Goal: Task Accomplishment & Management: Manage account settings

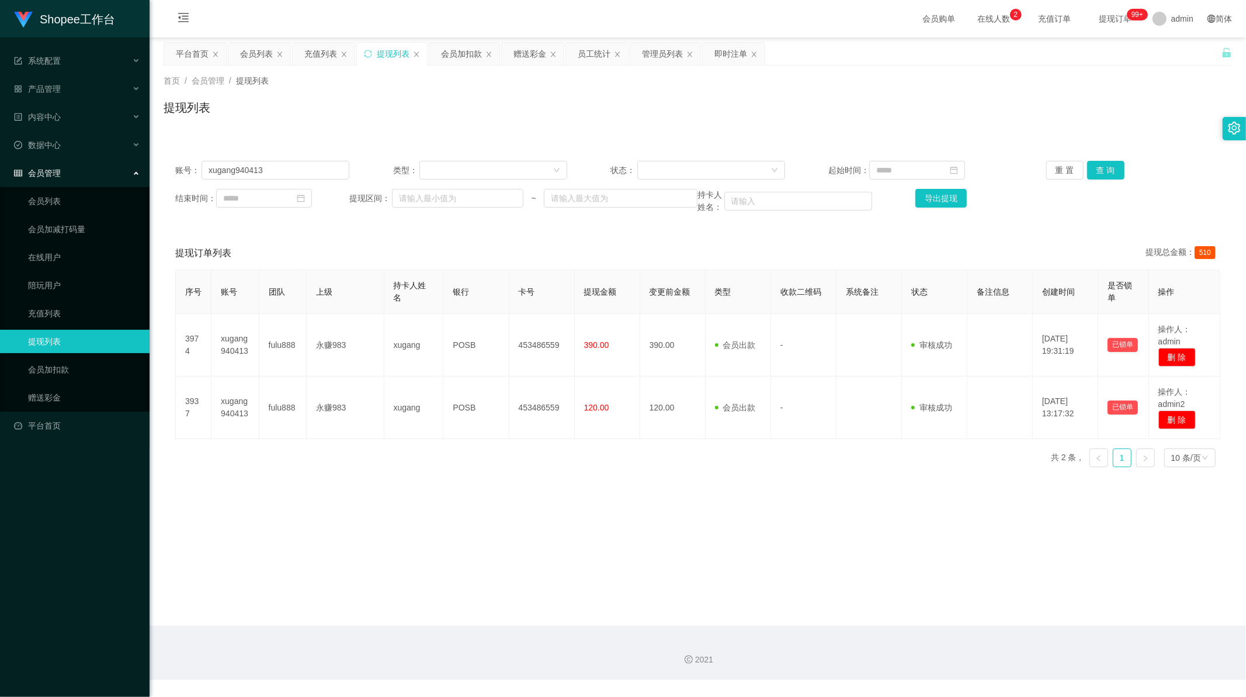
scroll to position [1, 0]
click at [1104, 171] on button "查 询" at bounding box center [1106, 170] width 37 height 19
click at [455, 522] on main "关闭左侧 关闭右侧 关闭其它 刷新页面 平台首页 会员列表 充值列表 提现列表 会员加扣款 赠送彩金 员工统计 管理员列表 即时注单 首页 / 会员管理 / …" at bounding box center [698, 331] width 1097 height 588
click at [595, 51] on div "员工统计" at bounding box center [594, 54] width 33 height 22
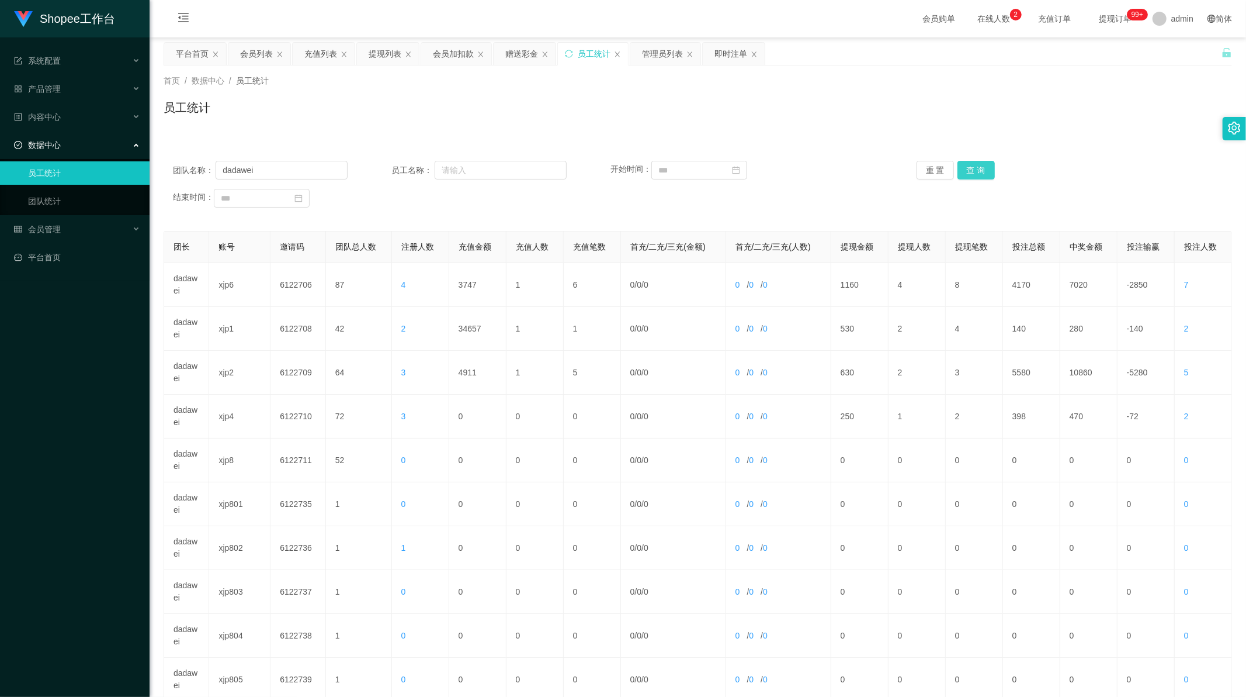
click at [970, 174] on button "查 询" at bounding box center [976, 170] width 37 height 19
click at [971, 171] on button "查 询" at bounding box center [976, 170] width 37 height 19
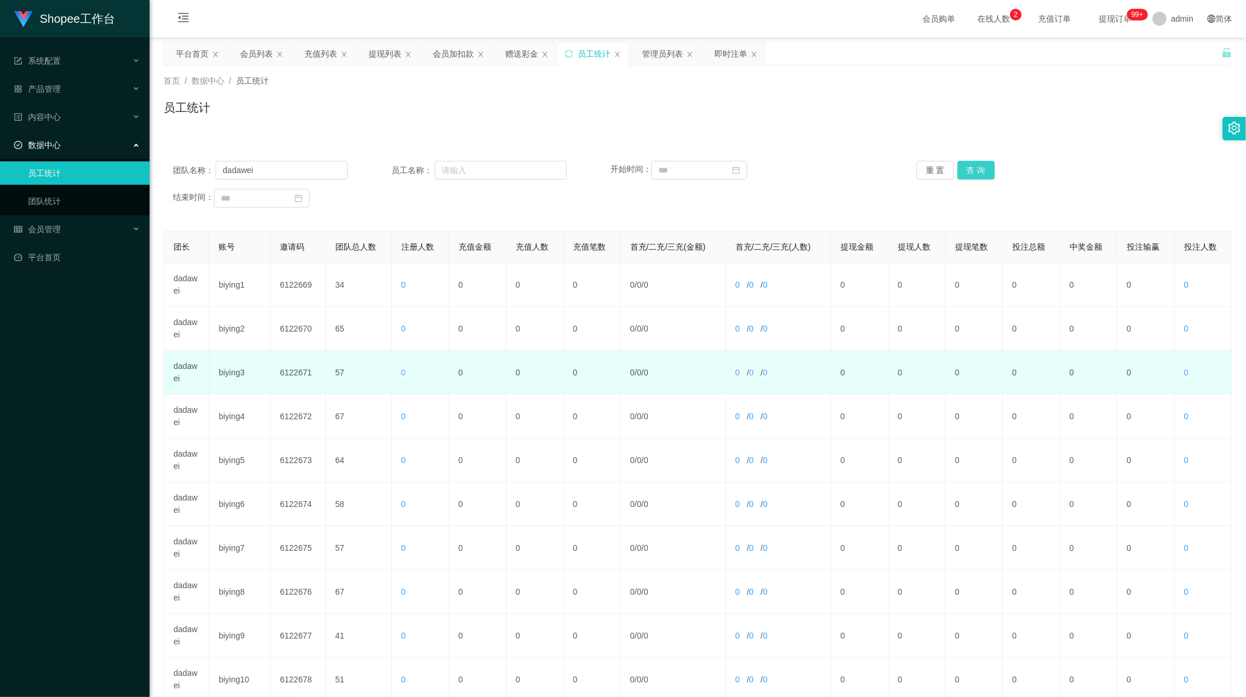
scroll to position [112, 0]
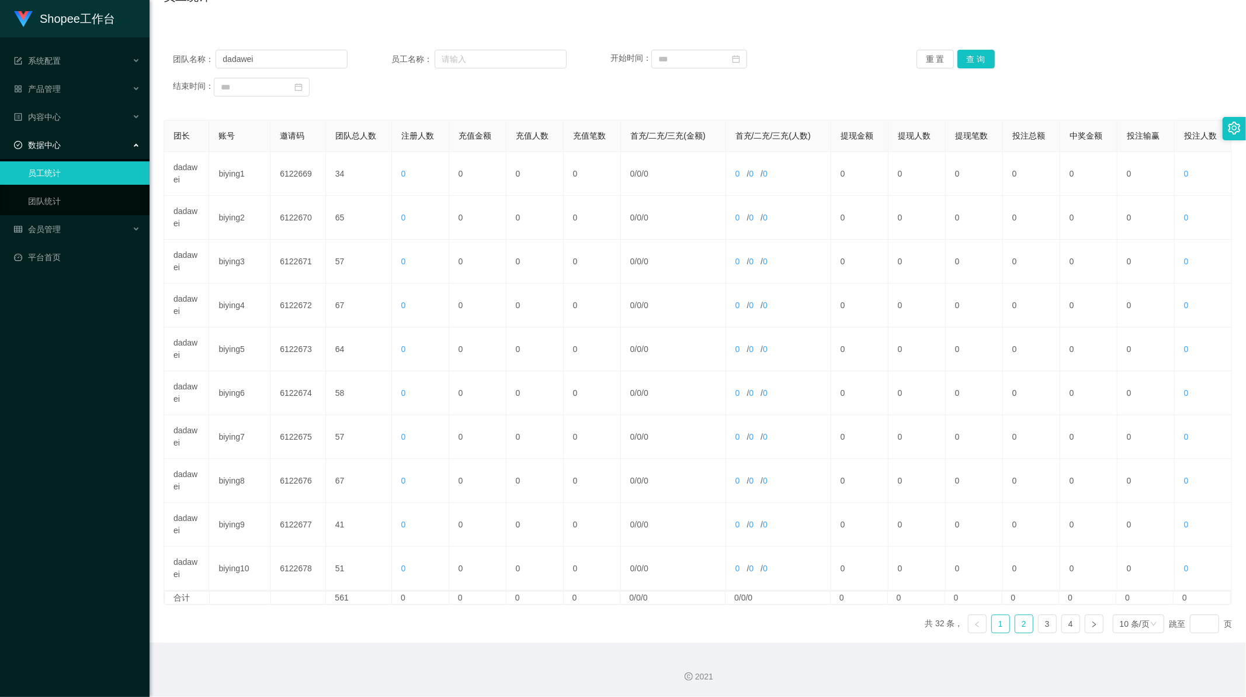
click at [1020, 622] on link "2" at bounding box center [1025, 624] width 18 height 18
click at [1043, 626] on link "3" at bounding box center [1048, 624] width 18 height 18
click at [1068, 626] on link "4" at bounding box center [1071, 624] width 18 height 18
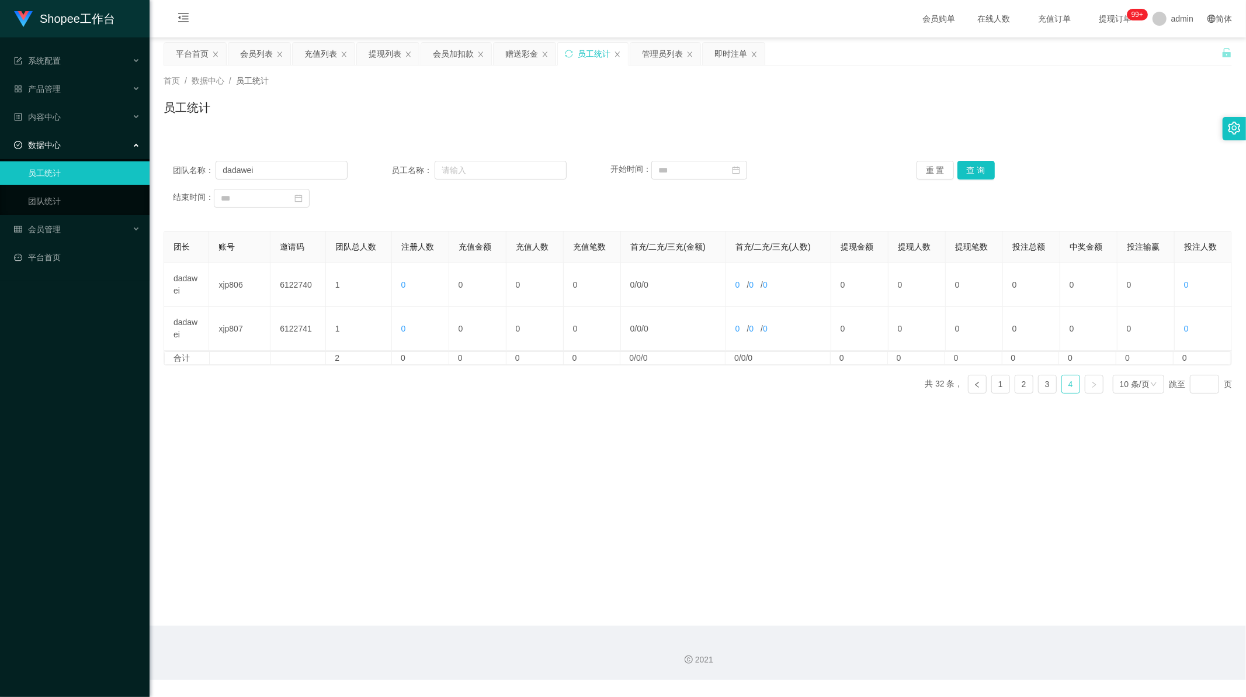
scroll to position [0, 0]
click at [1041, 387] on link "3" at bounding box center [1048, 384] width 18 height 18
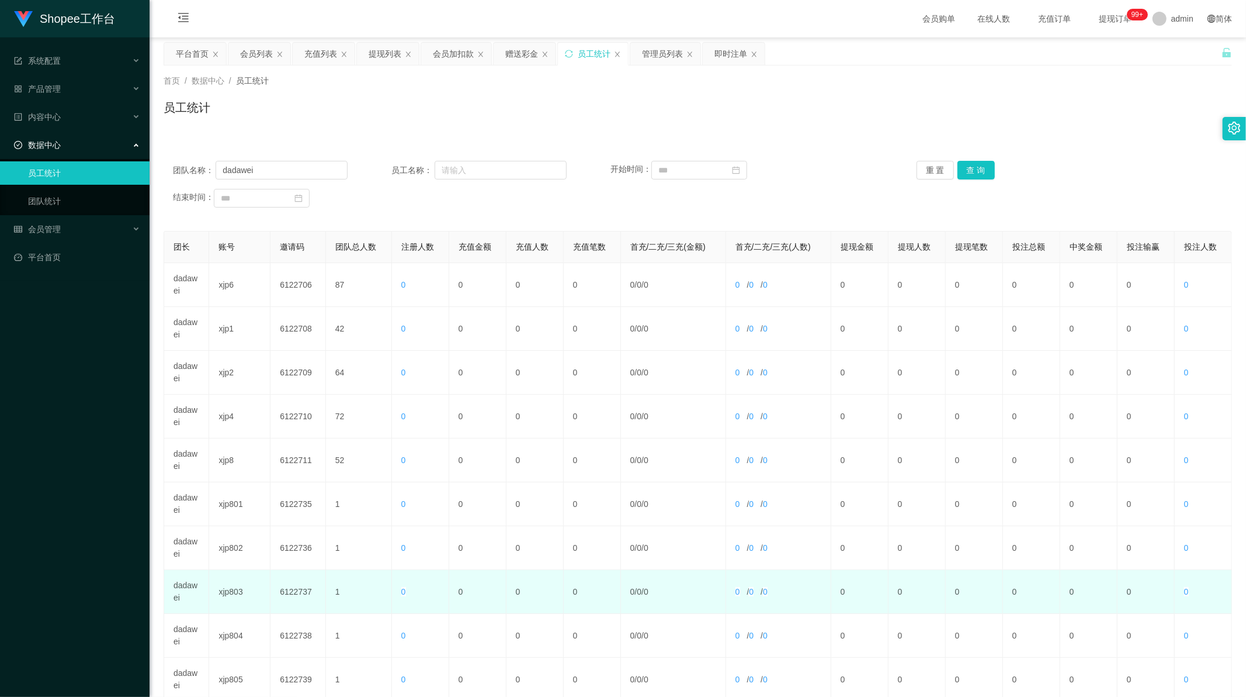
scroll to position [112, 0]
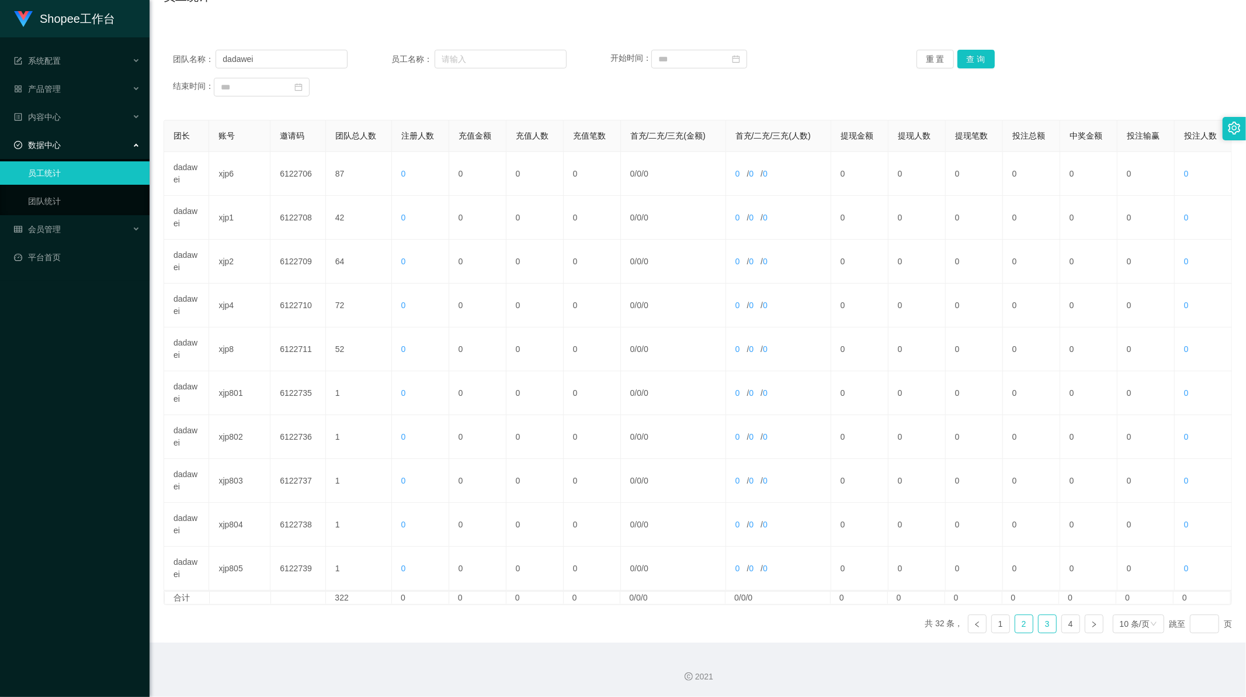
click at [1025, 620] on link "2" at bounding box center [1025, 624] width 18 height 18
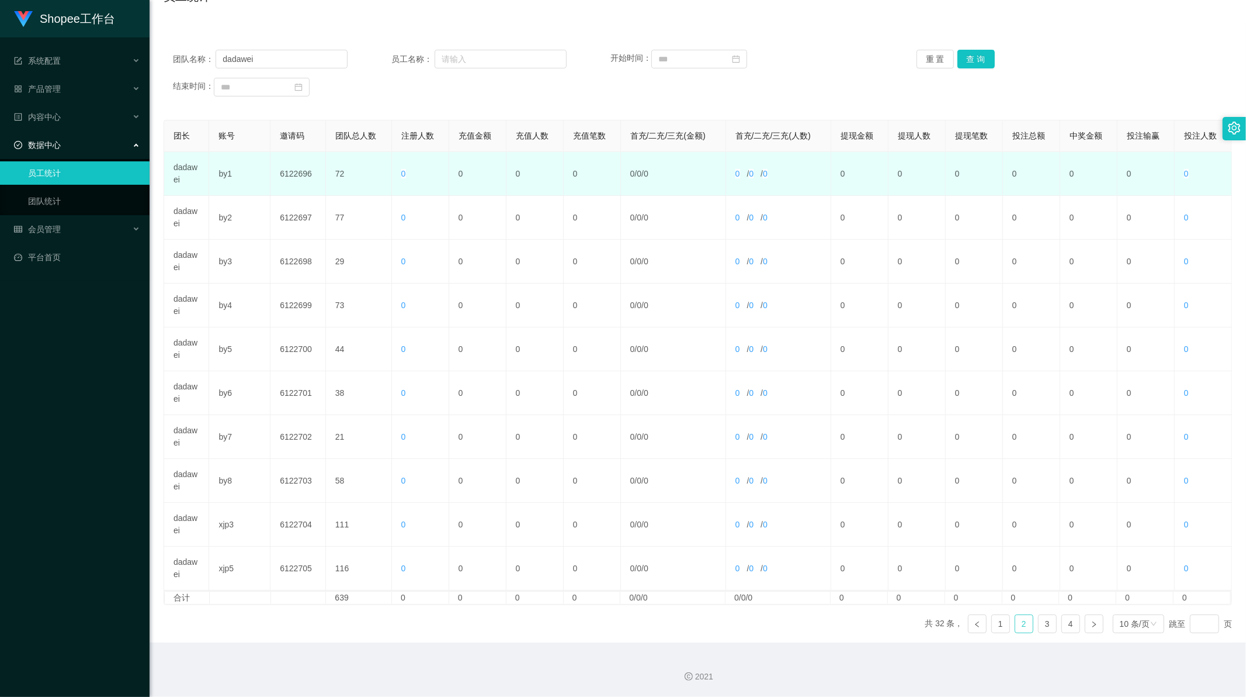
scroll to position [0, 0]
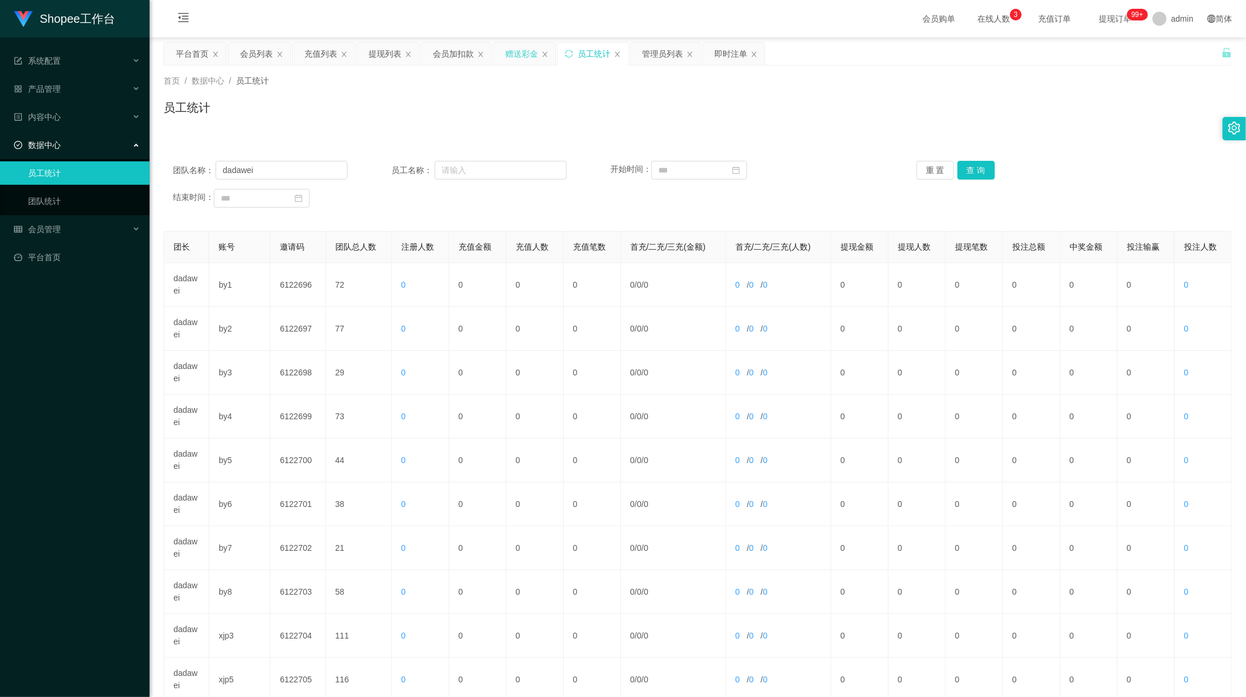
click at [516, 51] on div "赠送彩金" at bounding box center [521, 54] width 33 height 22
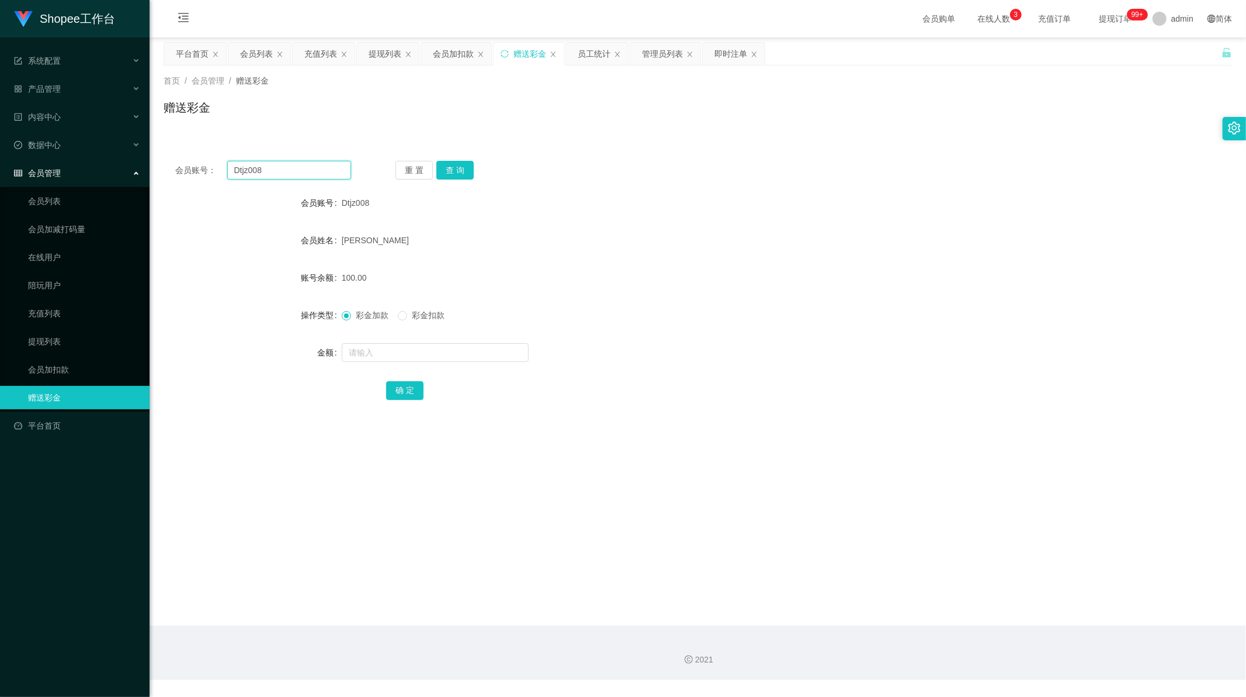
click at [272, 174] on input "Dtjz008" at bounding box center [289, 170] width 124 height 19
drag, startPoint x: 272, startPoint y: 174, endPoint x: 400, endPoint y: 171, distance: 127.4
click at [272, 173] on input "Dtjz008" at bounding box center [289, 170] width 124 height 19
paste input "ssling10"
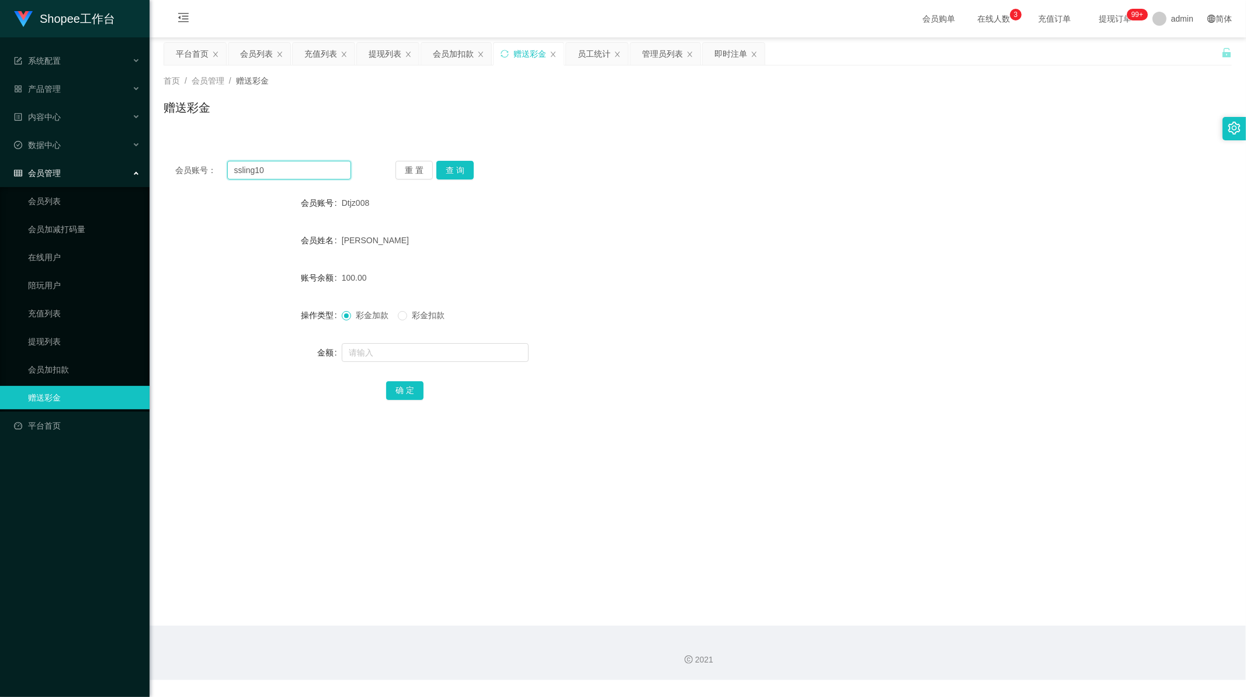
type input "ssling10"
click at [452, 172] on button "查 询" at bounding box center [455, 170] width 37 height 19
click at [382, 351] on input "text" at bounding box center [435, 352] width 187 height 19
type input "15"
click at [399, 386] on button "确 定" at bounding box center [404, 390] width 37 height 19
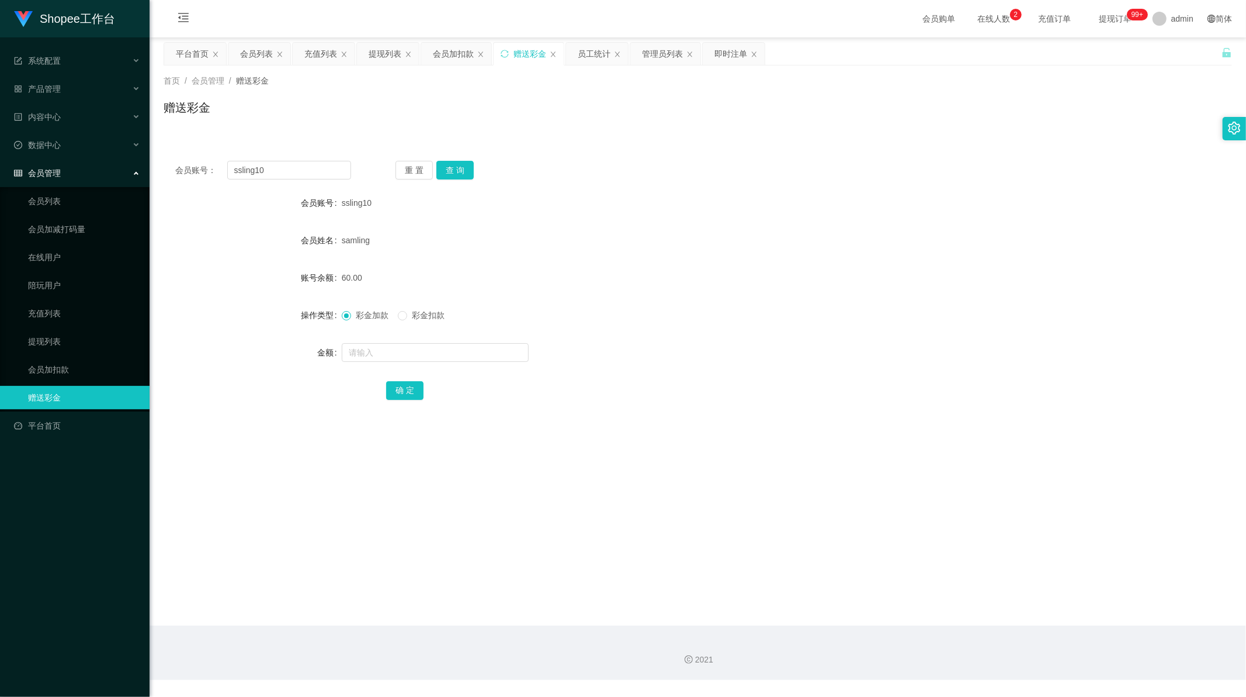
click at [171, 312] on div "操作类型" at bounding box center [253, 314] width 178 height 23
click at [437, 56] on div "会员加扣款" at bounding box center [453, 54] width 41 height 22
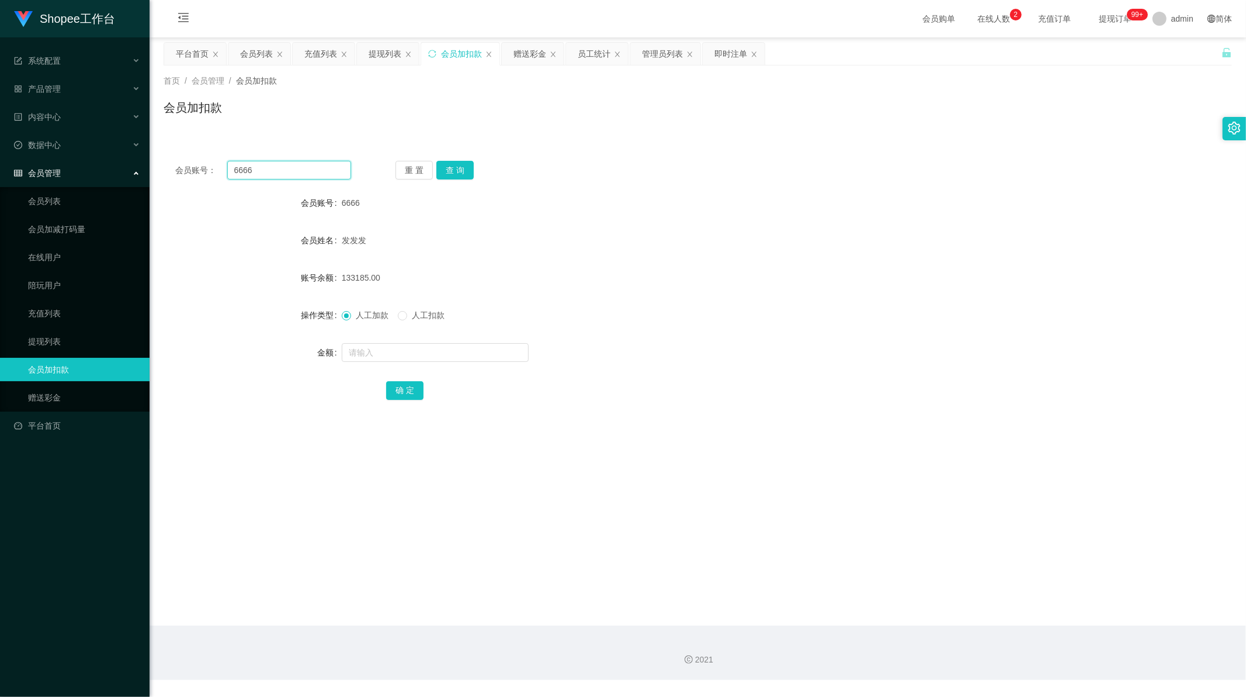
click at [299, 172] on input "6666" at bounding box center [289, 170] width 124 height 19
paste input "0001"
type input "0001"
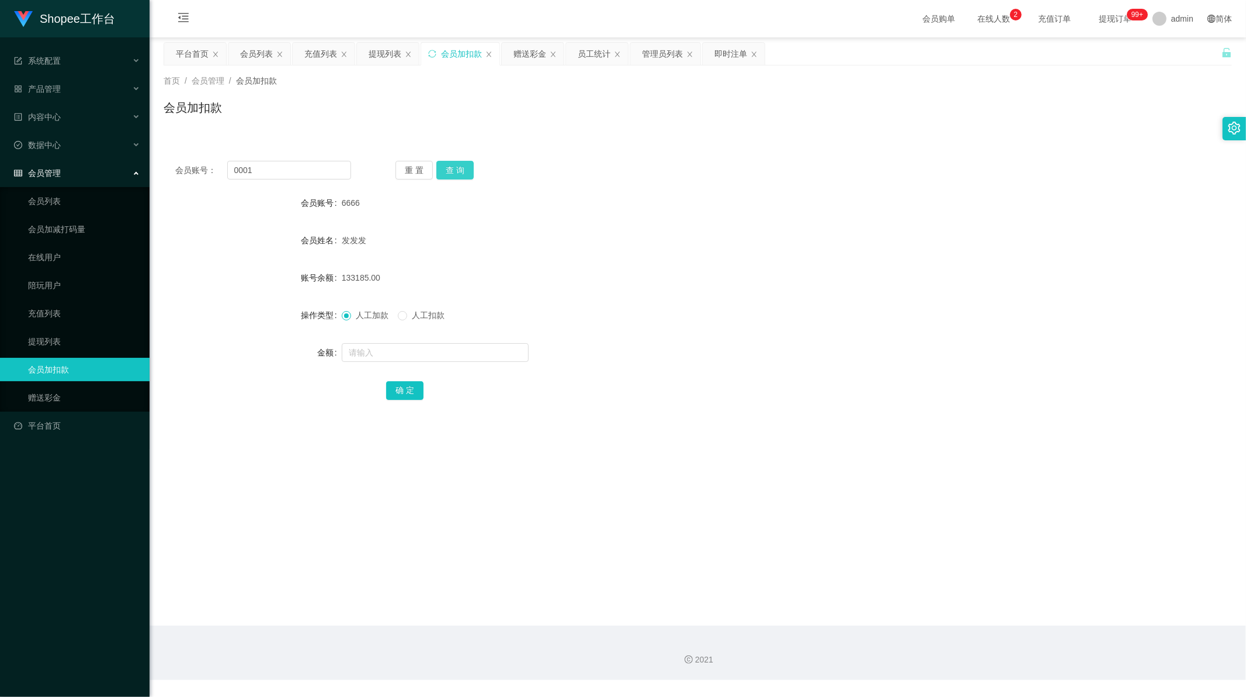
click at [453, 166] on button "查 询" at bounding box center [455, 170] width 37 height 19
click at [161, 248] on main "关闭左侧 关闭右侧 关闭其它 刷新页面 平台首页 会员列表 充值列表 提现列表 会员加扣款 赠送彩金 员工统计 管理员列表 即时注单 首页 / 会员管理 / …" at bounding box center [698, 331] width 1097 height 588
click at [380, 351] on input "text" at bounding box center [435, 352] width 187 height 19
paste input "492"
type input "492"
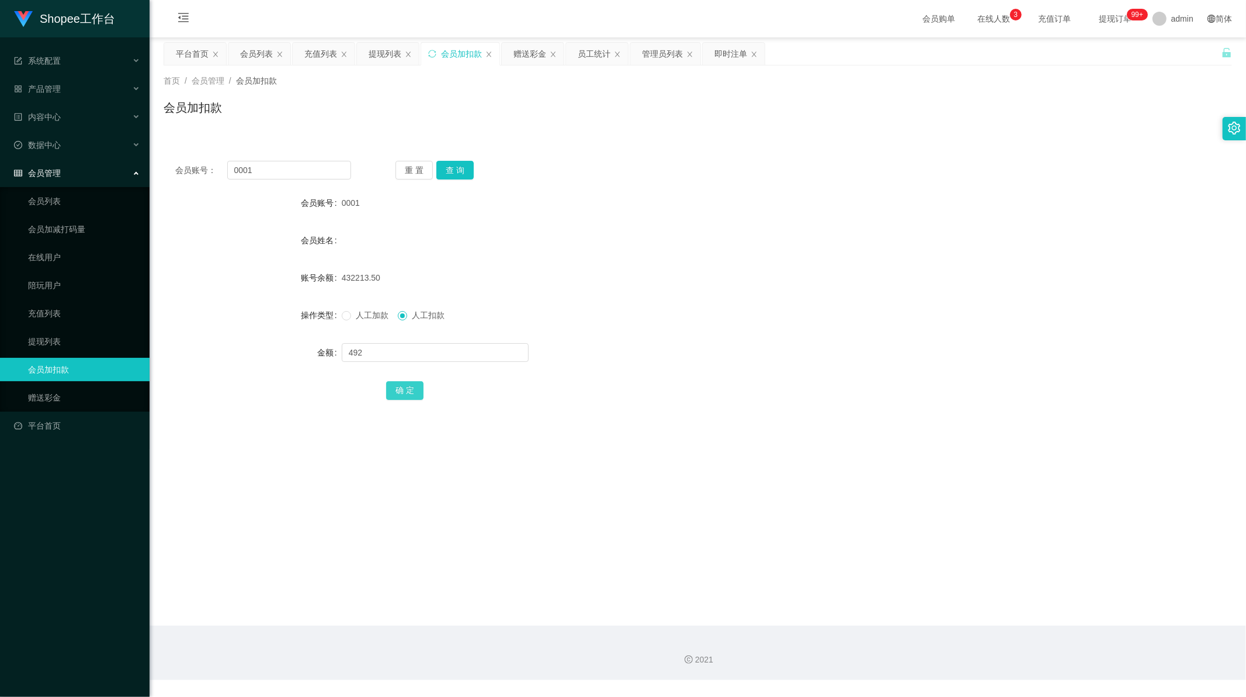
click at [404, 389] on button "确 定" at bounding box center [404, 390] width 37 height 19
click at [647, 283] on div "431721.50" at bounding box center [654, 277] width 624 height 23
click at [576, 101] on div "会员加扣款" at bounding box center [698, 112] width 1069 height 27
click at [588, 50] on div "员工统计" at bounding box center [594, 54] width 33 height 22
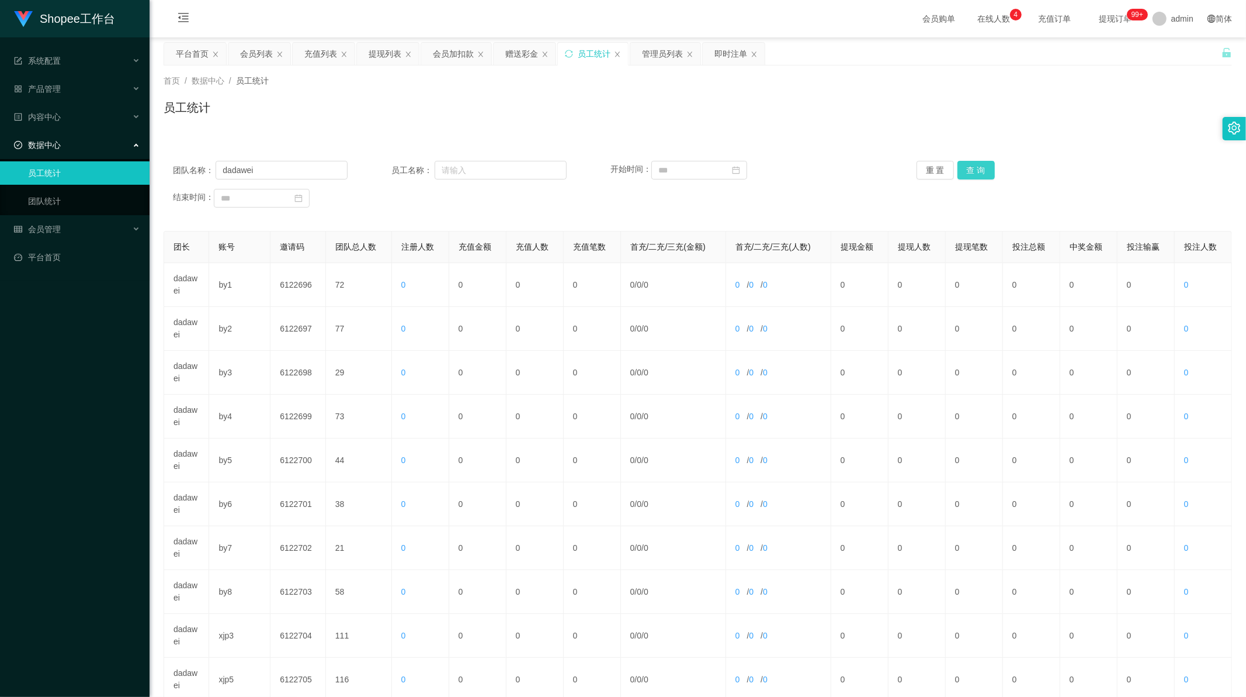
click at [989, 169] on button "查 询" at bounding box center [976, 170] width 37 height 19
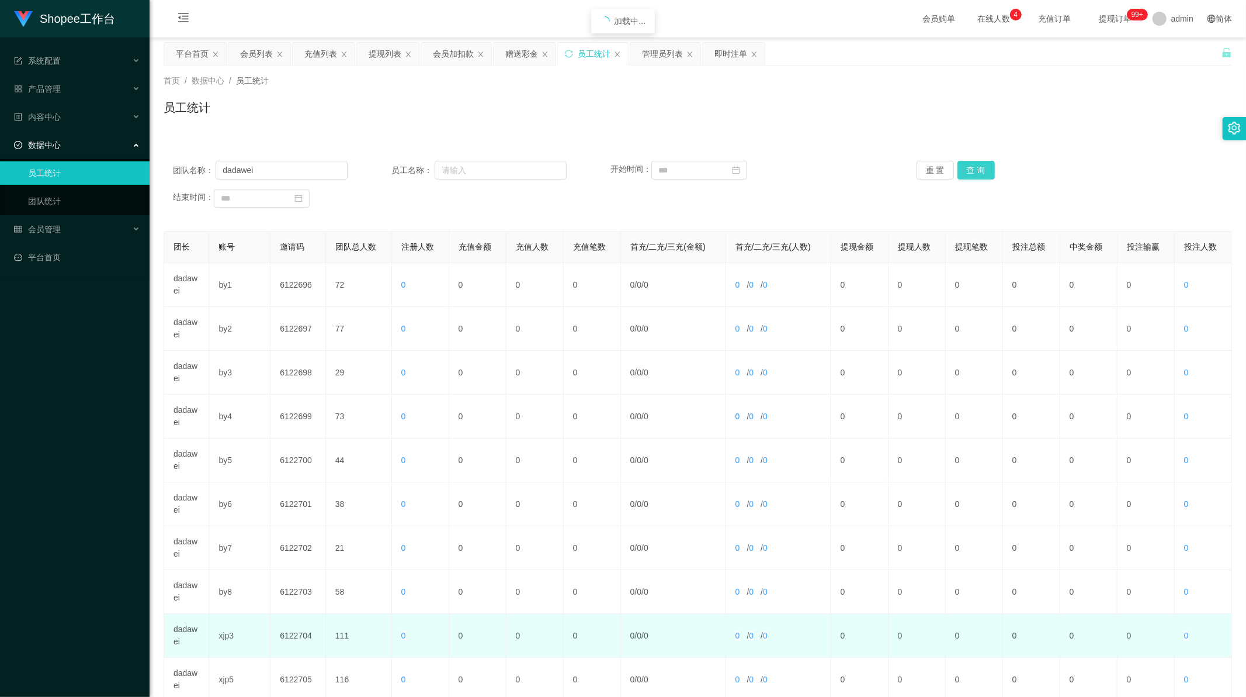
scroll to position [112, 0]
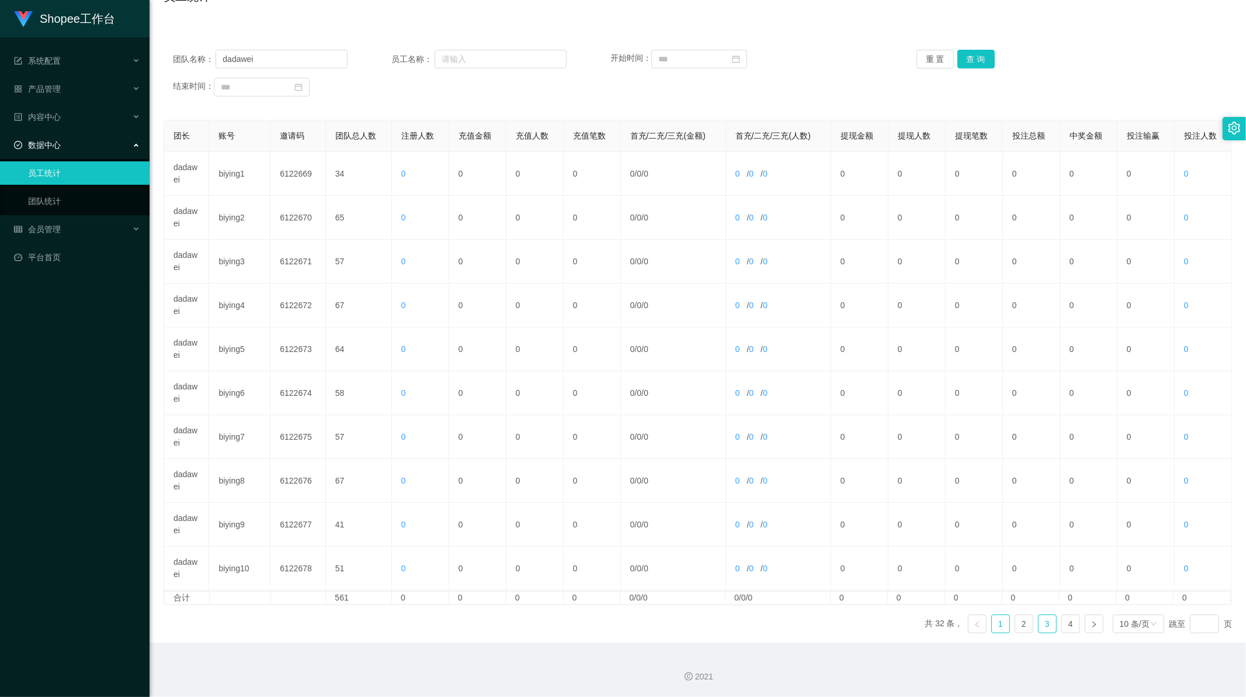
click at [1039, 626] on link "3" at bounding box center [1048, 624] width 18 height 18
click at [101, 294] on div "Shopee工作台 系统配置 系统配置列表 管理员列表 管理员分组 支付通道 产品管理 产品列表 产品预设列表 开奖记录 注单管理 即时注单 内容中心 站内信…" at bounding box center [75, 348] width 150 height 697
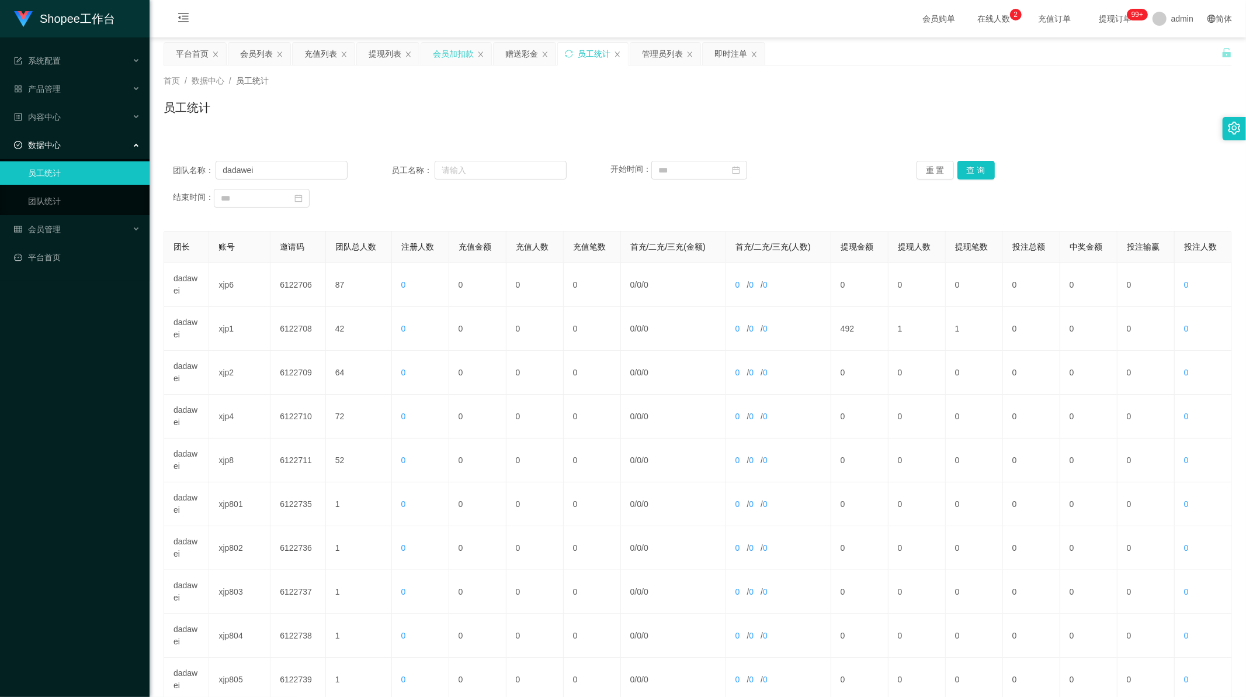
click at [457, 49] on div "会员加扣款" at bounding box center [453, 54] width 41 height 22
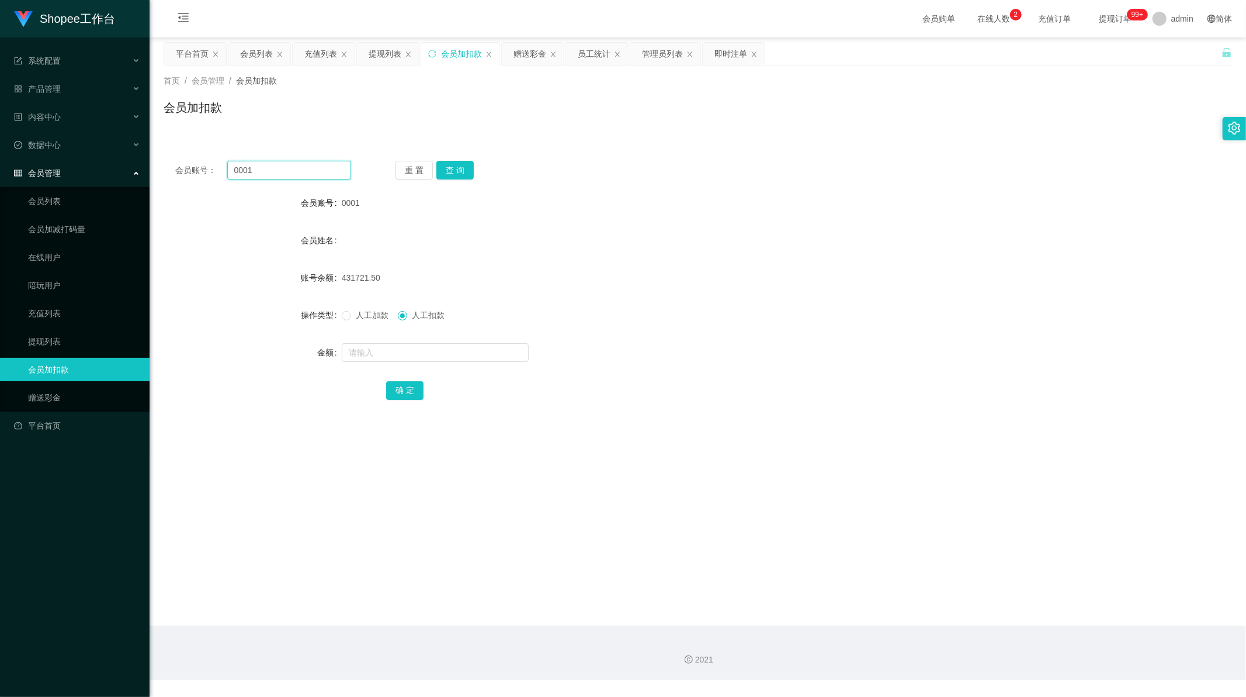
click at [265, 171] on input "0001" at bounding box center [289, 170] width 124 height 19
click at [264, 173] on input "0001" at bounding box center [289, 170] width 124 height 19
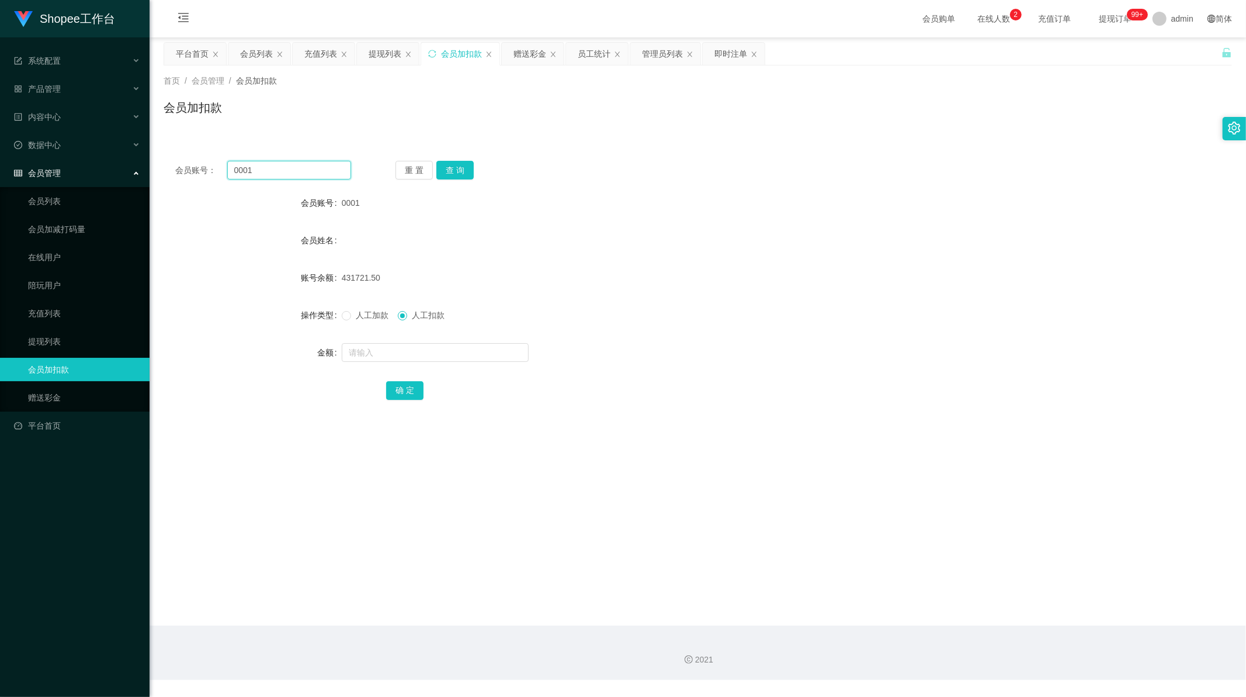
paste input "2"
type input "0002"
click at [447, 167] on button "查 询" at bounding box center [455, 170] width 37 height 19
click at [466, 351] on input "text" at bounding box center [435, 352] width 187 height 19
paste input "585"
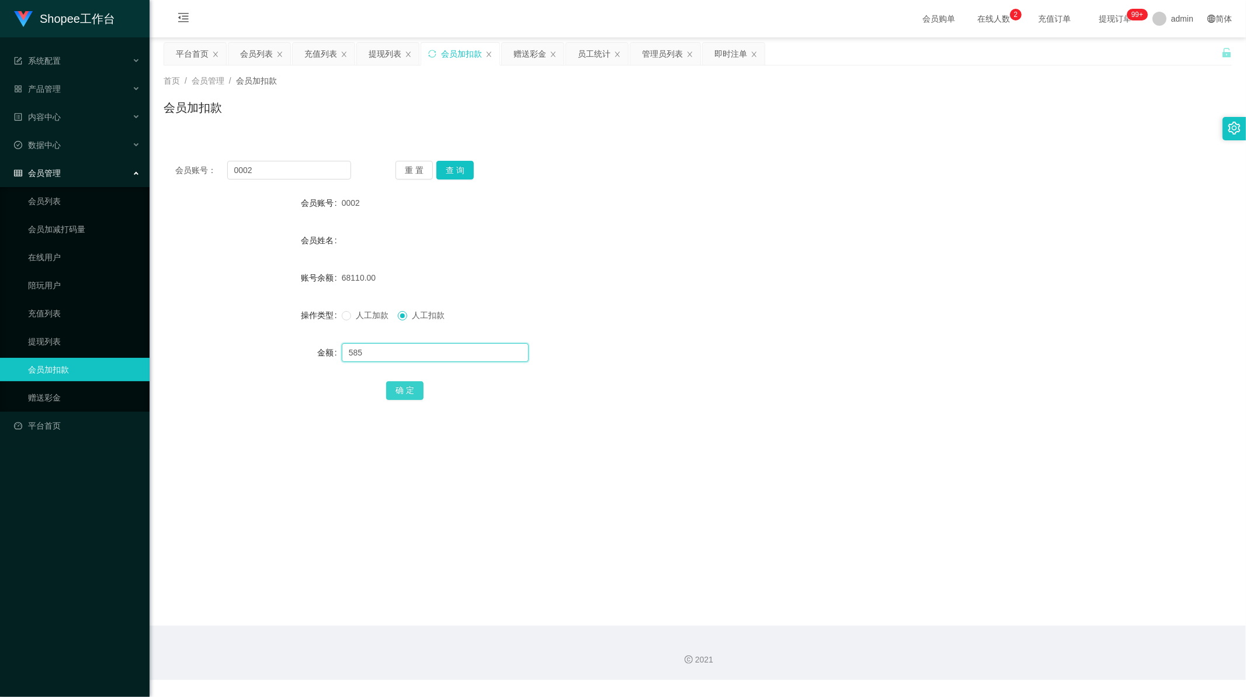
type input "585"
click at [403, 392] on button "确 定" at bounding box center [404, 390] width 37 height 19
drag, startPoint x: 169, startPoint y: 131, endPoint x: 190, endPoint y: 149, distance: 26.9
click at [169, 131] on div "首页 / 会员管理 / 会员加扣款 / 会员加扣款" at bounding box center [698, 100] width 1097 height 70
click at [259, 167] on input "0002" at bounding box center [289, 170] width 124 height 19
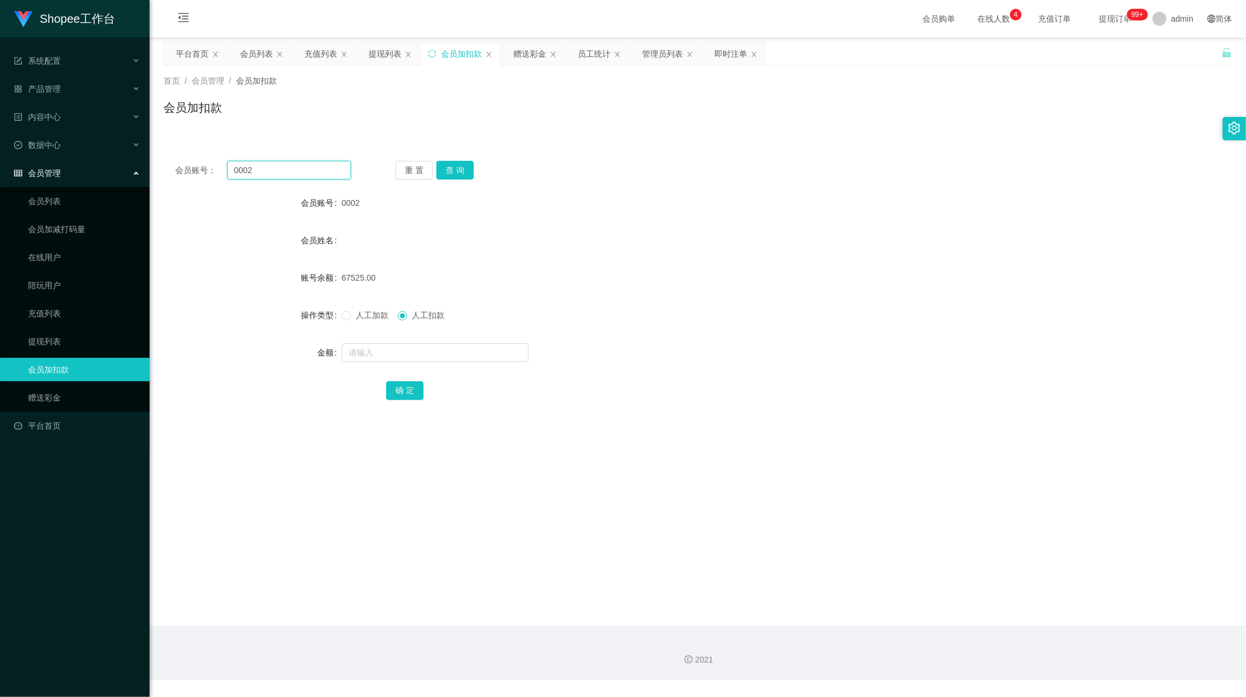
click at [259, 167] on input "0002" at bounding box center [289, 170] width 124 height 19
paste input "8"
type input "8"
click at [457, 170] on button "查 询" at bounding box center [455, 170] width 37 height 19
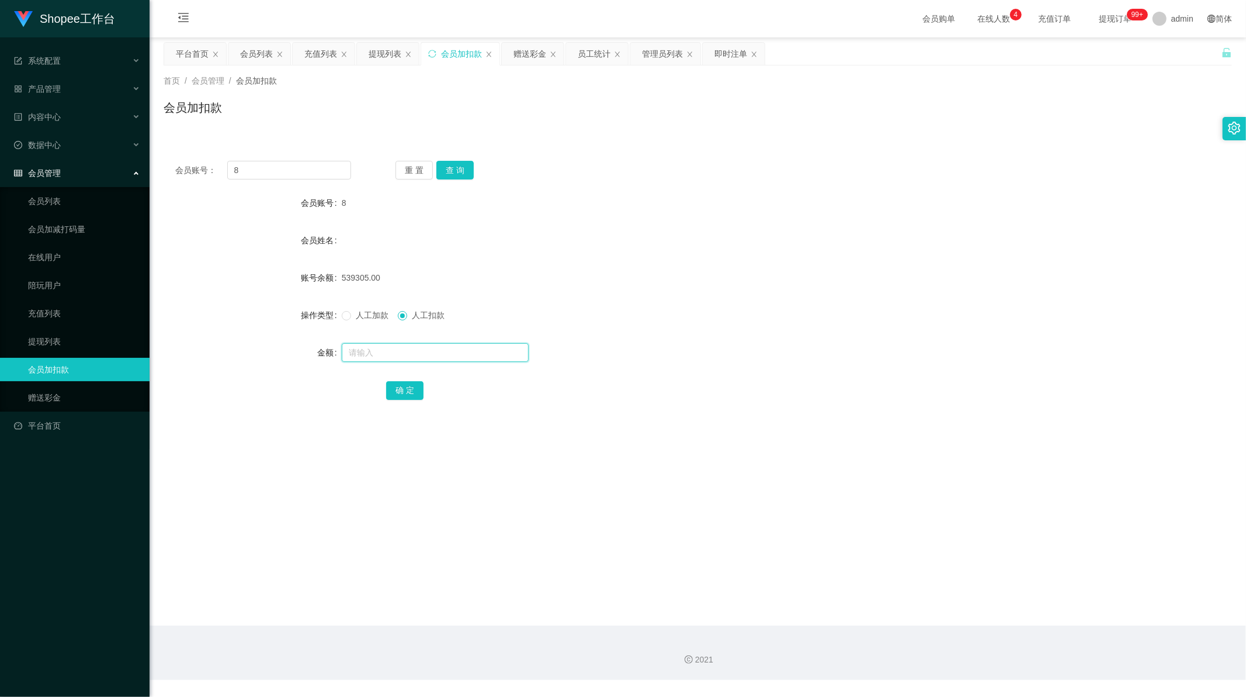
click at [480, 352] on input "text" at bounding box center [435, 352] width 187 height 19
paste input "246"
type input "246"
click at [407, 392] on button "确 定" at bounding box center [404, 390] width 37 height 19
click at [267, 179] on div "会员账号： 8 重 置 查 询 会员账号 8 会员姓名 账号余额 539059.00 操作类型 人工加款 人工扣款 金额 确 定" at bounding box center [698, 288] width 1069 height 278
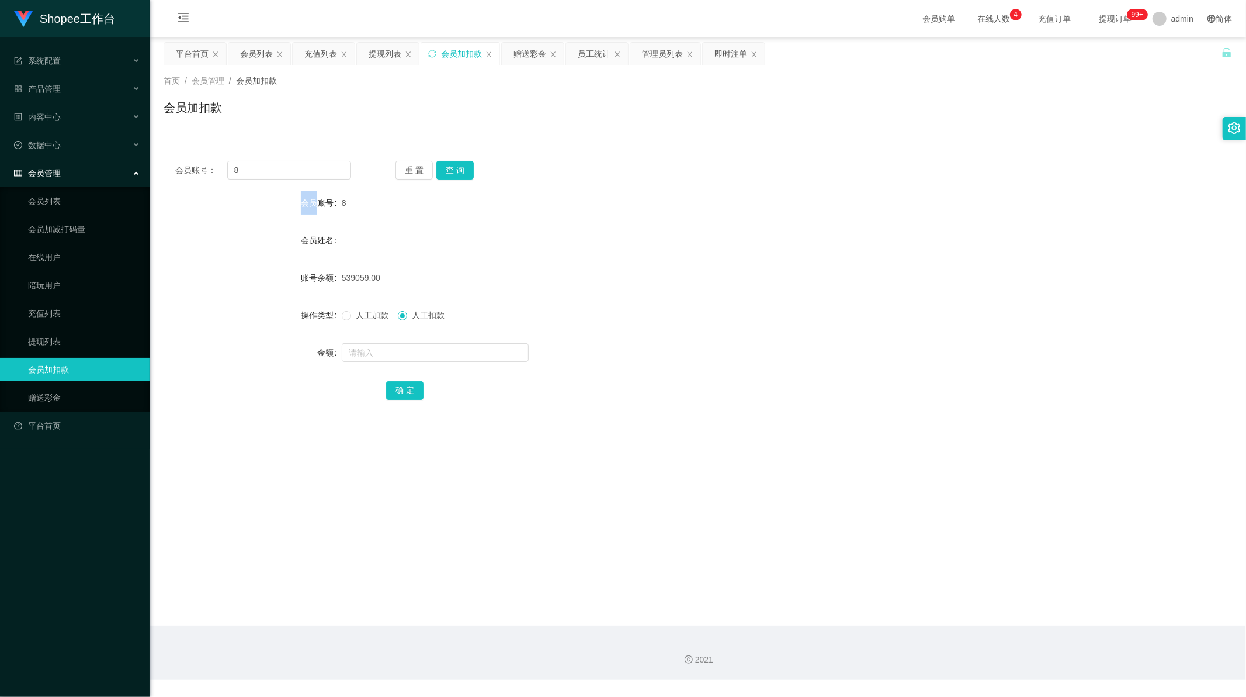
click at [267, 179] on div "会员账号： 8 重 置 查 询 会员账号 8 会员姓名 账号余额 539059.00 操作类型 人工加款 人工扣款 金额 确 定" at bounding box center [698, 288] width 1069 height 278
click at [266, 169] on input "8" at bounding box center [289, 170] width 124 height 19
drag, startPoint x: 266, startPoint y: 169, endPoint x: 390, endPoint y: 155, distance: 124.1
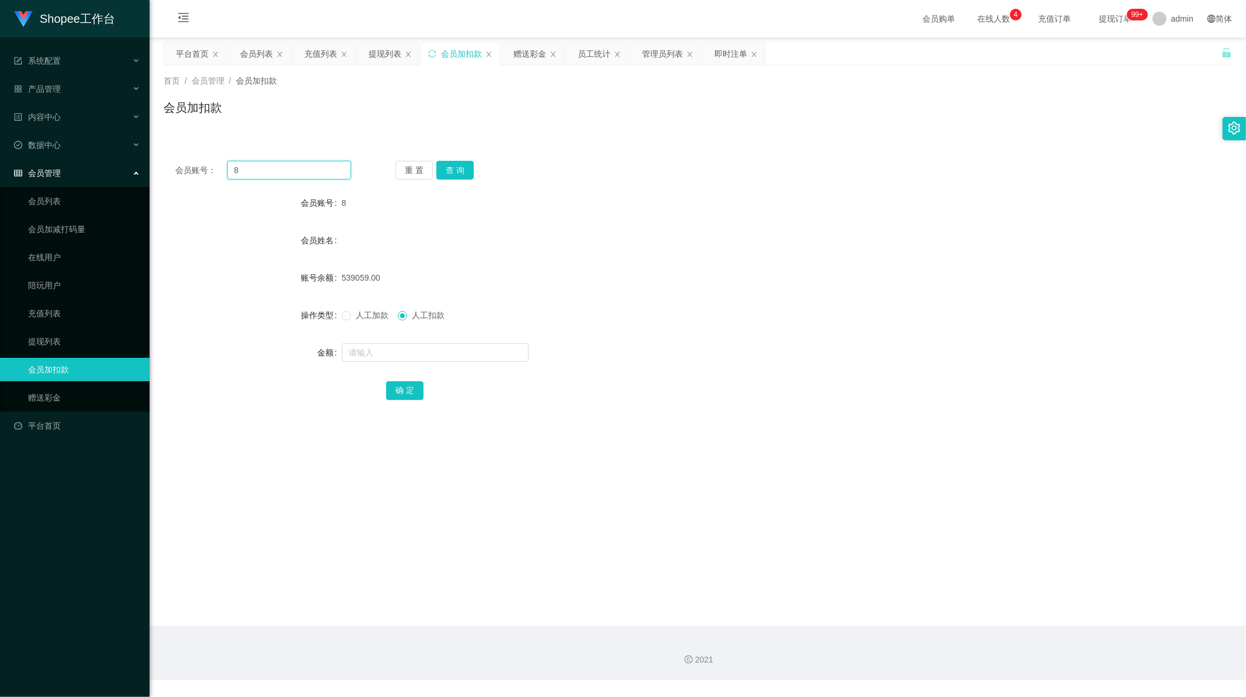
click at [266, 168] on input "8" at bounding box center [289, 170] width 124 height 19
paste input "6666"
type input "6666"
click at [446, 169] on button "查 询" at bounding box center [455, 170] width 37 height 19
click at [396, 349] on input "text" at bounding box center [435, 352] width 187 height 19
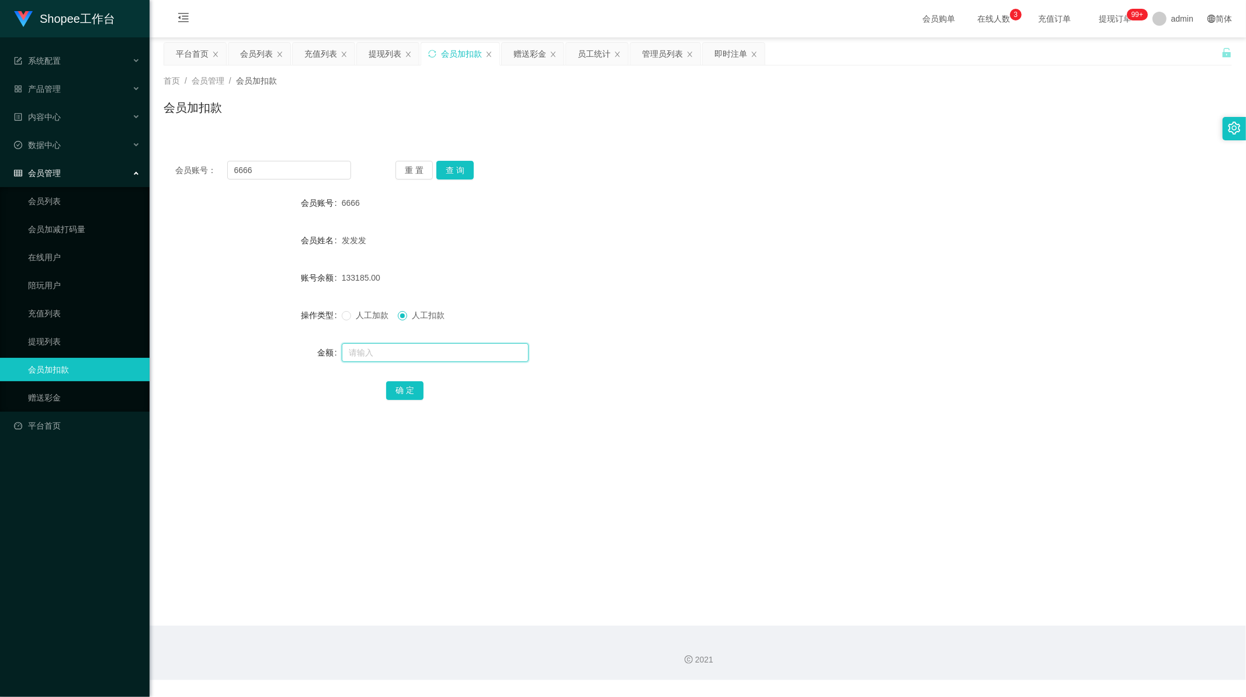
paste input "468"
type input "468"
click at [404, 396] on button "确 定" at bounding box center [404, 390] width 37 height 19
click at [598, 54] on div "员工统计" at bounding box center [594, 54] width 33 height 22
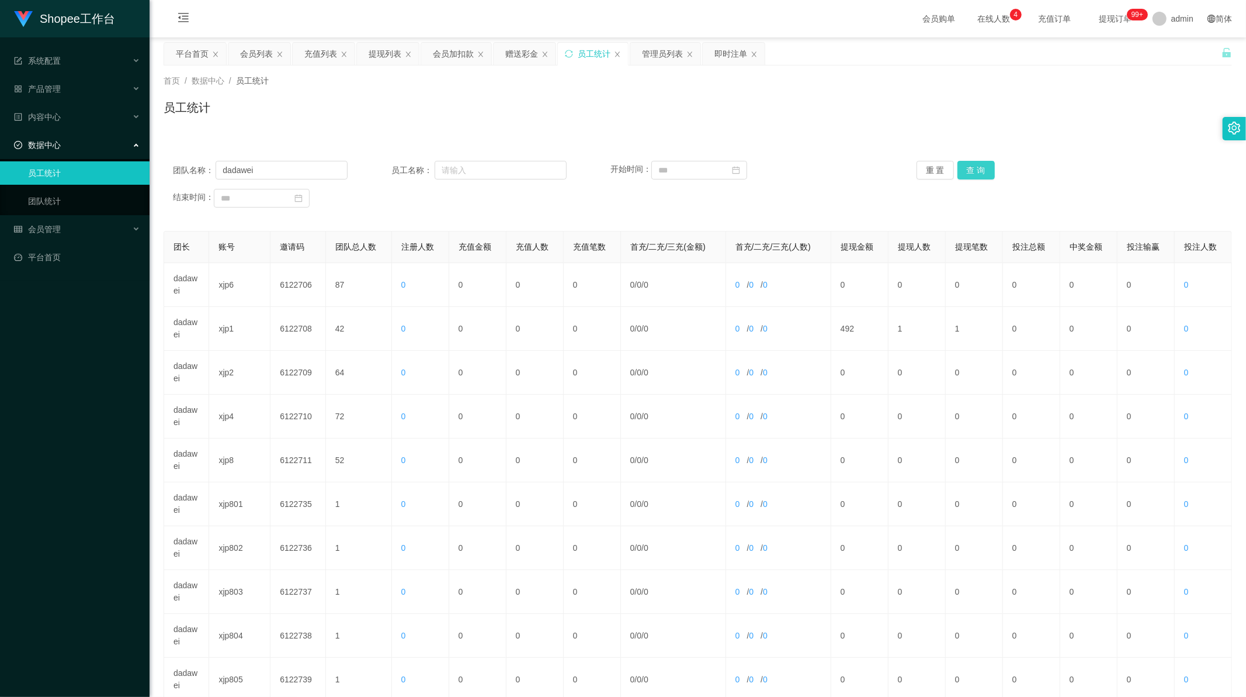
click at [985, 168] on button "查 询" at bounding box center [976, 170] width 37 height 19
click at [981, 167] on button "查 询" at bounding box center [976, 170] width 37 height 19
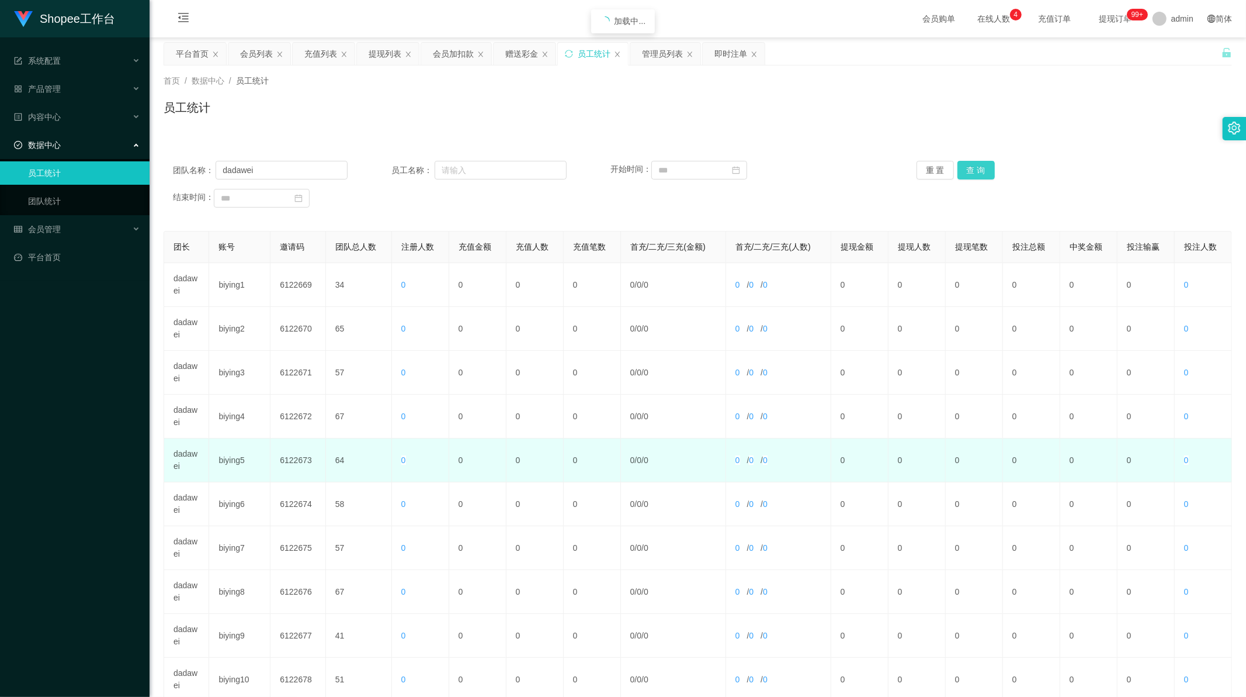
scroll to position [112, 0]
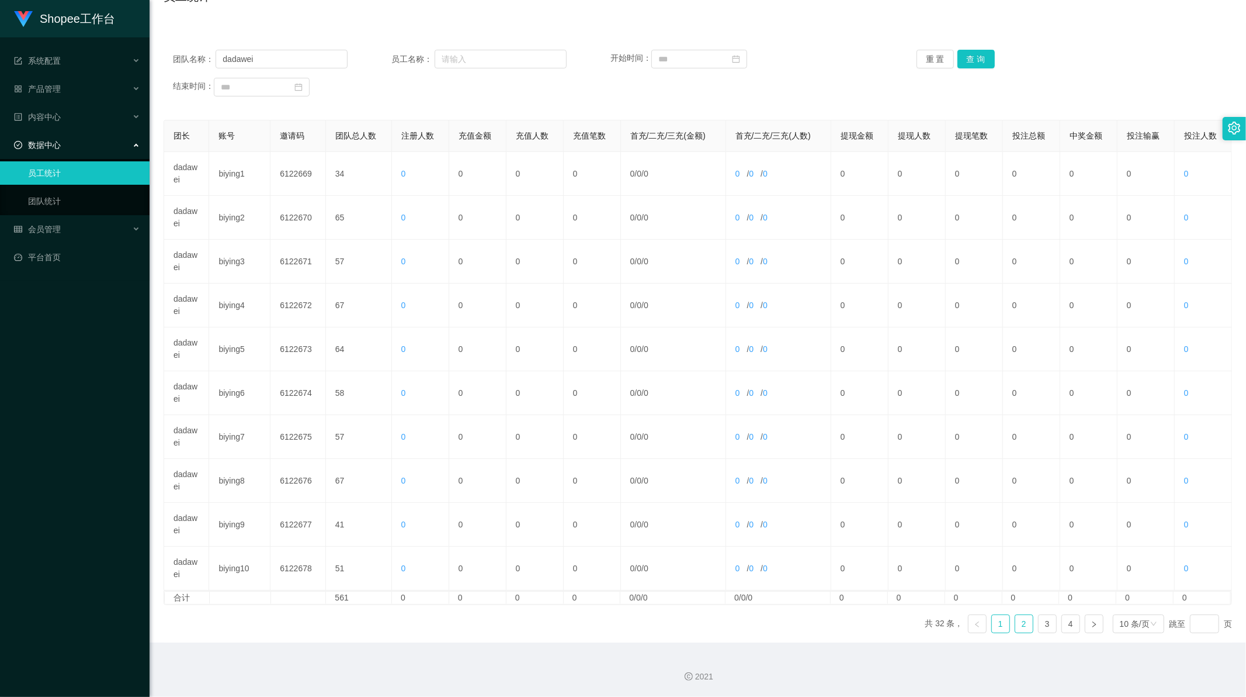
click at [1016, 629] on link "2" at bounding box center [1025, 624] width 18 height 18
click at [1041, 628] on link "3" at bounding box center [1048, 624] width 18 height 18
click at [574, 90] on div "结束时间：" at bounding box center [698, 87] width 1050 height 19
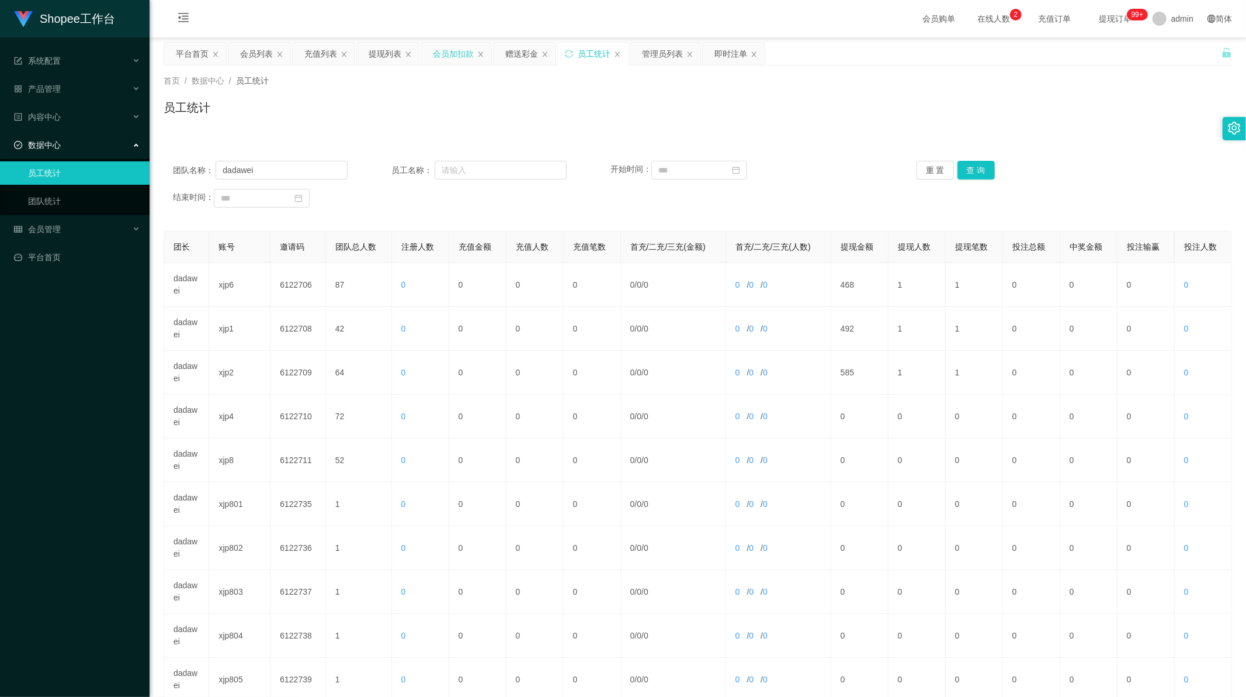
click at [476, 57] on div "会员加扣款" at bounding box center [456, 54] width 70 height 22
click at [469, 56] on div "会员加扣款" at bounding box center [453, 54] width 41 height 22
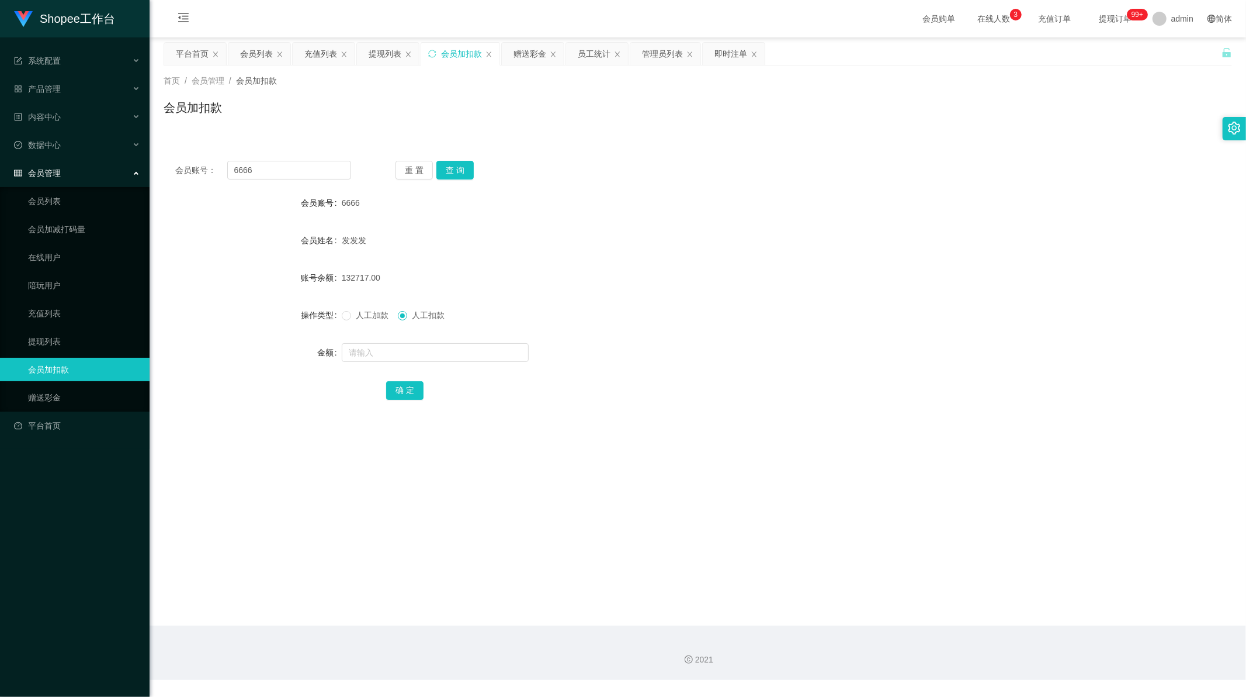
drag, startPoint x: 66, startPoint y: 548, endPoint x: 75, endPoint y: 521, distance: 28.3
click at [64, 545] on div "Shopee工作台 系统配置 系统配置列表 管理员列表 管理员分组 支付通道 产品管理 产品列表 产品预设列表 开奖记录 注单管理 即时注单 内容中心 站内信…" at bounding box center [75, 348] width 150 height 697
click at [363, 345] on input "text" at bounding box center [435, 352] width 187 height 19
paste input "468"
type input "468"
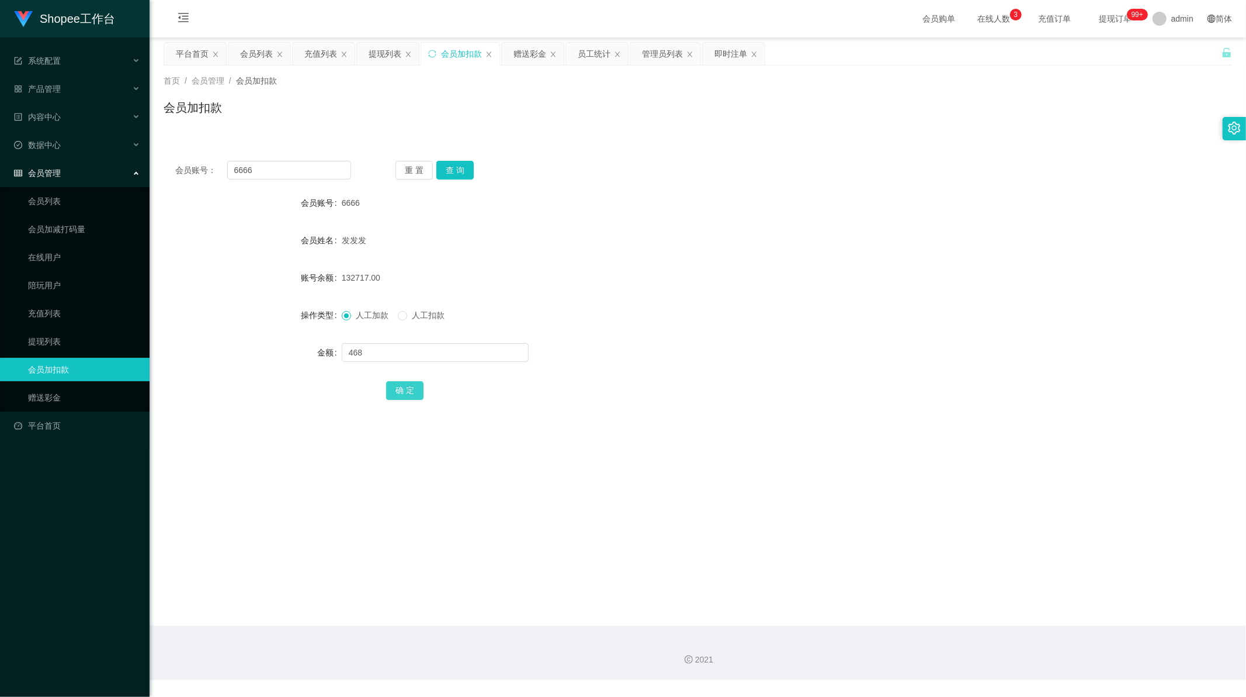
click at [409, 387] on button "确 定" at bounding box center [404, 390] width 37 height 19
click at [106, 529] on div "Shopee工作台 系统配置 系统配置列表 管理员列表 管理员分组 支付通道 产品管理 产品列表 产品预设列表 开奖记录 注单管理 即时注单 内容中心 站内信…" at bounding box center [75, 348] width 150 height 697
click at [307, 172] on input "6666" at bounding box center [289, 170] width 124 height 19
paste input "8"
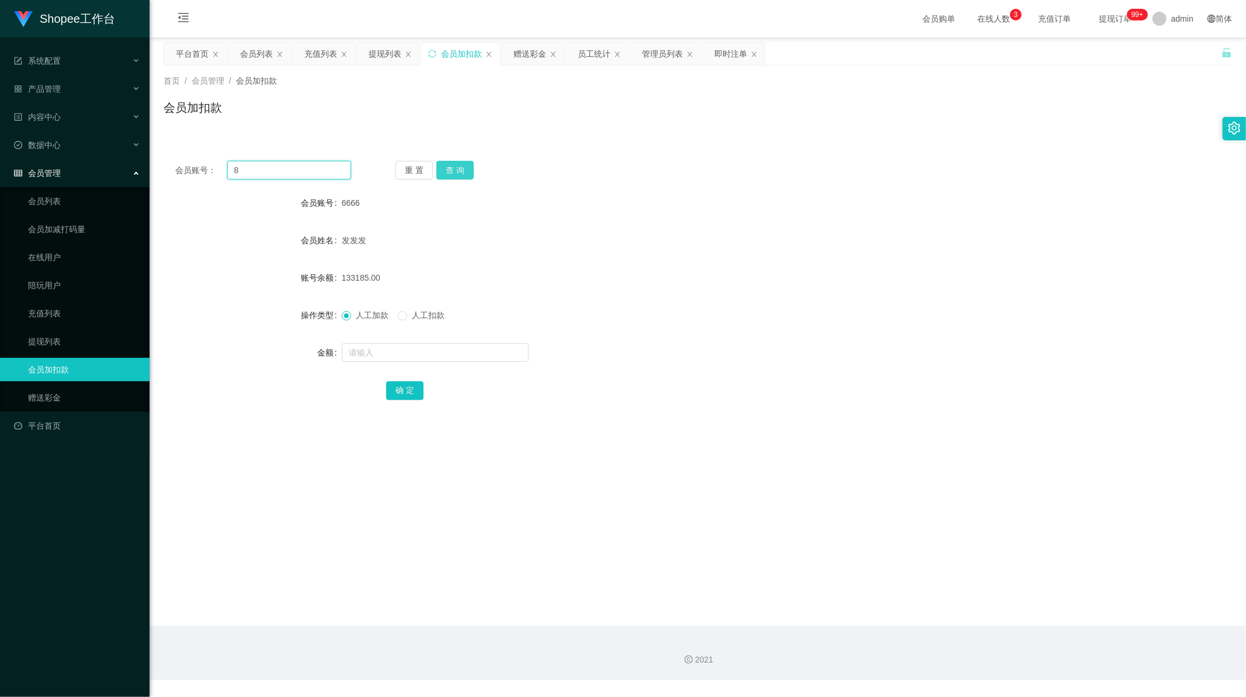
type input "8"
click at [460, 171] on button "查 询" at bounding box center [455, 170] width 37 height 19
click at [63, 487] on div "Shopee工作台 系统配置 系统配置列表 管理员列表 管理员分组 支付通道 产品管理 产品列表 产品预设列表 开奖记录 注单管理 即时注单 内容中心 站内信…" at bounding box center [75, 348] width 150 height 697
click at [369, 351] on input "text" at bounding box center [435, 352] width 187 height 19
paste input "246"
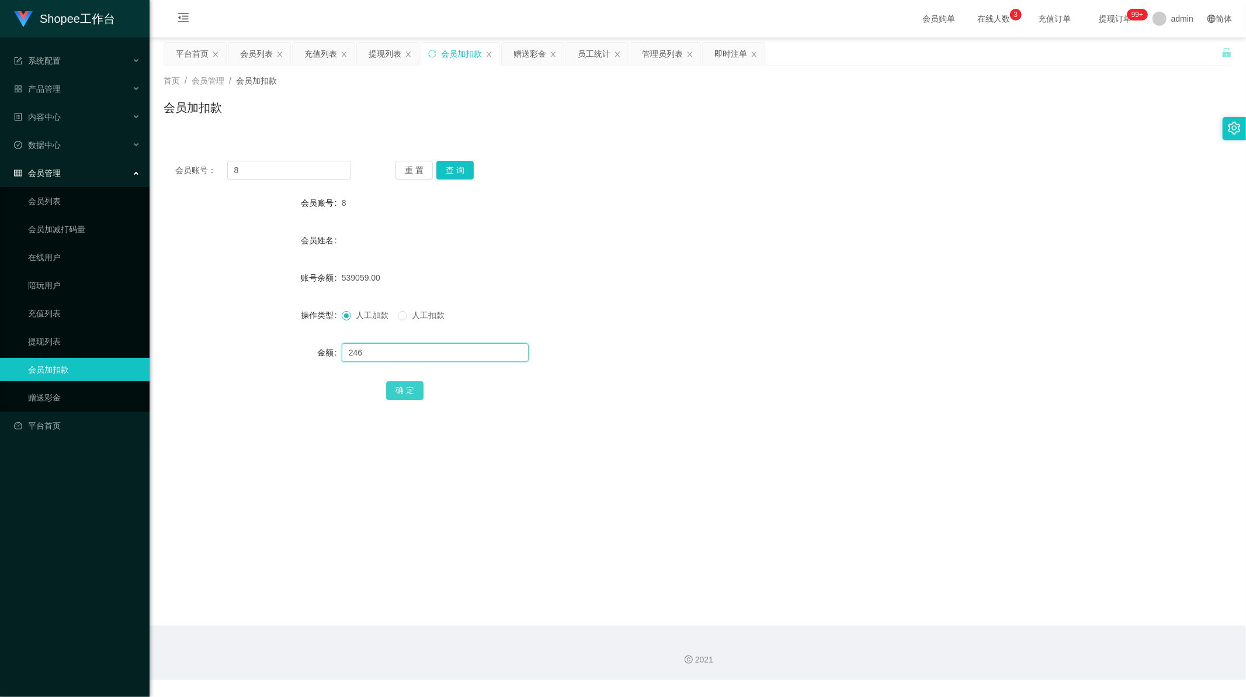
type input "246"
click at [401, 387] on button "确 定" at bounding box center [404, 390] width 37 height 19
click at [130, 457] on div "Shopee工作台 系统配置 系统配置列表 管理员列表 管理员分组 支付通道 产品管理 产品列表 产品预设列表 开奖记录 注单管理 即时注单 内容中心 站内信…" at bounding box center [75, 348] width 150 height 697
click at [265, 176] on input "8" at bounding box center [289, 170] width 124 height 19
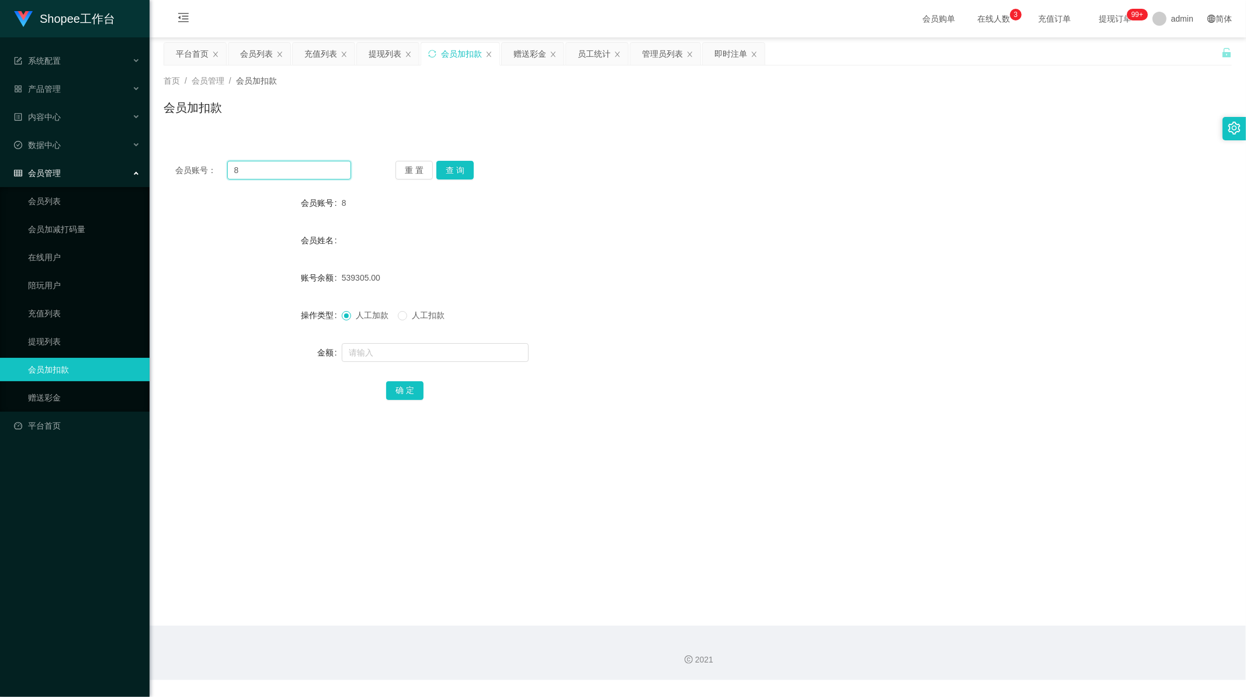
drag, startPoint x: 265, startPoint y: 176, endPoint x: 383, endPoint y: 162, distance: 118.8
click at [265, 175] on input "8" at bounding box center [289, 170] width 124 height 19
paste input "0002"
type input "0002"
click at [449, 171] on button "查 询" at bounding box center [455, 170] width 37 height 19
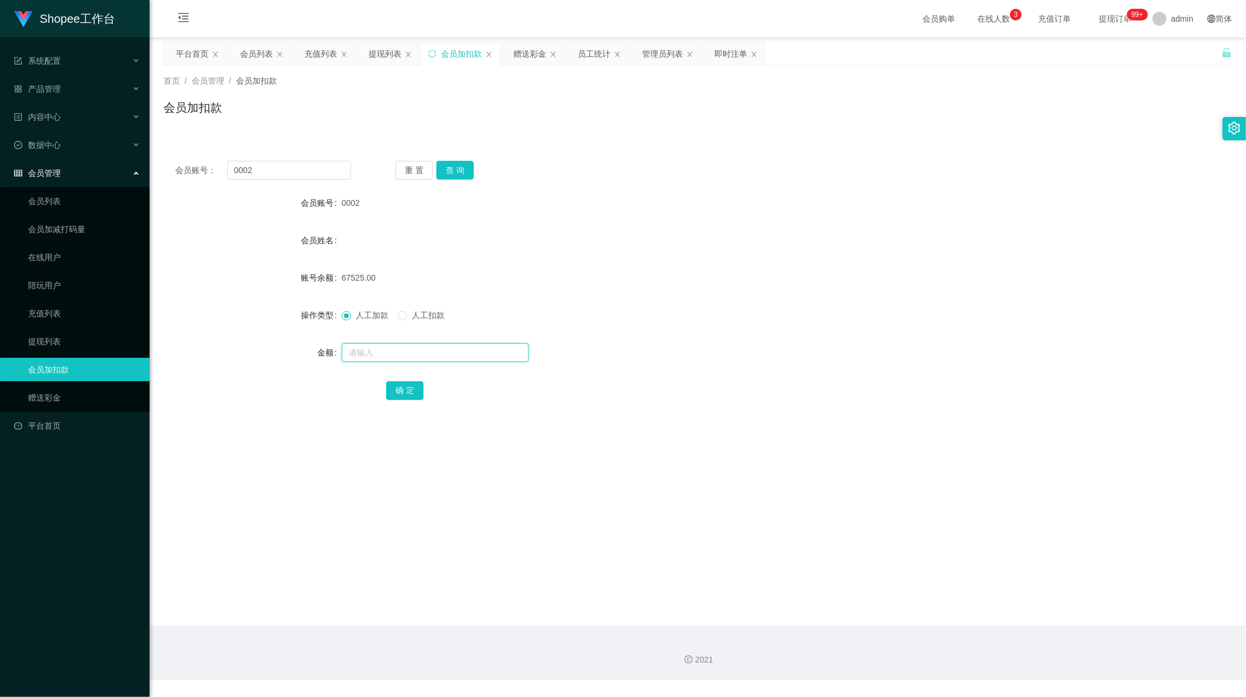
click at [395, 353] on input "text" at bounding box center [435, 352] width 187 height 19
paste input "585"
type input "585"
click at [404, 393] on button "确 定" at bounding box center [404, 390] width 37 height 19
click at [250, 170] on input "0002" at bounding box center [289, 170] width 124 height 19
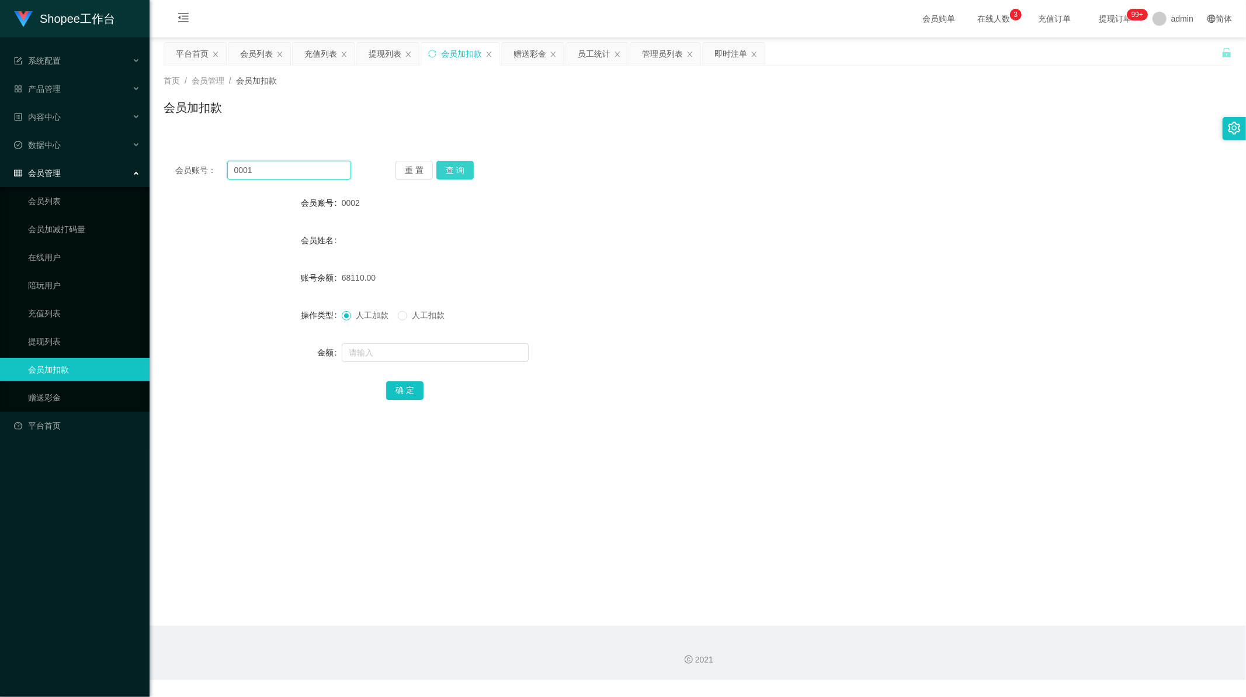
type input "0001"
click at [451, 171] on button "查 询" at bounding box center [455, 170] width 37 height 19
drag, startPoint x: 403, startPoint y: 354, endPoint x: 397, endPoint y: 363, distance: 11.0
click at [403, 354] on input "text" at bounding box center [435, 352] width 187 height 19
paste input "492"
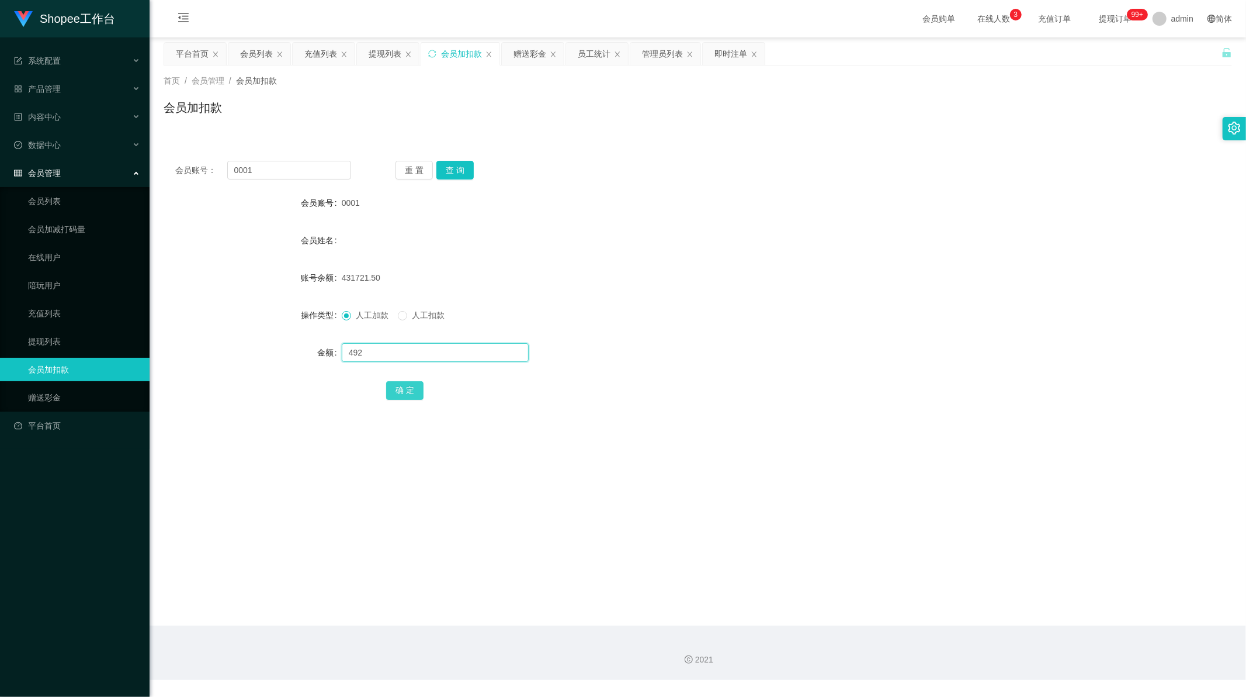
type input "492"
click at [400, 387] on button "确 定" at bounding box center [404, 390] width 37 height 19
click at [524, 112] on div "会员加扣款" at bounding box center [698, 112] width 1069 height 27
click at [386, 56] on div "提现列表" at bounding box center [385, 54] width 33 height 22
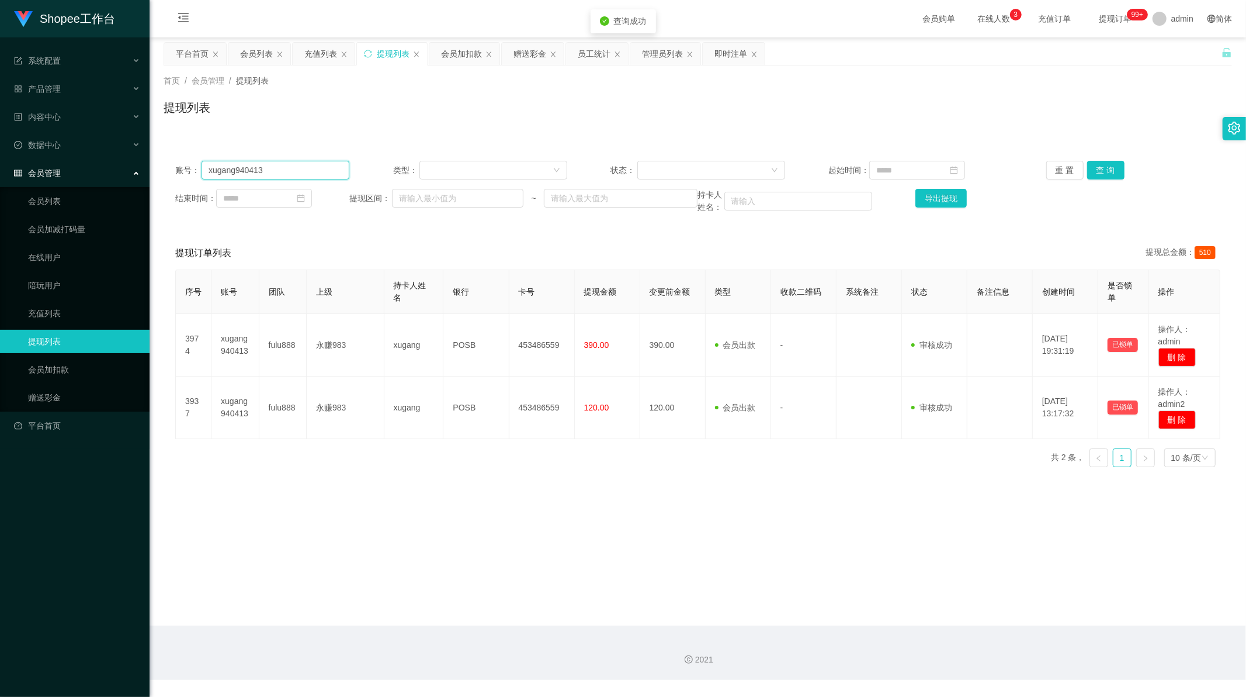
click at [258, 169] on input "xugang940413" at bounding box center [276, 170] width 148 height 19
click at [1109, 173] on button "查 询" at bounding box center [1106, 170] width 37 height 19
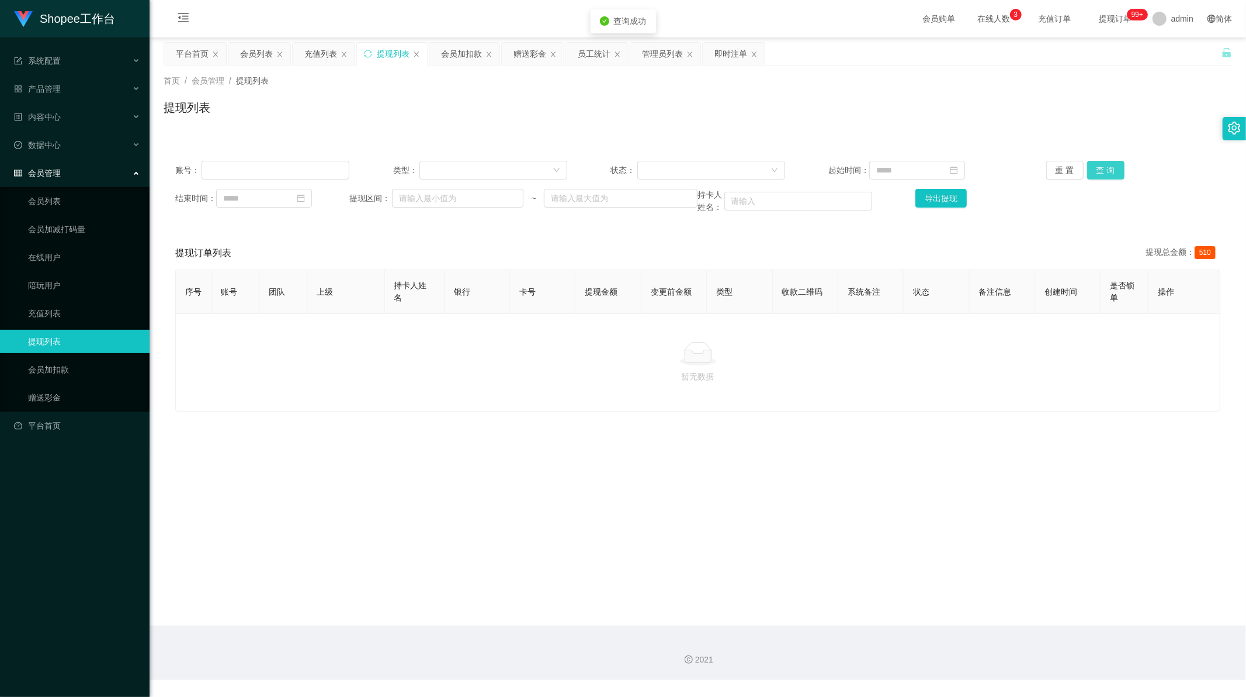
click at [1116, 174] on button "查 询" at bounding box center [1106, 170] width 37 height 19
click at [383, 57] on div "提现列表" at bounding box center [393, 54] width 33 height 22
click at [1093, 162] on button "查 询" at bounding box center [1106, 170] width 37 height 19
click at [323, 54] on div "充值列表" at bounding box center [320, 54] width 33 height 22
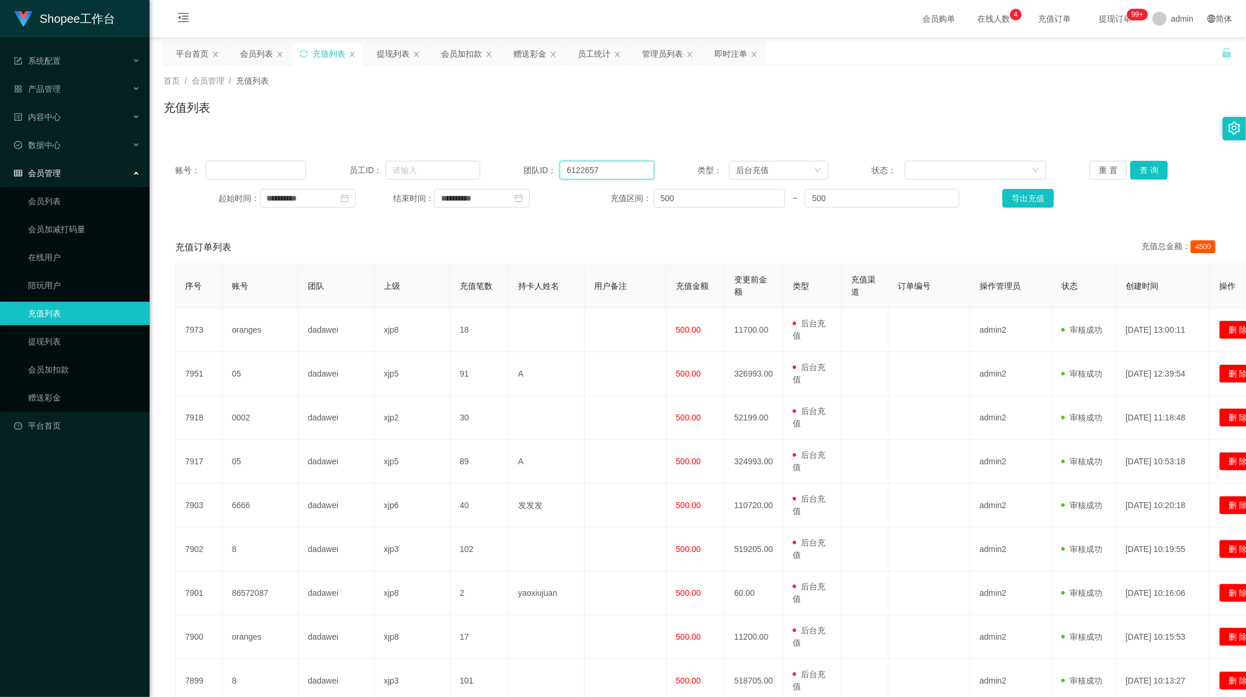
click at [566, 176] on input "6122657" at bounding box center [607, 170] width 95 height 19
drag, startPoint x: 632, startPoint y: 124, endPoint x: 792, endPoint y: 124, distance: 160.1
click at [635, 124] on div "充值列表" at bounding box center [698, 112] width 1069 height 27
click at [1149, 162] on button "查 询" at bounding box center [1149, 170] width 37 height 19
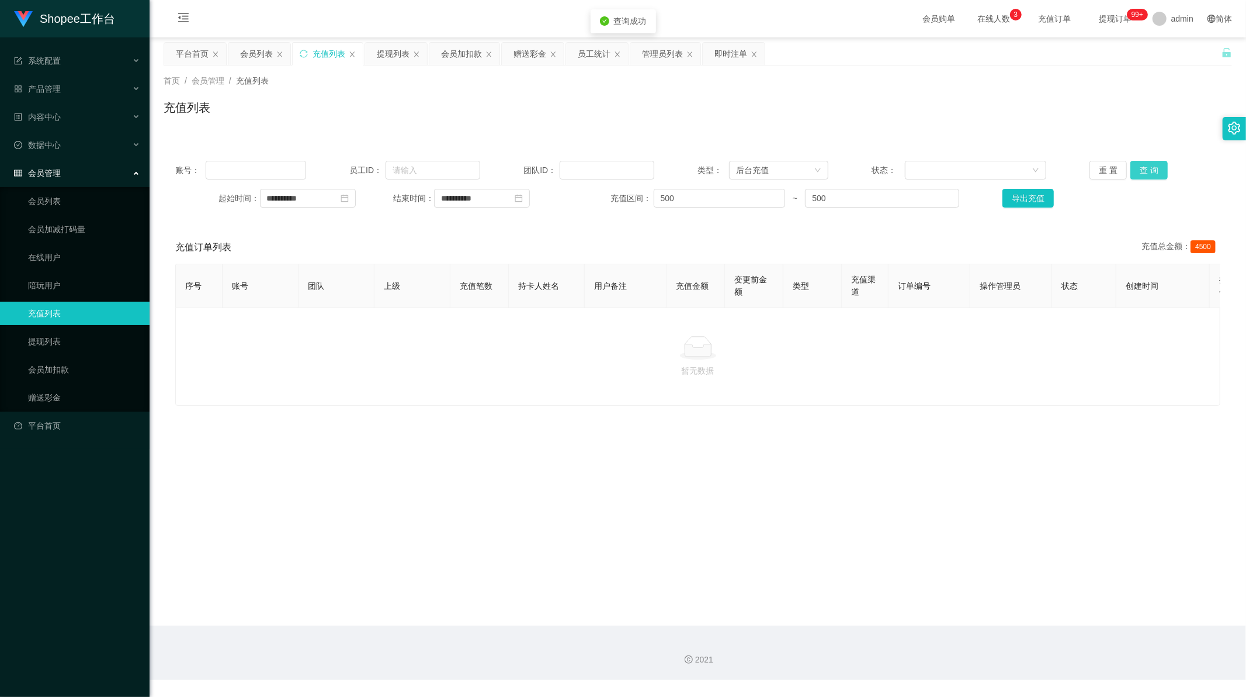
click at [1149, 162] on button "查 询" at bounding box center [1149, 170] width 37 height 19
click at [1149, 162] on div "重 置 查 询" at bounding box center [1177, 170] width 174 height 19
click at [1149, 162] on button "查 询" at bounding box center [1156, 170] width 50 height 19
click at [352, 55] on icon "图标: close" at bounding box center [352, 54] width 7 height 7
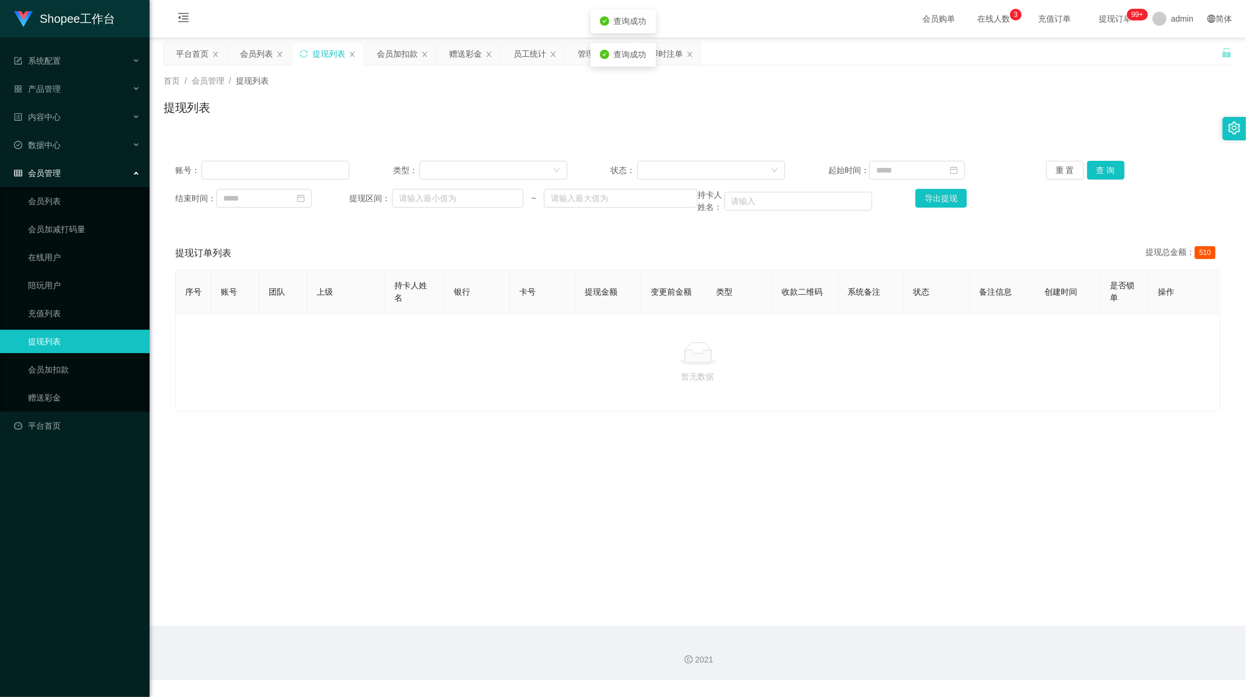
click at [352, 55] on icon "图标: close" at bounding box center [352, 54] width 7 height 7
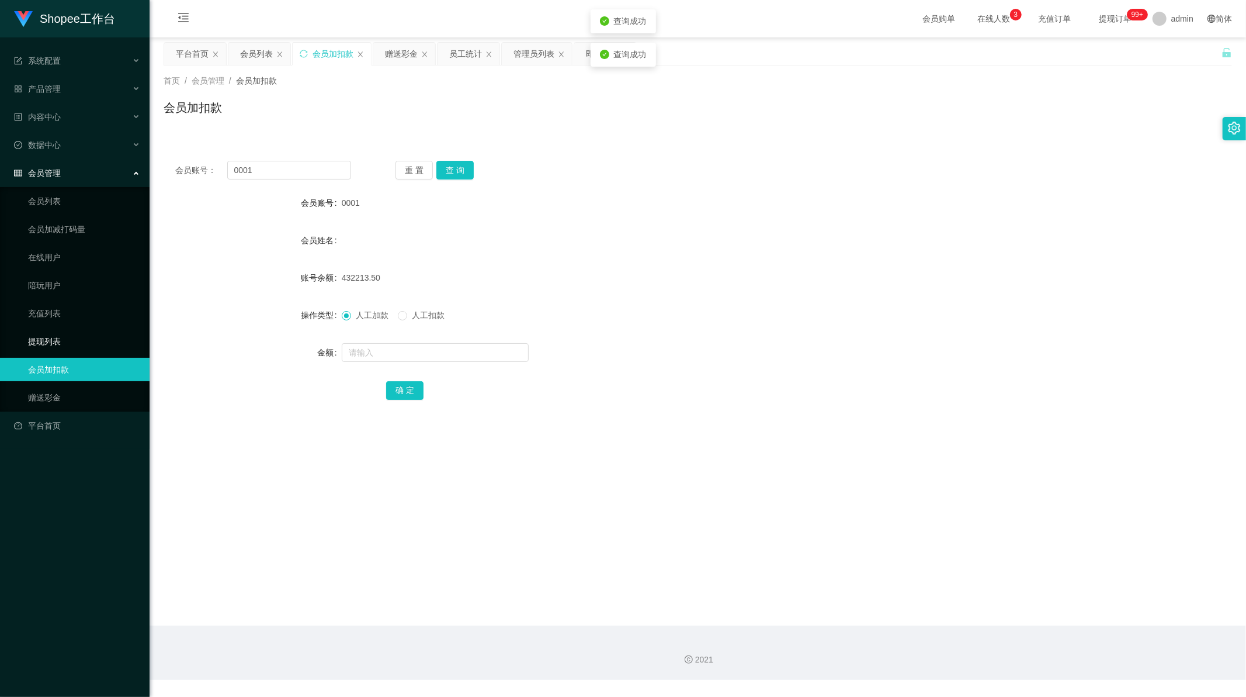
click at [42, 341] on link "提现列表" at bounding box center [84, 341] width 112 height 23
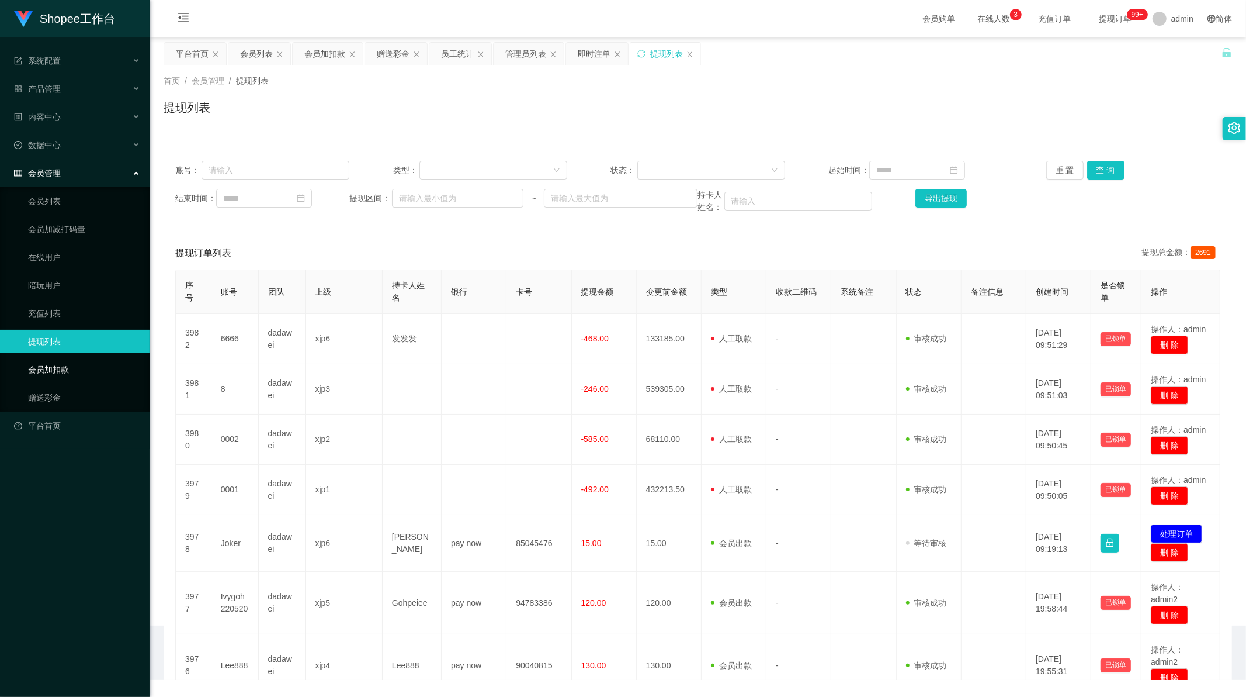
click at [41, 366] on link "会员加扣款" at bounding box center [84, 369] width 112 height 23
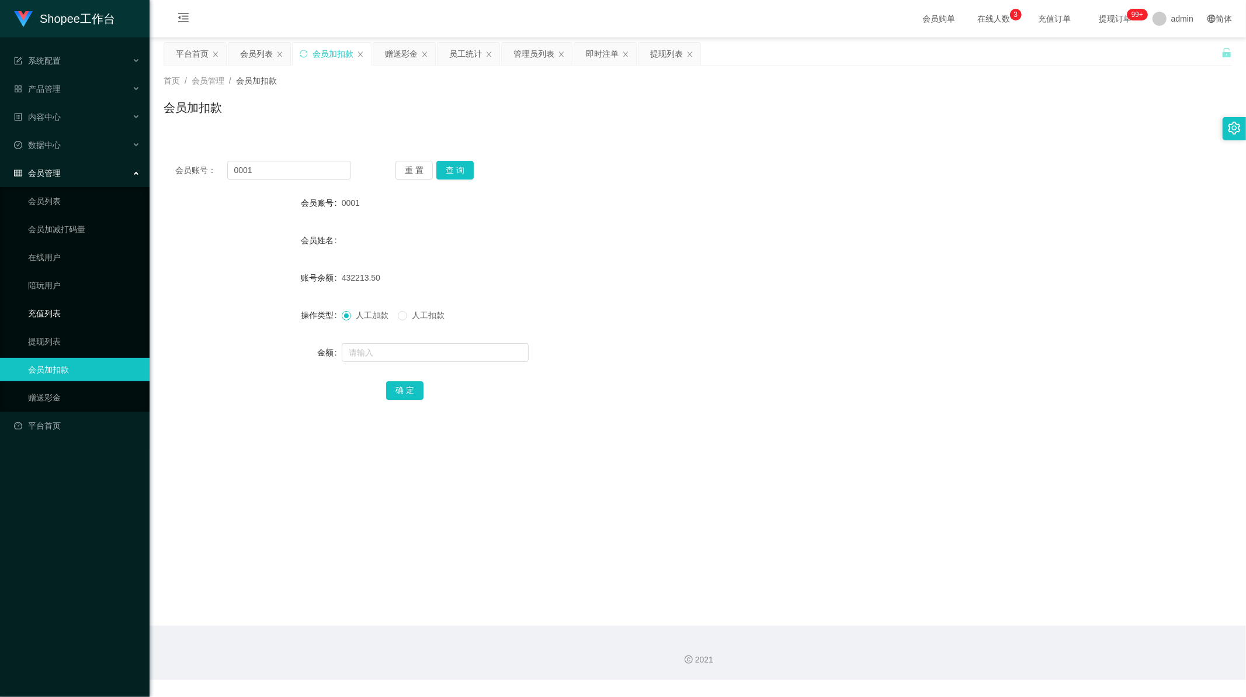
click at [57, 310] on link "充值列表" at bounding box center [84, 313] width 112 height 23
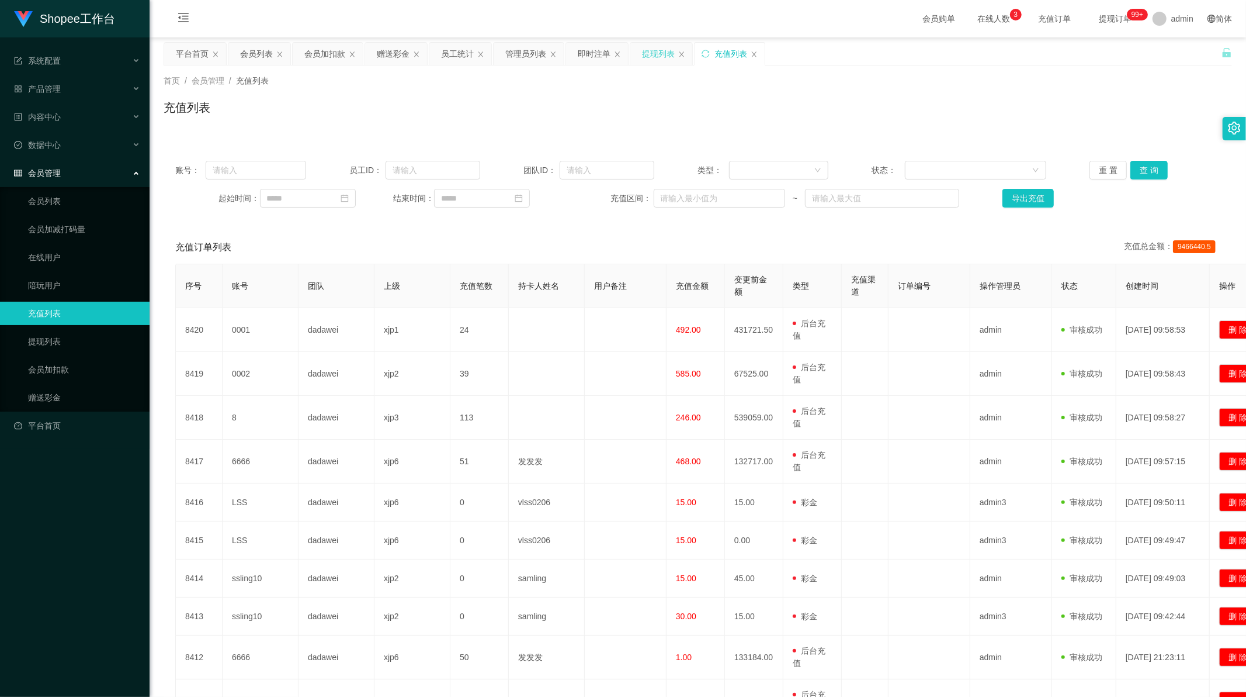
click at [653, 63] on div "提现列表" at bounding box center [658, 54] width 33 height 22
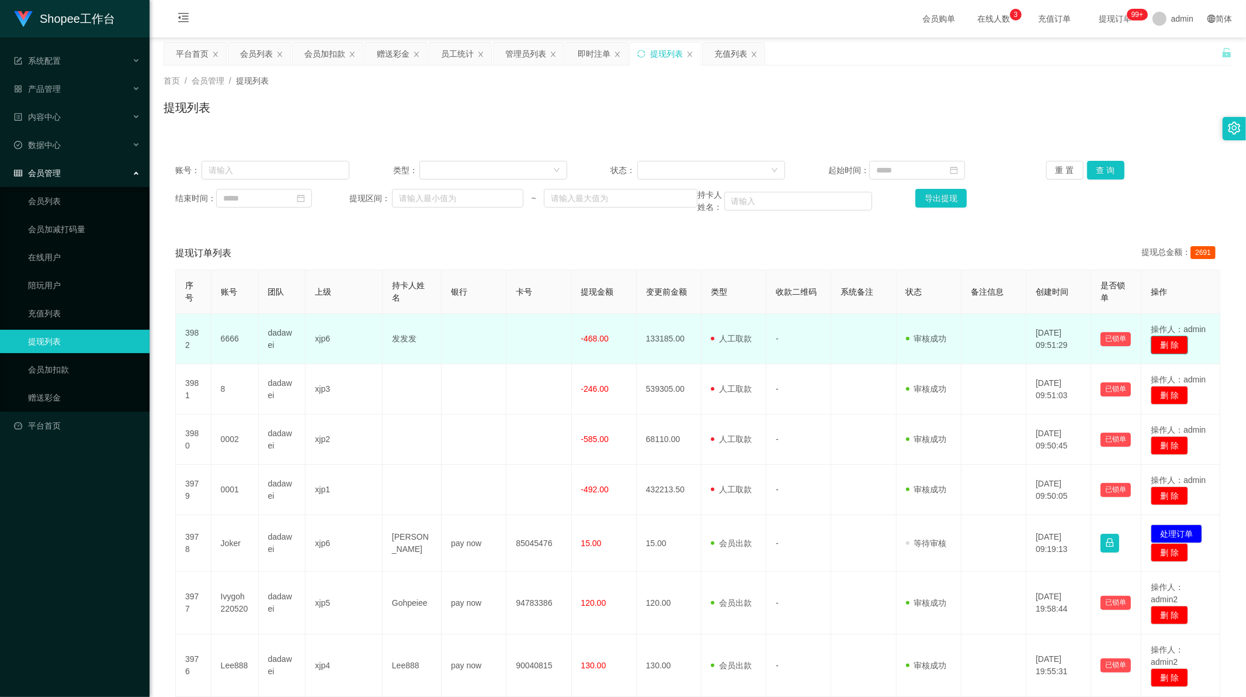
click at [1172, 342] on button "删 除" at bounding box center [1169, 344] width 37 height 19
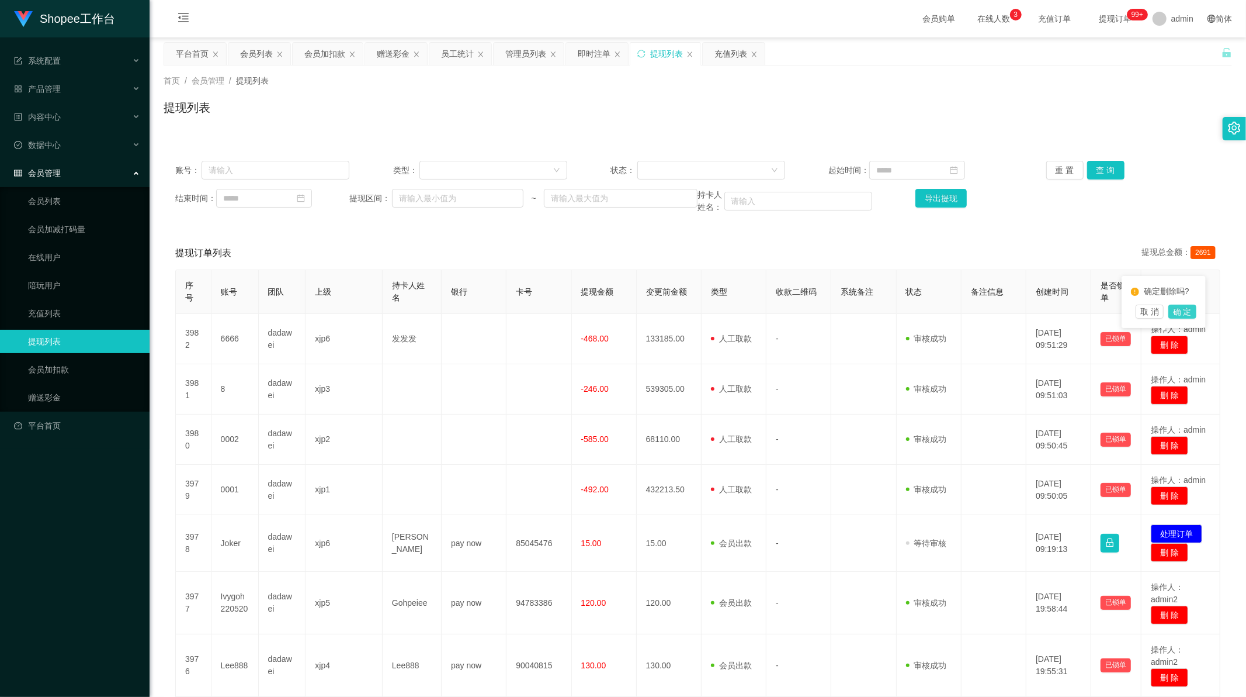
click at [1183, 314] on button "确 定" at bounding box center [1183, 311] width 28 height 14
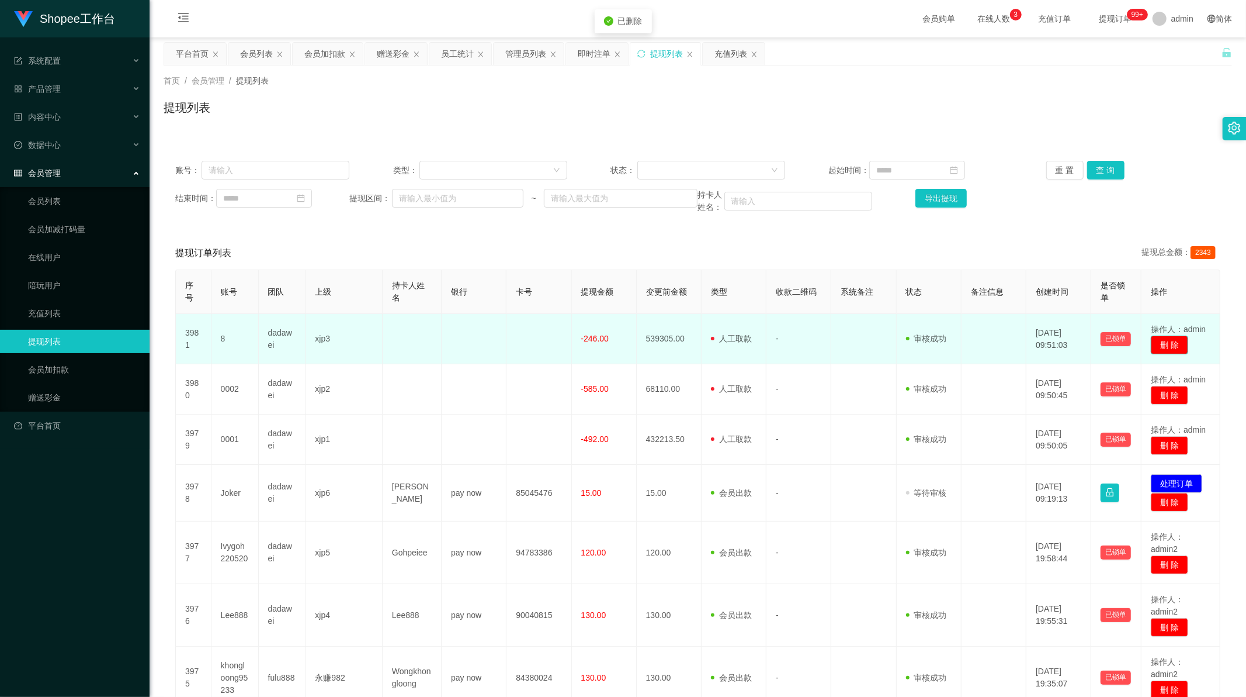
click at [1170, 345] on button "删 除" at bounding box center [1169, 344] width 37 height 19
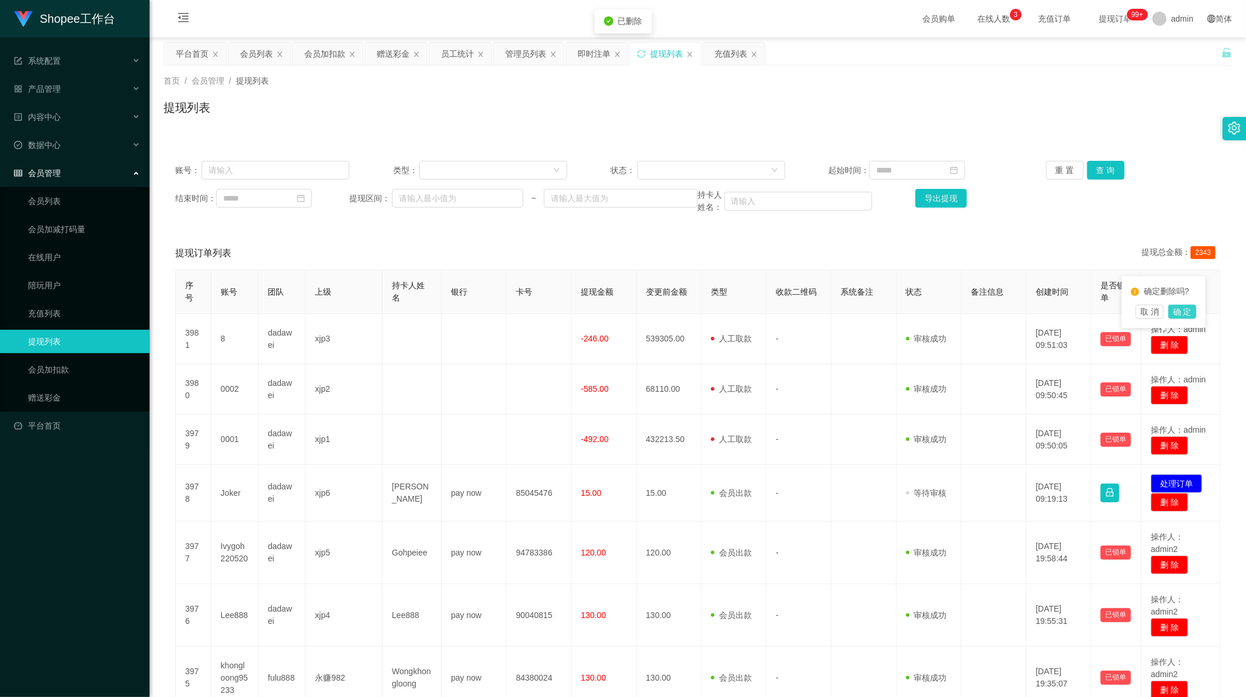
click at [1185, 311] on button "确 定" at bounding box center [1183, 311] width 28 height 14
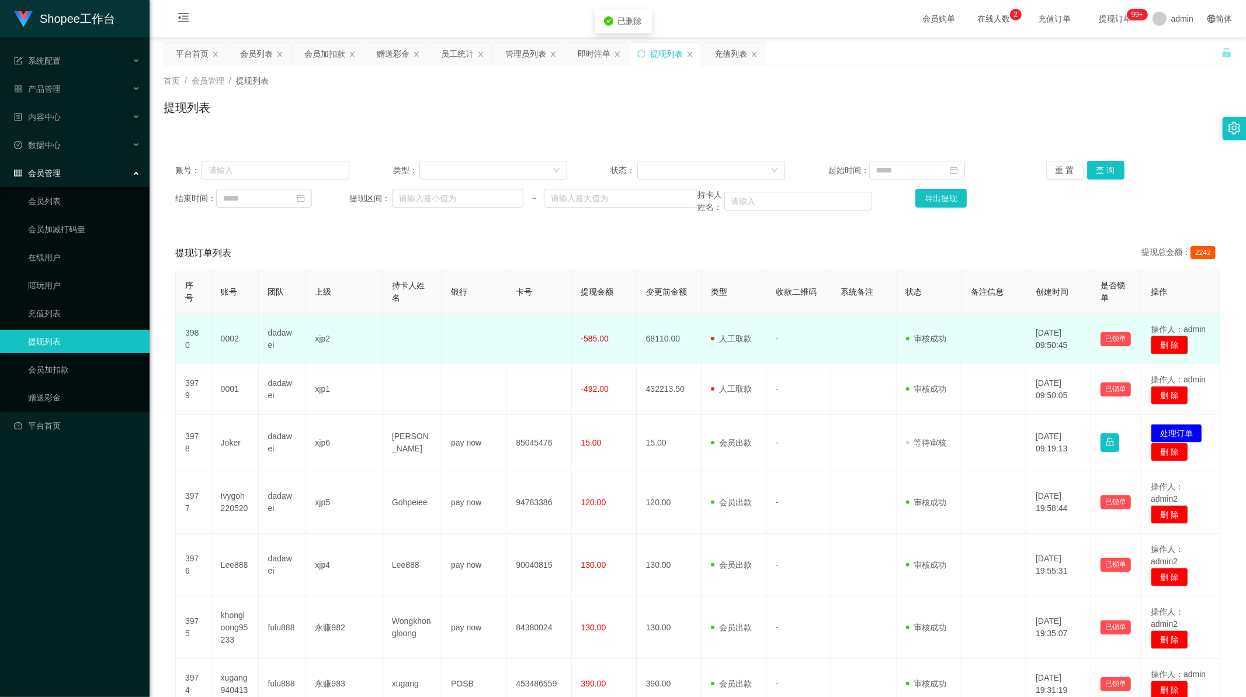
click at [1162, 342] on button "删 除" at bounding box center [1169, 344] width 37 height 19
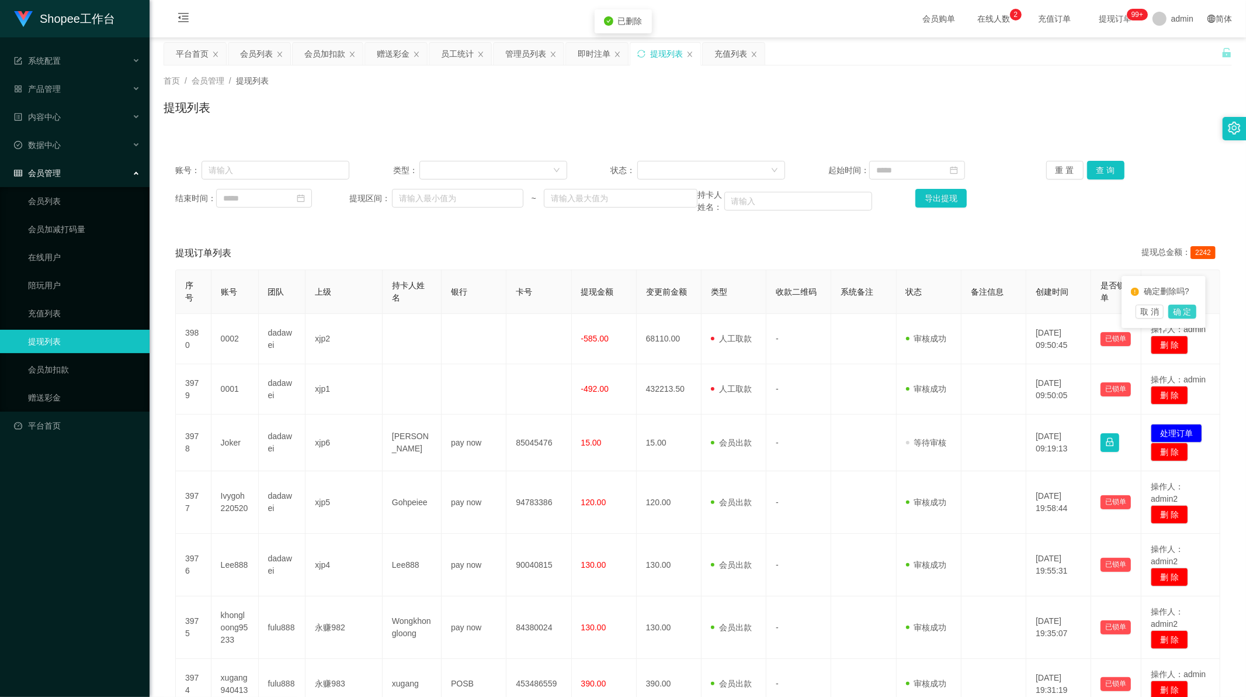
click at [1187, 307] on button "确 定" at bounding box center [1183, 311] width 28 height 14
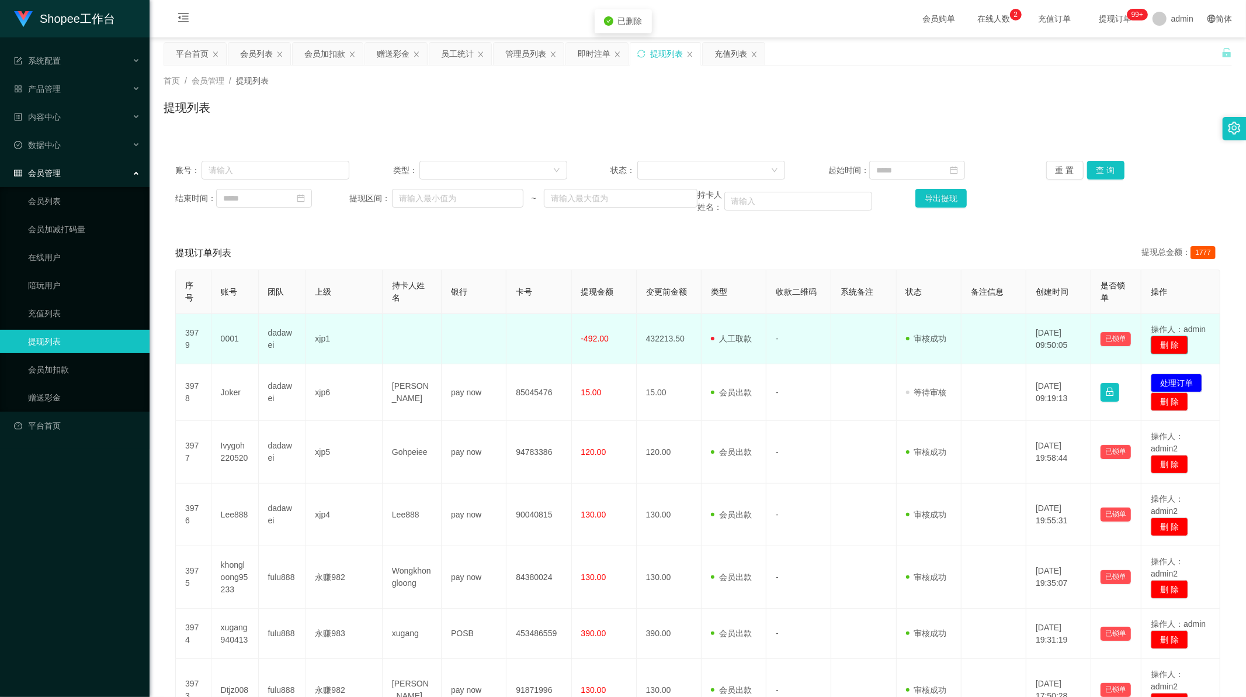
click at [1170, 342] on button "删 除" at bounding box center [1169, 344] width 37 height 19
click at [1202, 349] on td "操作人：admin 删 除" at bounding box center [1181, 339] width 79 height 50
click at [1172, 347] on button "删 除" at bounding box center [1169, 344] width 37 height 19
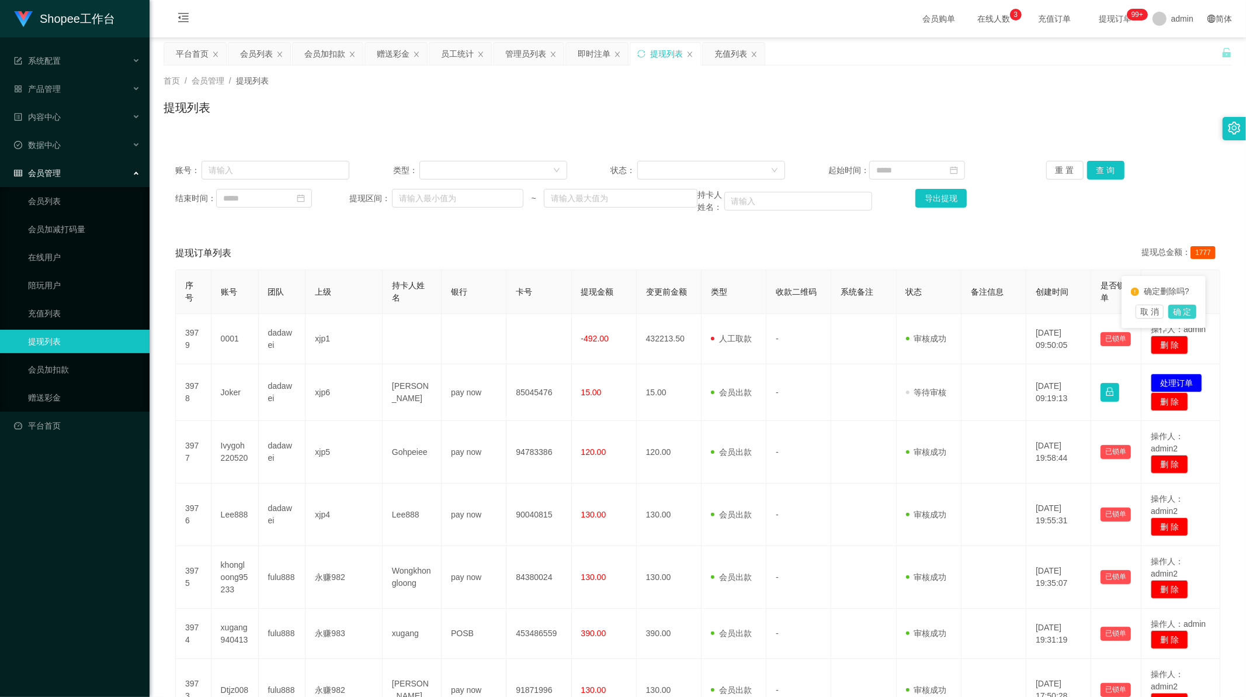
click at [1188, 310] on button "确 定" at bounding box center [1183, 311] width 28 height 14
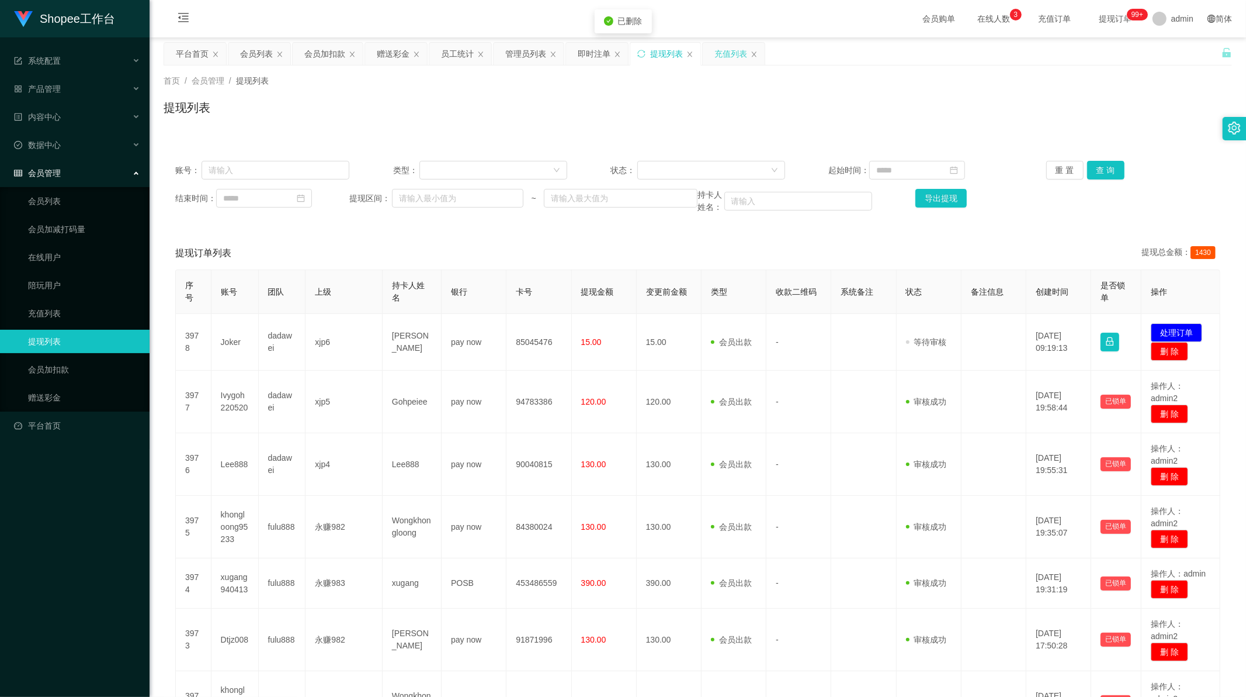
click at [737, 54] on div "充值列表" at bounding box center [731, 54] width 33 height 22
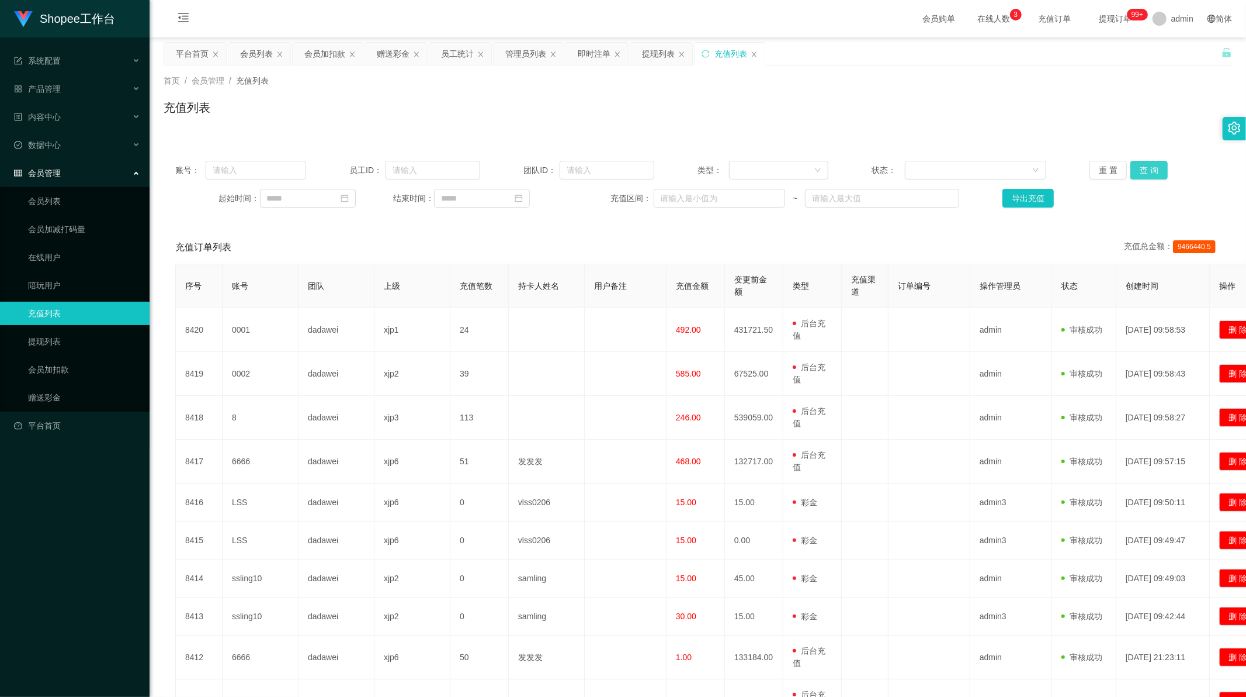
click at [1145, 167] on button "查 询" at bounding box center [1149, 170] width 37 height 19
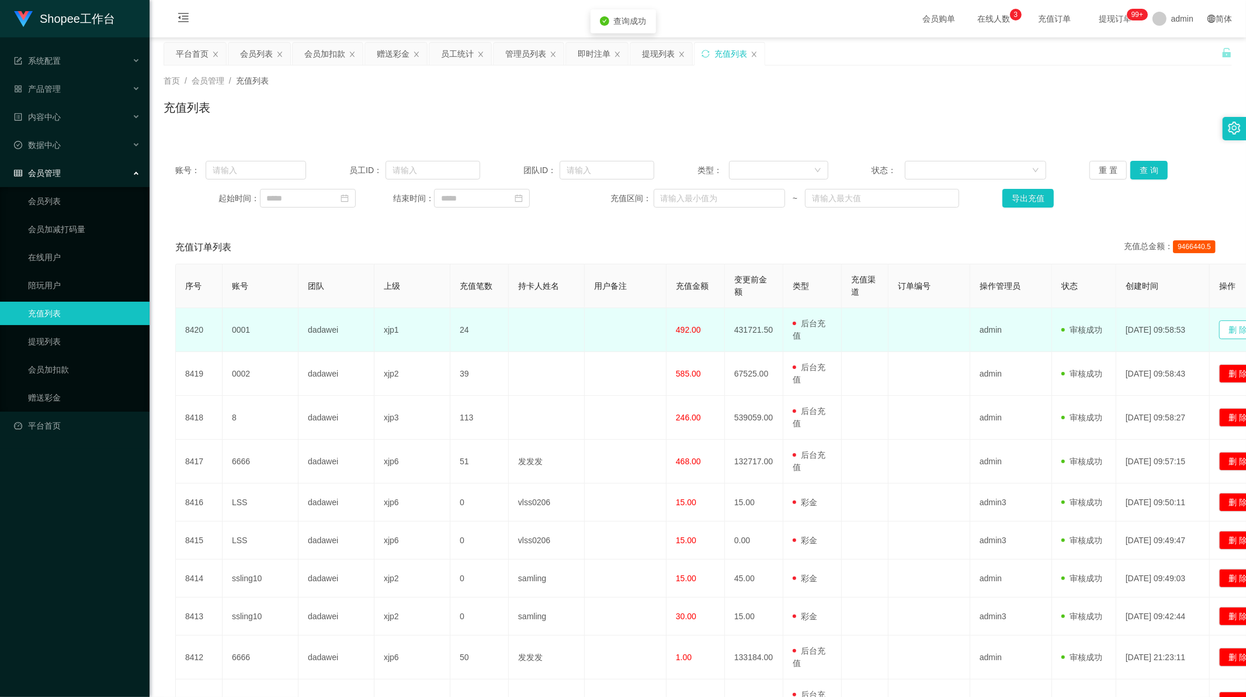
click at [1235, 325] on button "删 除" at bounding box center [1238, 329] width 37 height 19
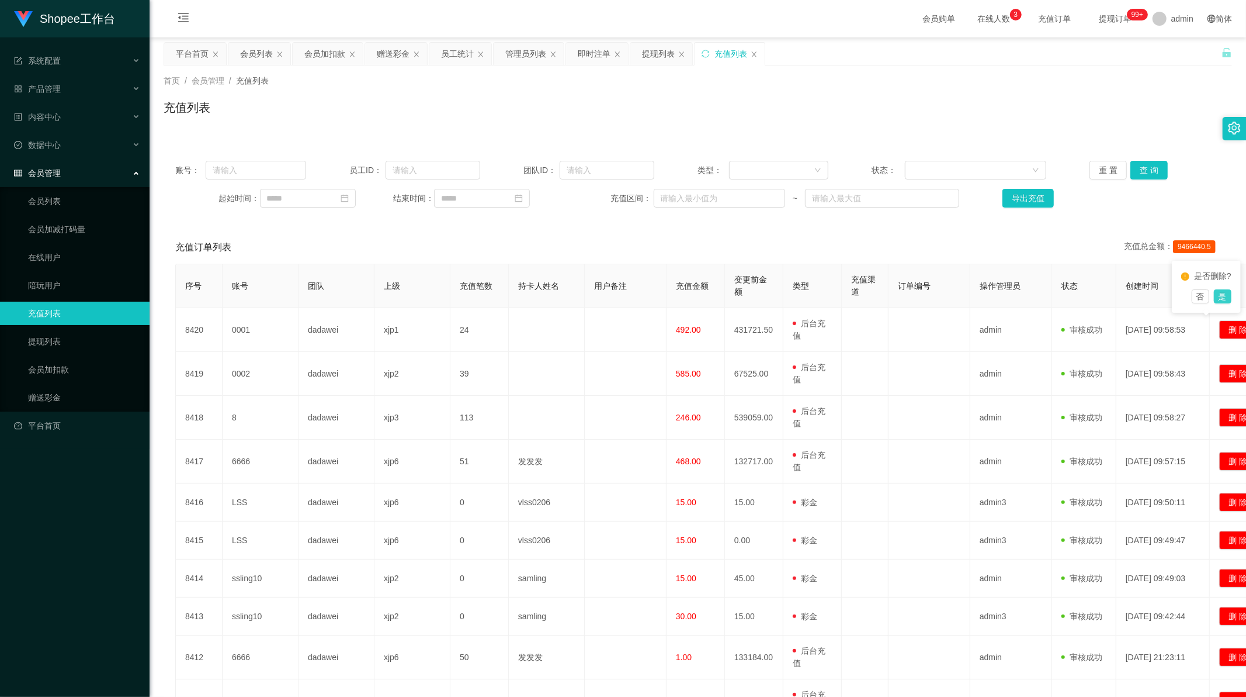
click at [1223, 303] on button "是" at bounding box center [1223, 296] width 18 height 14
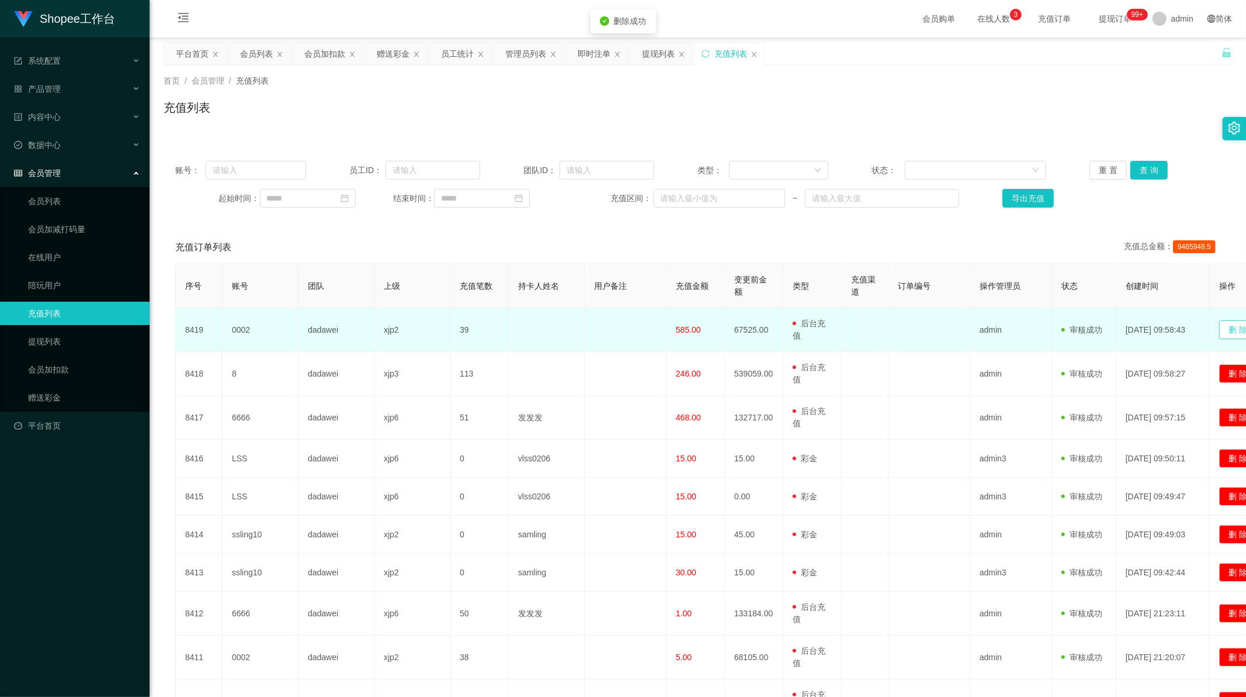
click at [1230, 334] on button "删 除" at bounding box center [1238, 329] width 37 height 19
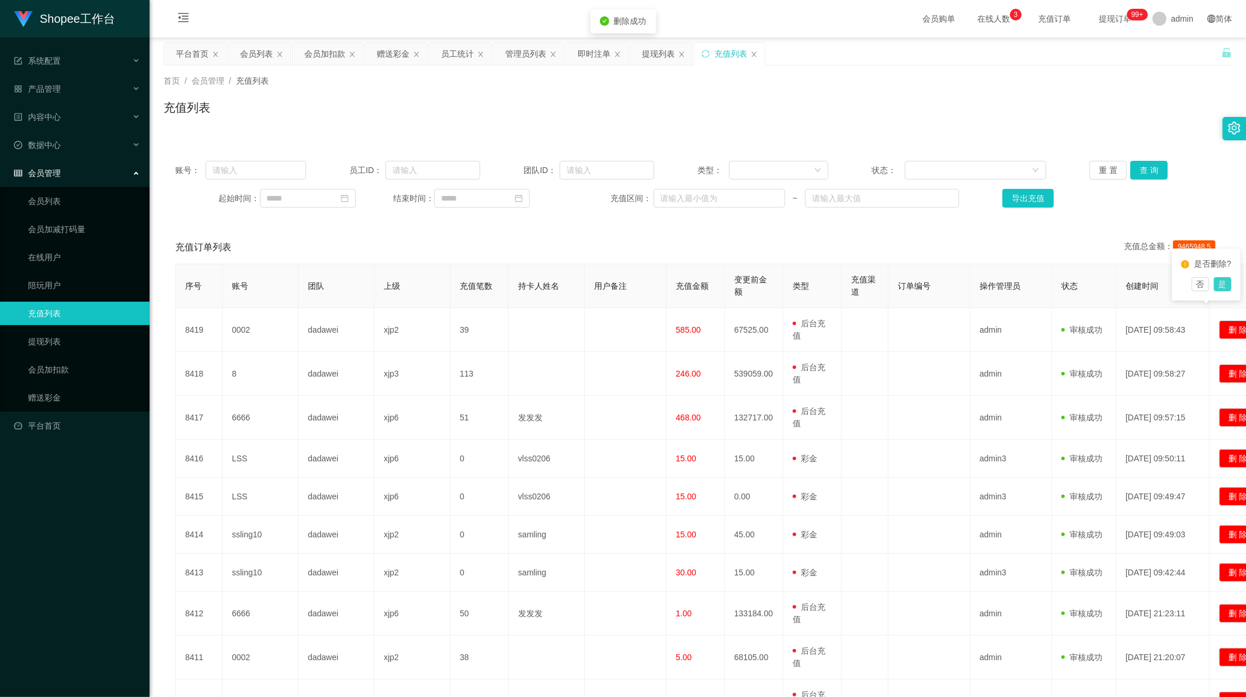
click at [1222, 291] on button "是" at bounding box center [1223, 284] width 18 height 14
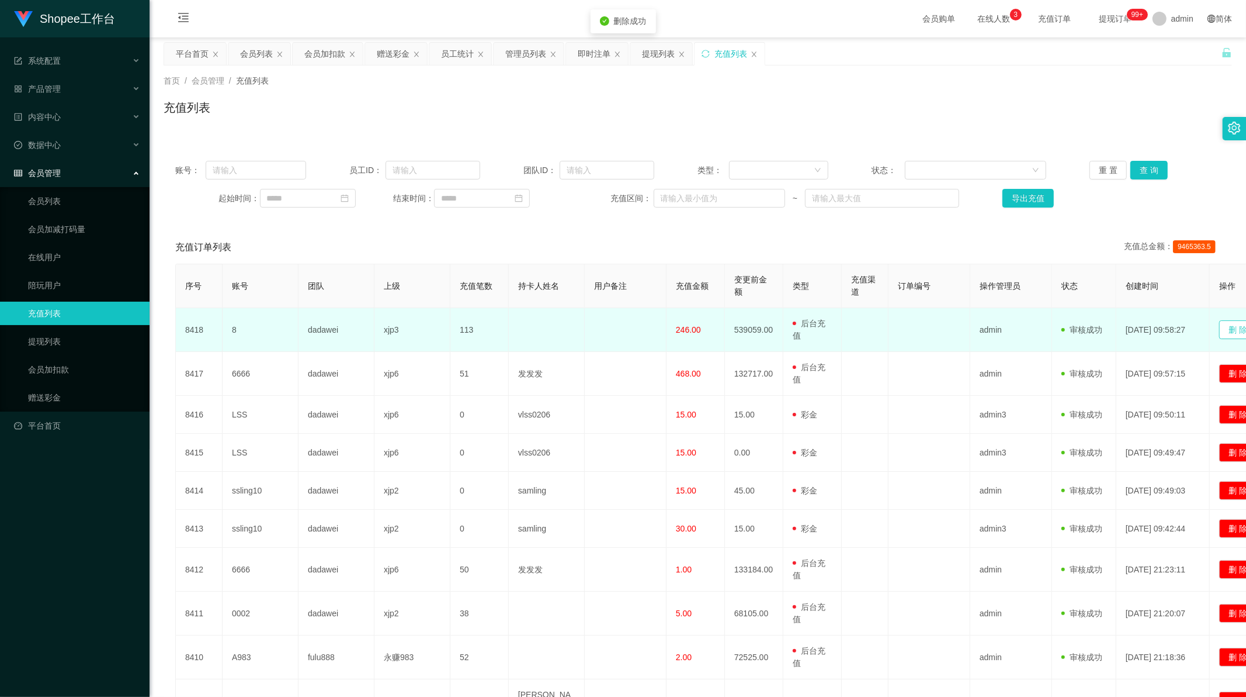
click at [1230, 328] on button "删 除" at bounding box center [1238, 329] width 37 height 19
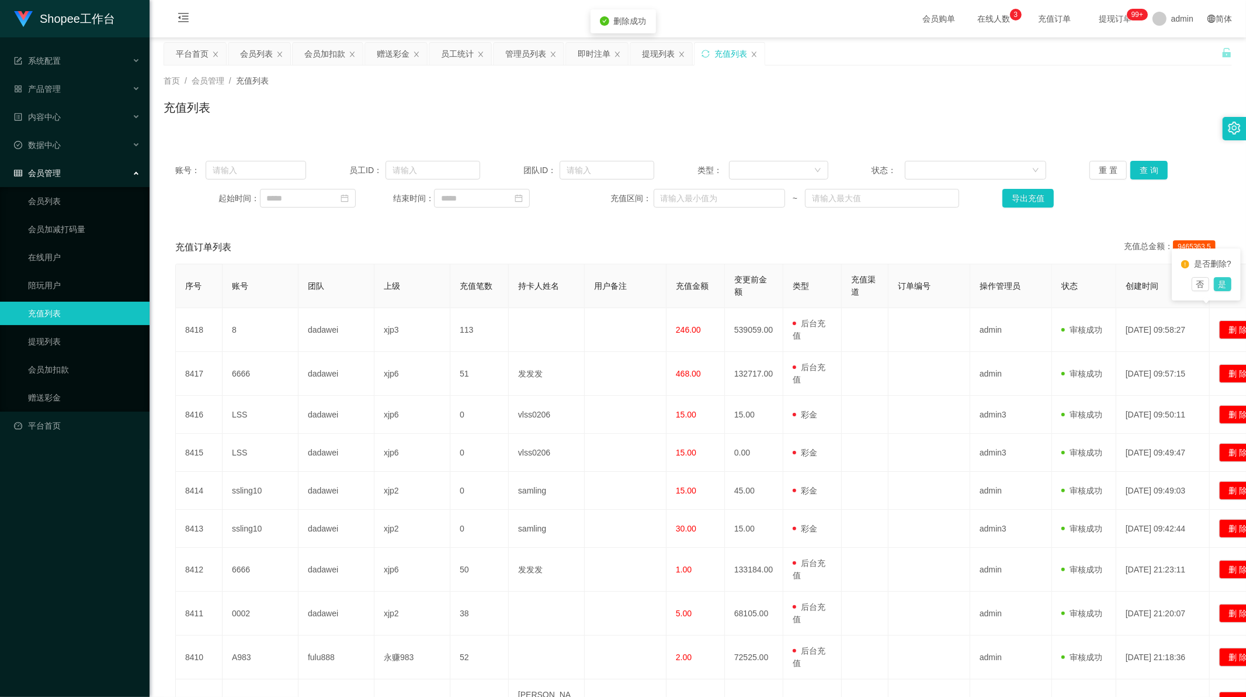
click at [1228, 291] on button "是" at bounding box center [1223, 284] width 18 height 14
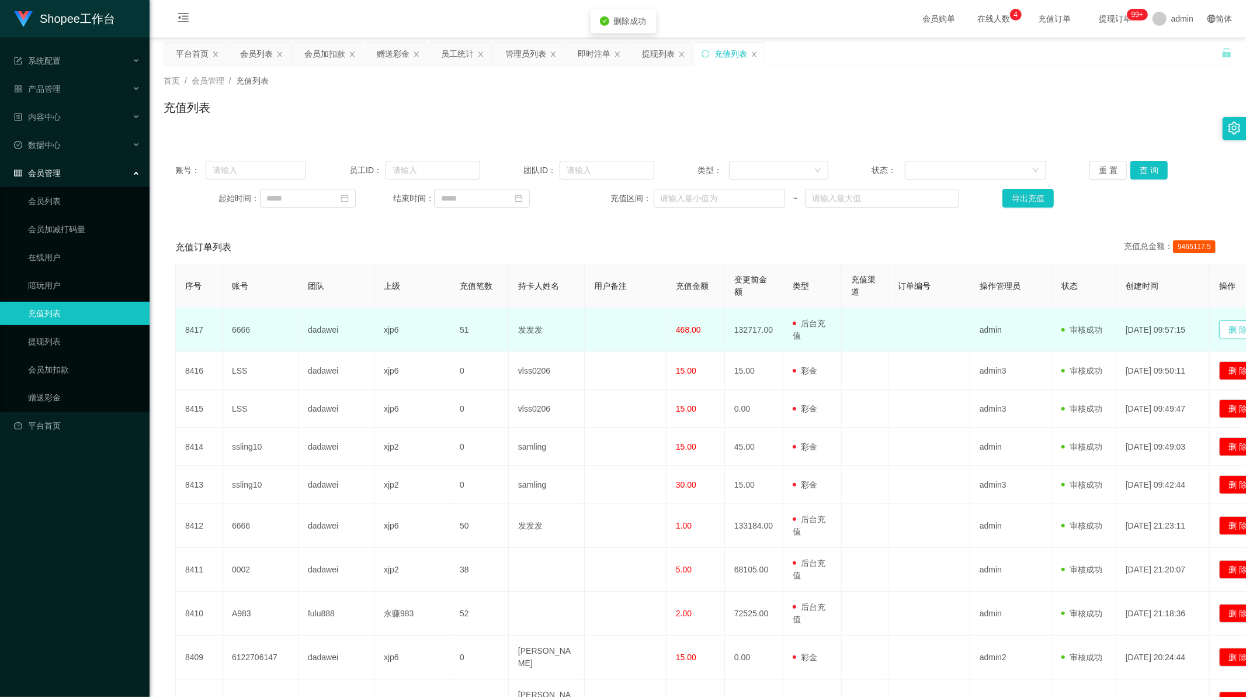
click at [1233, 330] on button "删 除" at bounding box center [1238, 329] width 37 height 19
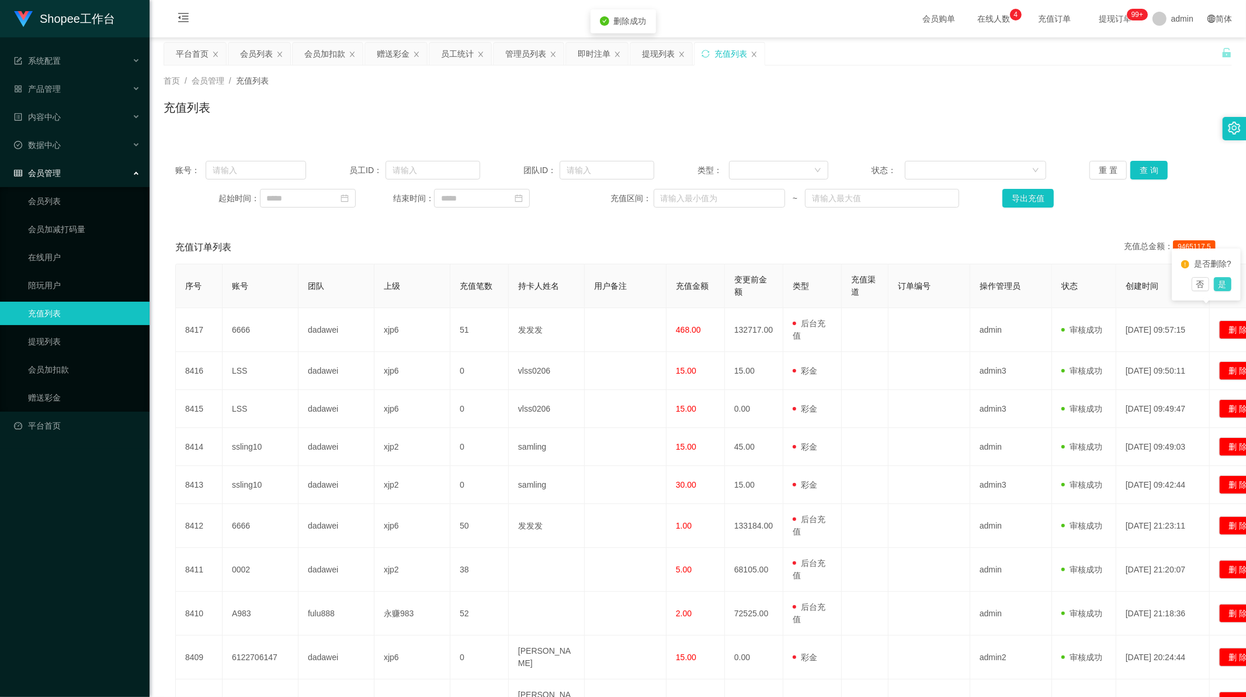
click at [1220, 291] on button "是" at bounding box center [1223, 284] width 18 height 14
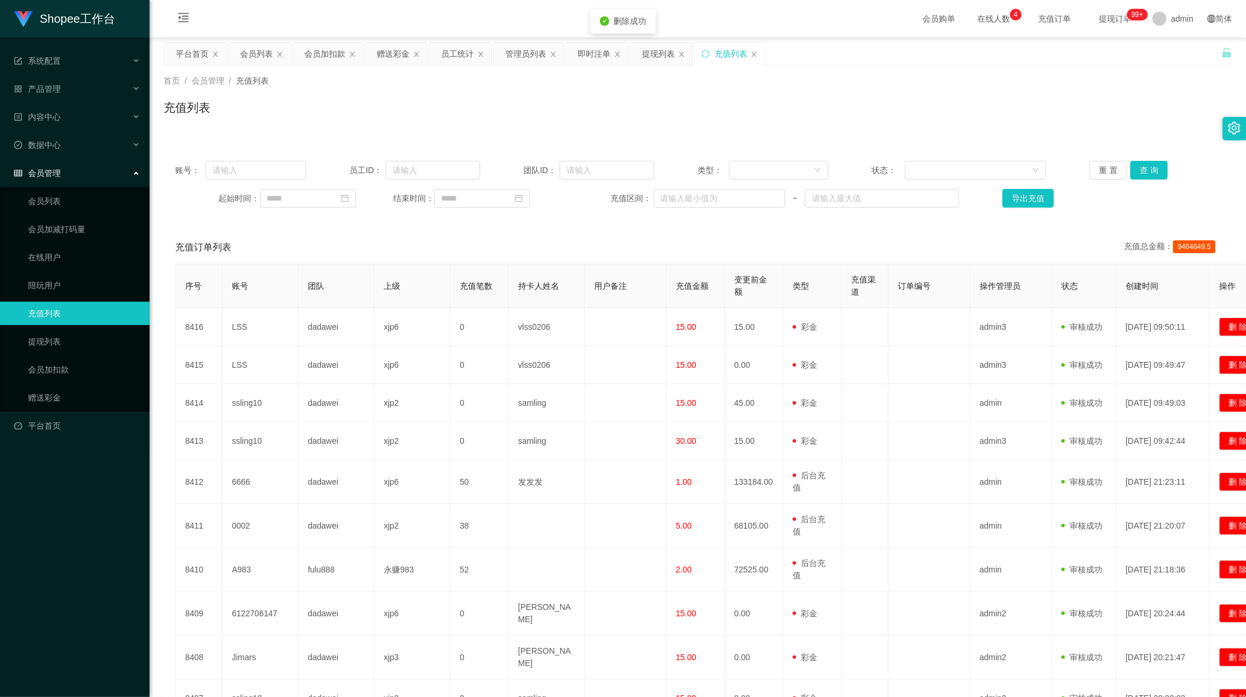
click at [664, 103] on div "充值列表" at bounding box center [698, 112] width 1069 height 27
click at [457, 61] on div "员工统计" at bounding box center [457, 54] width 33 height 22
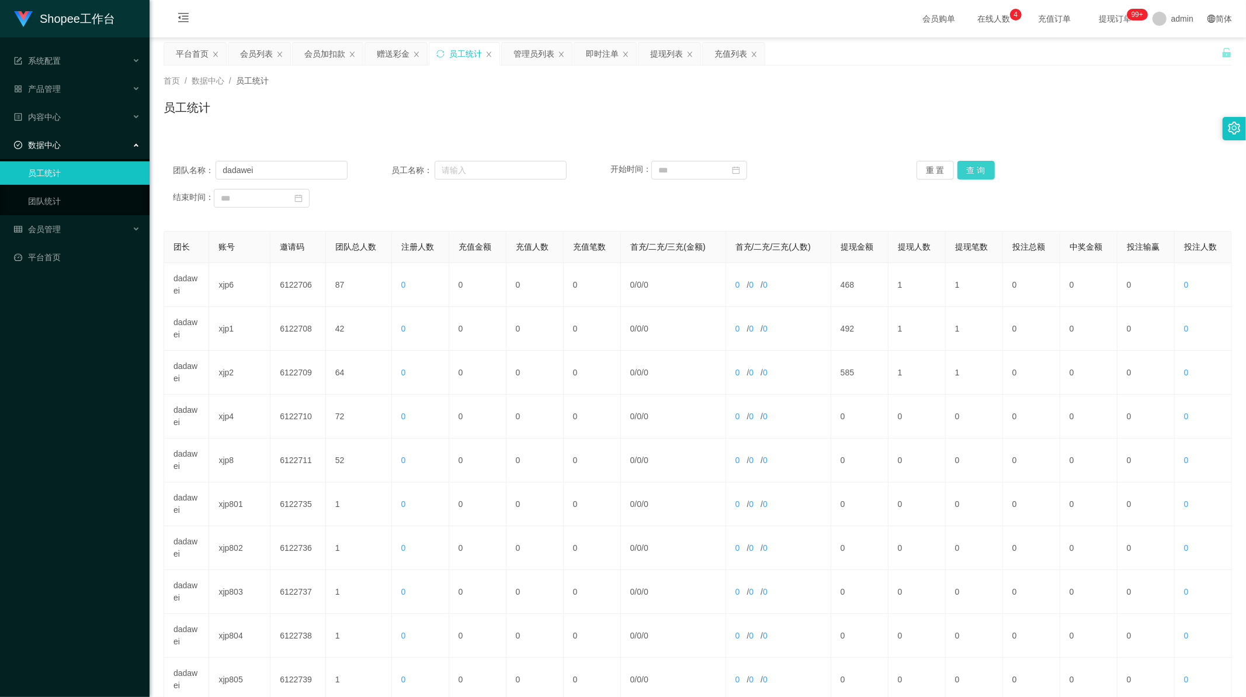
click at [972, 176] on button "查 询" at bounding box center [976, 170] width 37 height 19
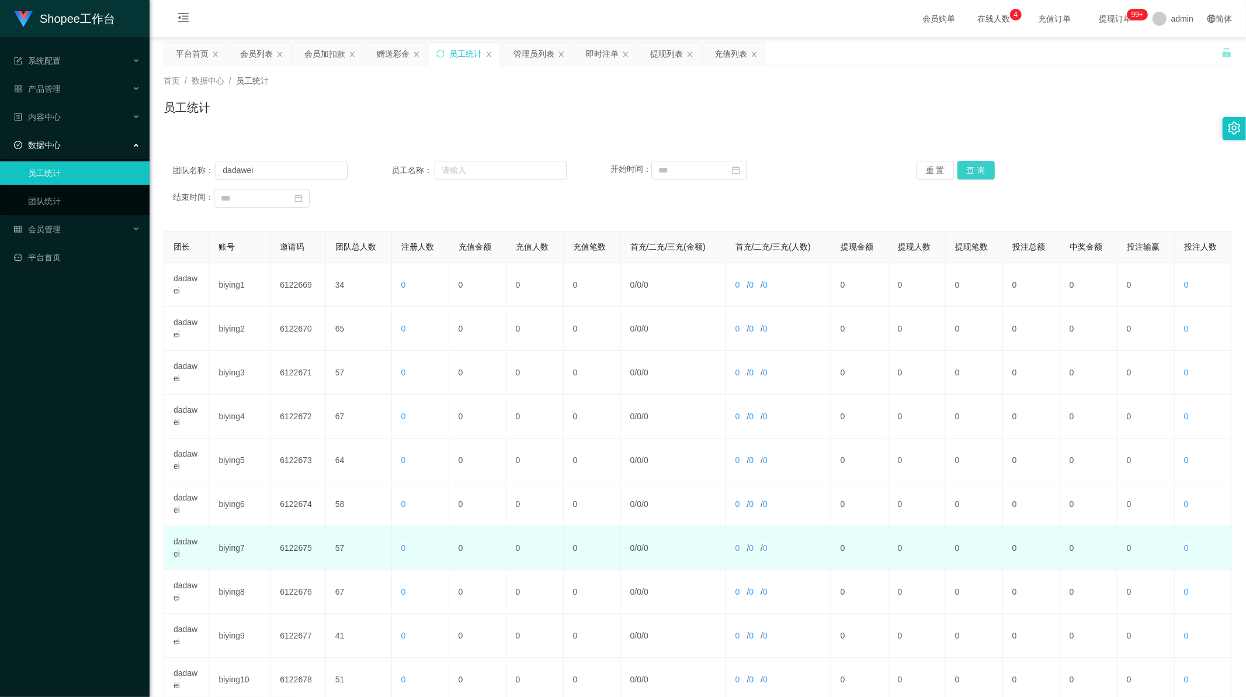
scroll to position [112, 0]
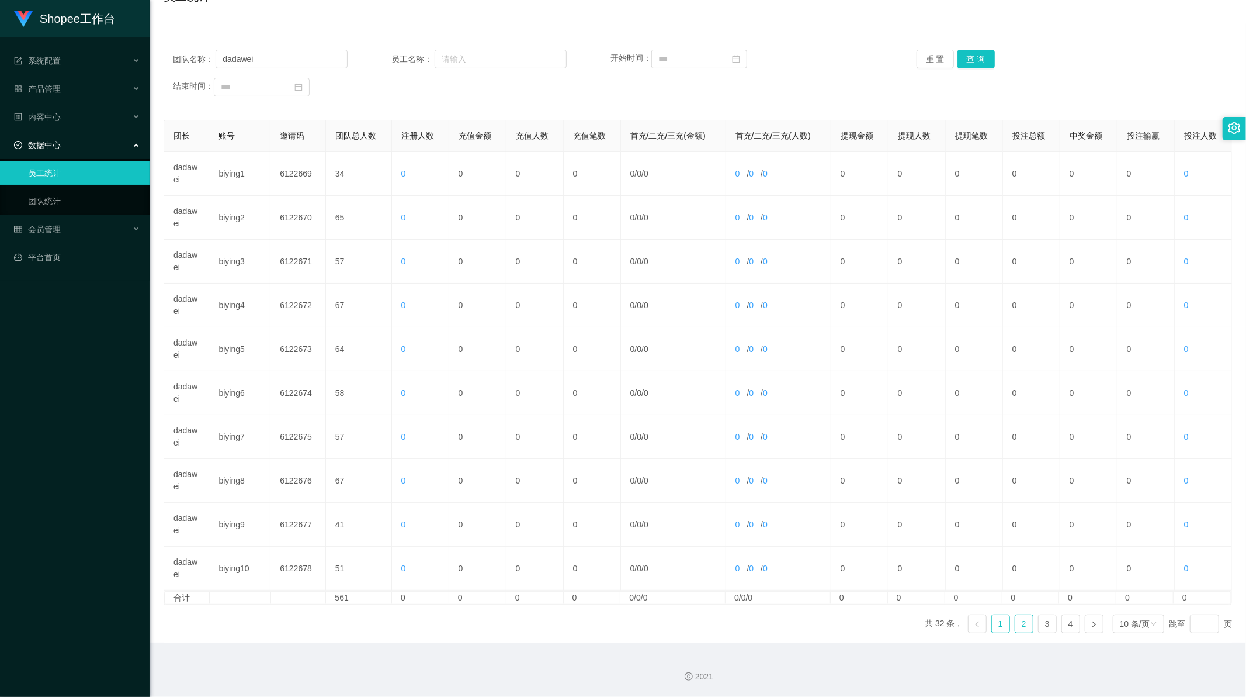
click at [1021, 621] on link "2" at bounding box center [1025, 624] width 18 height 18
click at [1043, 624] on link "3" at bounding box center [1048, 624] width 18 height 18
click at [1065, 624] on link "4" at bounding box center [1071, 624] width 18 height 18
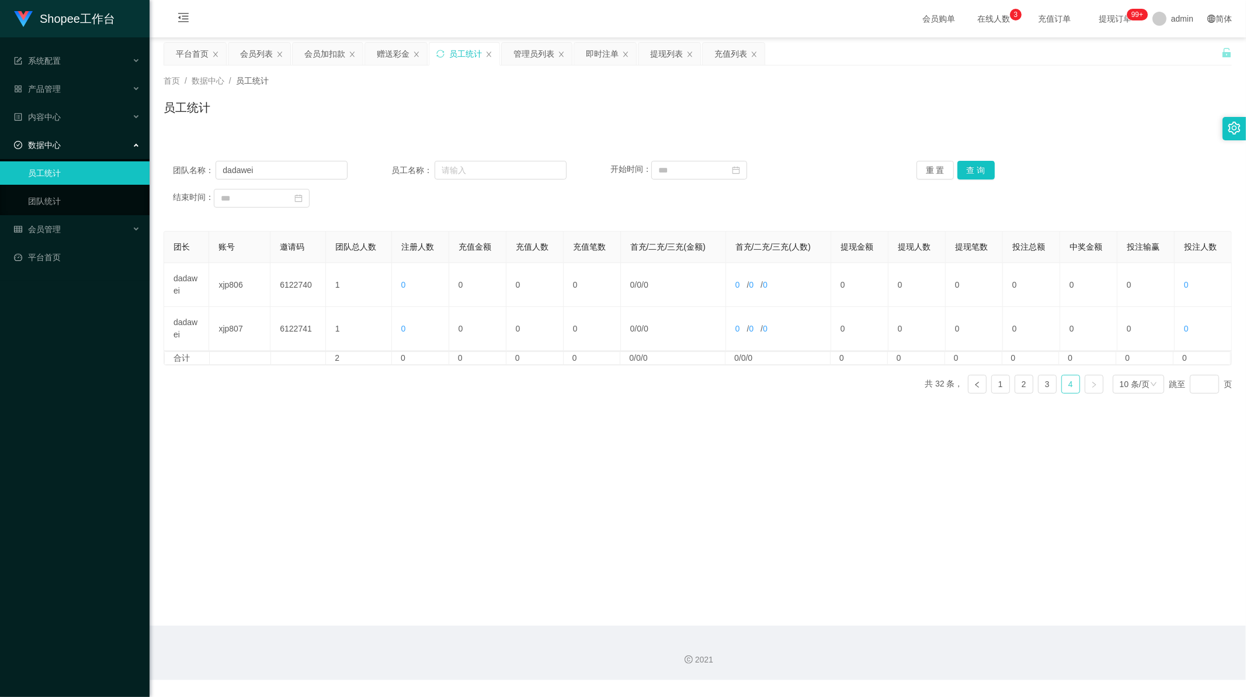
scroll to position [0, 0]
click at [330, 57] on div "会员加扣款" at bounding box center [324, 54] width 41 height 22
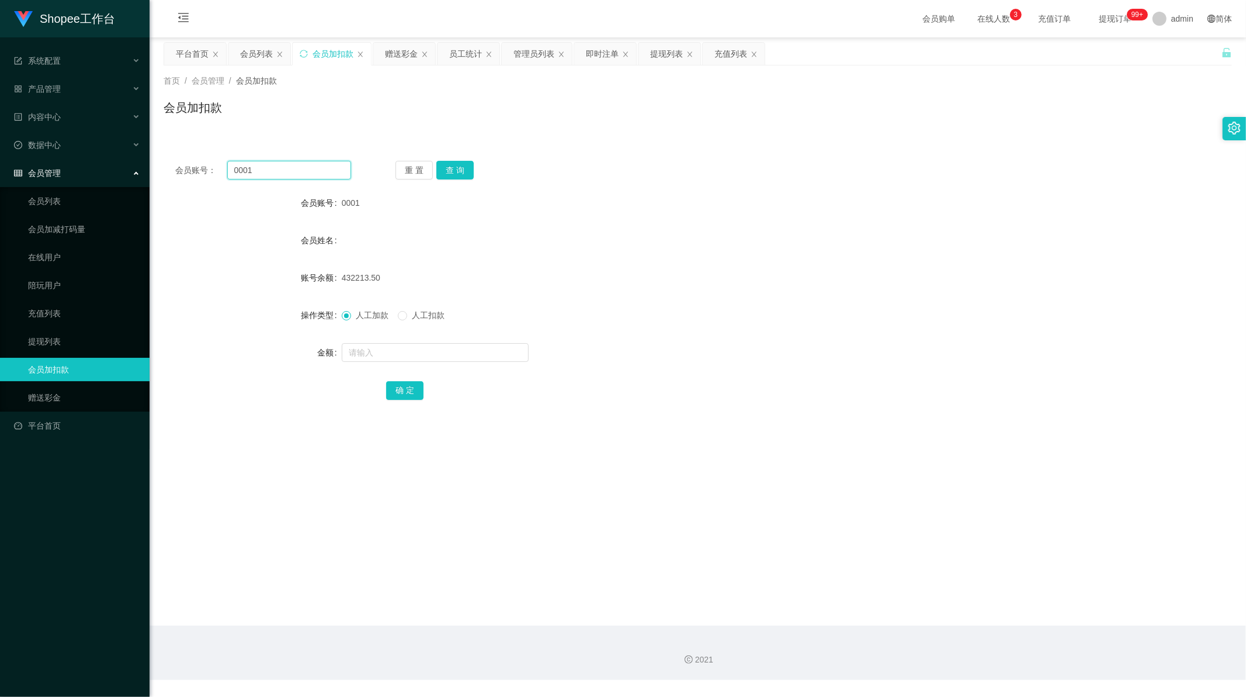
click at [268, 170] on input "0001" at bounding box center [289, 170] width 124 height 19
paste input "2"
type input "0002"
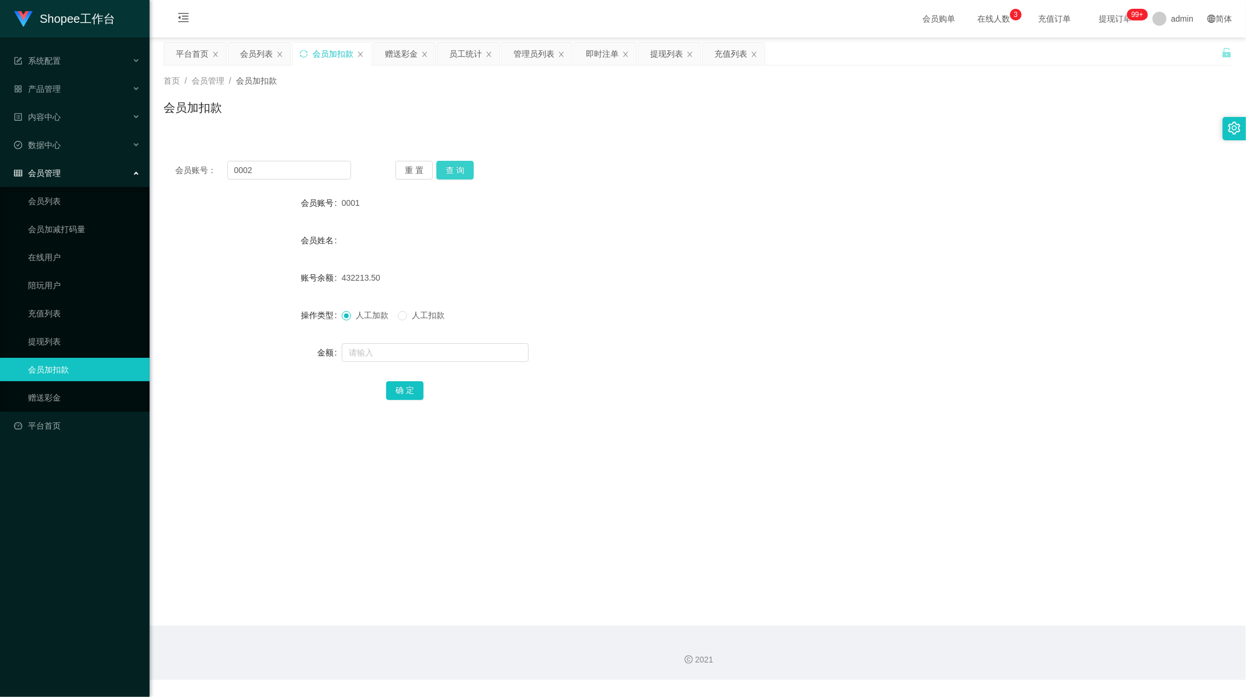
click at [451, 168] on button "查 询" at bounding box center [455, 170] width 37 height 19
click at [374, 353] on input "text" at bounding box center [435, 352] width 187 height 19
paste input "218"
type input "218"
click at [400, 388] on button "确 定" at bounding box center [404, 390] width 37 height 19
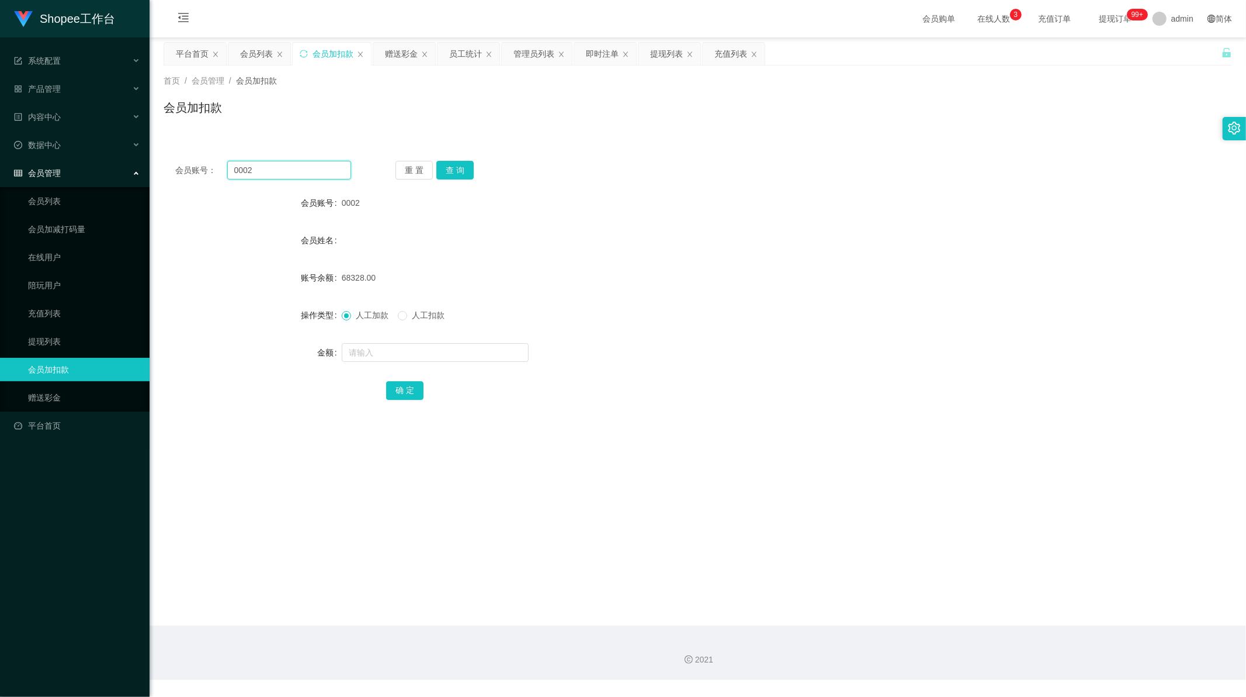
click at [264, 173] on input "0002" at bounding box center [289, 170] width 124 height 19
type input "0001"
click at [453, 167] on button "查 询" at bounding box center [455, 170] width 37 height 19
click at [358, 354] on input "text" at bounding box center [435, 352] width 187 height 19
paste input "218"
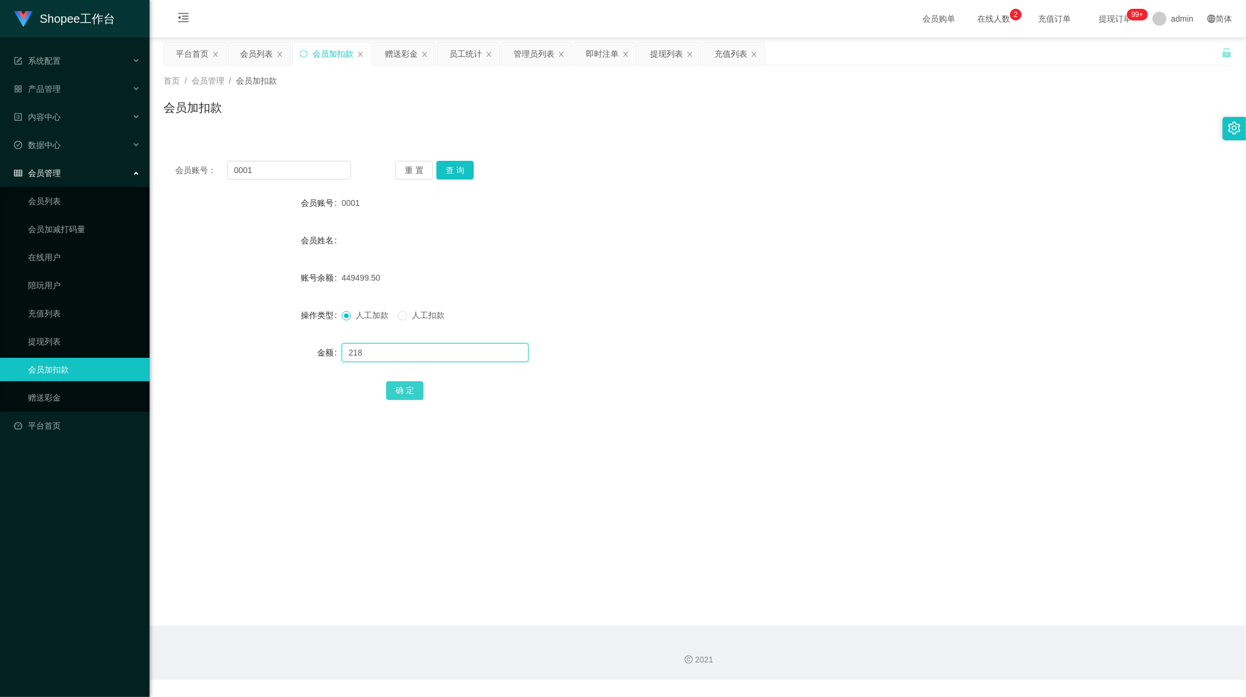
type input "218"
click at [411, 392] on button "确 定" at bounding box center [404, 390] width 37 height 19
click at [556, 465] on main "关闭左侧 关闭右侧 关闭其它 刷新页面 平台首页 会员列表 会员加扣款 赠送彩金 员工统计 管理员列表 即时注单 提现列表 充值列表 首页 / 会员管理 / …" at bounding box center [698, 331] width 1097 height 588
click at [310, 178] on input "0001" at bounding box center [289, 170] width 124 height 19
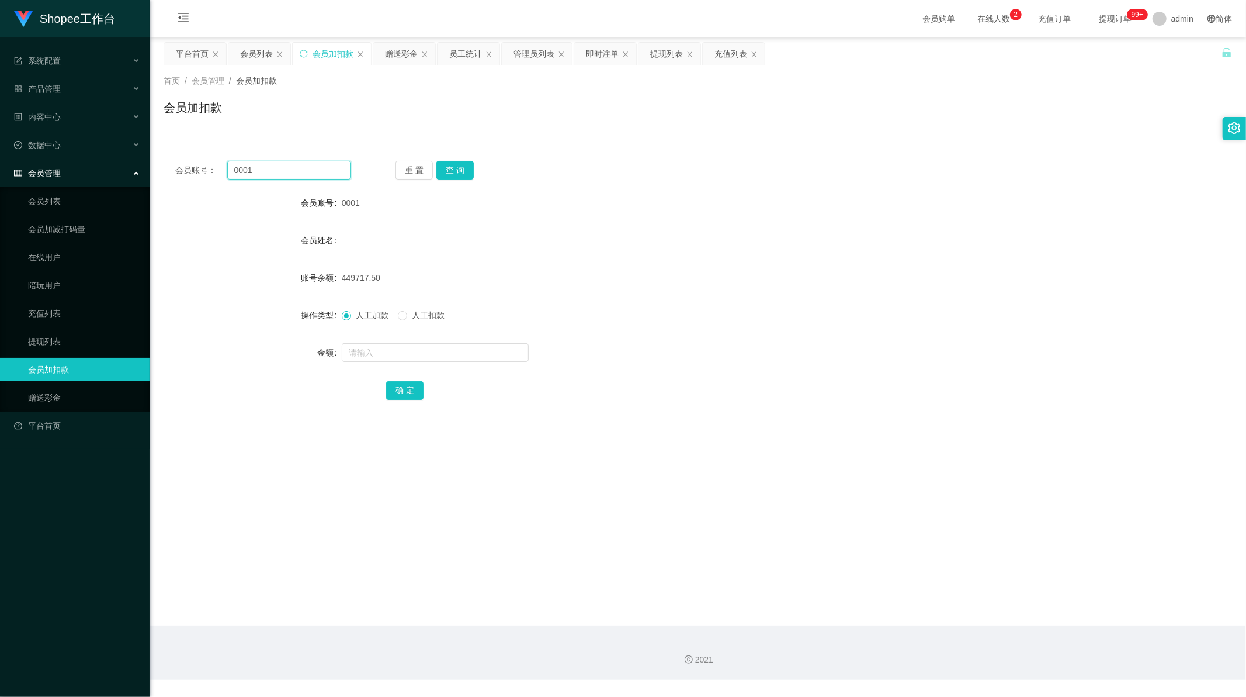
click at [310, 178] on input "0001" at bounding box center [289, 170] width 124 height 19
click at [458, 171] on button "查 询" at bounding box center [455, 170] width 37 height 19
click at [387, 358] on input "text" at bounding box center [435, 352] width 187 height 19
paste input "17284"
type input "17284"
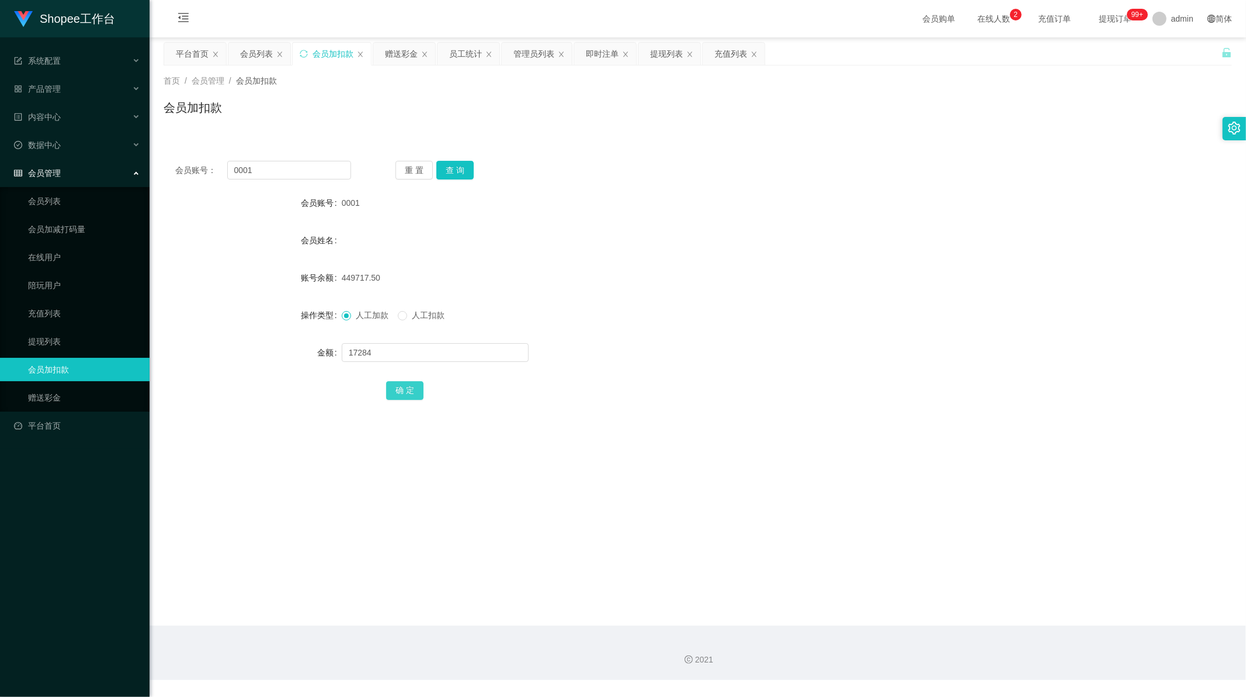
click at [399, 386] on button "确 定" at bounding box center [404, 390] width 37 height 19
click at [293, 164] on input "0001" at bounding box center [289, 170] width 124 height 19
paste input "A983"
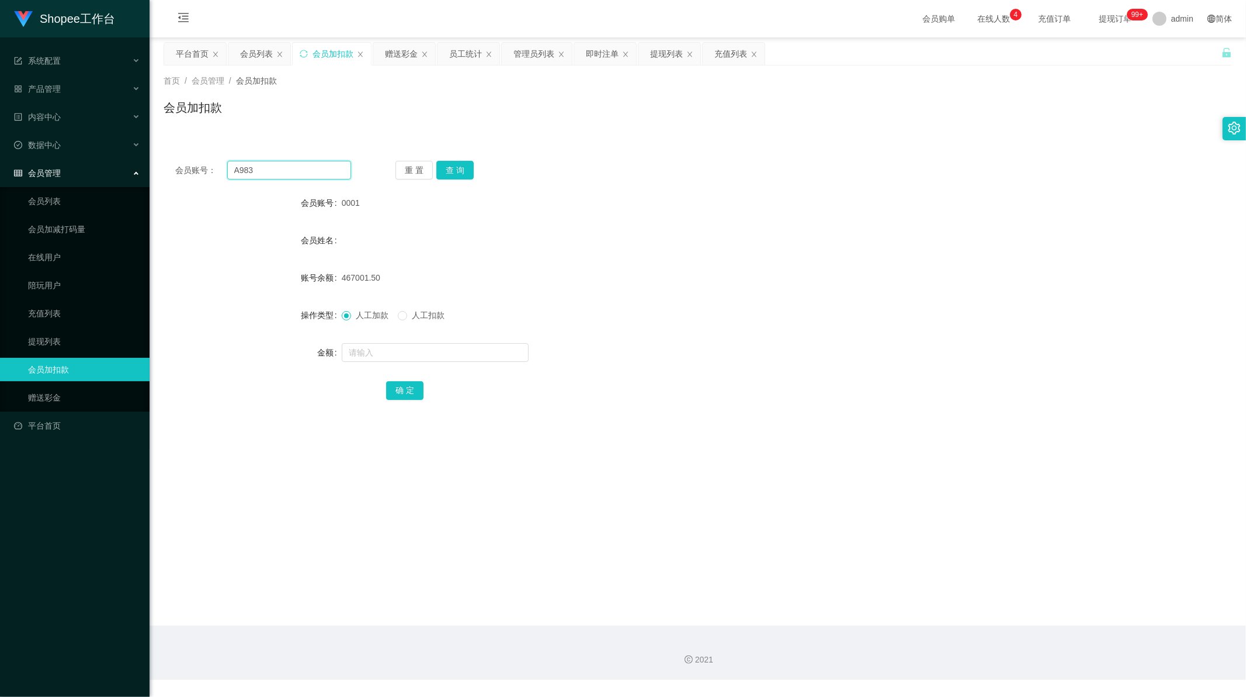
type input "A983"
click at [452, 168] on button "查 询" at bounding box center [455, 170] width 37 height 19
click at [392, 352] on input "text" at bounding box center [435, 352] width 187 height 19
paste input "437"
type input "437"
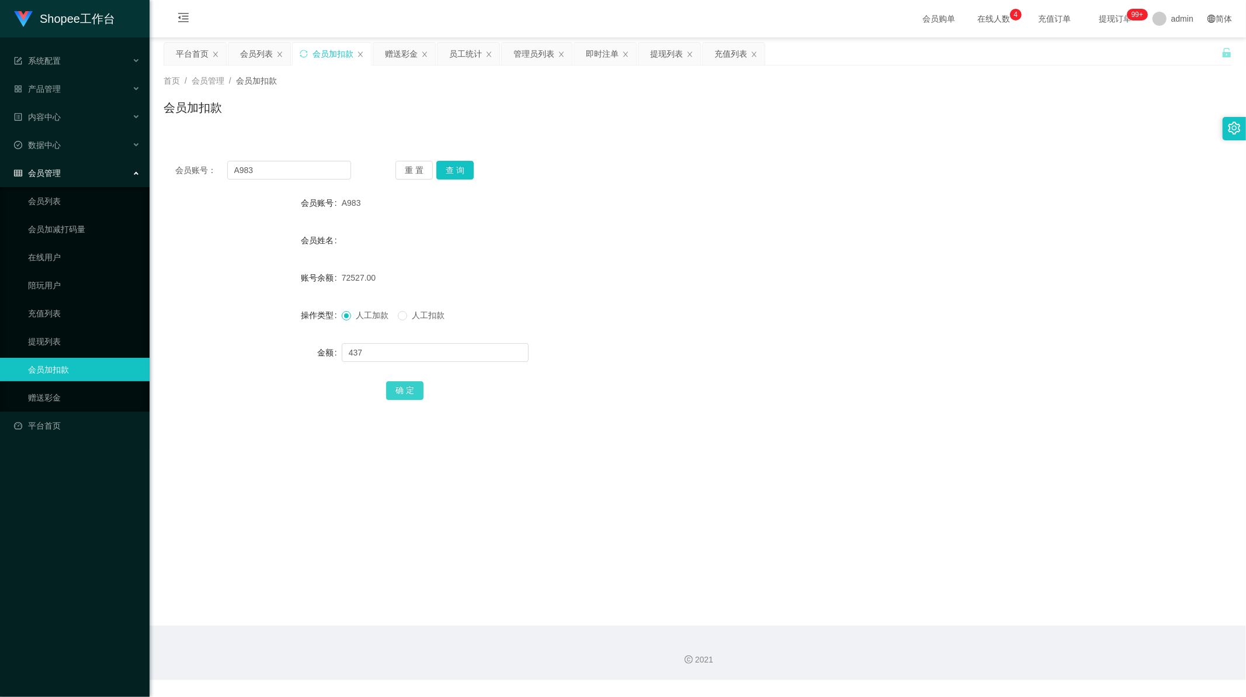
click at [402, 393] on button "确 定" at bounding box center [404, 390] width 37 height 19
click at [285, 167] on input "A983" at bounding box center [289, 170] width 124 height 19
drag, startPoint x: 285, startPoint y: 167, endPoint x: 430, endPoint y: 147, distance: 146.3
click at [287, 167] on input "A983" at bounding box center [289, 170] width 124 height 19
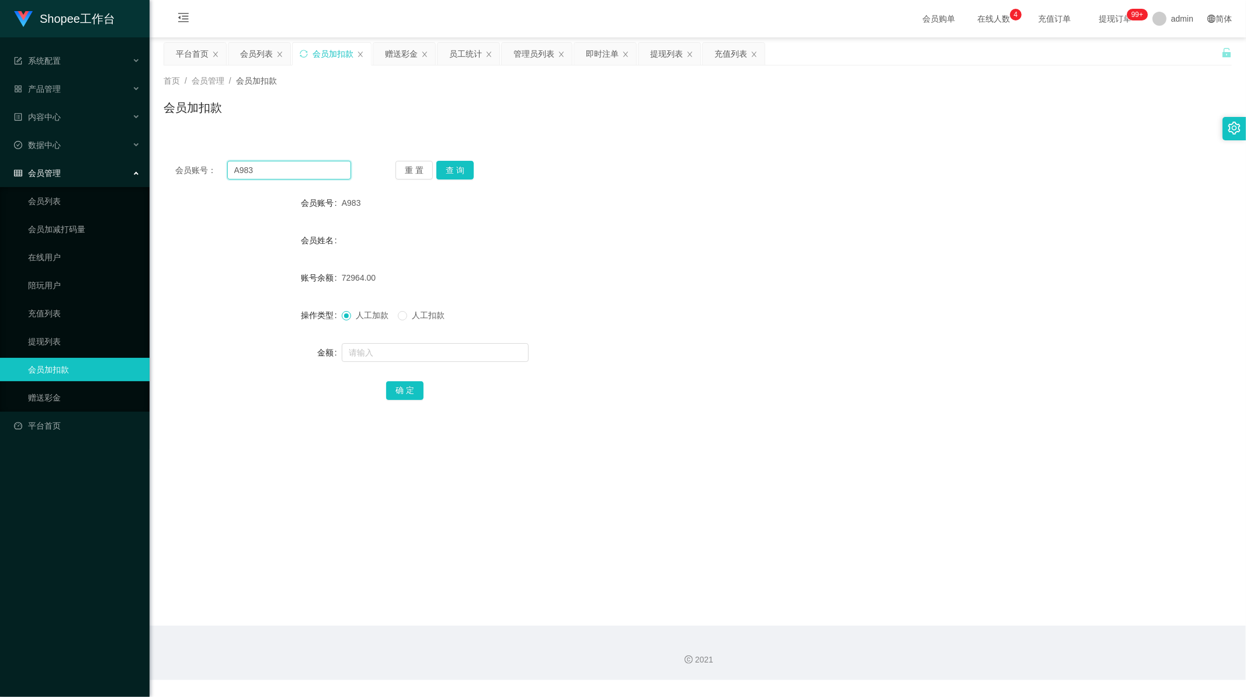
paste input "6"
type input "A986"
click at [463, 165] on button "查 询" at bounding box center [455, 170] width 37 height 19
click at [369, 347] on input "text" at bounding box center [435, 352] width 187 height 19
paste input "218"
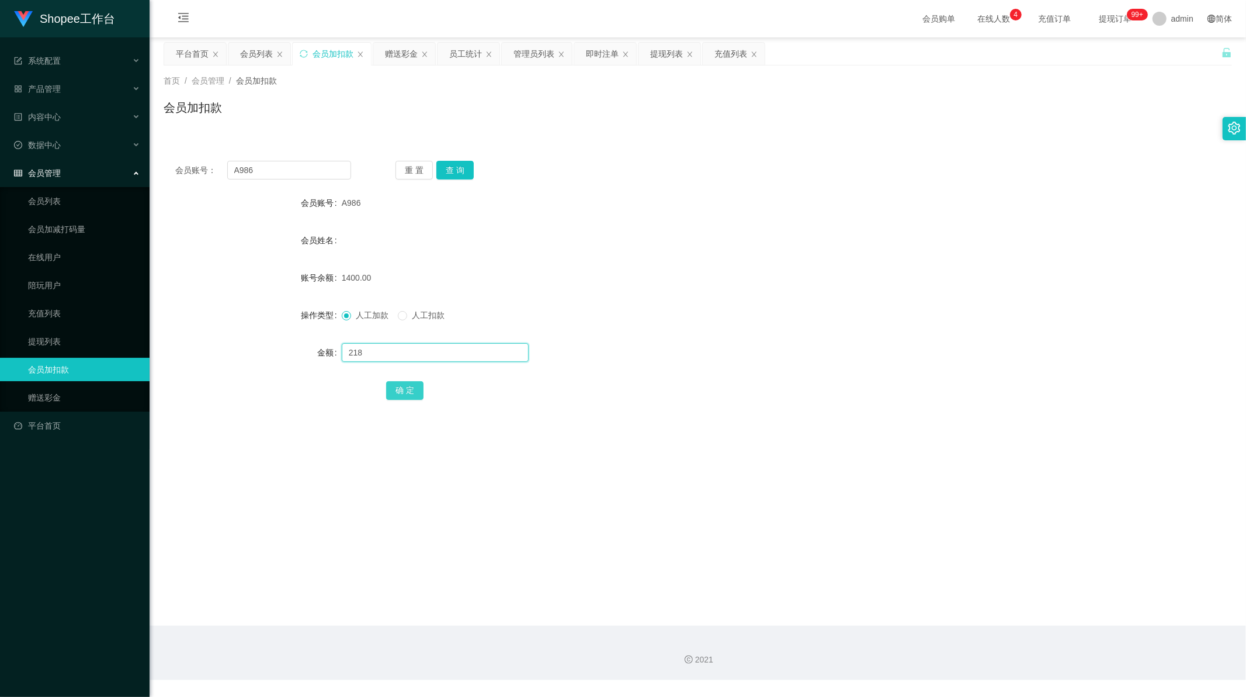
type input "218"
click at [400, 390] on button "确 定" at bounding box center [404, 390] width 37 height 19
click at [602, 158] on div "会员账号： A986 重 置 查 询 会员账号 A986 会员姓名 账号余额 1618.00 操作类型 人工加款 人工扣款 金额 确 定" at bounding box center [698, 288] width 1069 height 278
click at [290, 178] on input "A986" at bounding box center [289, 170] width 124 height 19
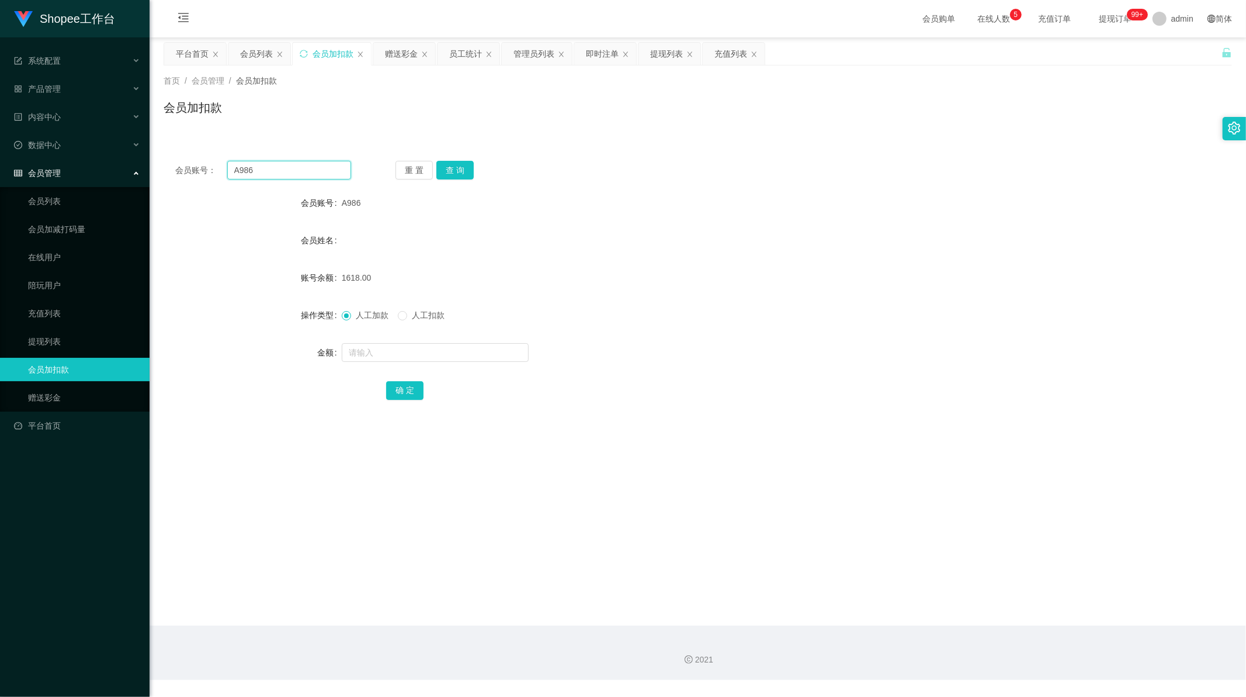
click at [290, 178] on input "A986" at bounding box center [289, 170] width 124 height 19
paste input "666"
type input "6666"
click at [456, 171] on button "查 询" at bounding box center [455, 170] width 37 height 19
click at [413, 347] on input "text" at bounding box center [435, 352] width 187 height 19
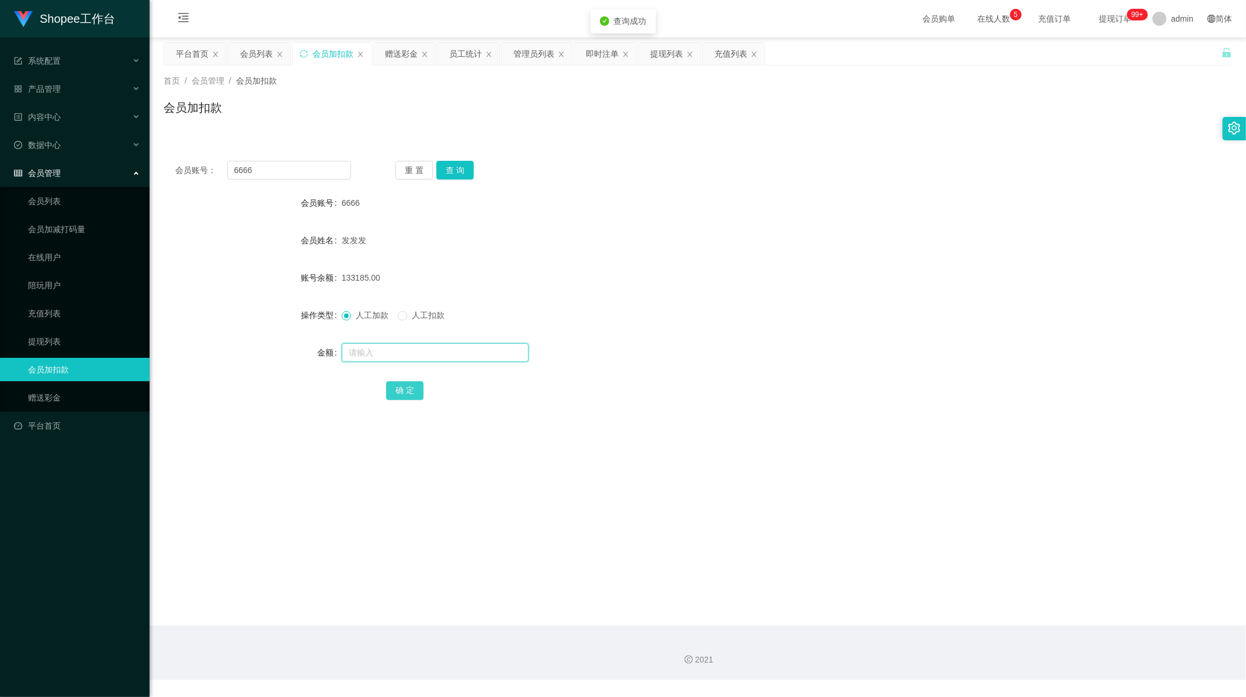
paste input "218"
type input "218"
click at [387, 386] on button "确 定" at bounding box center [404, 390] width 37 height 19
click at [628, 228] on div "发发发" at bounding box center [654, 239] width 624 height 23
click at [407, 57] on div "赠送彩金" at bounding box center [401, 54] width 33 height 22
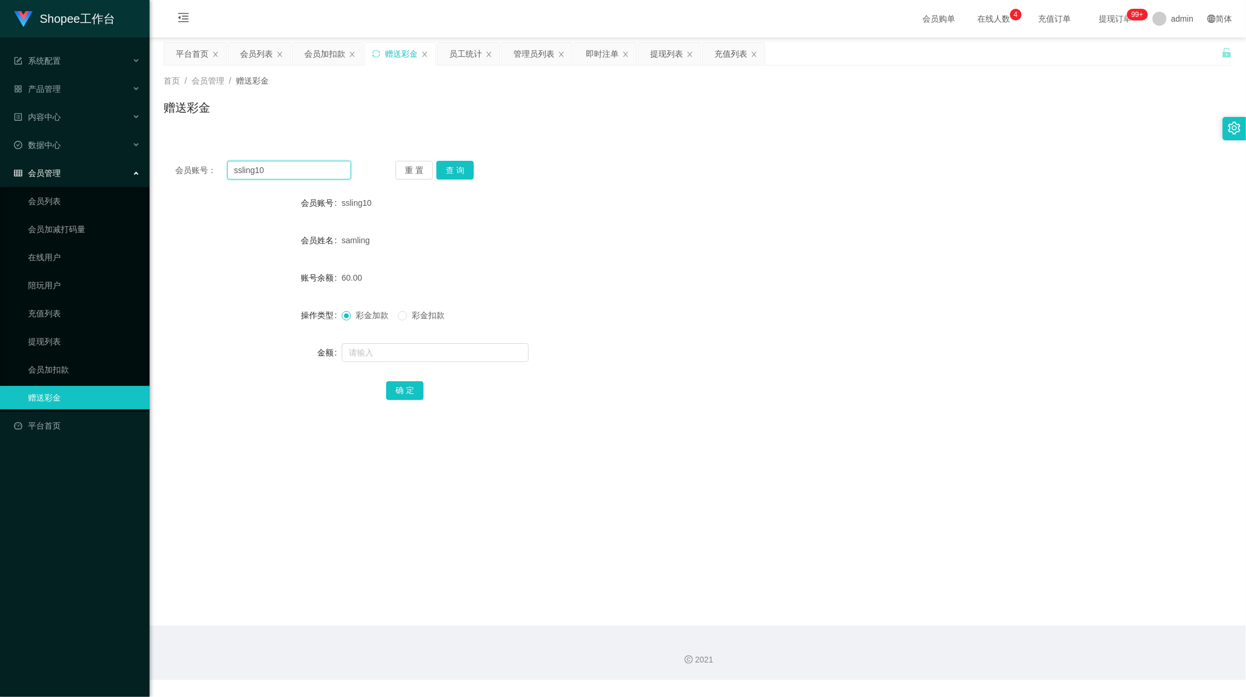
click at [299, 171] on input "ssling10" at bounding box center [289, 170] width 124 height 19
paste input "Fangf8"
type input "Fangf80"
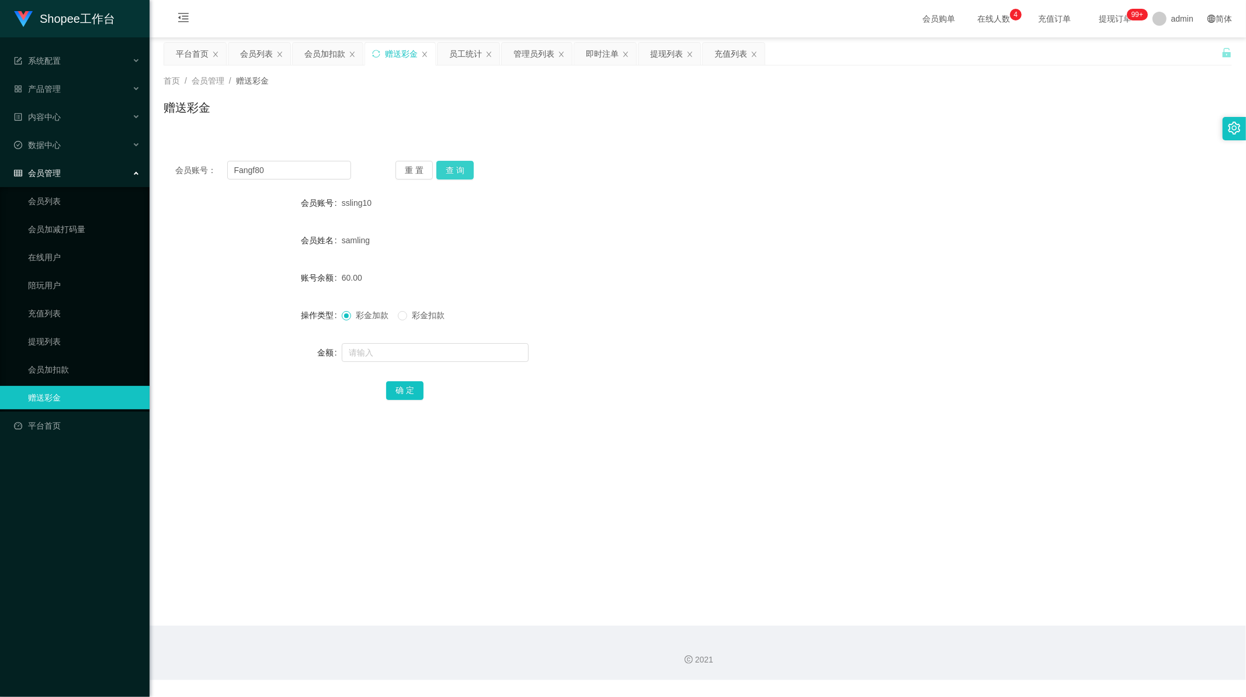
click at [462, 162] on button "查 询" at bounding box center [455, 170] width 37 height 19
click at [396, 356] on input "text" at bounding box center [435, 352] width 187 height 19
paste input "170000"
type input "170000"
click at [404, 392] on button "确 定" at bounding box center [404, 390] width 37 height 19
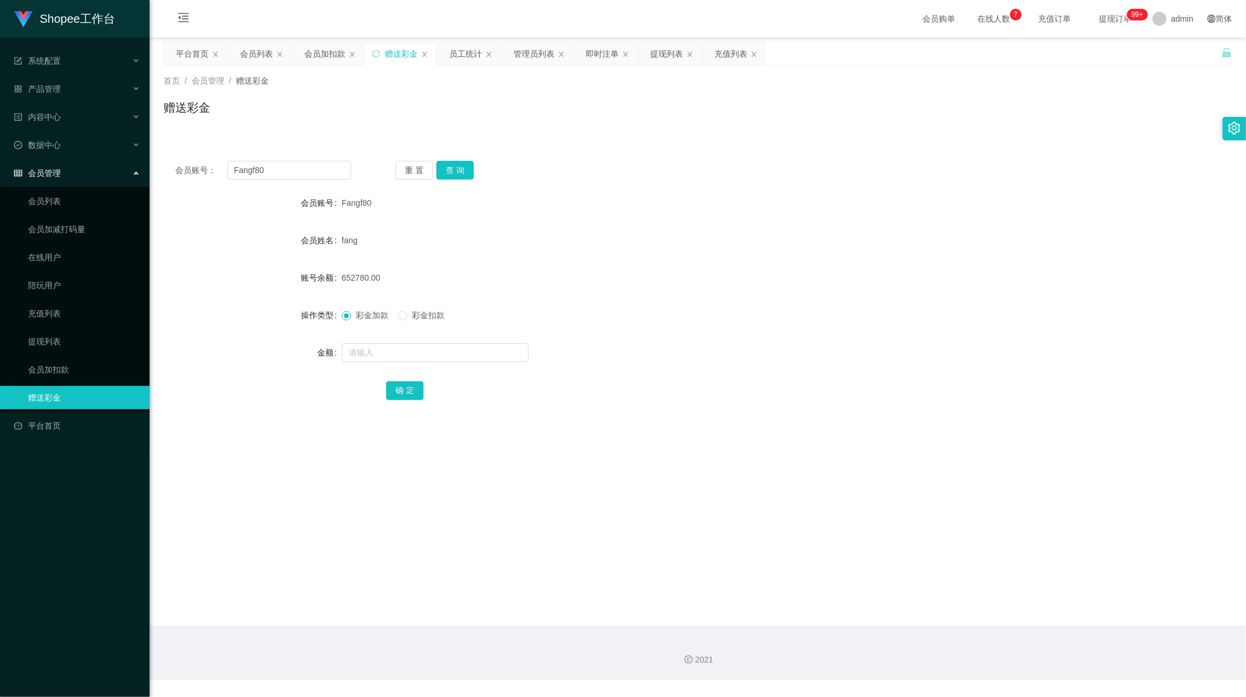
click at [634, 216] on form "会员账号 Fangf80 会员姓名 fang 账号余额 652780.00 操作类型 彩金加款 彩金扣款 金额 确 定" at bounding box center [698, 296] width 1069 height 210
click at [587, 54] on div "即时注单" at bounding box center [602, 54] width 33 height 22
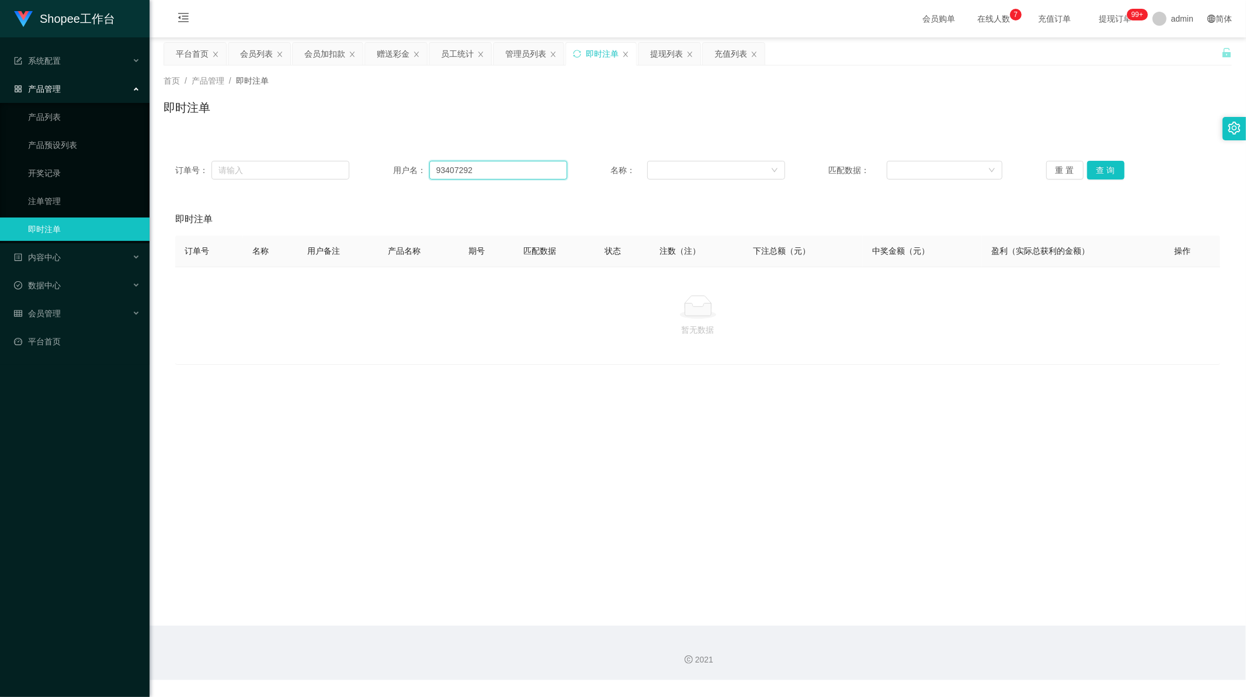
click at [527, 168] on input "93407292" at bounding box center [499, 170] width 138 height 19
paste input "Chew688355"
type input "Chew688355"
click at [1112, 164] on button "查 询" at bounding box center [1106, 170] width 37 height 19
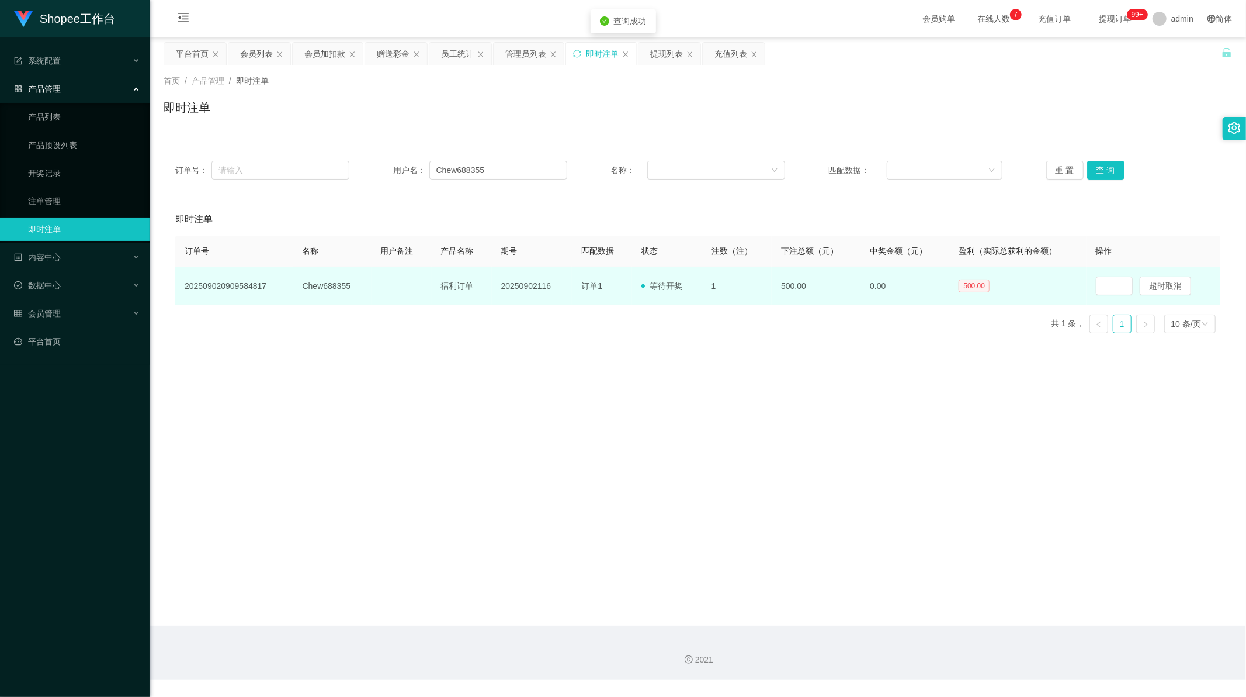
click at [978, 284] on span "500.00" at bounding box center [974, 285] width 31 height 13
click at [974, 284] on span "500.00" at bounding box center [974, 285] width 31 height 13
click at [844, 285] on td "500.00" at bounding box center [816, 286] width 89 height 38
click at [784, 287] on td "500.00" at bounding box center [816, 286] width 89 height 38
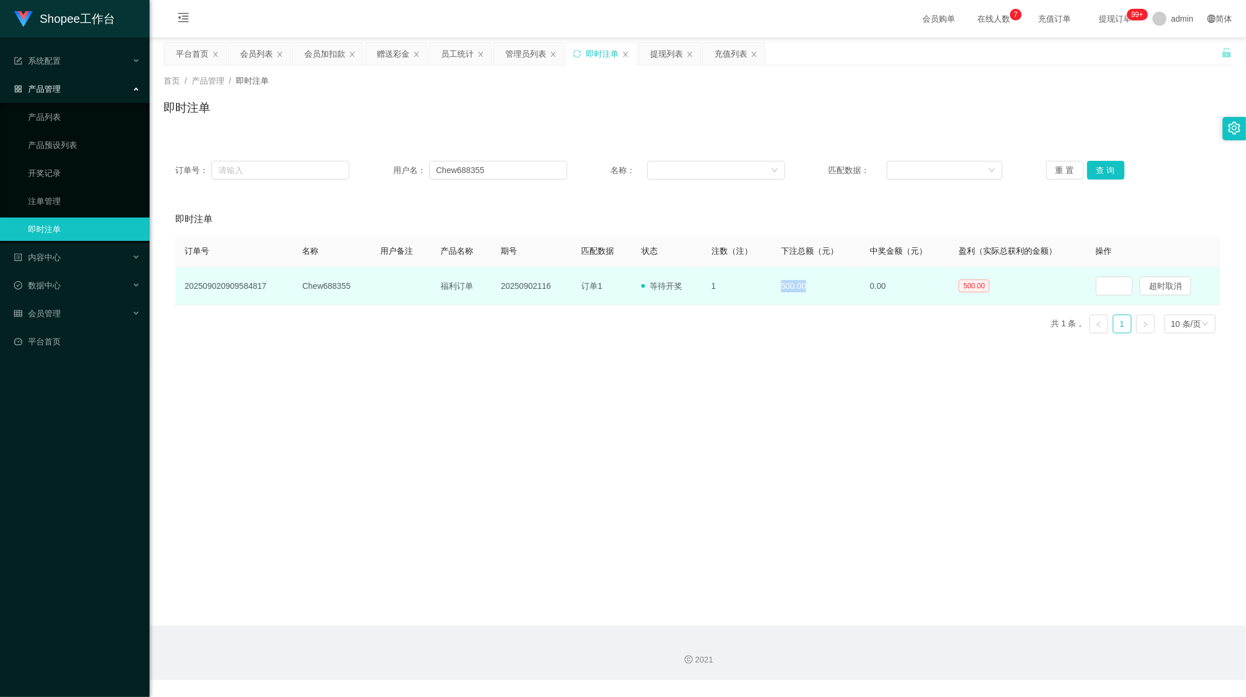
click at [784, 287] on td "500.00" at bounding box center [816, 286] width 89 height 38
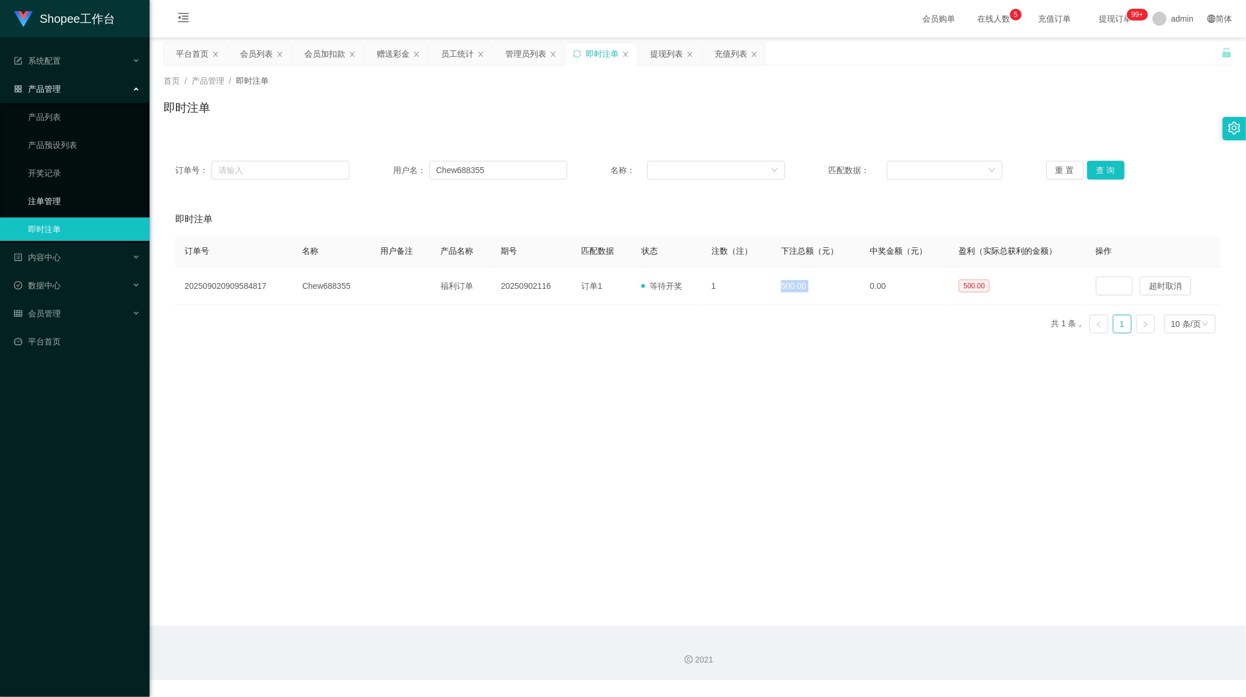
click at [57, 200] on link "注单管理" at bounding box center [84, 200] width 112 height 23
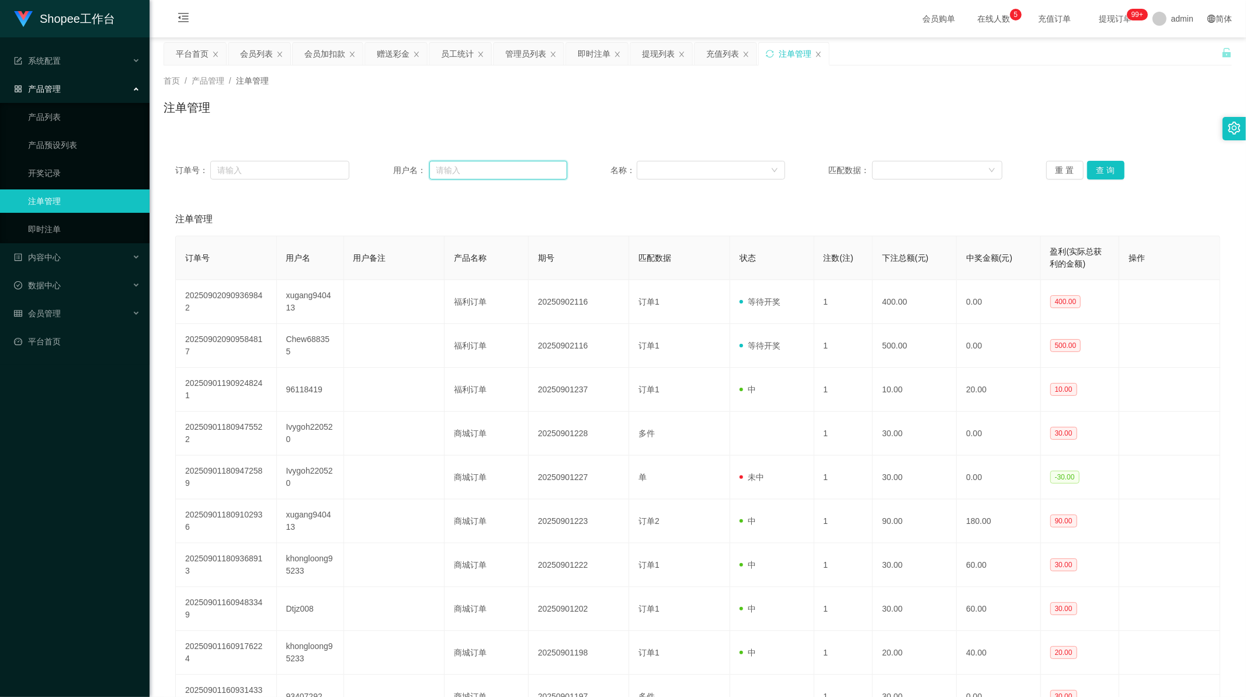
drag, startPoint x: 473, startPoint y: 176, endPoint x: 485, endPoint y: 176, distance: 11.7
click at [473, 176] on input "text" at bounding box center [499, 170] width 138 height 19
paste input "Chew688355"
type input "Chew688355"
click at [1113, 171] on button "查 询" at bounding box center [1106, 170] width 37 height 19
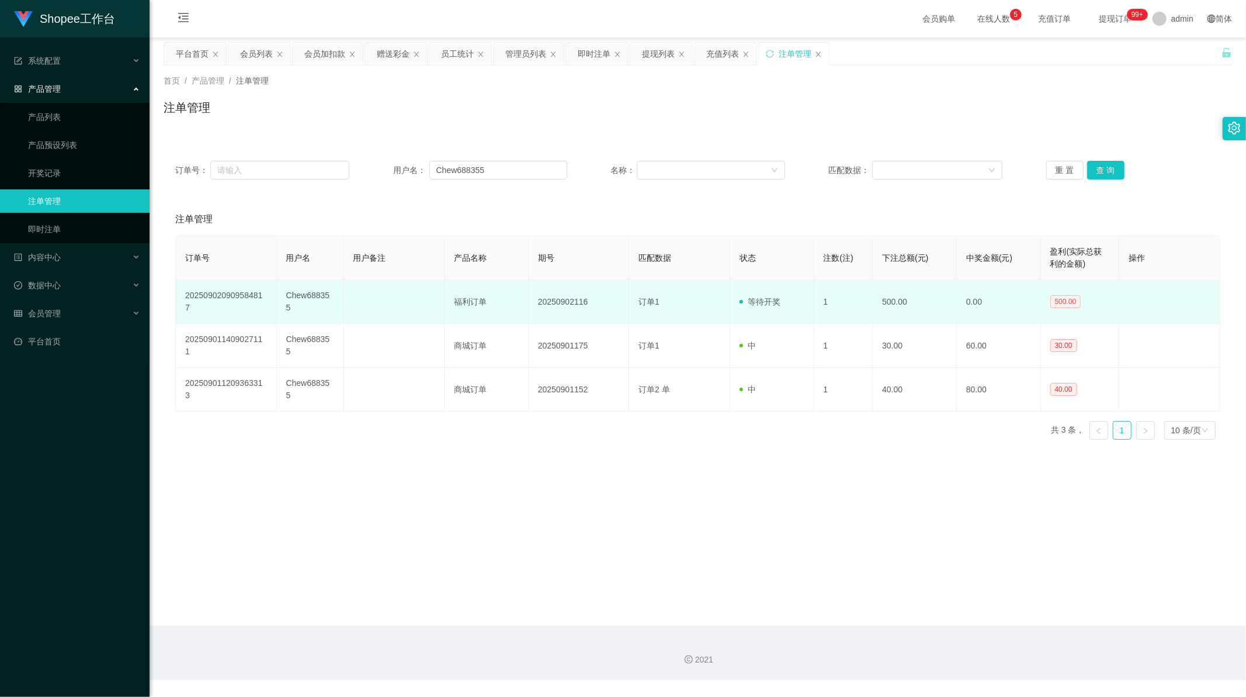
click at [1062, 296] on span "500.00" at bounding box center [1066, 301] width 31 height 13
click at [818, 295] on td "1" at bounding box center [844, 302] width 59 height 44
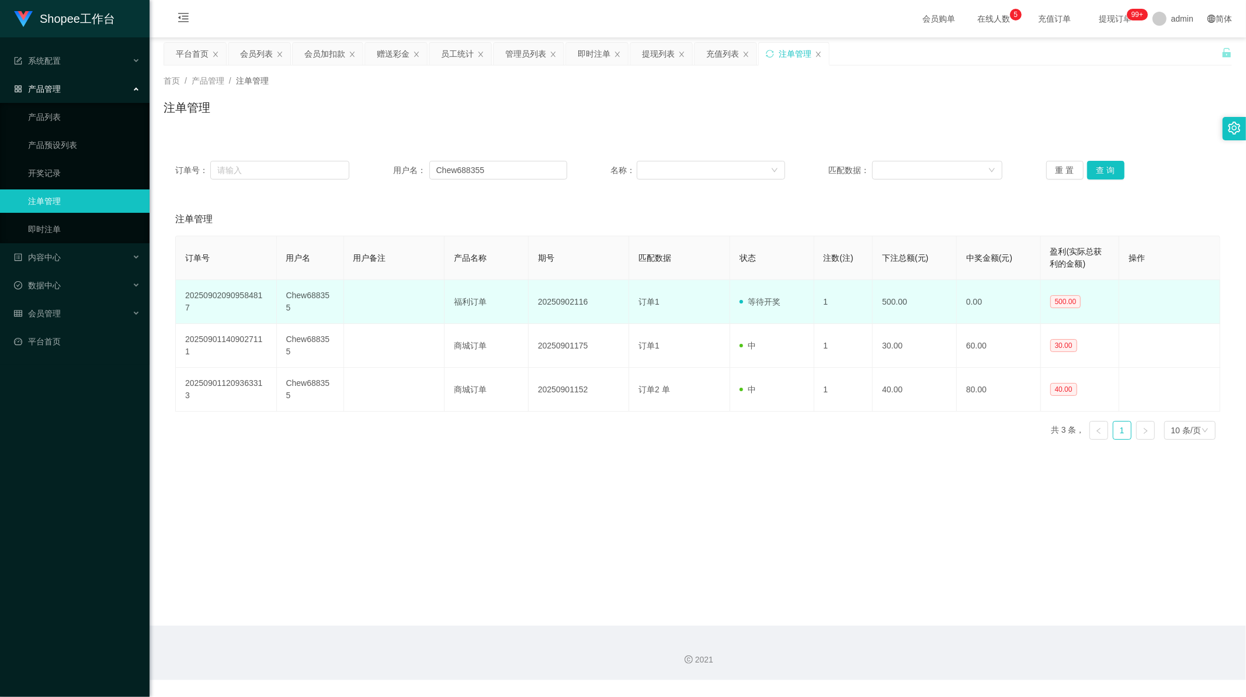
click at [740, 299] on span at bounding box center [744, 302] width 8 height 12
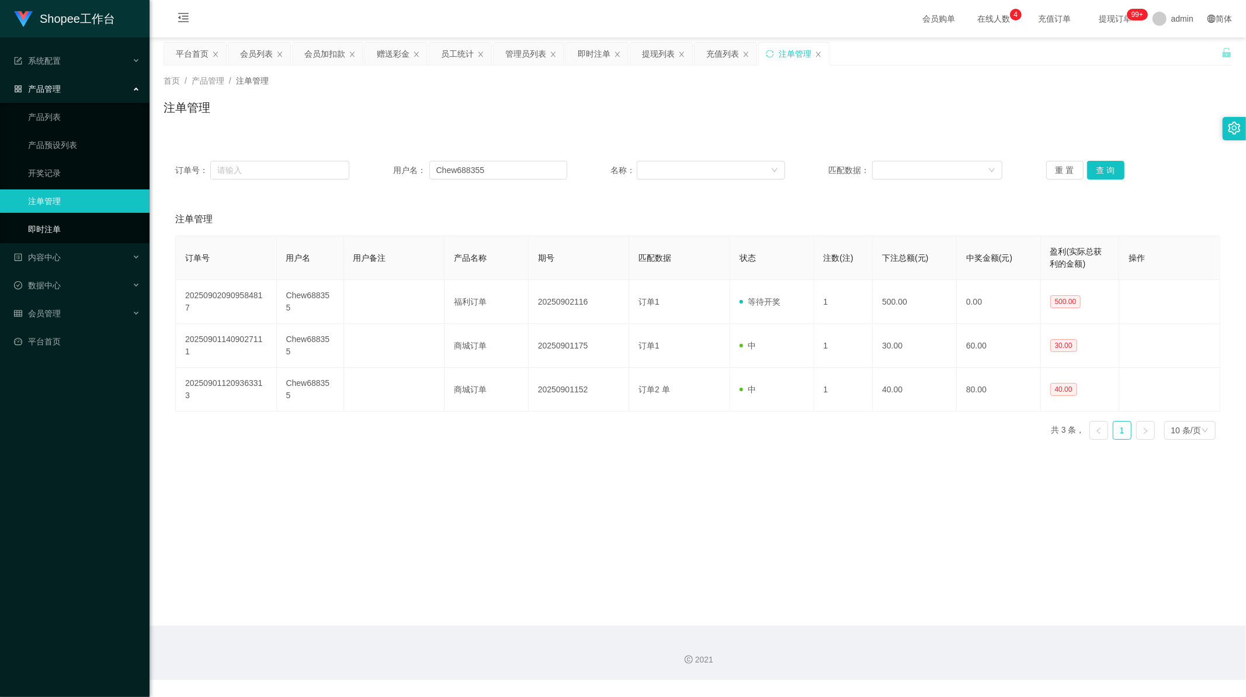
click at [40, 228] on link "即时注单" at bounding box center [84, 228] width 112 height 23
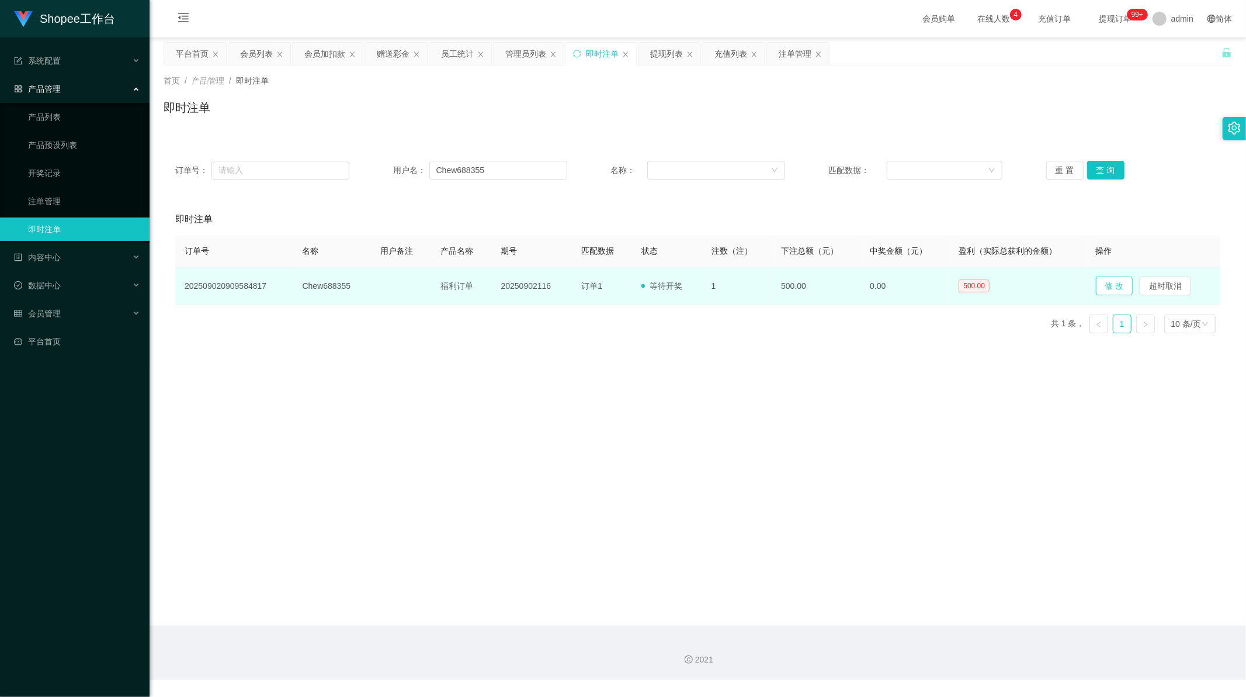
click at [1107, 282] on button "修 改" at bounding box center [1114, 285] width 37 height 19
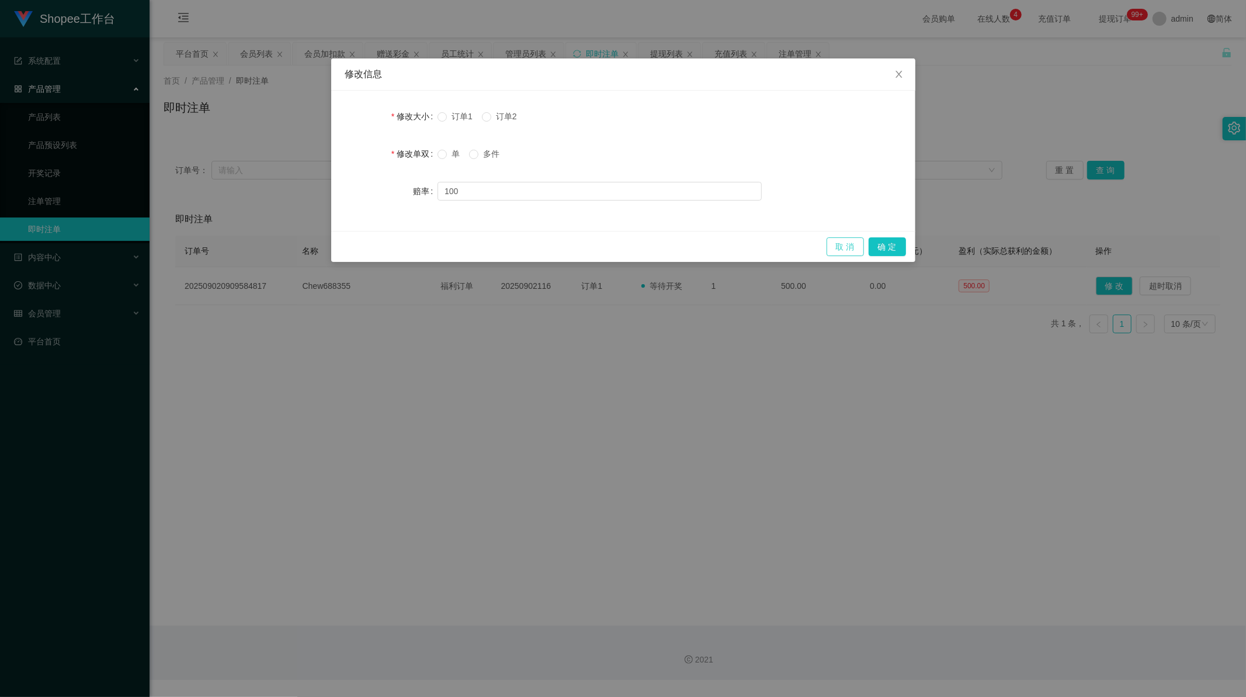
click at [849, 241] on button "取 消" at bounding box center [845, 246] width 37 height 19
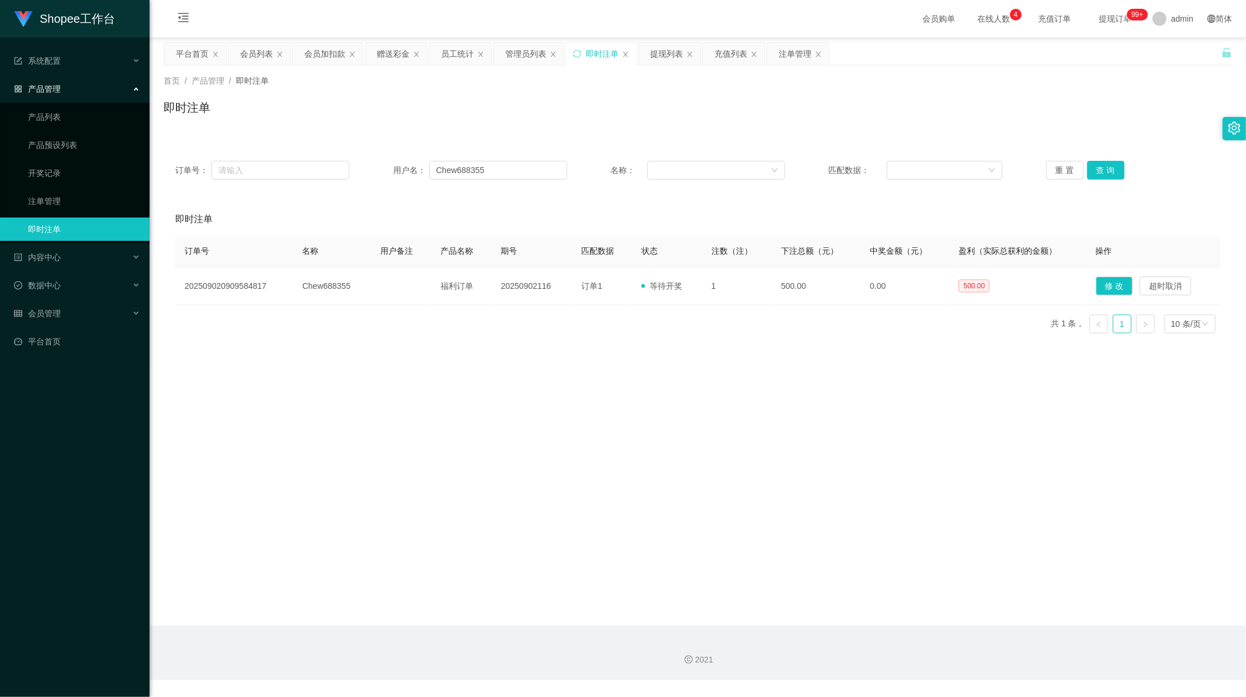
click at [862, 352] on main "关闭左侧 关闭右侧 关闭其它 刷新页面 平台首页 会员列表 会员加扣款 赠送彩金 员工统计 管理员列表 即时注单 提现列表 充值列表 注单管理 首页 / 产品…" at bounding box center [698, 331] width 1097 height 588
click at [1104, 174] on button "查 询" at bounding box center [1106, 170] width 37 height 19
click at [1107, 168] on button "查 询" at bounding box center [1106, 170] width 37 height 19
click at [1107, 168] on div "重 置 查 询" at bounding box center [1134, 170] width 174 height 19
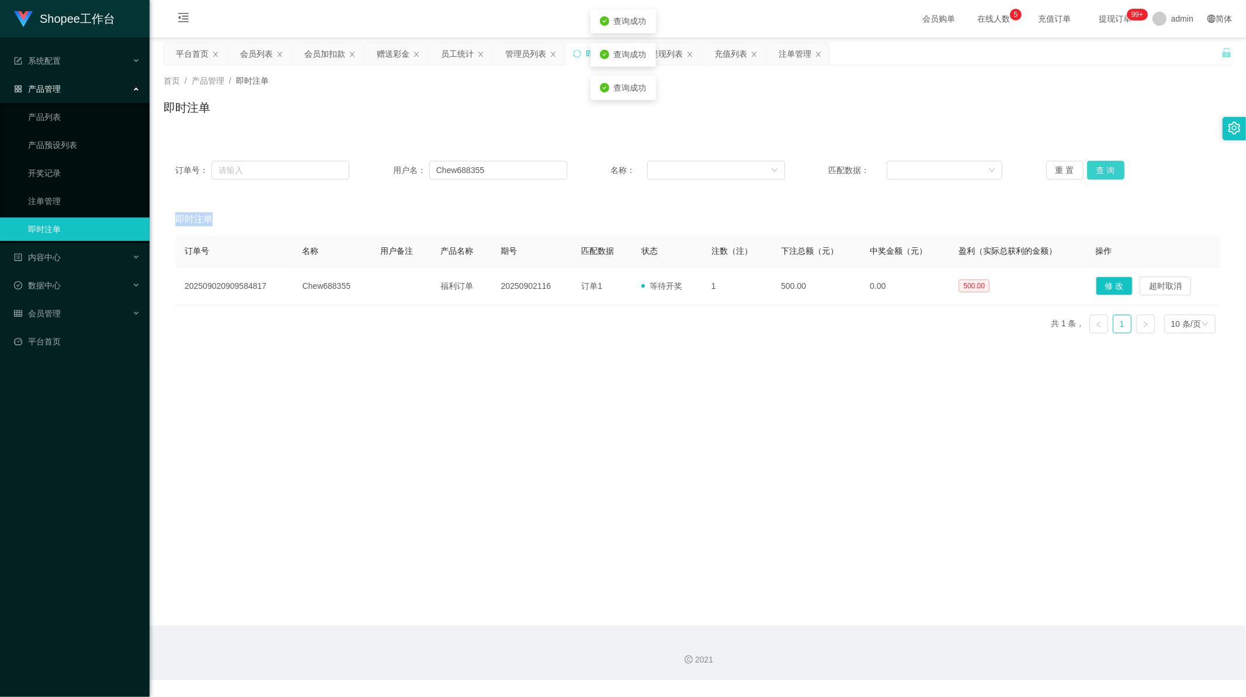
click at [1107, 168] on div "重 置 查 询" at bounding box center [1134, 170] width 174 height 19
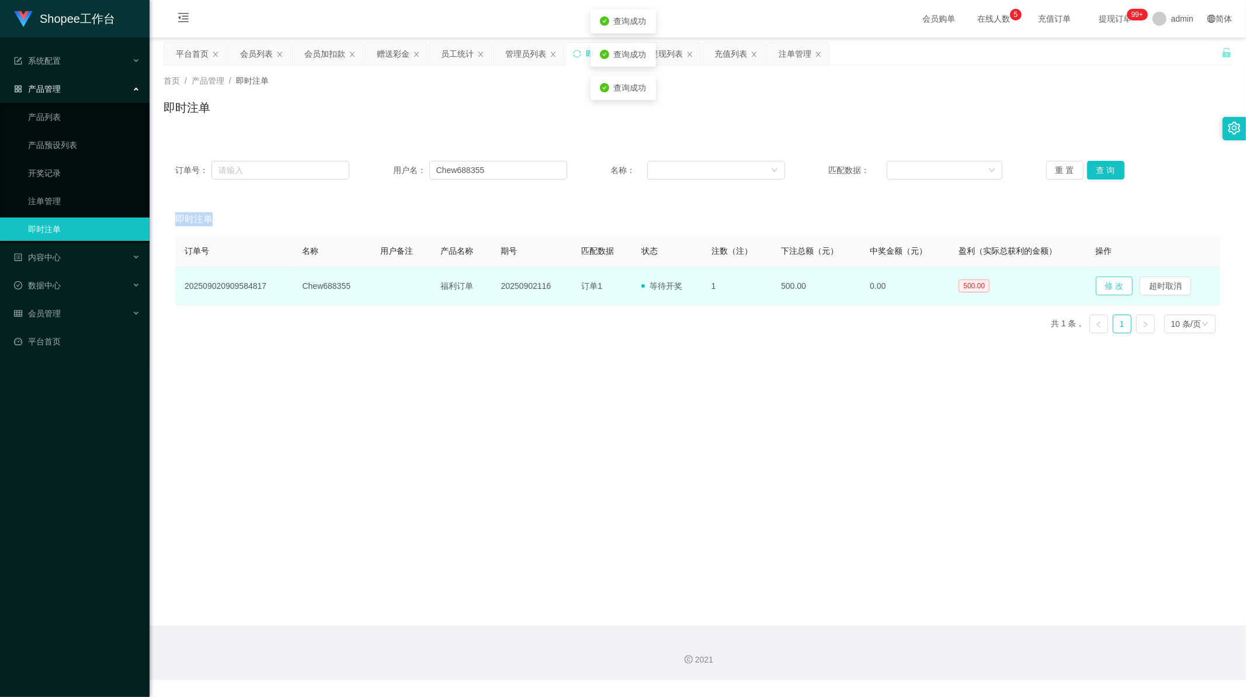
click at [1102, 282] on button "修 改" at bounding box center [1114, 285] width 37 height 19
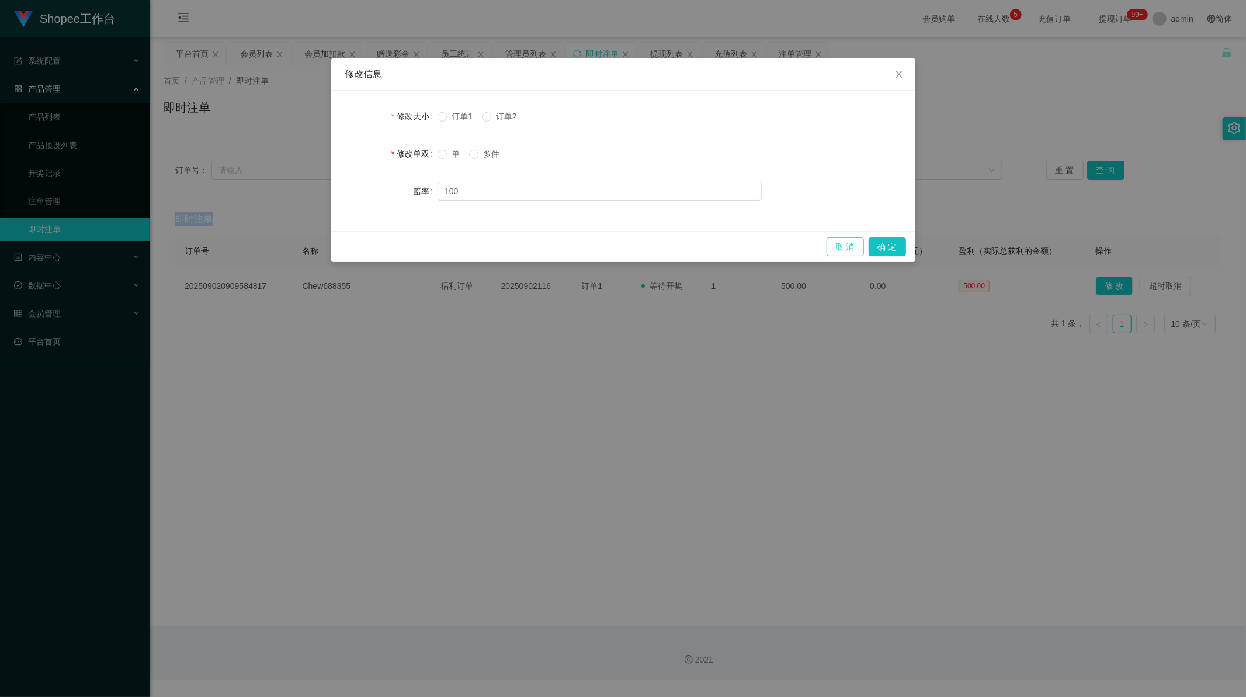
click at [851, 247] on button "取 消" at bounding box center [845, 246] width 37 height 19
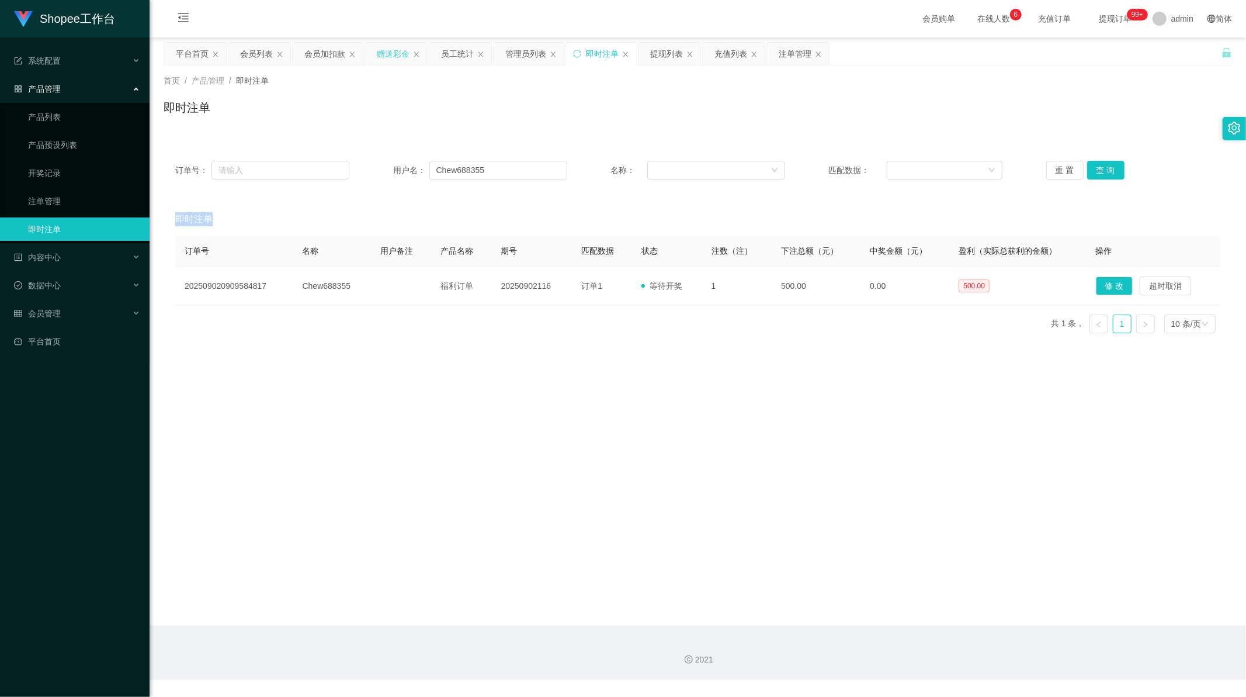
click at [398, 57] on div "赠送彩金" at bounding box center [393, 54] width 33 height 22
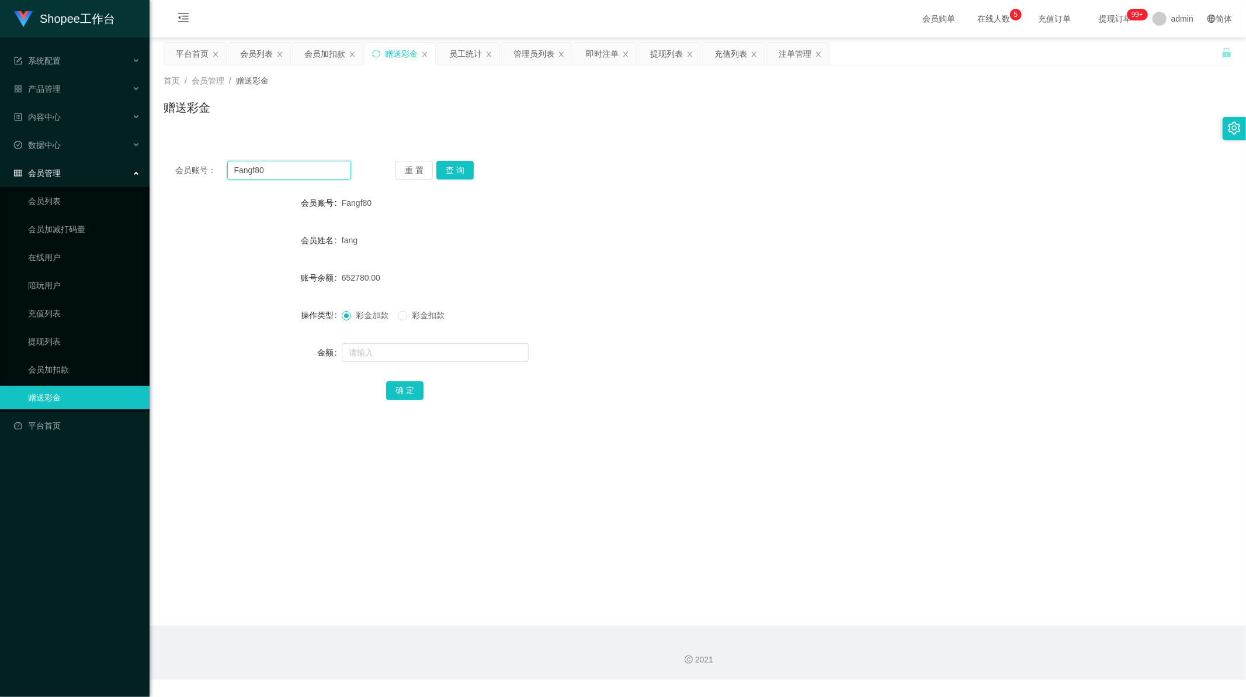
click at [299, 167] on input "Fangf80" at bounding box center [289, 170] width 124 height 19
drag, startPoint x: 299, startPoint y: 167, endPoint x: 311, endPoint y: 168, distance: 12.3
click at [299, 167] on input "Fangf80" at bounding box center [289, 170] width 124 height 19
paste input "xugang940413"
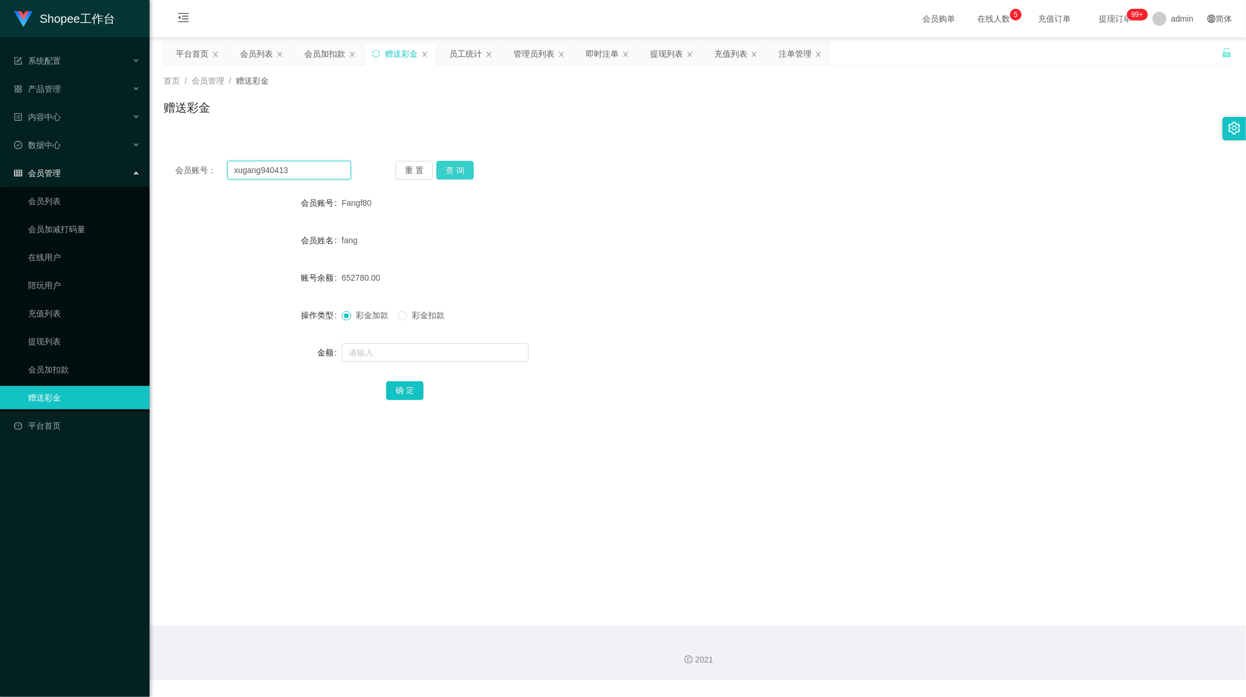
type input "xugang940413"
click at [459, 167] on button "查 询" at bounding box center [455, 170] width 37 height 19
click at [411, 349] on input "text" at bounding box center [435, 352] width 187 height 19
type input "800"
click at [408, 387] on button "确 定" at bounding box center [404, 390] width 37 height 19
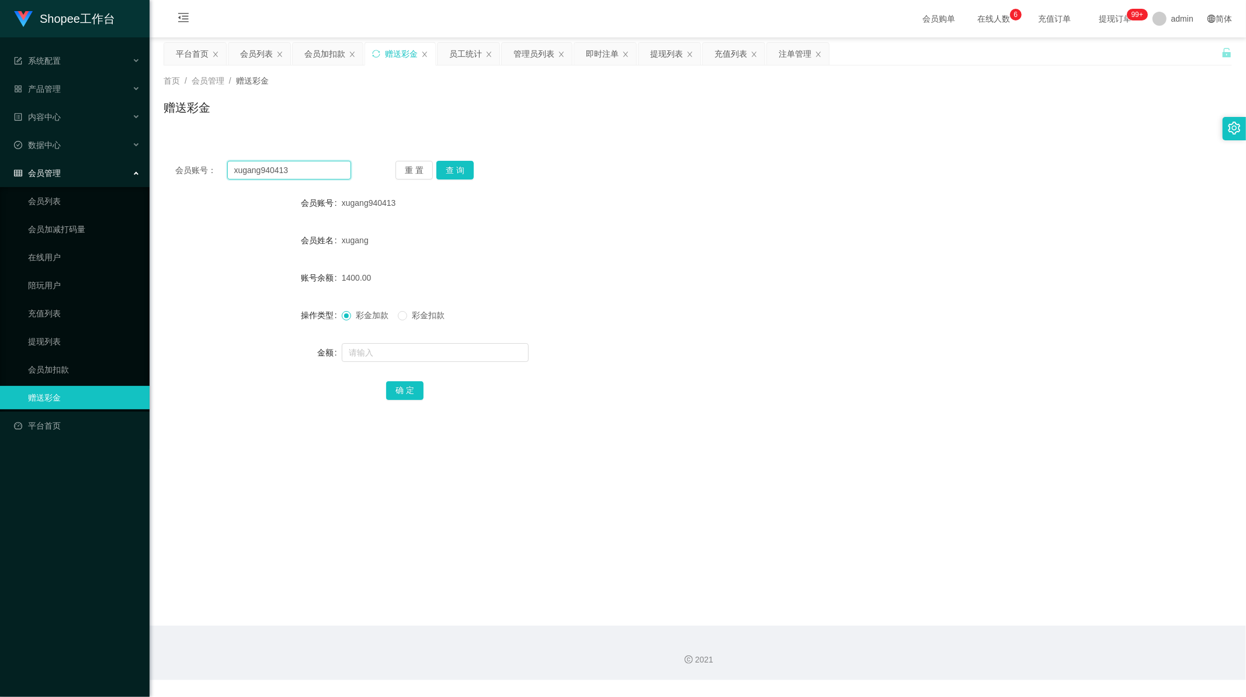
click at [290, 170] on input "xugang940413" at bounding box center [289, 170] width 124 height 19
drag, startPoint x: 290, startPoint y: 170, endPoint x: 505, endPoint y: 173, distance: 215.1
click at [292, 171] on input "xugang940413" at bounding box center [289, 170] width 124 height 19
paste input "Chew688355"
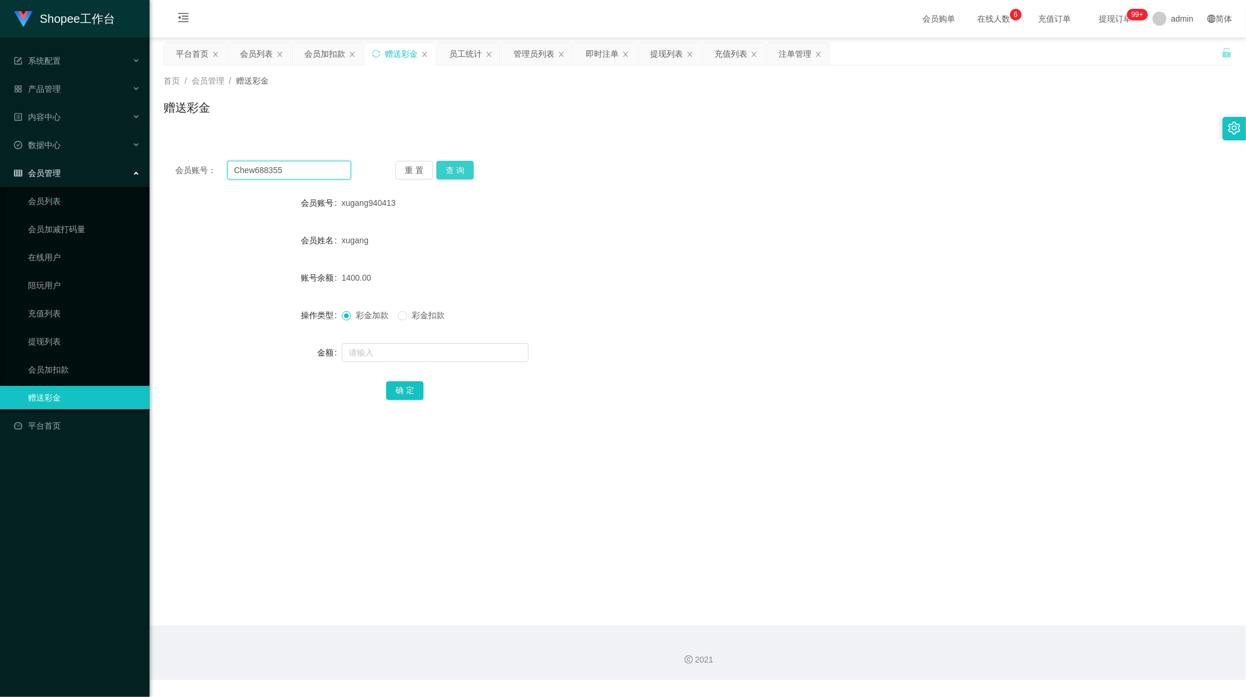
type input "Chew688355"
click at [446, 175] on button "查 询" at bounding box center [455, 170] width 37 height 19
click at [402, 349] on input "text" at bounding box center [435, 352] width 187 height 19
type input "650"
click at [452, 167] on button "查 询" at bounding box center [455, 170] width 37 height 19
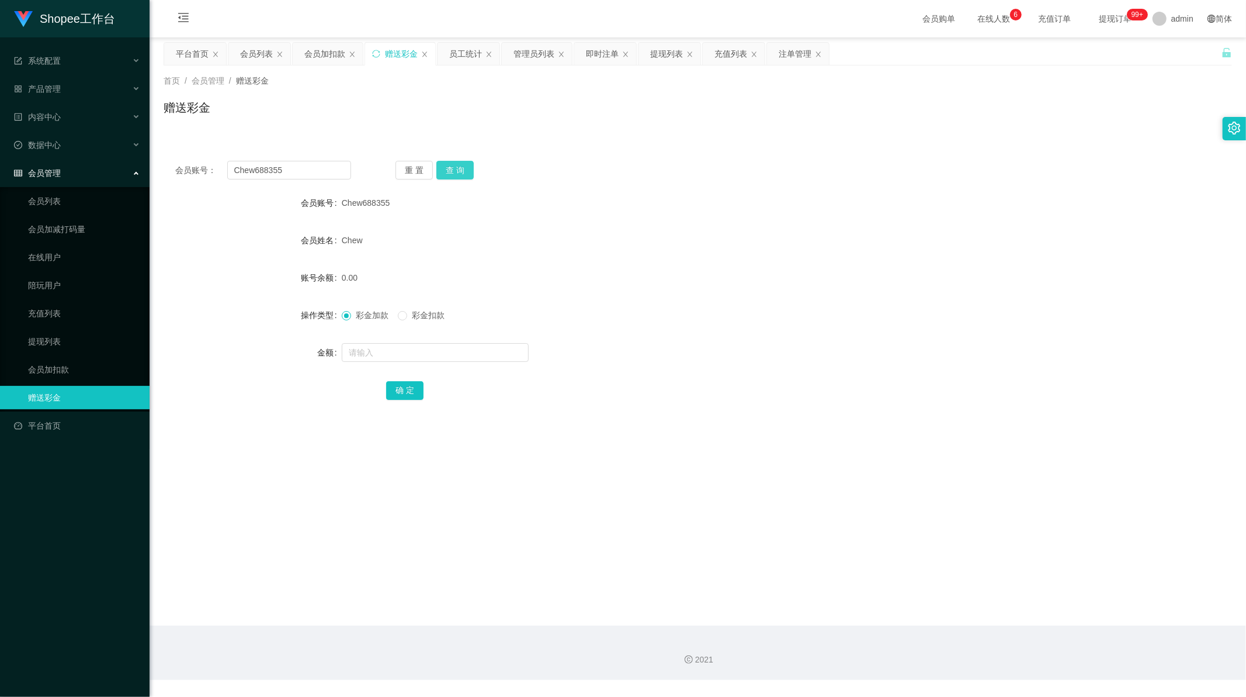
click at [452, 167] on button "查 询" at bounding box center [455, 170] width 37 height 19
click at [368, 348] on input "text" at bounding box center [435, 352] width 187 height 19
type input "650"
click at [406, 393] on button "确 定" at bounding box center [404, 390] width 37 height 19
click at [552, 469] on main "关闭左侧 关闭右侧 关闭其它 刷新页面 平台首页 会员列表 会员加扣款 赠送彩金 员工统计 管理员列表 即时注单 提现列表 充值列表 注单管理 首页 / 会员…" at bounding box center [698, 331] width 1097 height 588
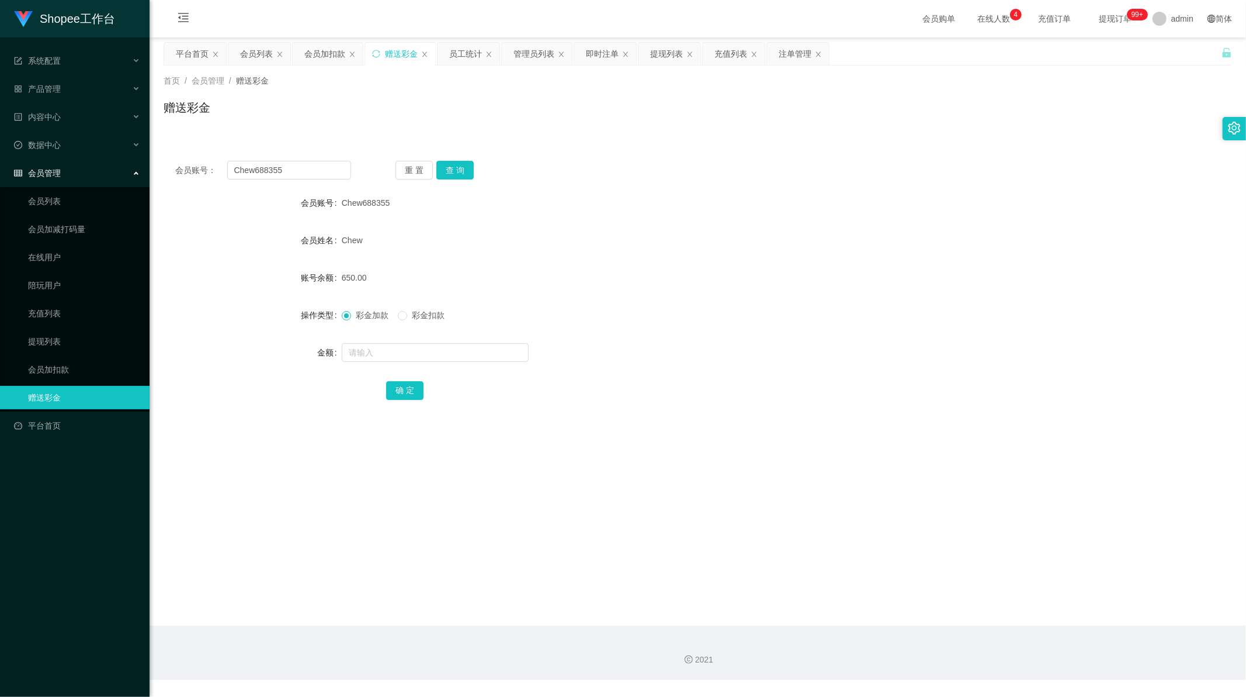
click at [646, 203] on div "Chew688355" at bounding box center [654, 202] width 624 height 23
click at [459, 54] on div "员工统计" at bounding box center [465, 54] width 33 height 22
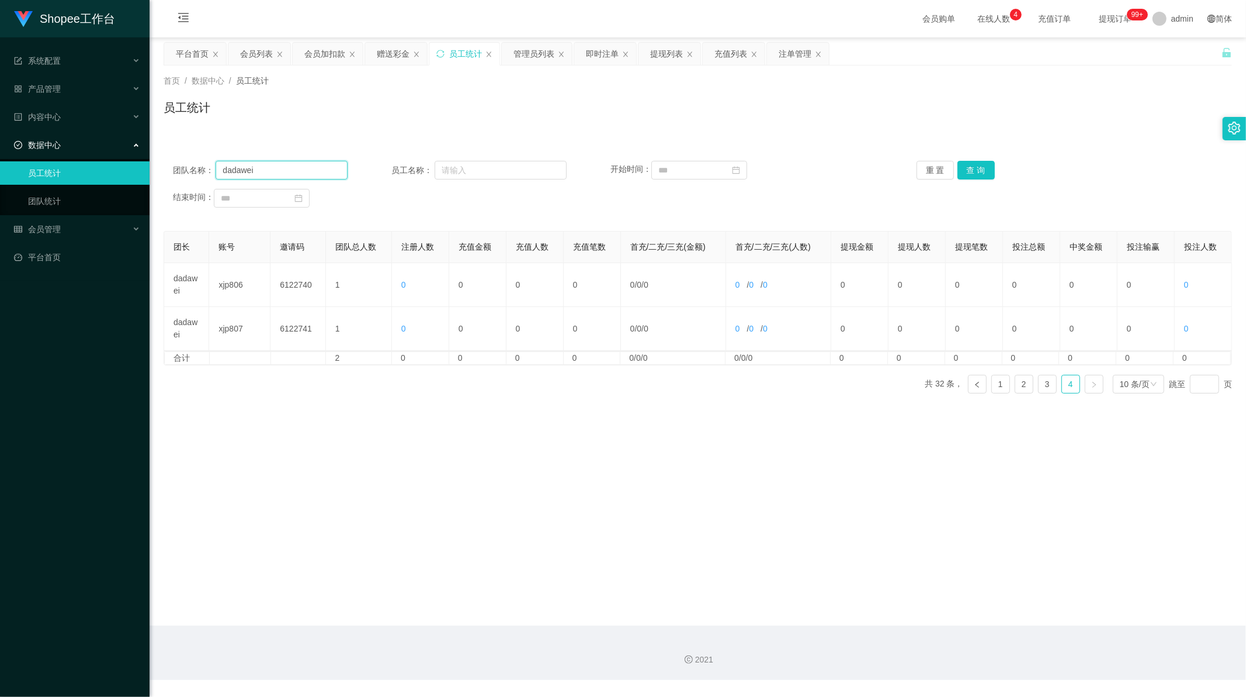
click at [283, 171] on input "dadawei" at bounding box center [282, 170] width 132 height 19
paste input "05"
type input "05"
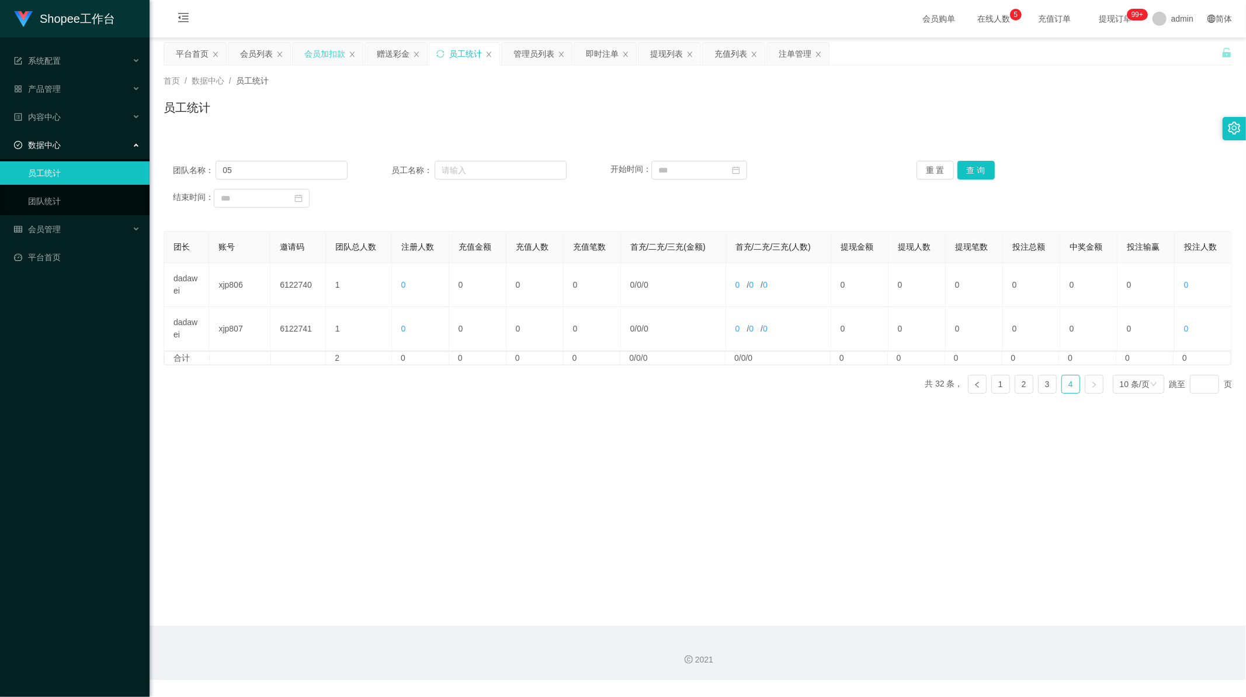
click at [327, 49] on div "会员加扣款" at bounding box center [324, 54] width 41 height 22
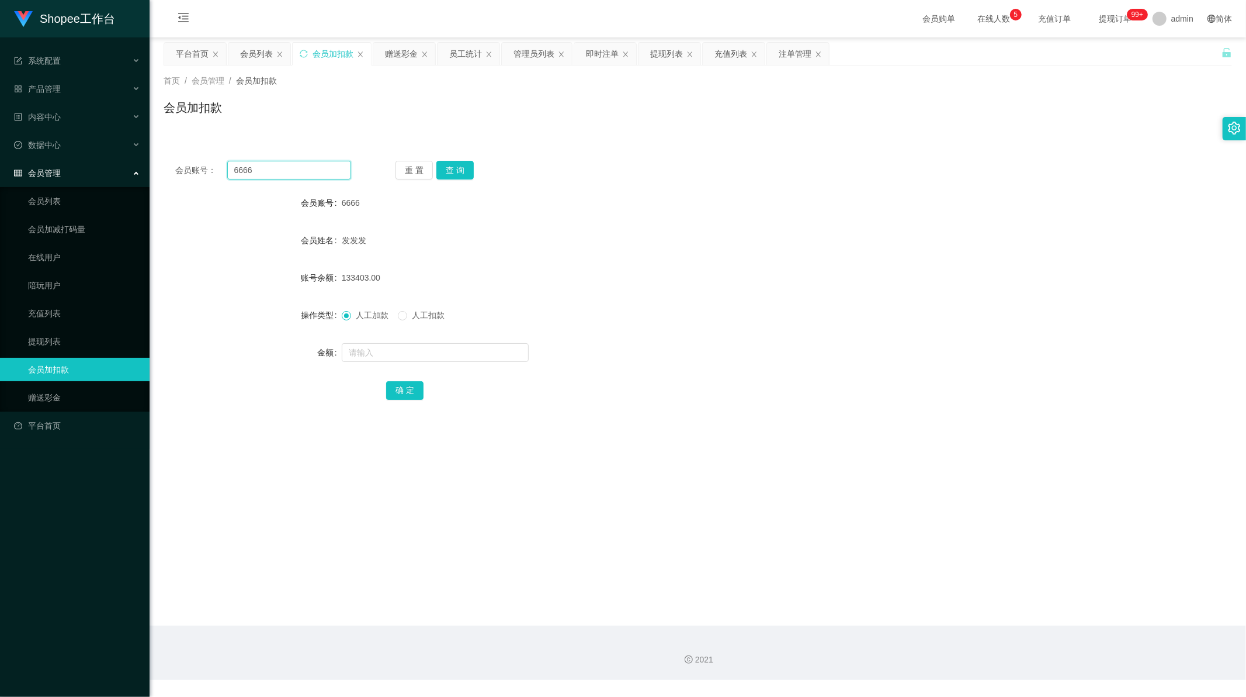
click at [272, 174] on input "6666" at bounding box center [289, 170] width 124 height 19
paste input "05"
type input "05"
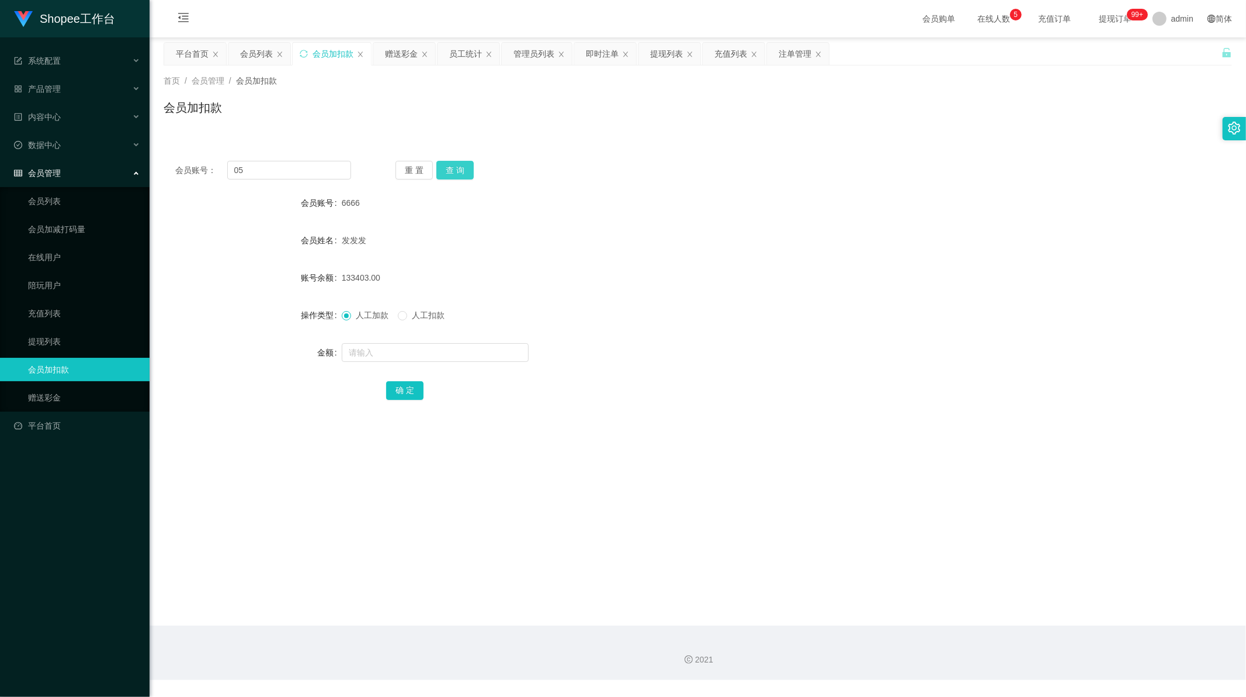
click at [460, 166] on button "查 询" at bounding box center [455, 170] width 37 height 19
click at [387, 349] on input "text" at bounding box center [435, 352] width 187 height 19
paste input "239"
type input "239"
click at [407, 389] on button "确 定" at bounding box center [404, 390] width 37 height 19
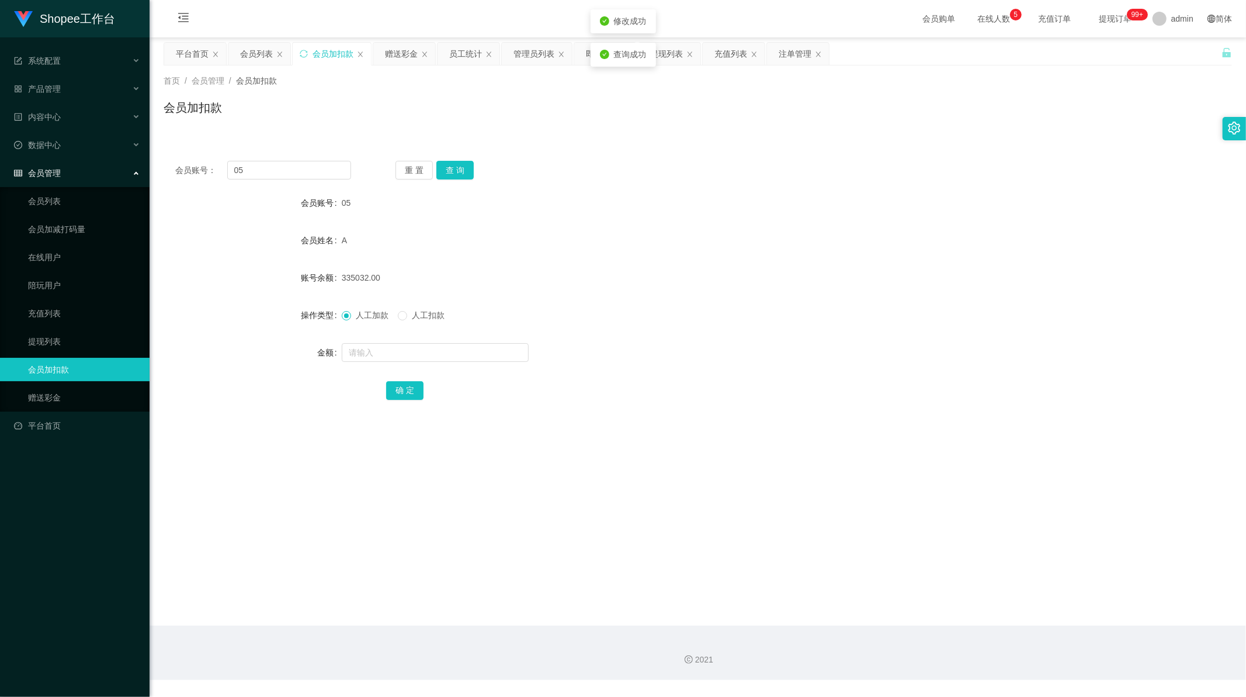
click at [539, 484] on main "关闭左侧 关闭右侧 关闭其它 刷新页面 平台首页 会员列表 会员加扣款 赠送彩金 员工统计 管理员列表 即时注单 提现列表 充值列表 注单管理 首页 / 会员…" at bounding box center [698, 331] width 1097 height 588
click at [250, 48] on div "会员列表" at bounding box center [256, 54] width 33 height 22
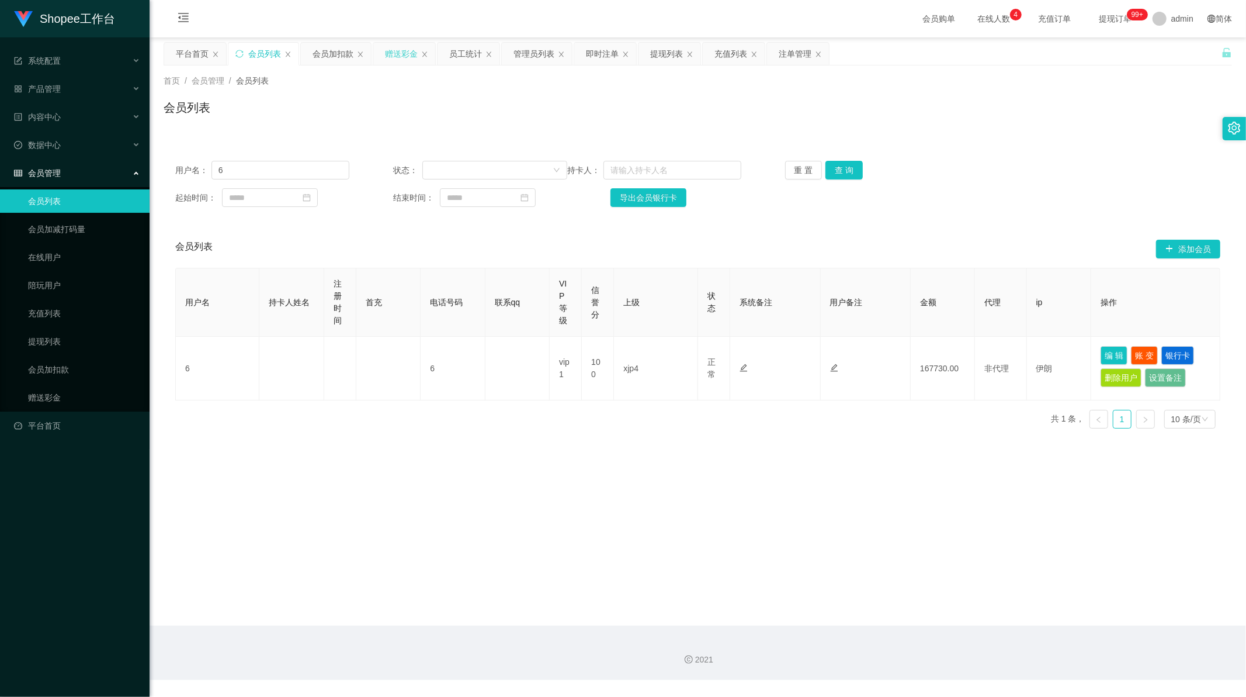
click at [399, 56] on div "赠送彩金" at bounding box center [401, 54] width 33 height 22
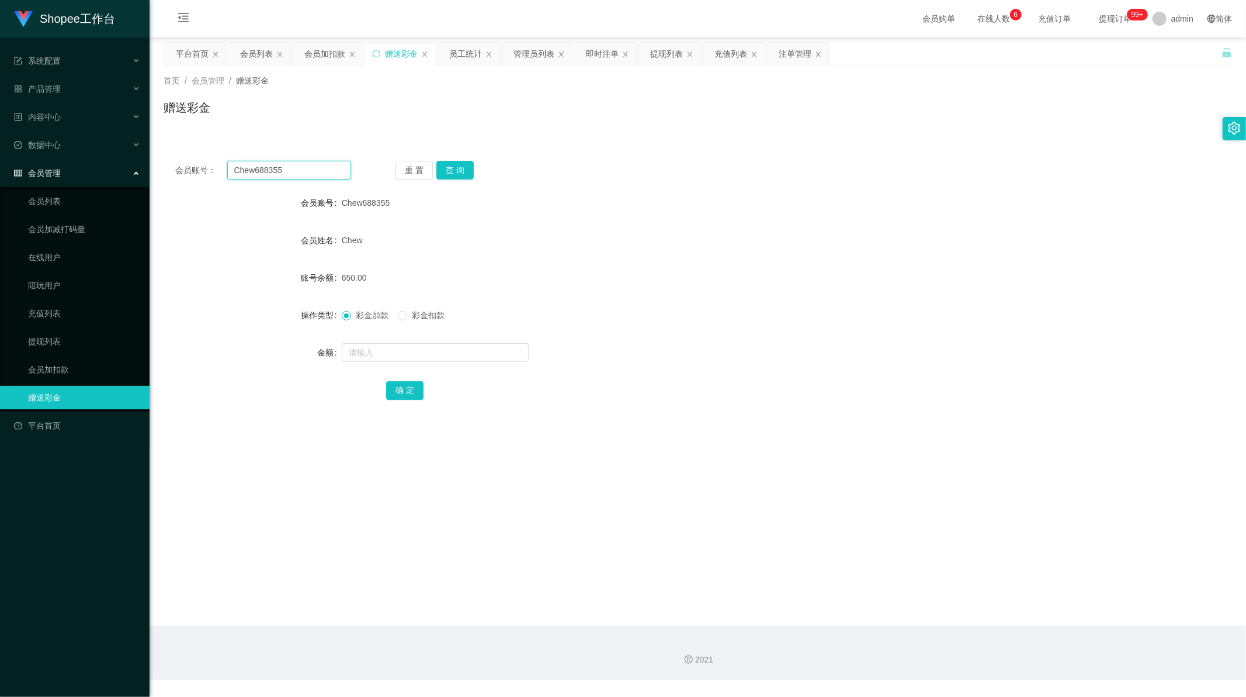
click at [278, 171] on input "Chew688355" at bounding box center [289, 170] width 124 height 19
drag, startPoint x: 455, startPoint y: 167, endPoint x: 462, endPoint y: 216, distance: 49.7
click at [455, 167] on button "查 询" at bounding box center [455, 170] width 37 height 19
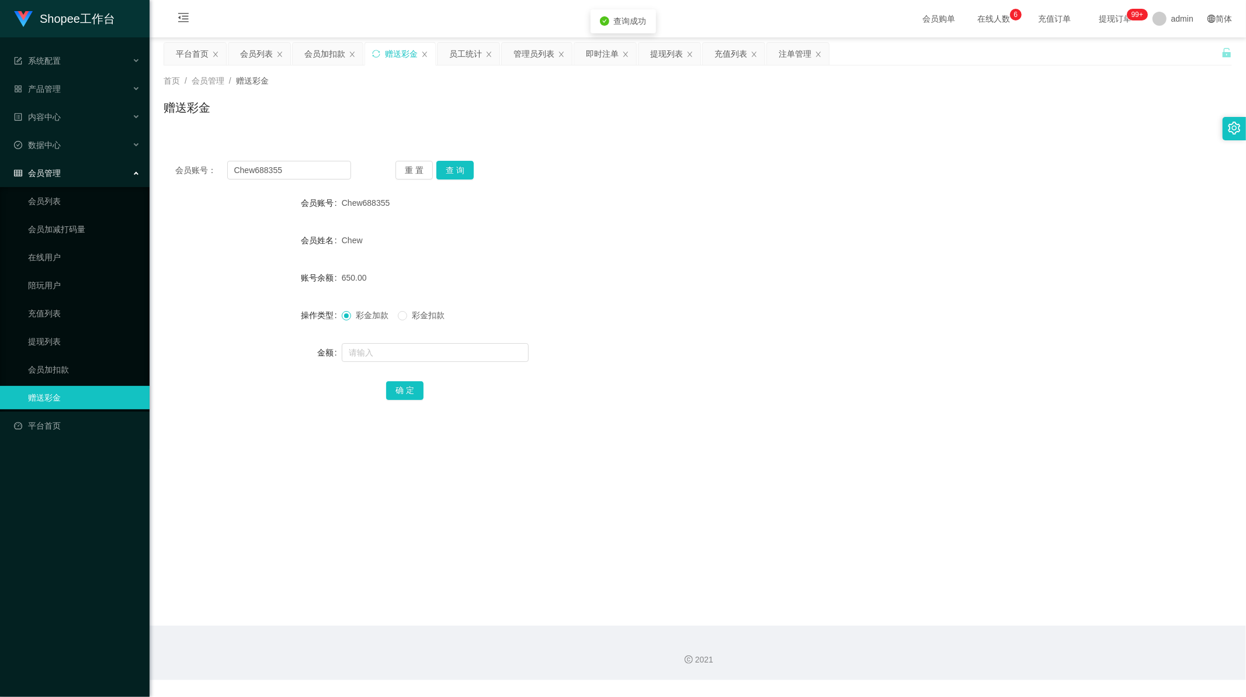
click at [401, 361] on div at bounding box center [654, 352] width 624 height 23
click at [395, 355] on input "text" at bounding box center [435, 352] width 187 height 19
type input "1100"
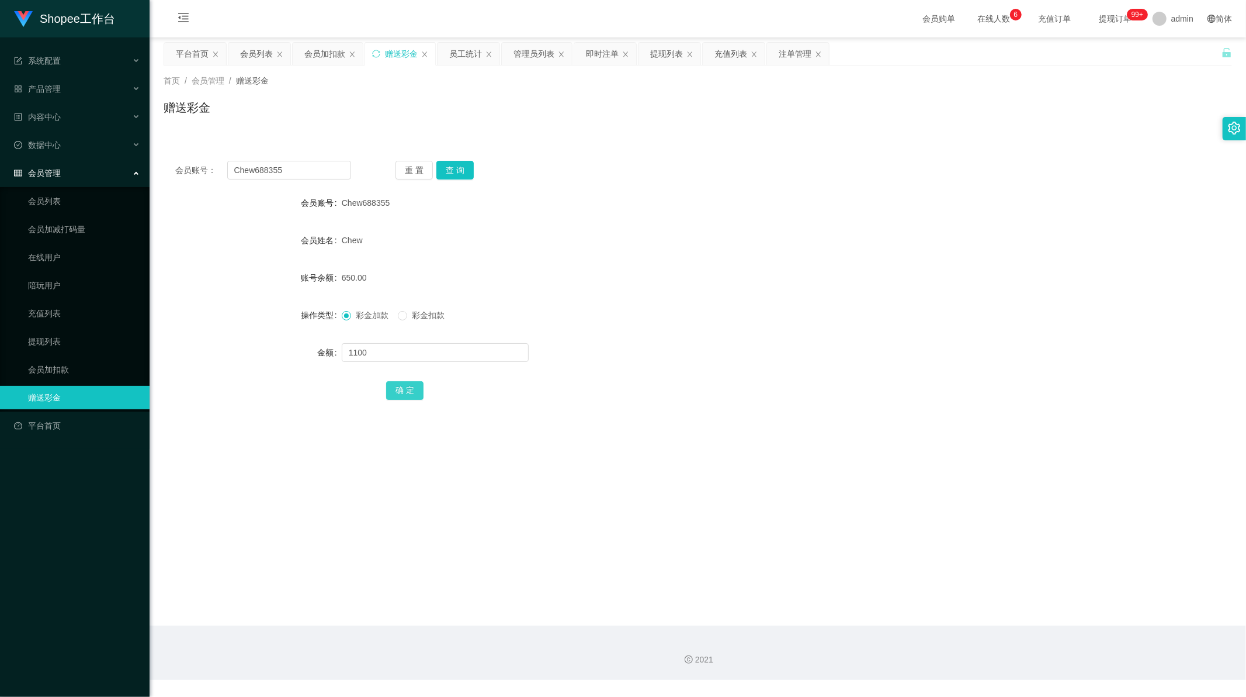
click at [406, 392] on button "确 定" at bounding box center [404, 390] width 37 height 19
click at [591, 307] on div "彩金加款 彩金扣款" at bounding box center [654, 314] width 624 height 23
click at [281, 175] on input "Chew688355" at bounding box center [289, 170] width 124 height 19
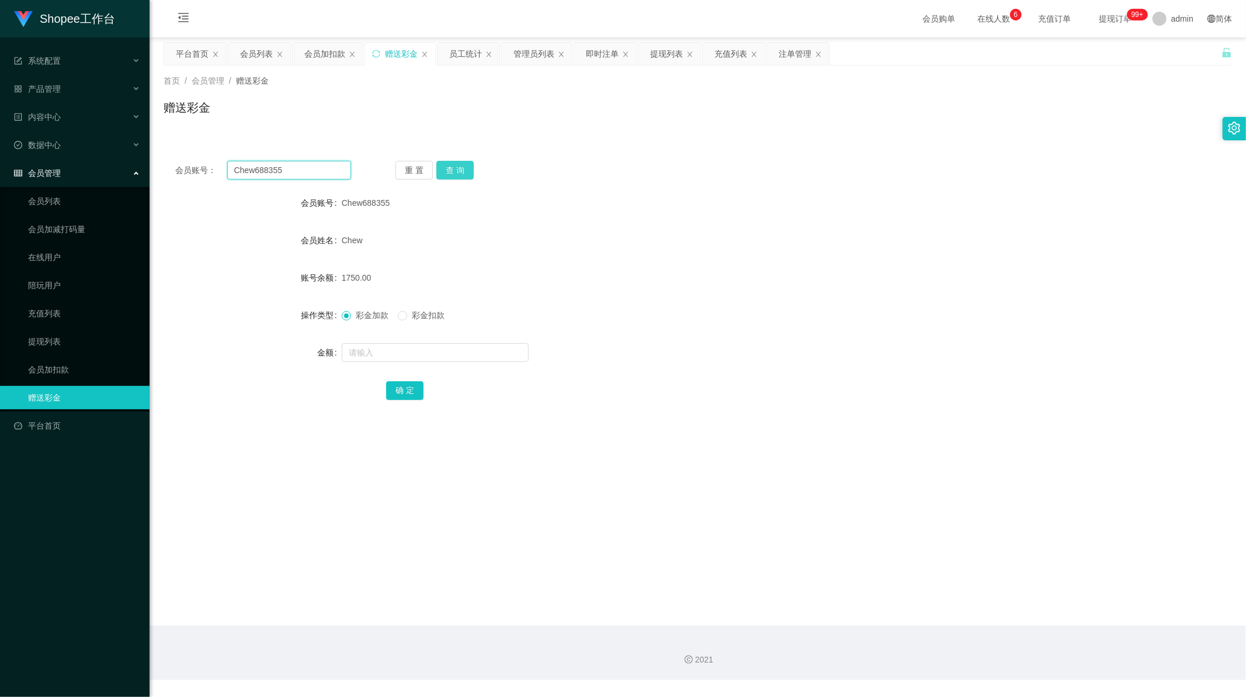
paste input "Fangf80"
type input "Fangf80"
click at [449, 166] on button "查 询" at bounding box center [455, 170] width 37 height 19
drag, startPoint x: 370, startPoint y: 346, endPoint x: 384, endPoint y: 359, distance: 18.6
click at [371, 347] on input "text" at bounding box center [435, 352] width 187 height 19
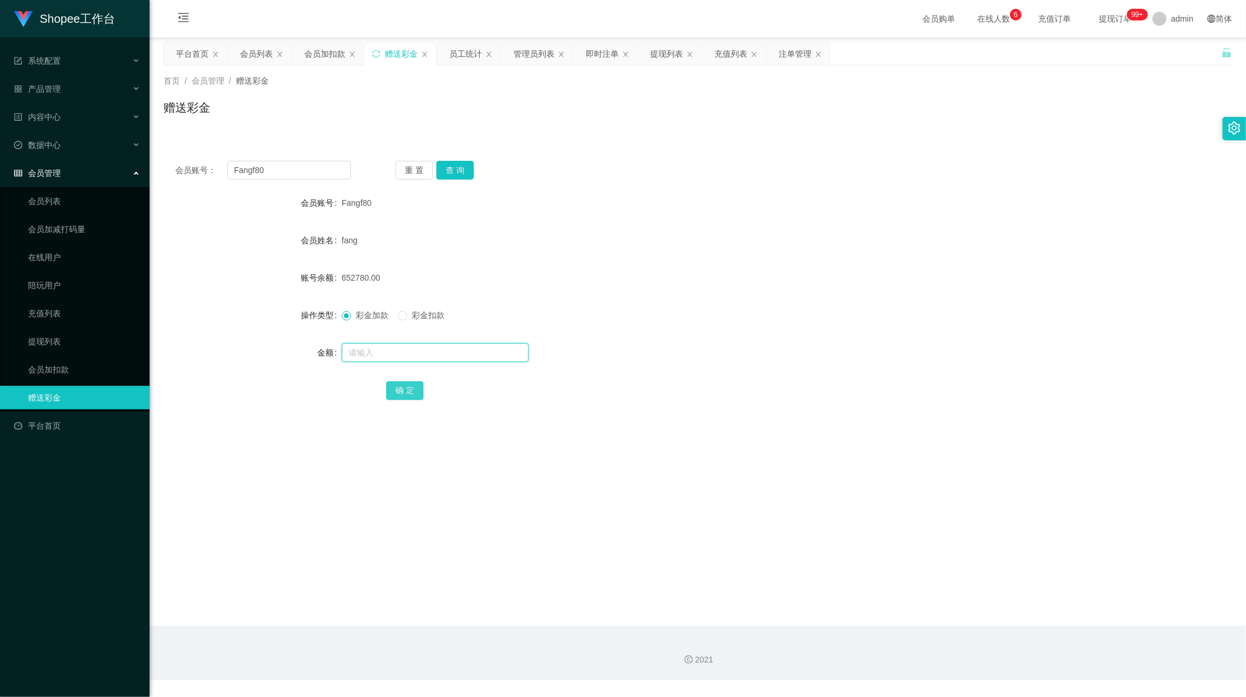
paste input "30000"
type input "30000"
click at [407, 392] on button "确 定" at bounding box center [404, 390] width 37 height 19
click at [247, 54] on div "会员列表" at bounding box center [256, 54] width 33 height 22
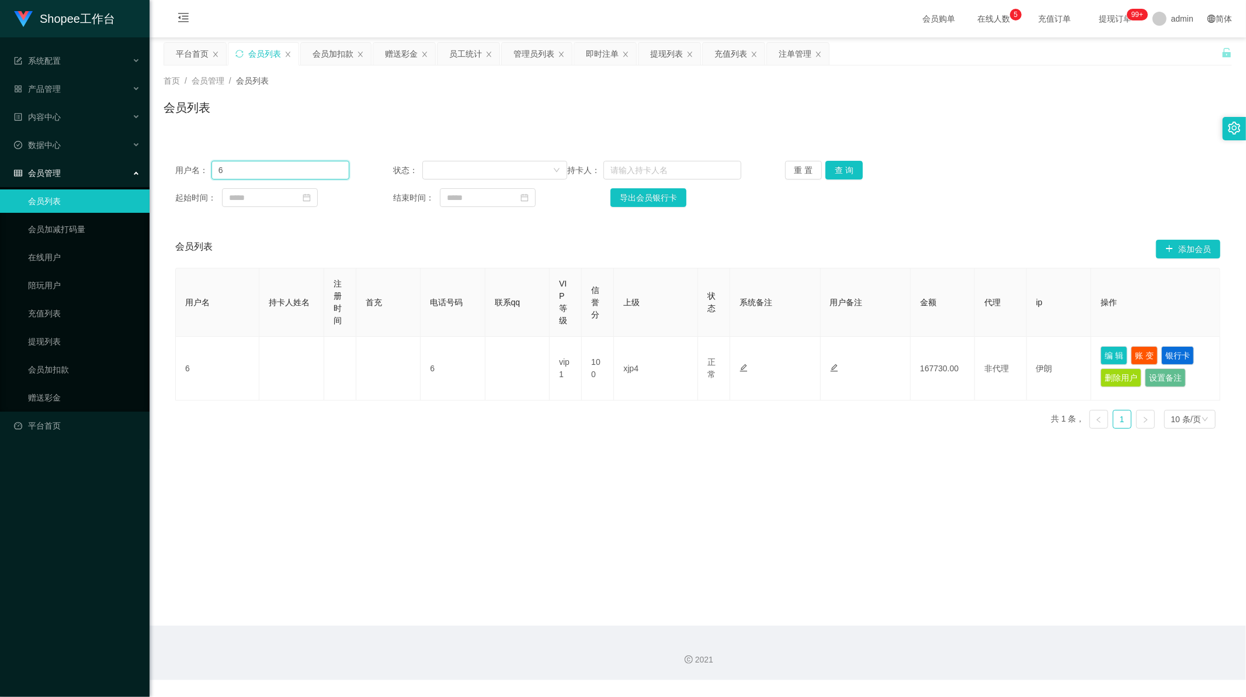
click at [293, 162] on input "6" at bounding box center [281, 170] width 138 height 19
paste input "Fangf80"
type input "Fangf80"
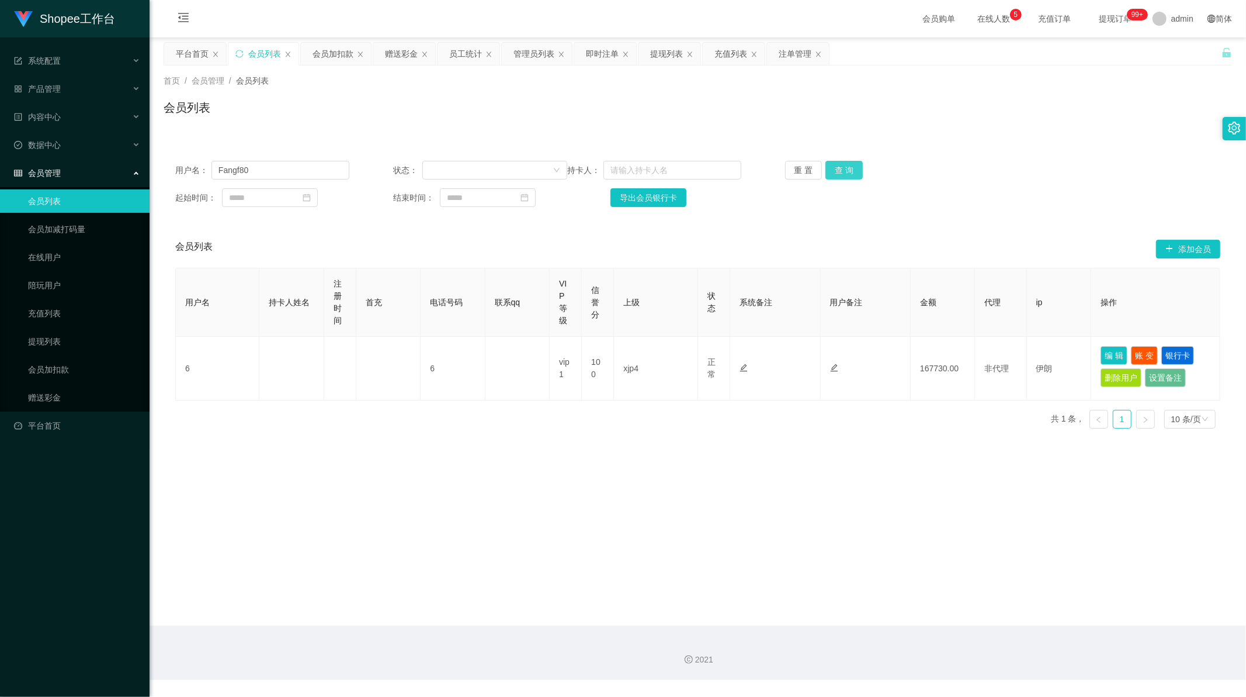
click at [834, 169] on button "查 询" at bounding box center [844, 170] width 37 height 19
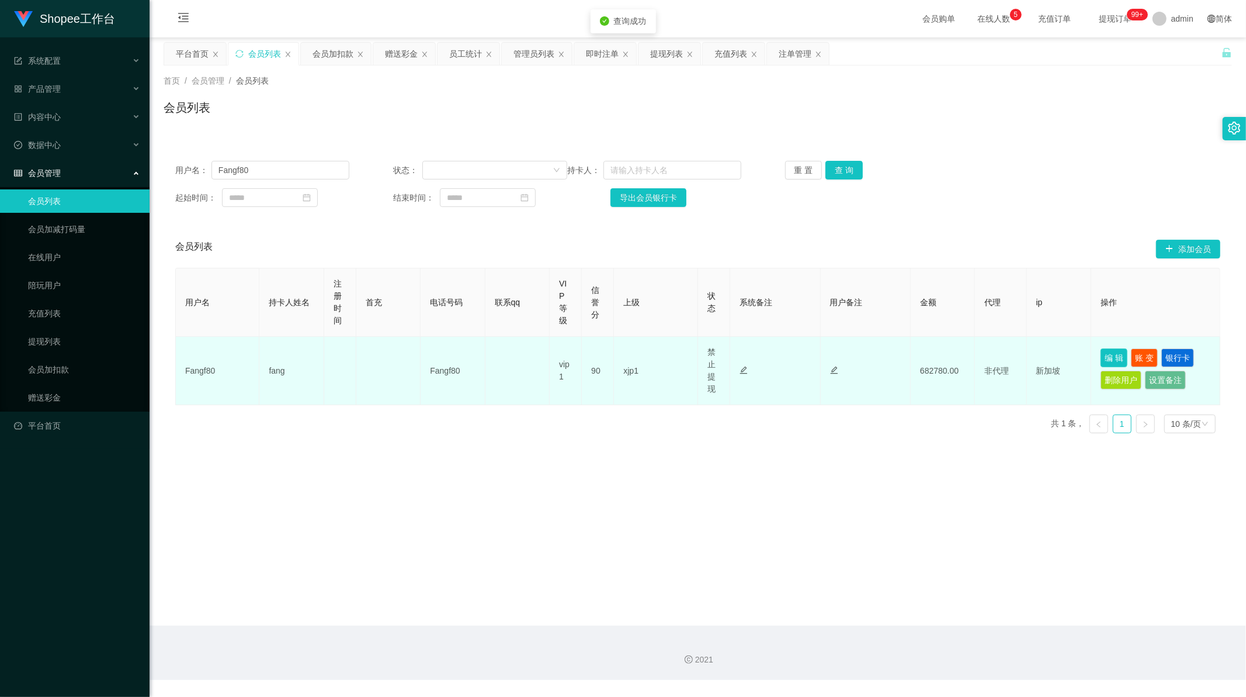
click at [1109, 358] on button "编 辑" at bounding box center [1114, 357] width 27 height 19
type input "Fangf80"
type input "fang"
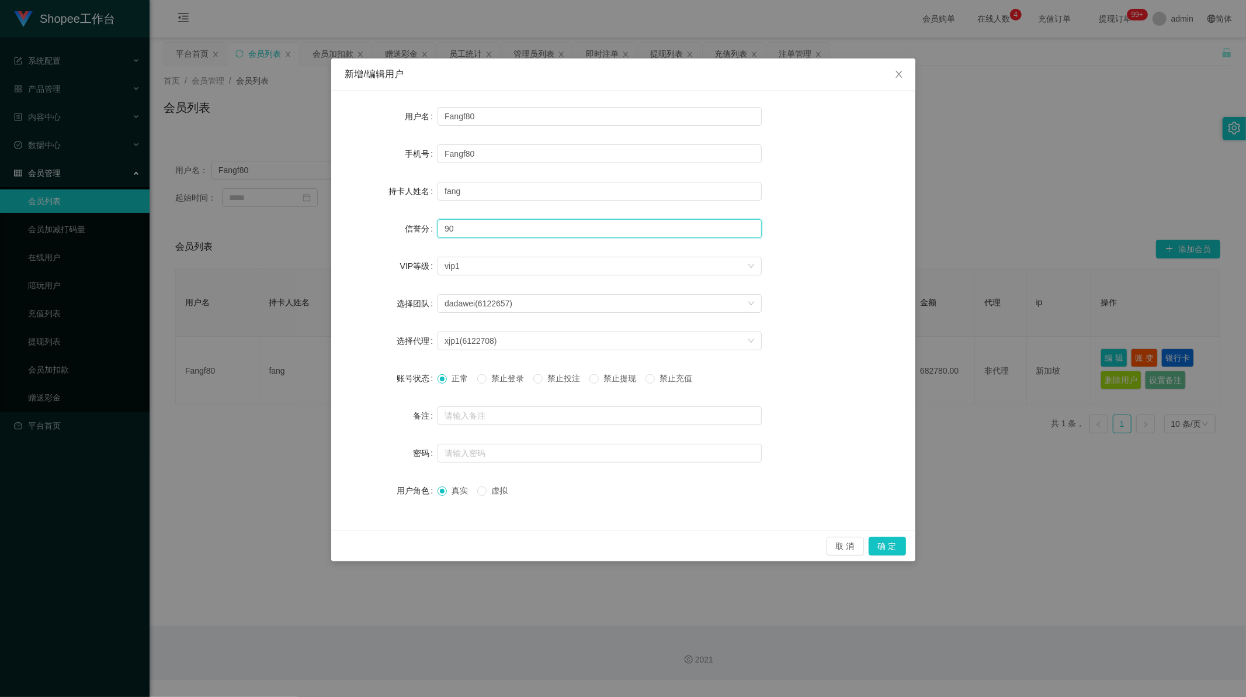
drag, startPoint x: 469, startPoint y: 228, endPoint x: 420, endPoint y: 228, distance: 49.1
click at [420, 228] on div "信誉分 90" at bounding box center [623, 228] width 556 height 23
type input "100"
click at [882, 550] on button "确 定" at bounding box center [887, 545] width 37 height 19
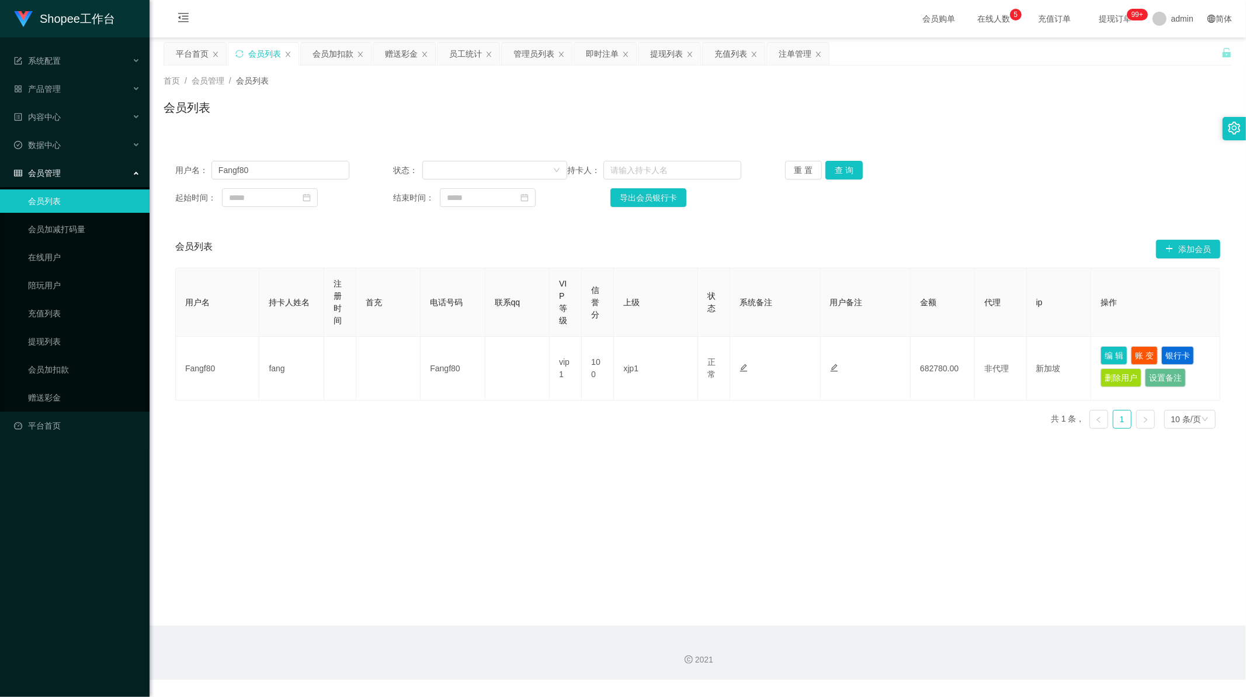
click at [601, 478] on main "关闭左侧 关闭右侧 关闭其它 刷新页面 平台首页 会员列表 会员加扣款 赠送彩金 员工统计 管理员列表 即时注单 提现列表 充值列表 注单管理 首页 / 会员…" at bounding box center [698, 331] width 1097 height 588
click at [332, 51] on div "会员加扣款" at bounding box center [333, 54] width 41 height 22
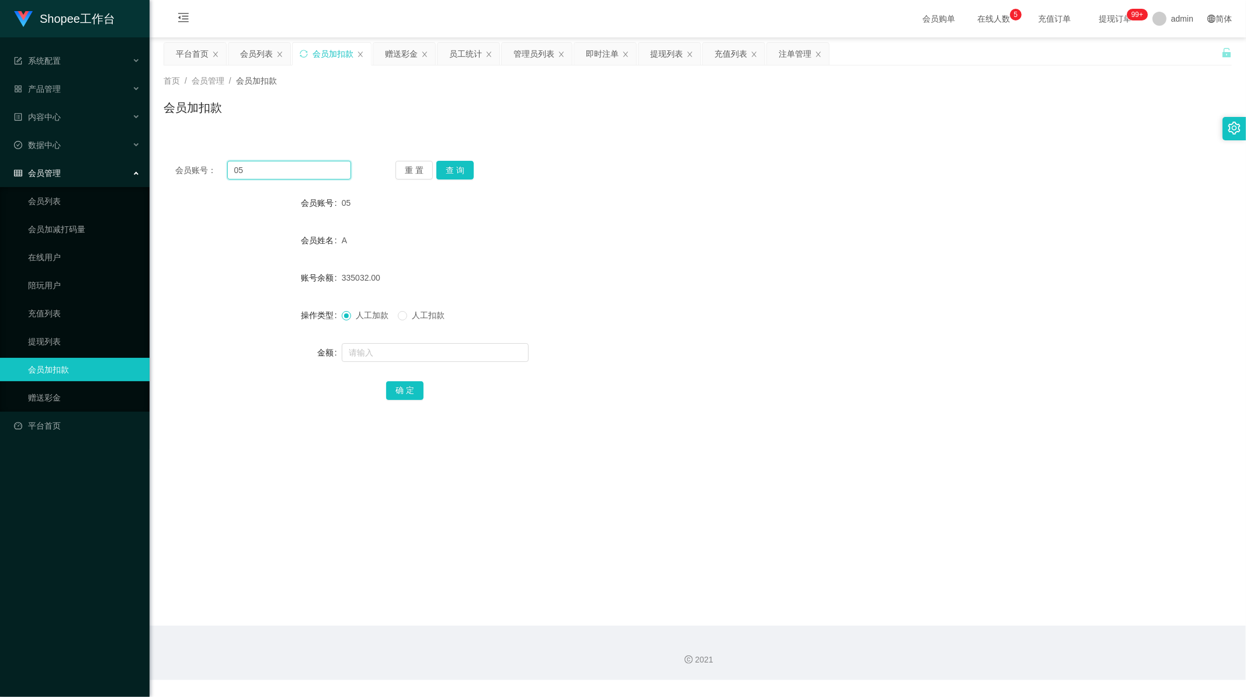
click at [261, 169] on input "05" at bounding box center [289, 170] width 124 height 19
paste input "Skylenderpro1030"
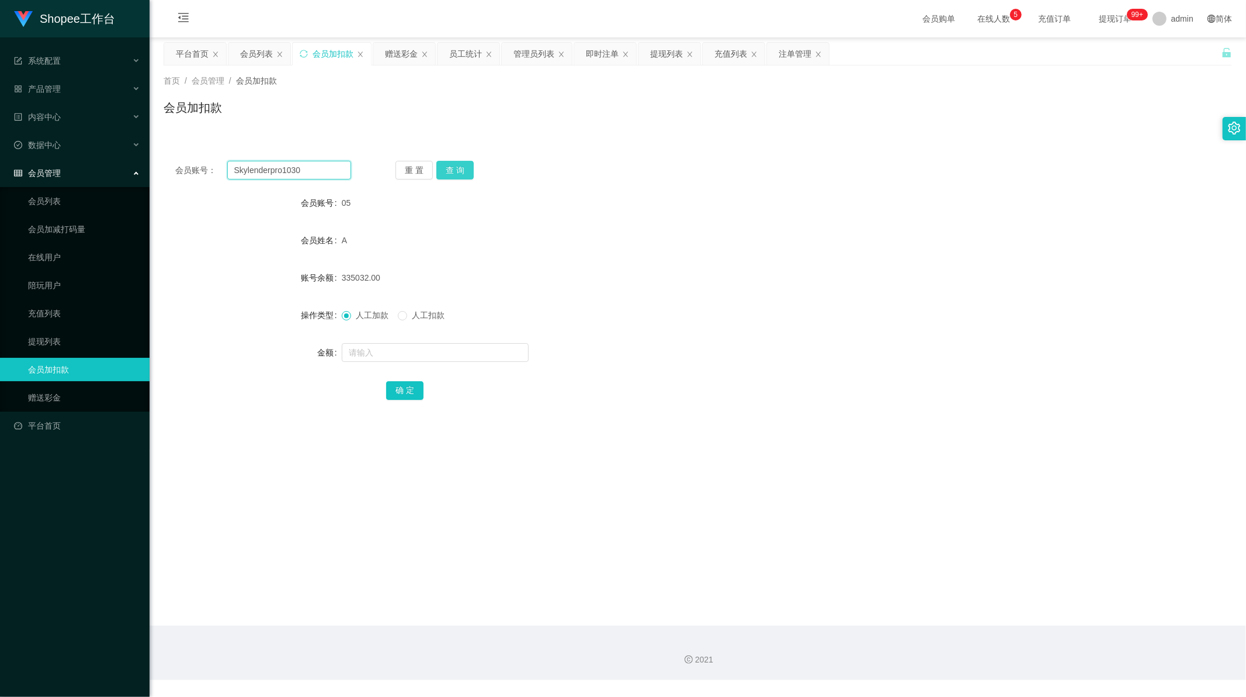
type input "Skylenderpro1030"
click at [466, 171] on button "查 询" at bounding box center [455, 170] width 37 height 19
click at [405, 355] on input "text" at bounding box center [435, 352] width 187 height 19
type input "500"
click at [263, 167] on input "Skylenderpro1030" at bounding box center [289, 170] width 124 height 19
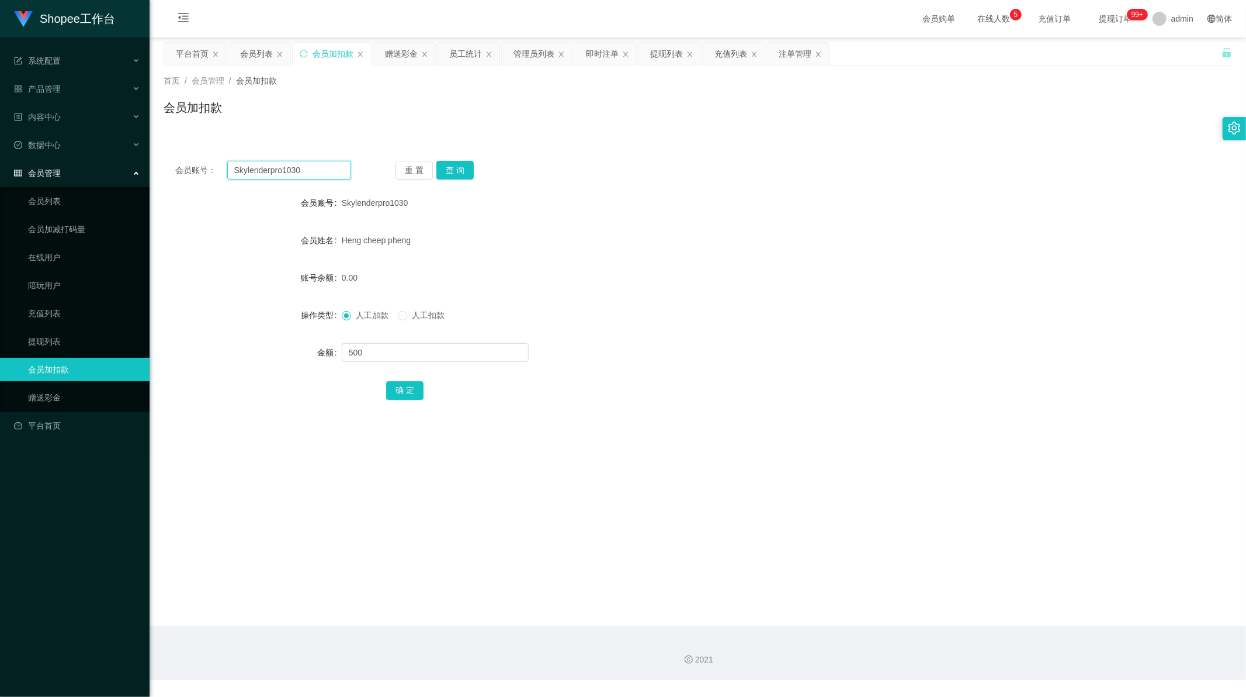
click at [263, 167] on input "Skylenderpro1030" at bounding box center [289, 170] width 124 height 19
click at [399, 49] on div "赠送彩金" at bounding box center [401, 54] width 33 height 22
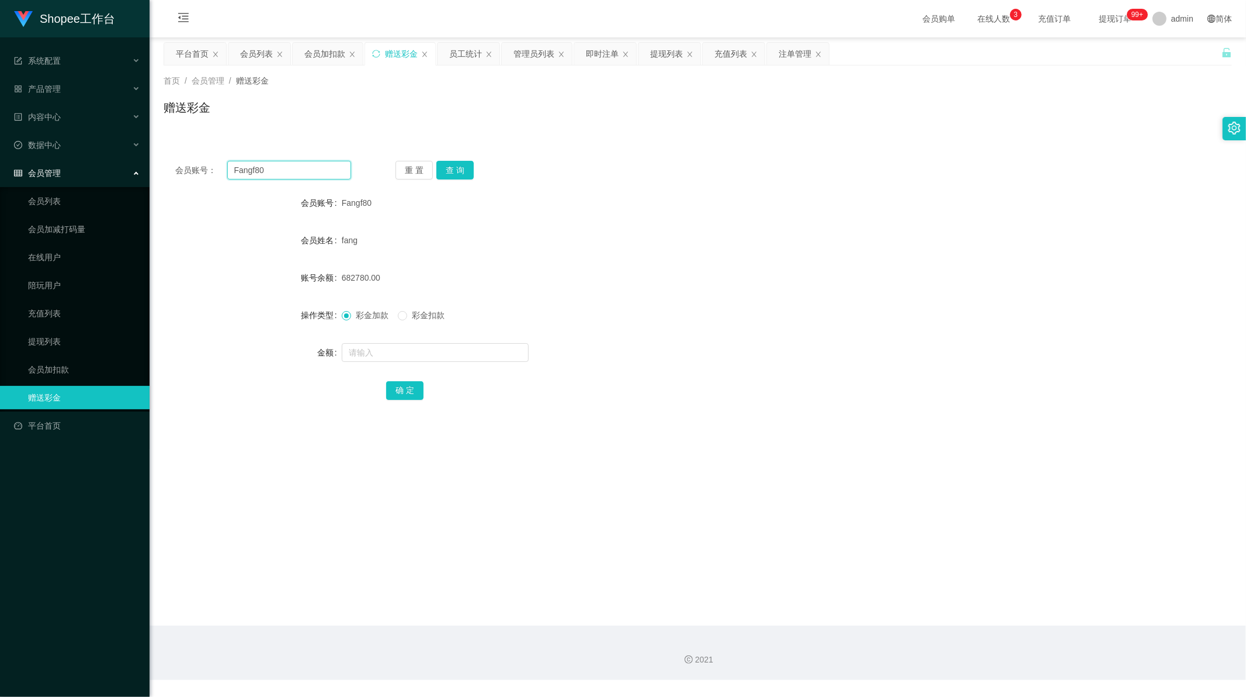
click at [275, 176] on input "Fangf80" at bounding box center [289, 170] width 124 height 19
paste input "Skylenderpro103"
type input "Skylenderpro1030"
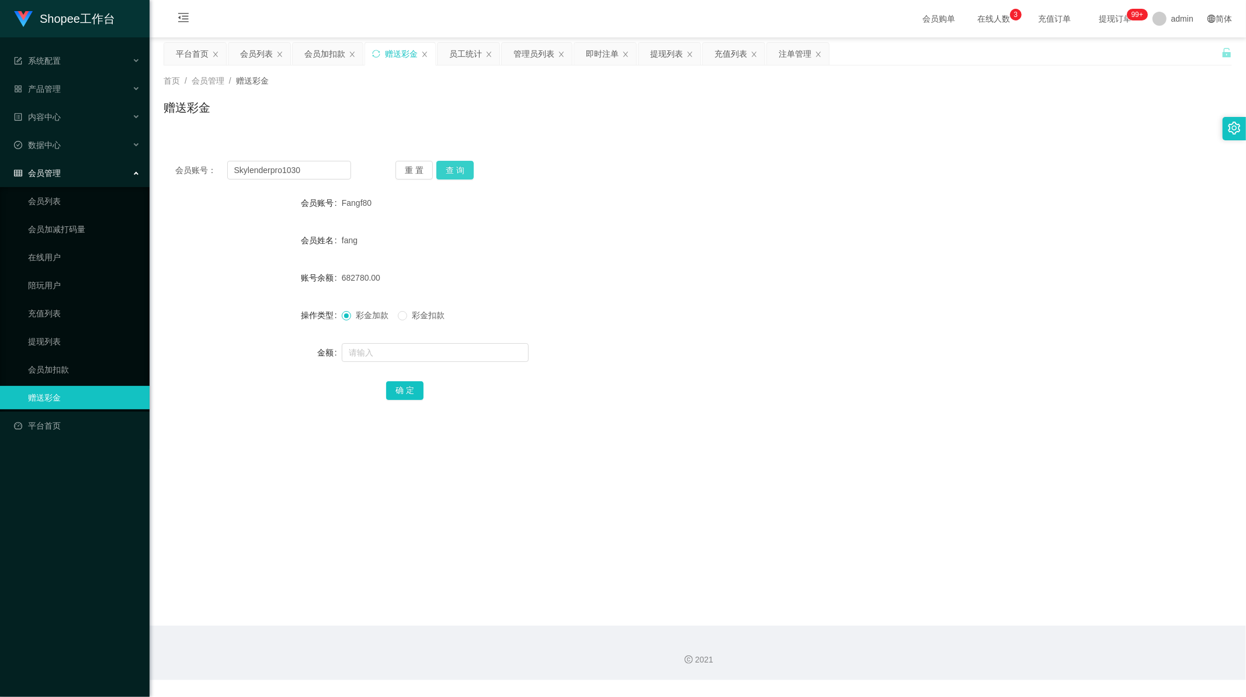
click at [460, 168] on button "查 询" at bounding box center [455, 170] width 37 height 19
click at [382, 358] on input "text" at bounding box center [435, 352] width 187 height 19
type input "500"
click at [390, 389] on button "确 定" at bounding box center [404, 390] width 37 height 19
click at [313, 446] on main "关闭左侧 关闭右侧 关闭其它 刷新页面 平台首页 会员列表 会员加扣款 赠送彩金 员工统计 管理员列表 即时注单 提现列表 充值列表 注单管理 首页 / 会员…" at bounding box center [698, 331] width 1097 height 588
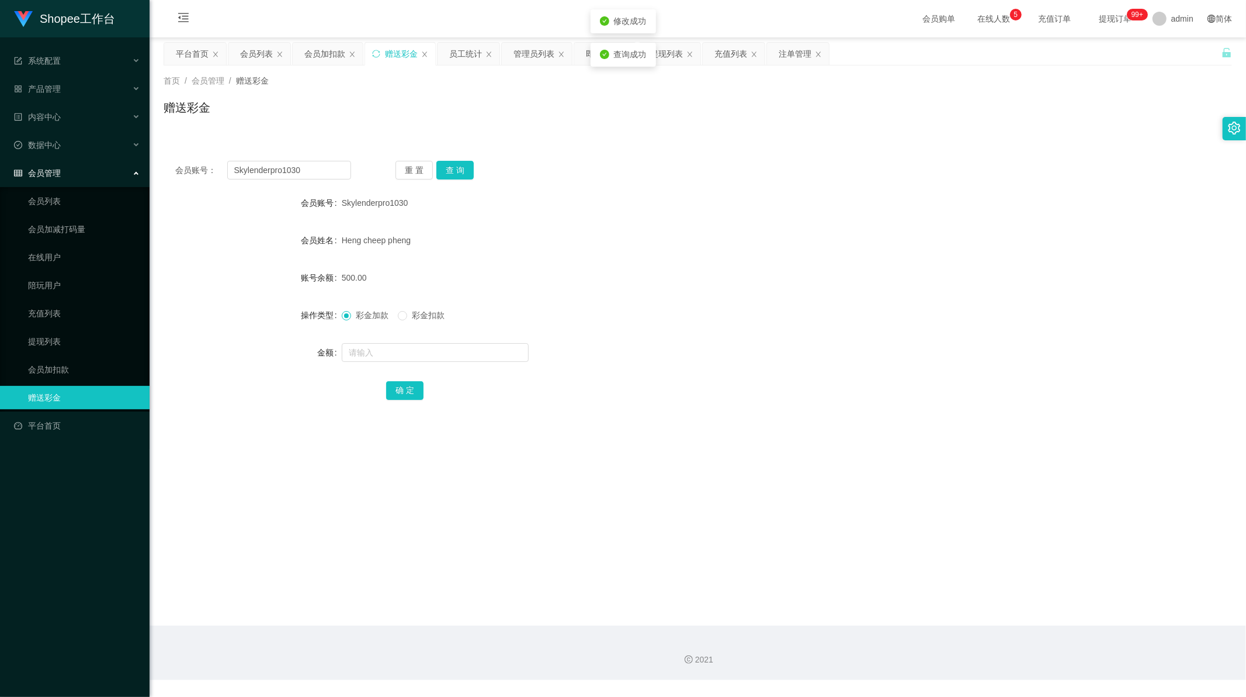
click at [617, 183] on div "会员账号： Skylenderpro1030 重 置 查 询 会员账号 Skylenderpro1030 会员姓名 [PERSON_NAME] cheep p…" at bounding box center [698, 288] width 1069 height 278
click at [729, 55] on div "充值列表" at bounding box center [731, 54] width 33 height 22
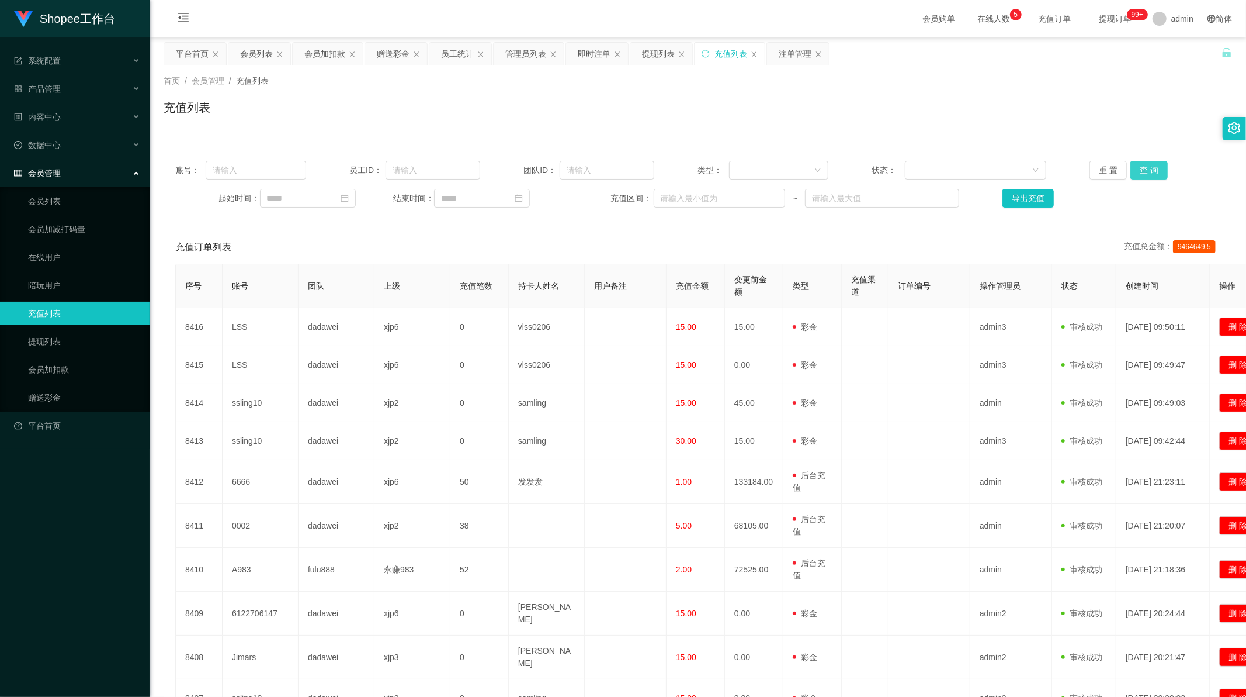
click at [1149, 168] on button "查 询" at bounding box center [1149, 170] width 37 height 19
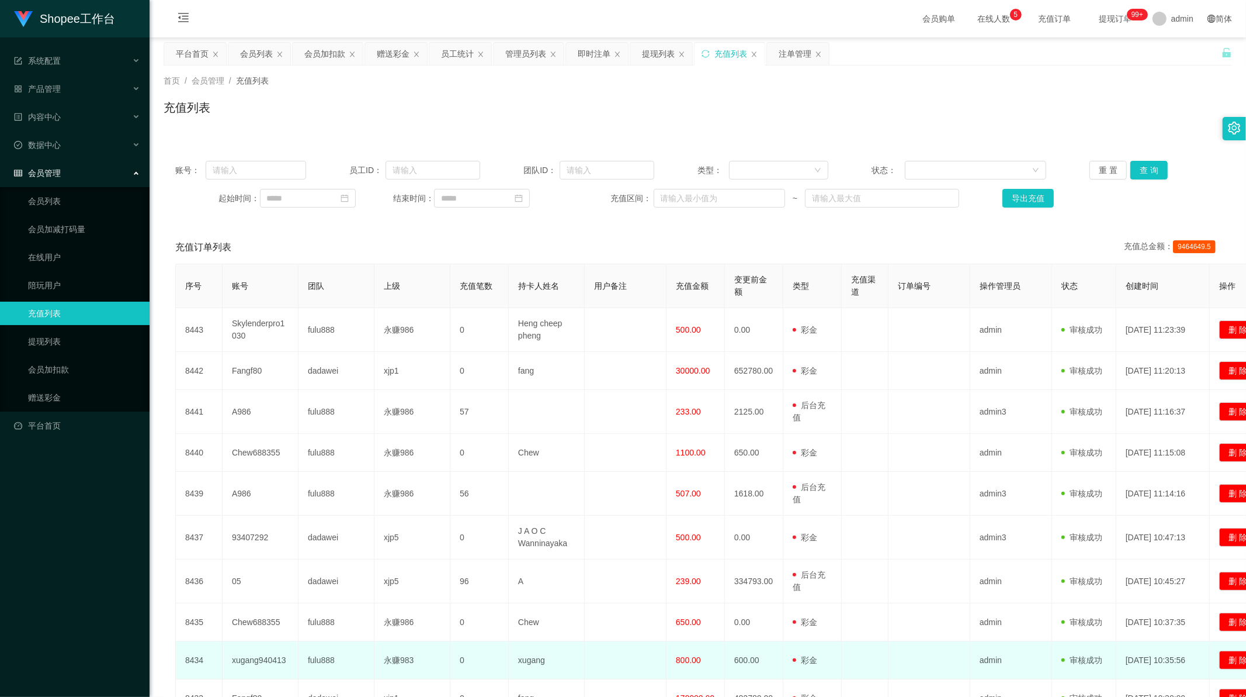
click at [1126, 668] on td "[DATE] 10:35:56" at bounding box center [1163, 660] width 93 height 38
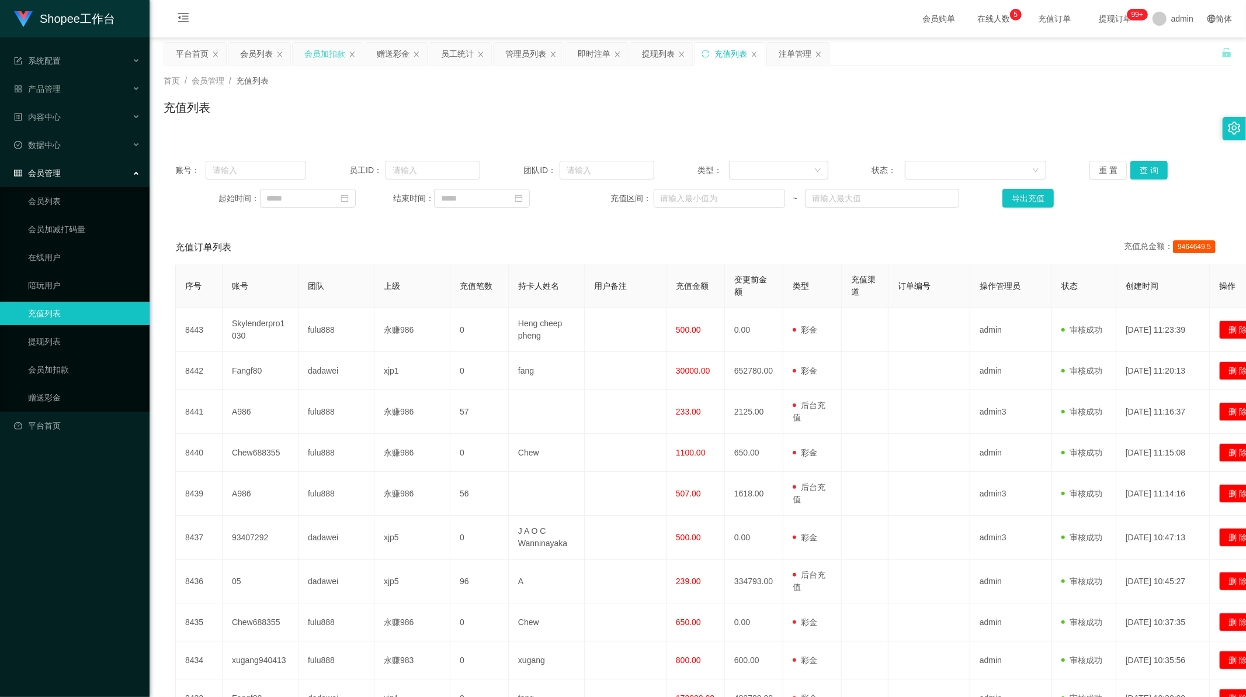
click at [325, 57] on div "会员加扣款" at bounding box center [324, 54] width 41 height 22
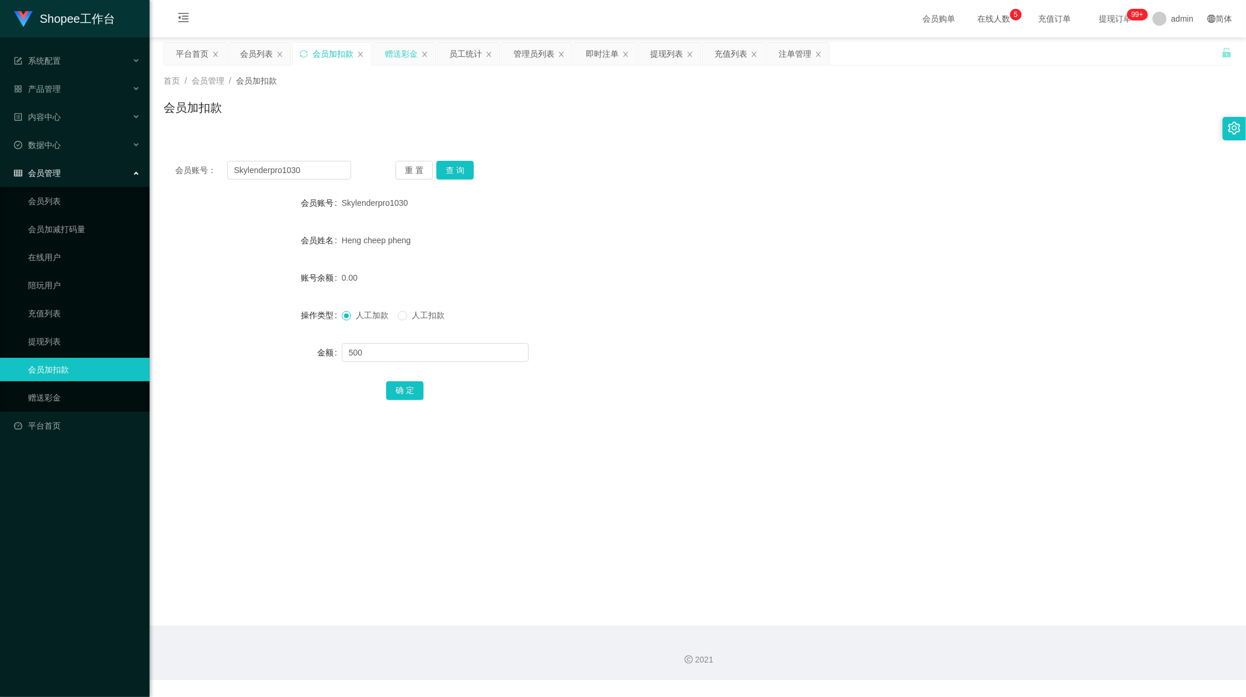
click at [405, 47] on div "赠送彩金" at bounding box center [401, 54] width 33 height 22
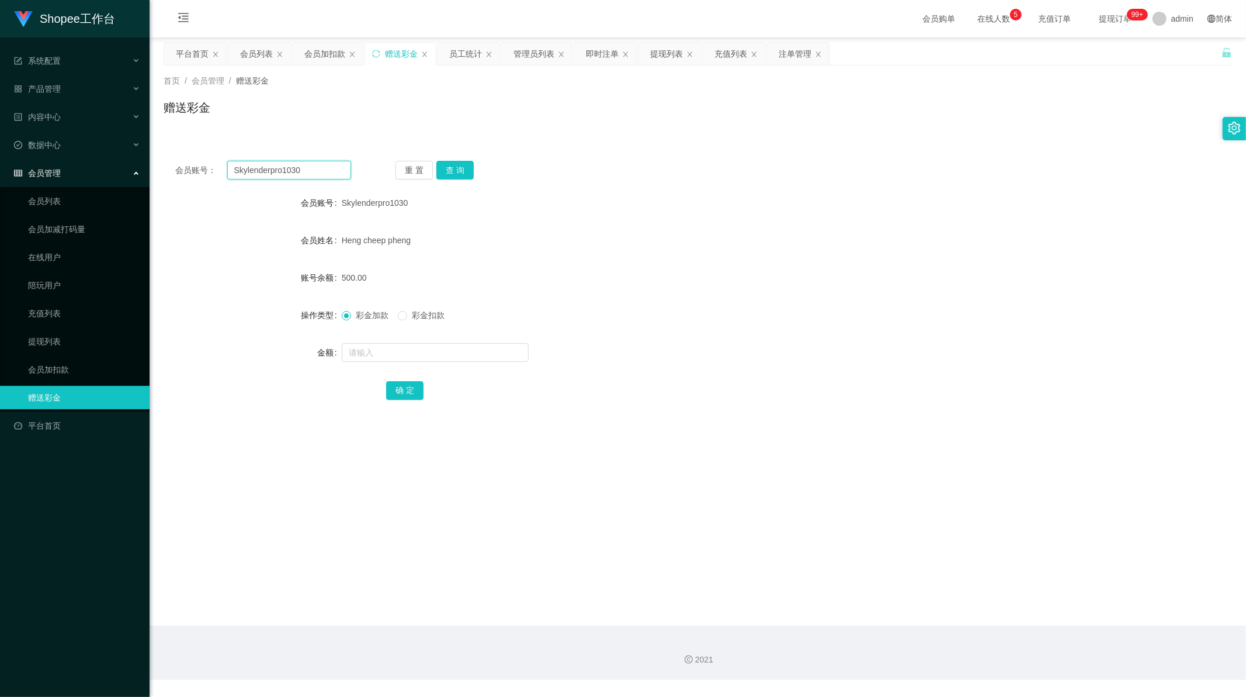
click at [309, 171] on input "Skylenderpro1030" at bounding box center [289, 170] width 124 height 19
paste input "93407292"
type input "93407292"
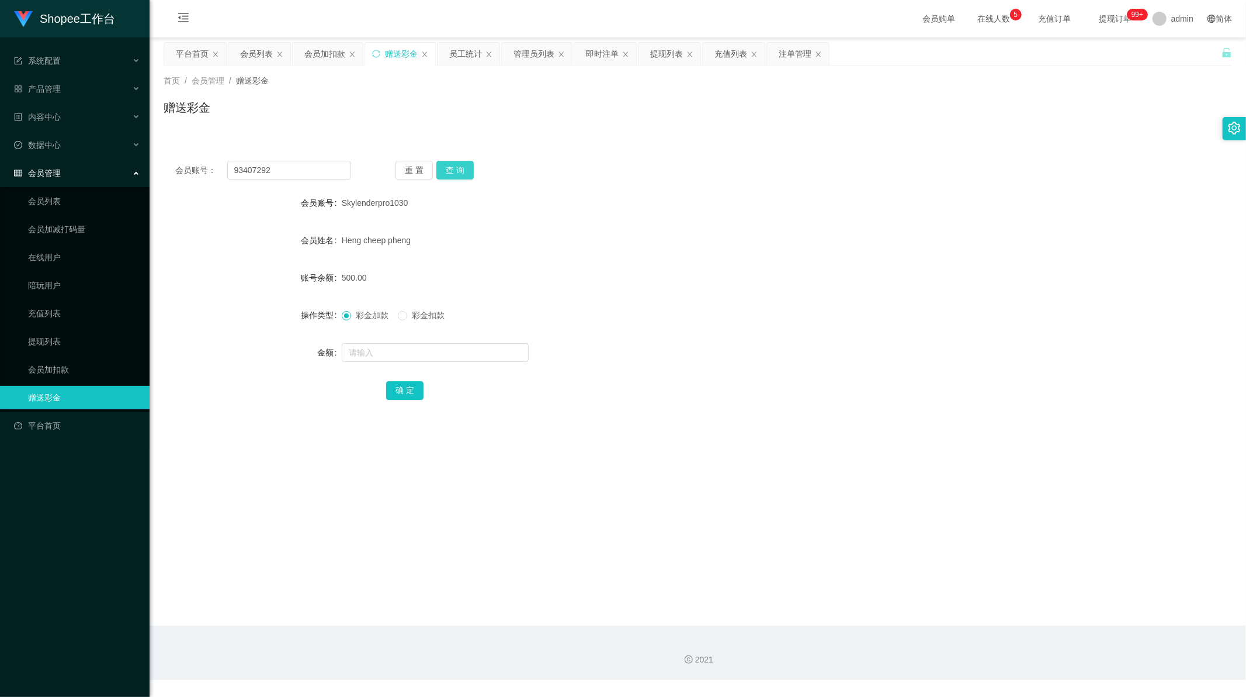
click at [462, 172] on button "查 询" at bounding box center [455, 170] width 37 height 19
click at [400, 352] on input "text" at bounding box center [435, 352] width 187 height 19
paste input "1500"
type input "1500"
click at [397, 390] on button "确 定" at bounding box center [404, 390] width 37 height 19
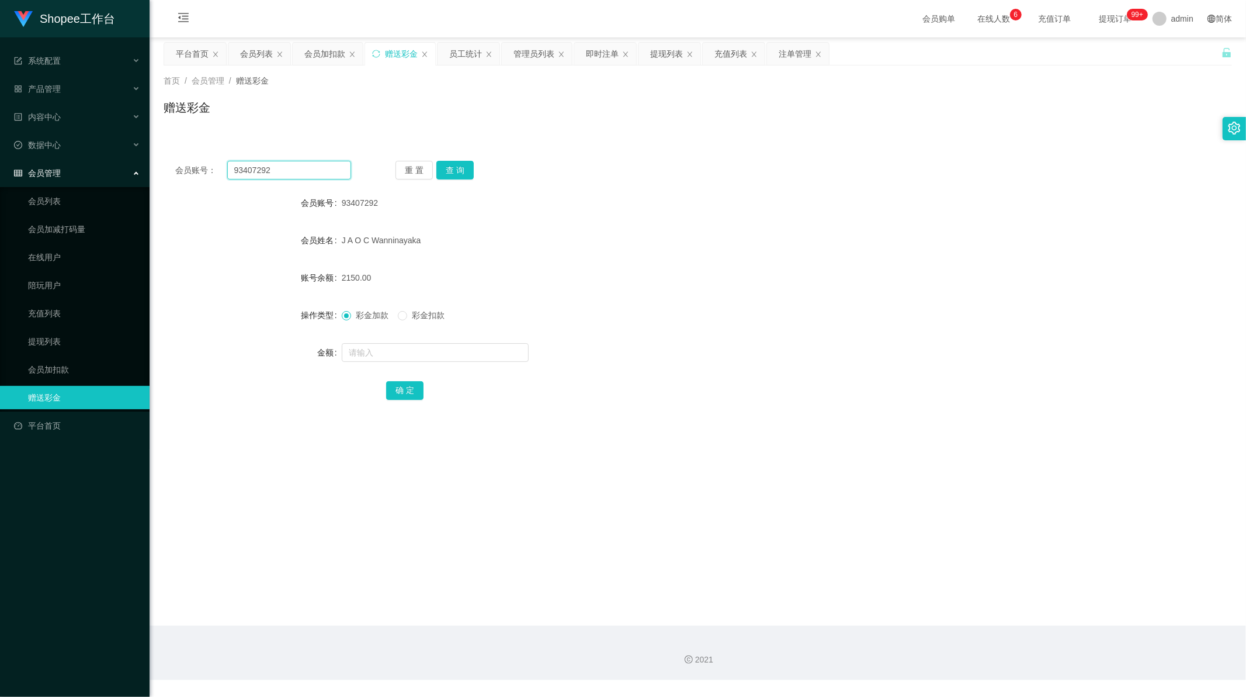
click at [304, 168] on input "93407292" at bounding box center [289, 170] width 124 height 19
paste input "E2811"
type input "E2811"
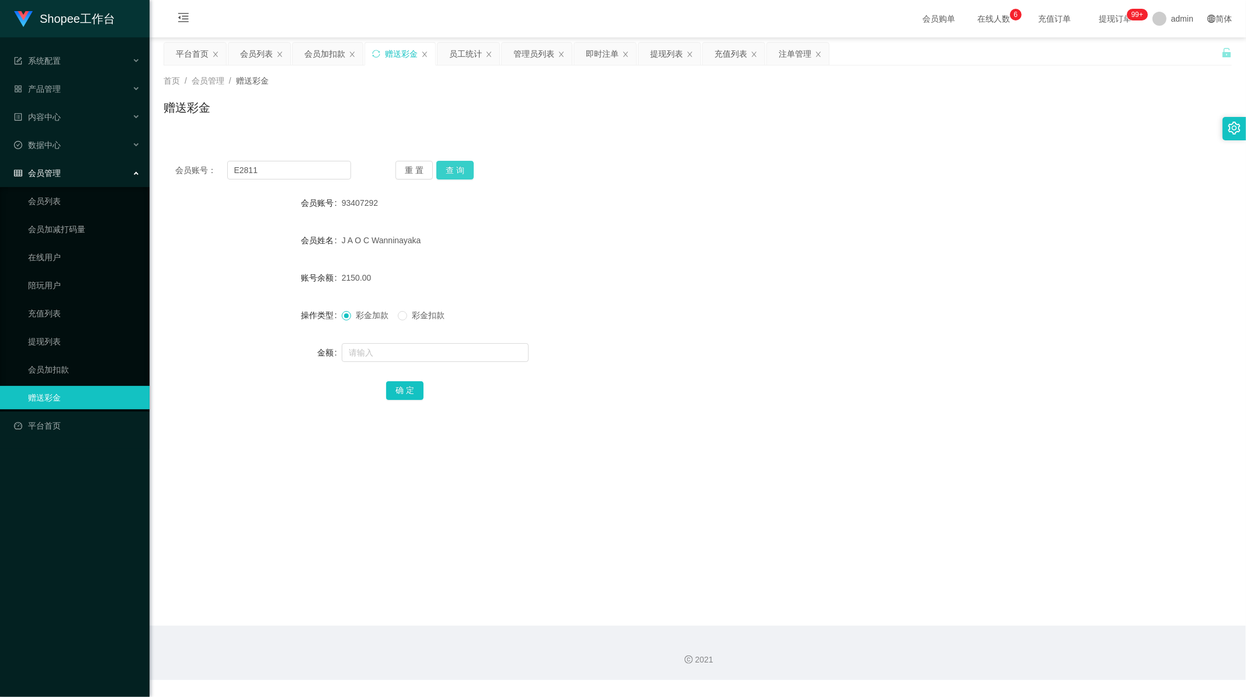
click at [448, 167] on button "查 询" at bounding box center [455, 170] width 37 height 19
click at [378, 355] on input "text" at bounding box center [435, 352] width 187 height 19
type input "15"
click at [400, 389] on button "确 定" at bounding box center [404, 390] width 37 height 19
click at [612, 296] on form "会员账号 E2811 会员姓名 账号余额 15.00 操作类型 彩金加款 彩金扣款 金额 确 定" at bounding box center [698, 296] width 1069 height 210
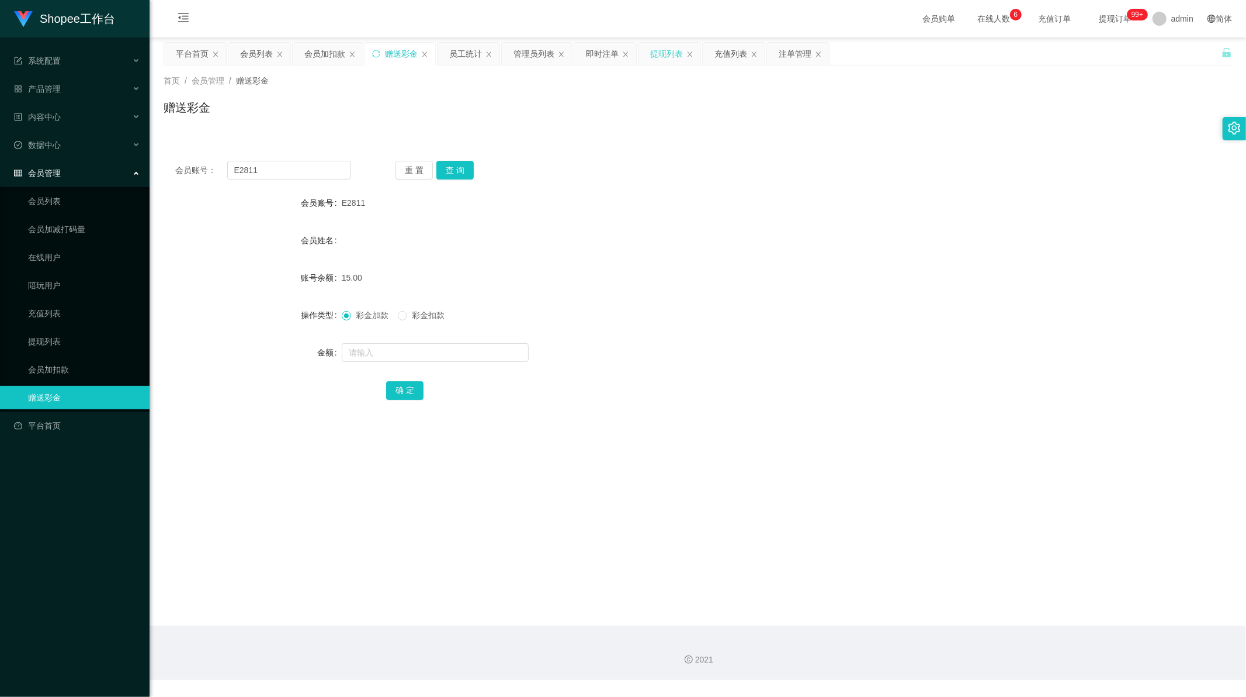
click at [640, 56] on div "提现列表" at bounding box center [670, 54] width 62 height 22
click at [657, 56] on div "提现列表" at bounding box center [666, 54] width 33 height 22
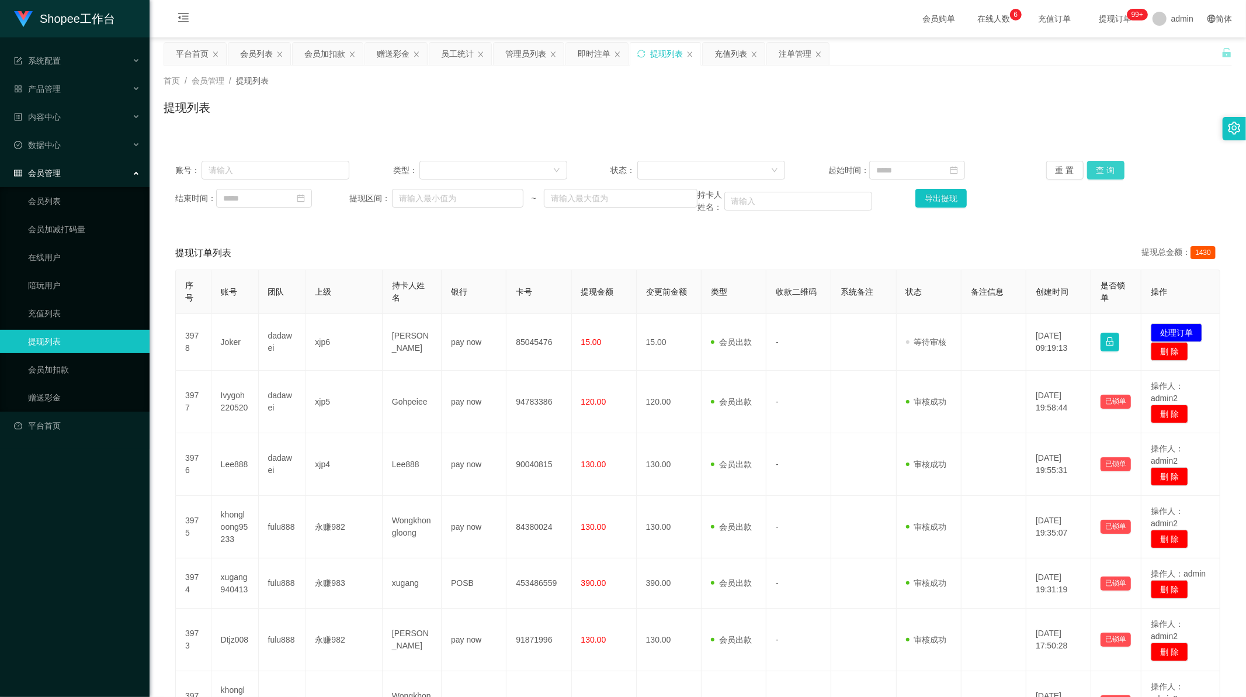
click at [1093, 166] on button "查 询" at bounding box center [1106, 170] width 37 height 19
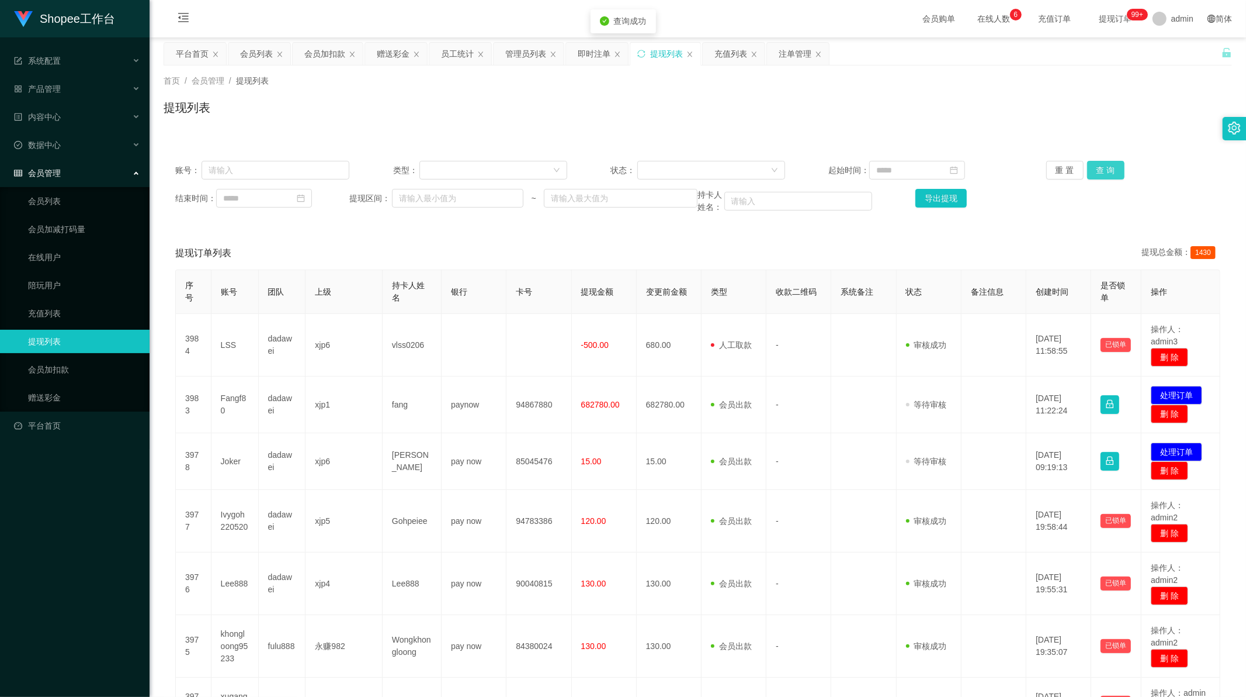
click at [1093, 166] on button "查 询" at bounding box center [1106, 170] width 37 height 19
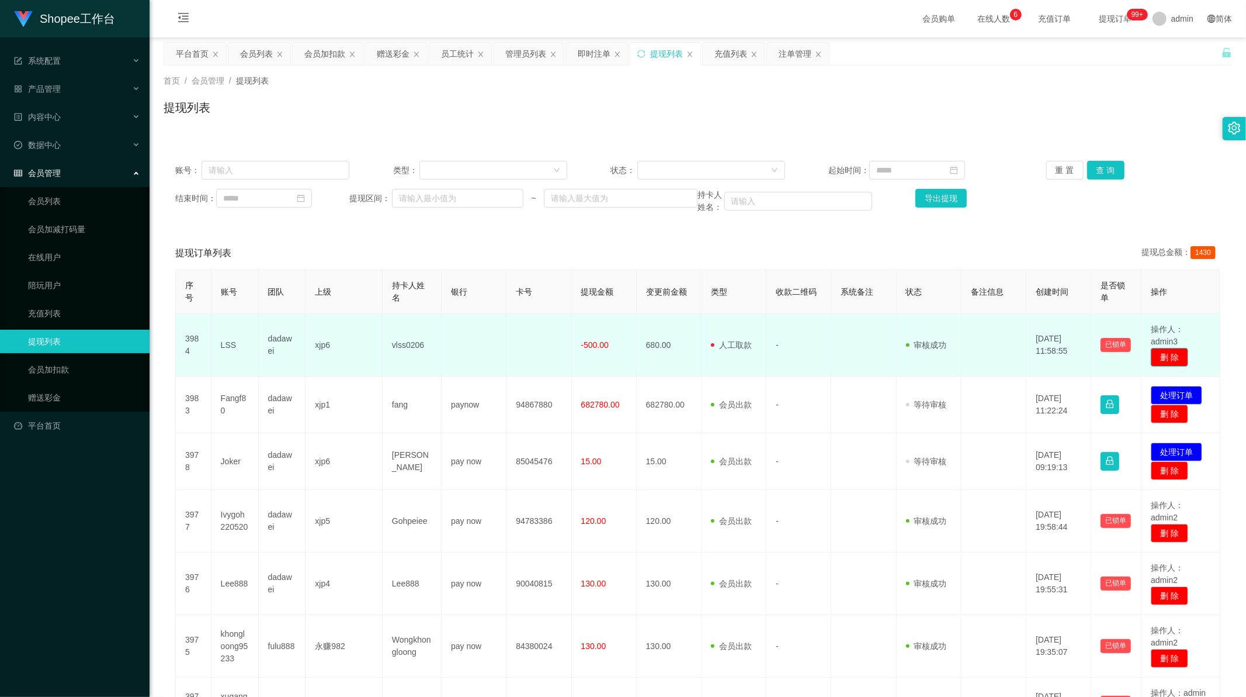
click at [1167, 355] on button "删 除" at bounding box center [1169, 357] width 37 height 19
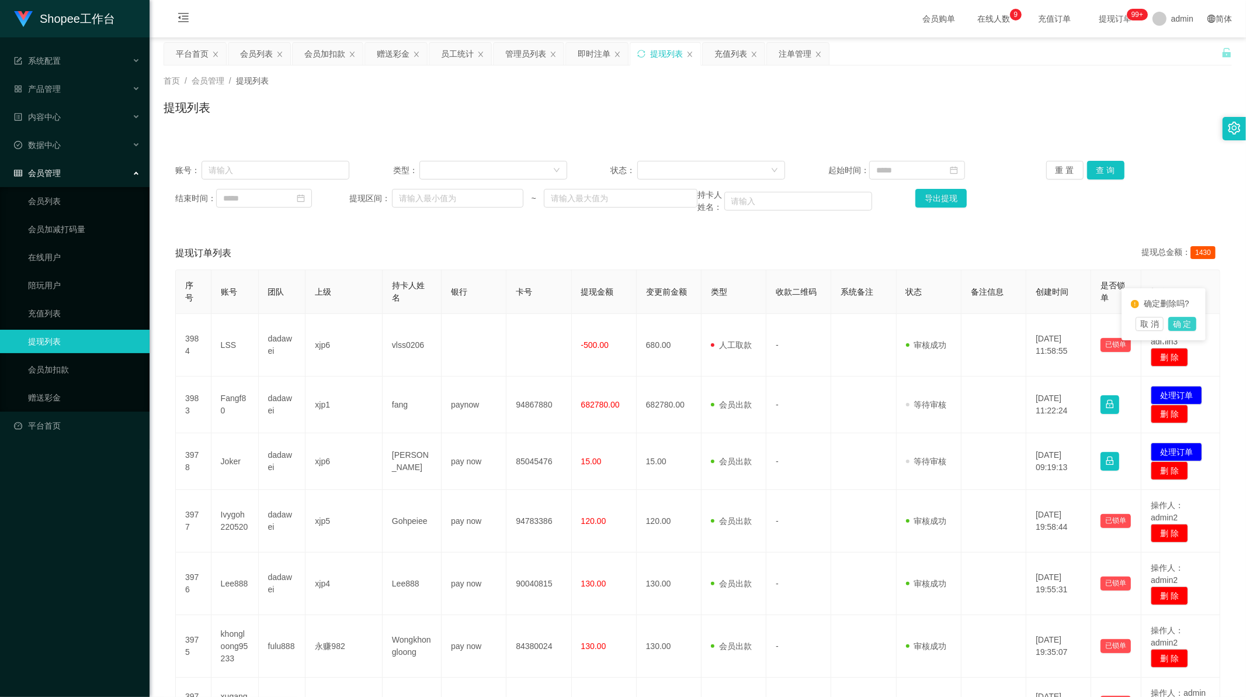
click at [1185, 324] on button "确 定" at bounding box center [1183, 324] width 28 height 14
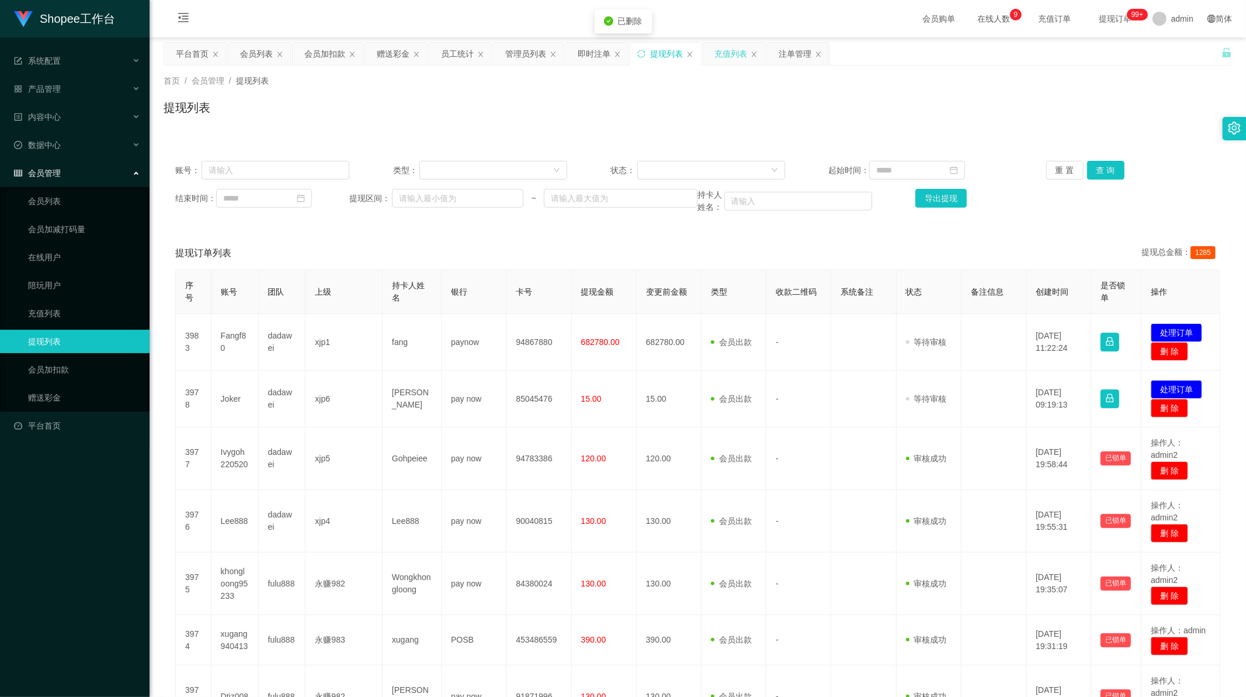
click at [726, 56] on div "充值列表" at bounding box center [731, 54] width 33 height 22
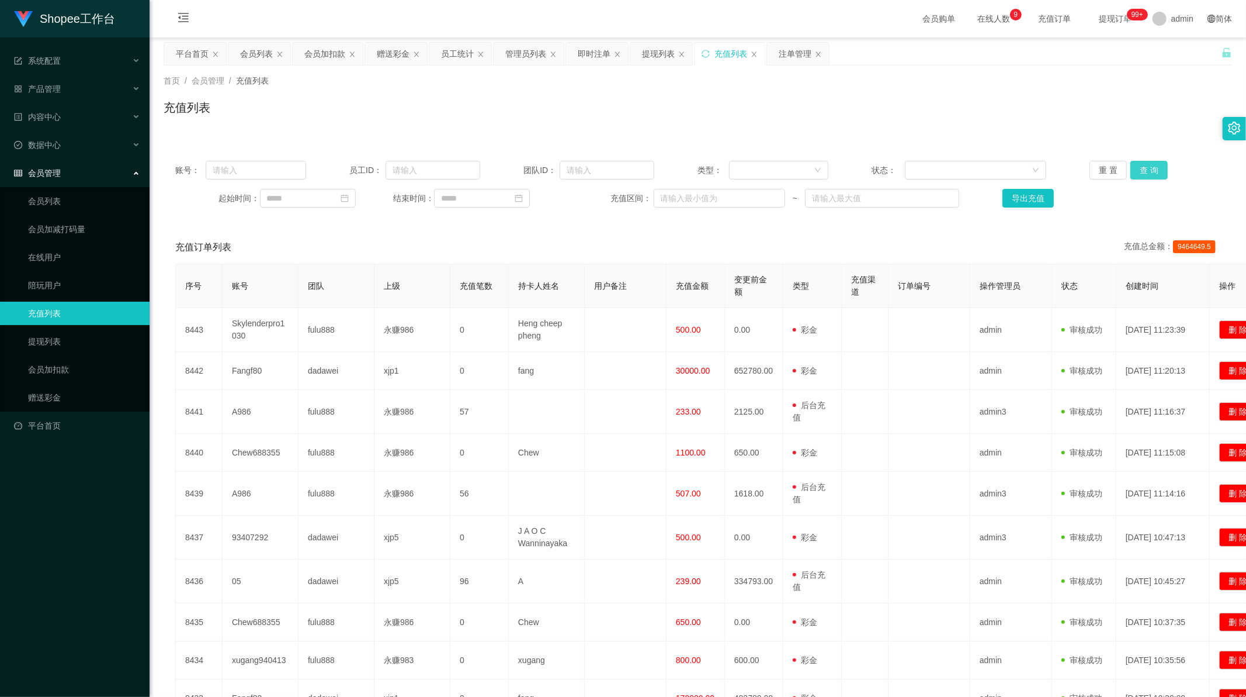
click at [1147, 176] on button "查 询" at bounding box center [1149, 170] width 37 height 19
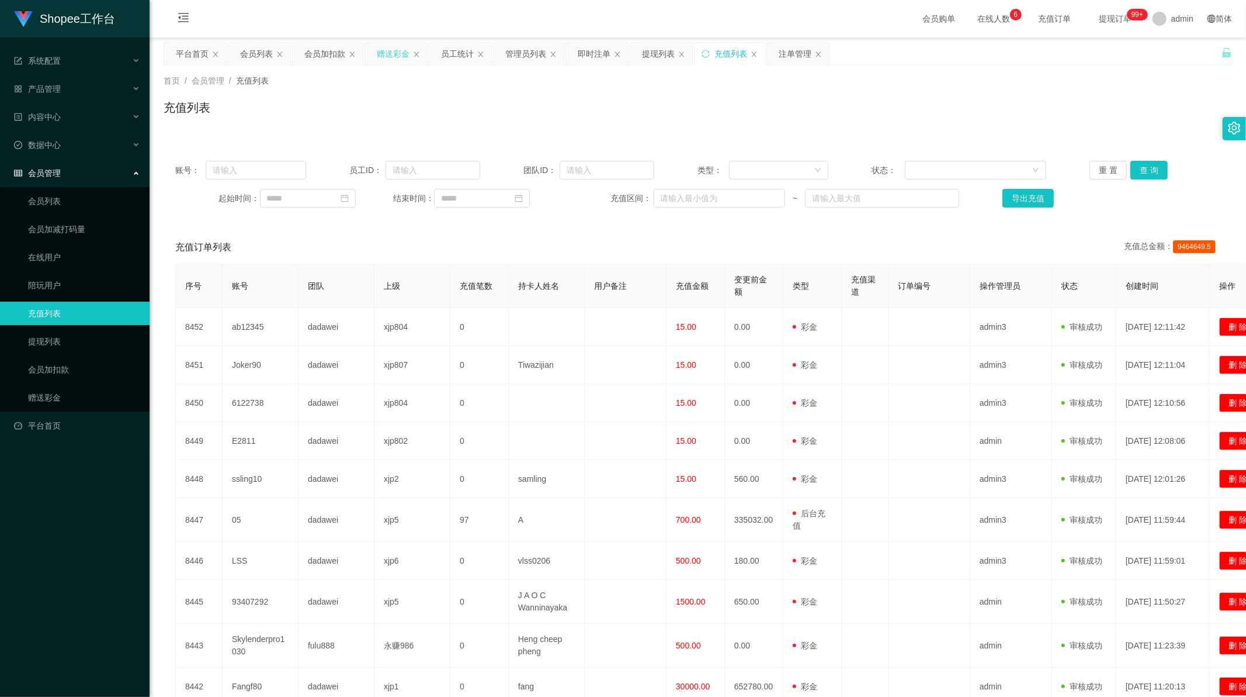
click at [392, 57] on div "赠送彩金" at bounding box center [393, 54] width 33 height 22
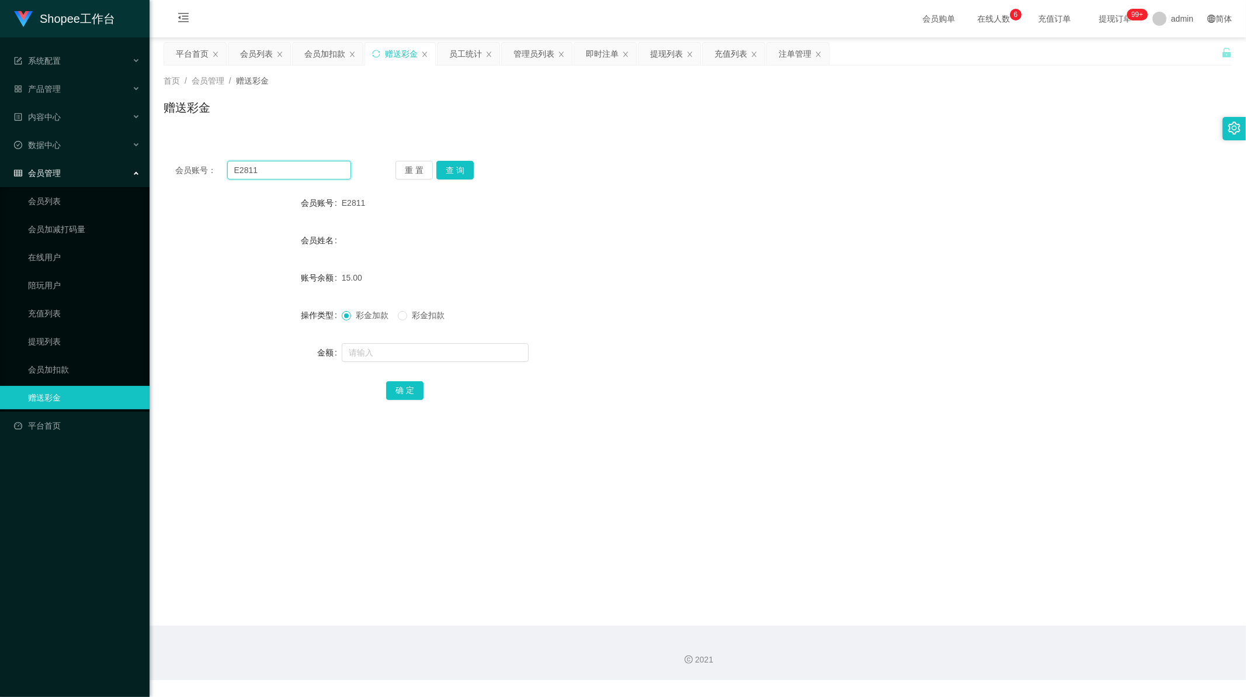
click at [287, 172] on input "E2811" at bounding box center [289, 170] width 124 height 19
paste input "sl1990"
type input "sl1990"
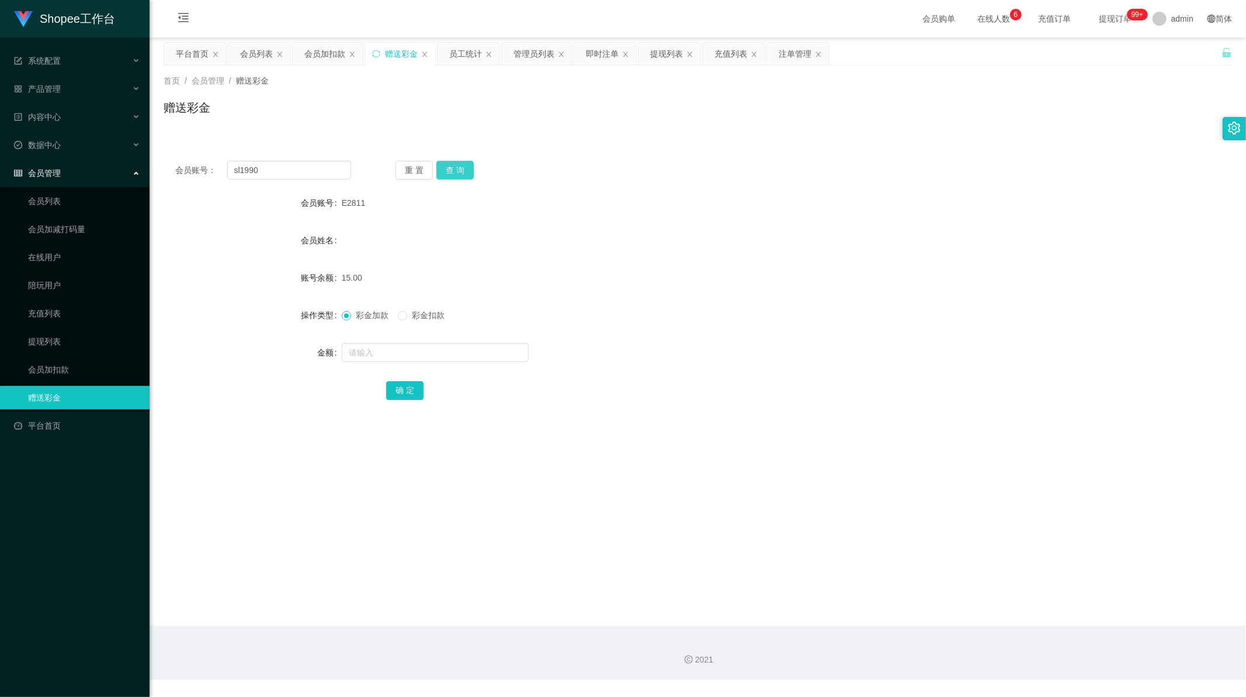
click at [462, 165] on button "查 询" at bounding box center [455, 170] width 37 height 19
click at [372, 357] on input "text" at bounding box center [435, 352] width 187 height 19
type input "15"
click at [406, 390] on button "确 定" at bounding box center [404, 390] width 37 height 19
click at [601, 214] on div "sl1990" at bounding box center [654, 202] width 624 height 23
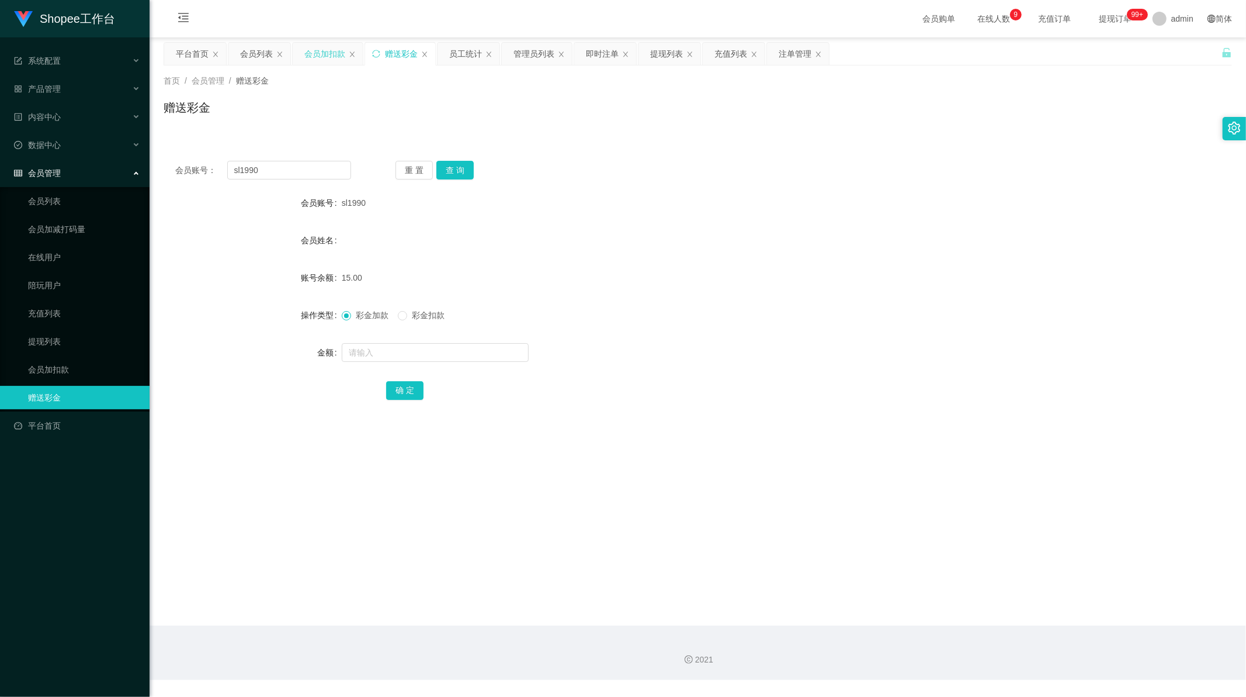
click at [323, 56] on div "会员加扣款" at bounding box center [324, 54] width 41 height 22
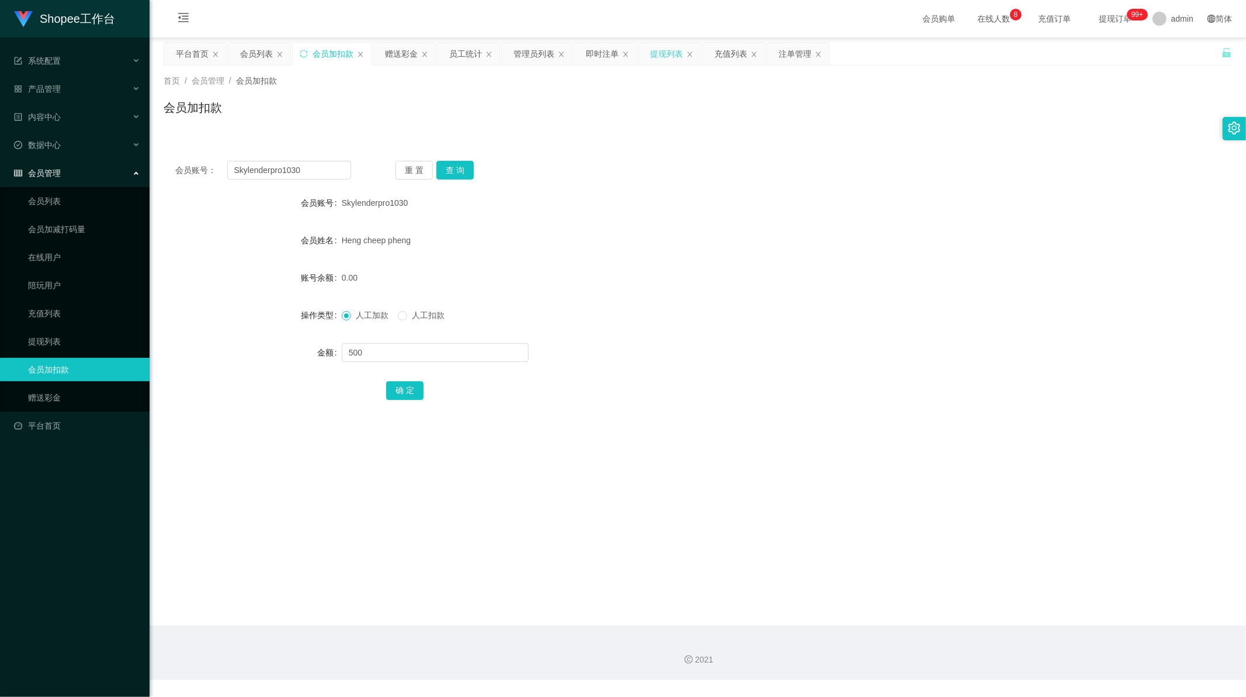
click at [667, 57] on div "提现列表" at bounding box center [666, 54] width 33 height 22
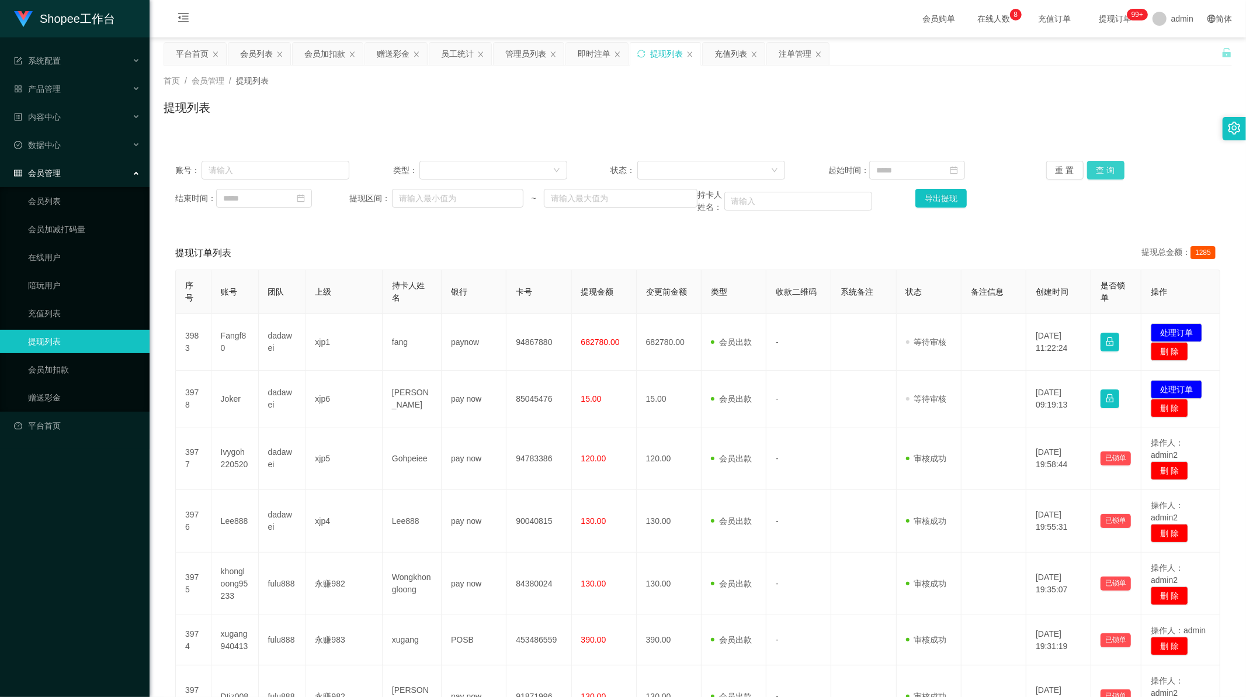
click at [1109, 168] on button "查 询" at bounding box center [1106, 170] width 37 height 19
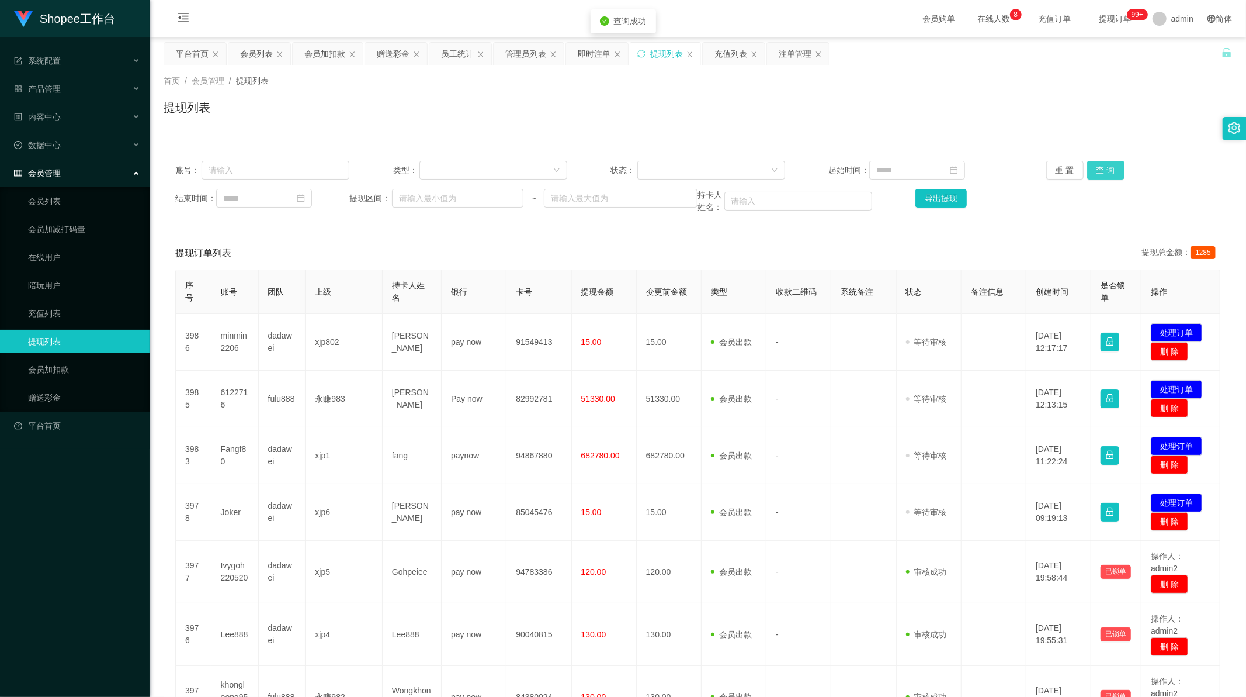
click at [1109, 168] on button "查 询" at bounding box center [1106, 170] width 37 height 19
click at [1109, 168] on div "重 置 查 询" at bounding box center [1134, 170] width 174 height 19
click at [1109, 168] on button "查 询" at bounding box center [1113, 170] width 50 height 19
click at [1109, 168] on div "重 置 查 询" at bounding box center [1134, 170] width 174 height 19
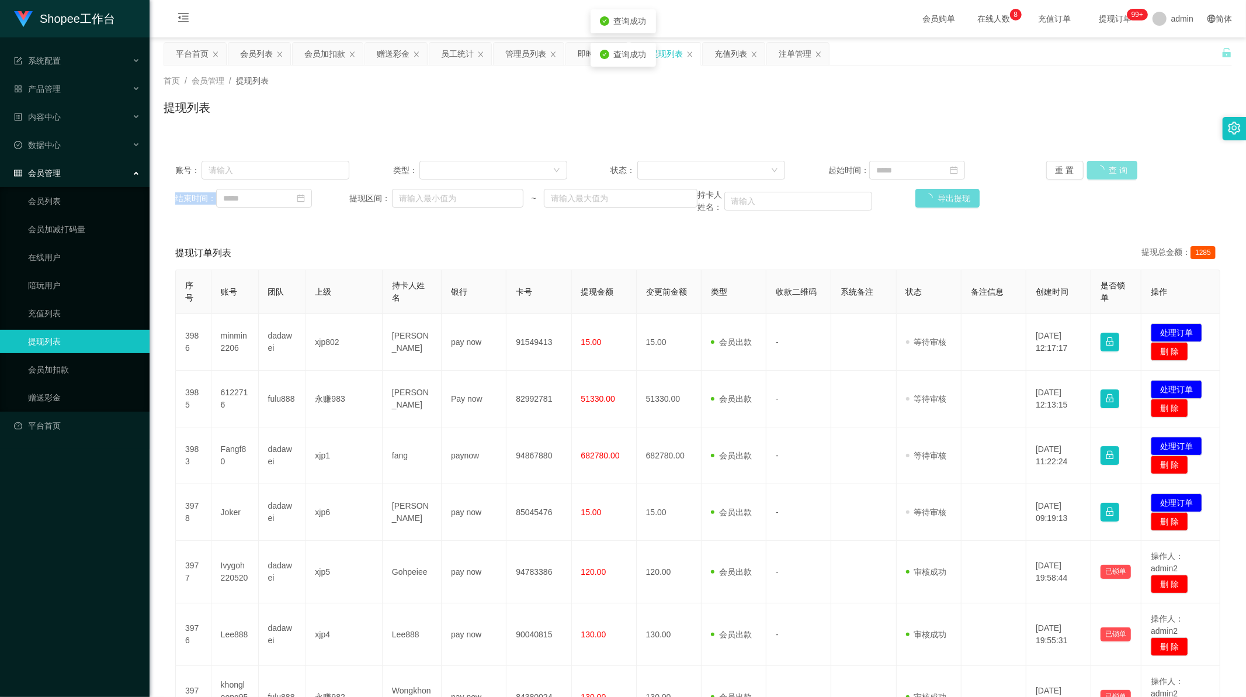
click at [1109, 168] on div "重 置 查 询" at bounding box center [1134, 170] width 174 height 19
click at [1109, 168] on button "查 询" at bounding box center [1106, 170] width 37 height 19
click at [1109, 168] on div "重 置 查 询" at bounding box center [1134, 170] width 174 height 19
click at [1109, 168] on button "查 询" at bounding box center [1106, 170] width 37 height 19
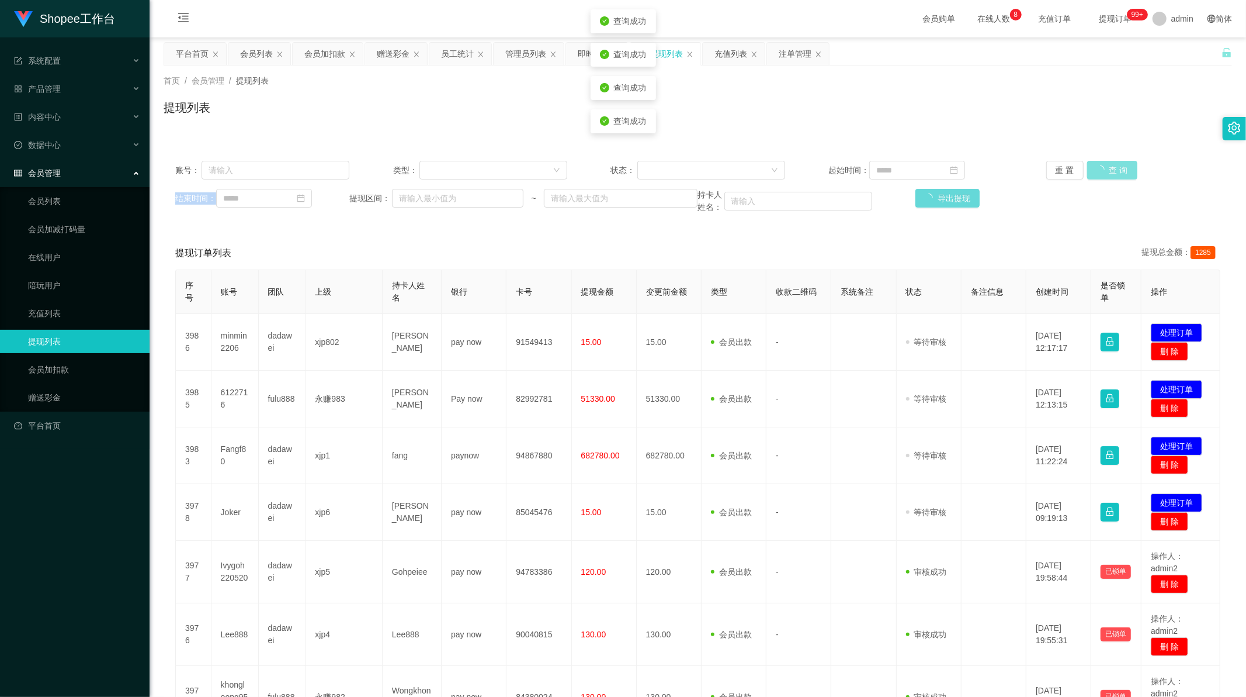
click at [1109, 168] on div "重 置 查 询" at bounding box center [1134, 170] width 174 height 19
click at [1109, 168] on button "查 询" at bounding box center [1106, 170] width 37 height 19
click at [392, 54] on div "赠送彩金" at bounding box center [393, 54] width 33 height 22
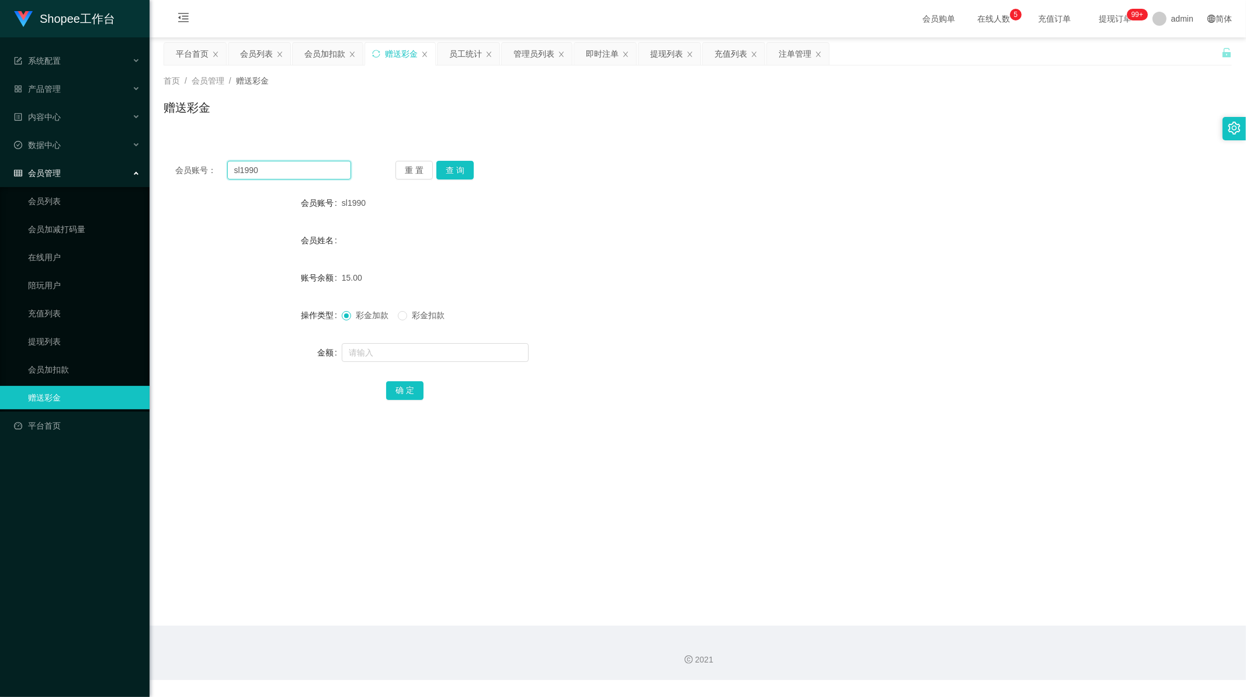
click at [289, 174] on input "sl1990" at bounding box center [289, 170] width 124 height 19
paste input "Lee888"
type input "Lee888"
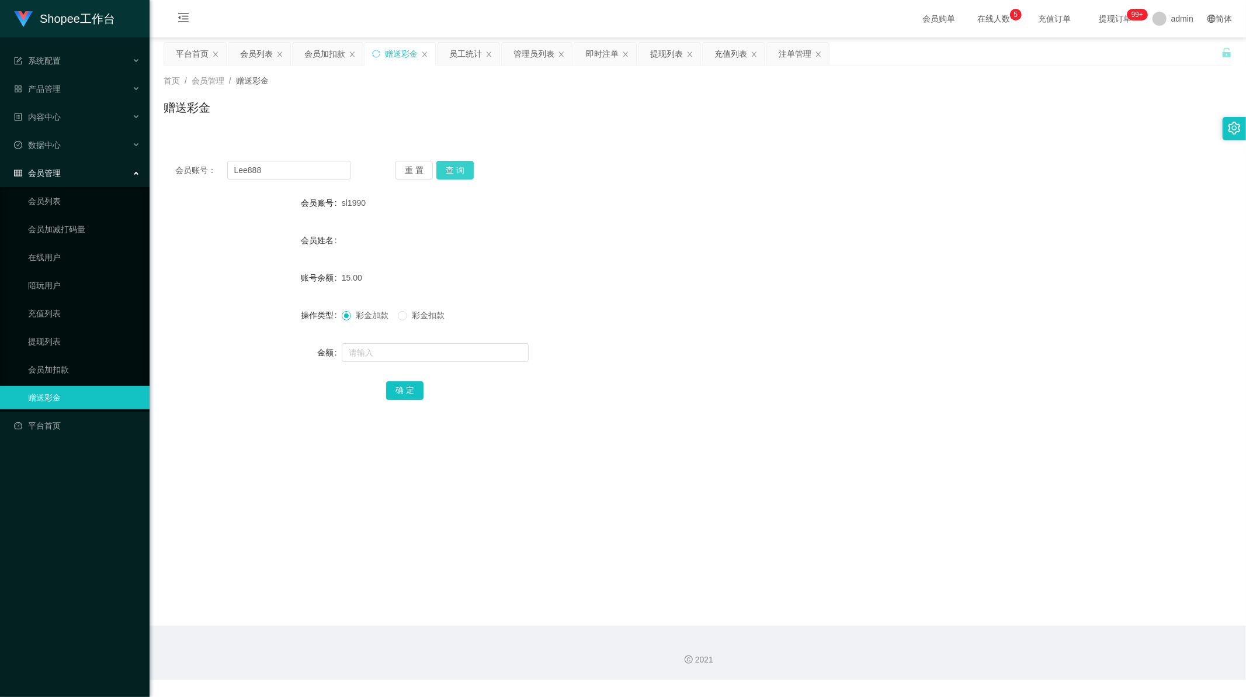
click at [449, 167] on button "查 询" at bounding box center [455, 170] width 37 height 19
click at [375, 354] on input "text" at bounding box center [435, 352] width 187 height 19
type input "500"
click at [394, 386] on button "确 定" at bounding box center [404, 390] width 37 height 19
click at [273, 168] on input "Lee888" at bounding box center [289, 170] width 124 height 19
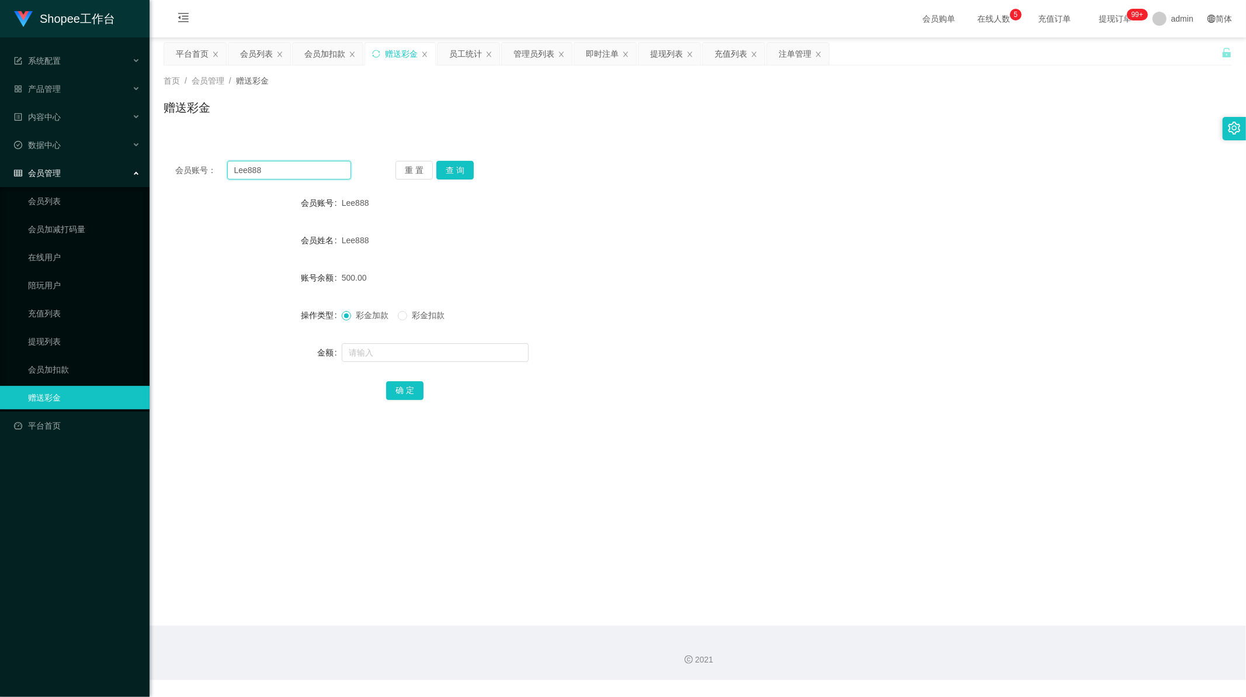
click at [273, 168] on input "Lee888" at bounding box center [289, 170] width 124 height 19
paste input "[PERSON_NAME]"
type input "[PERSON_NAME]"
click at [463, 167] on button "查 询" at bounding box center [455, 170] width 37 height 19
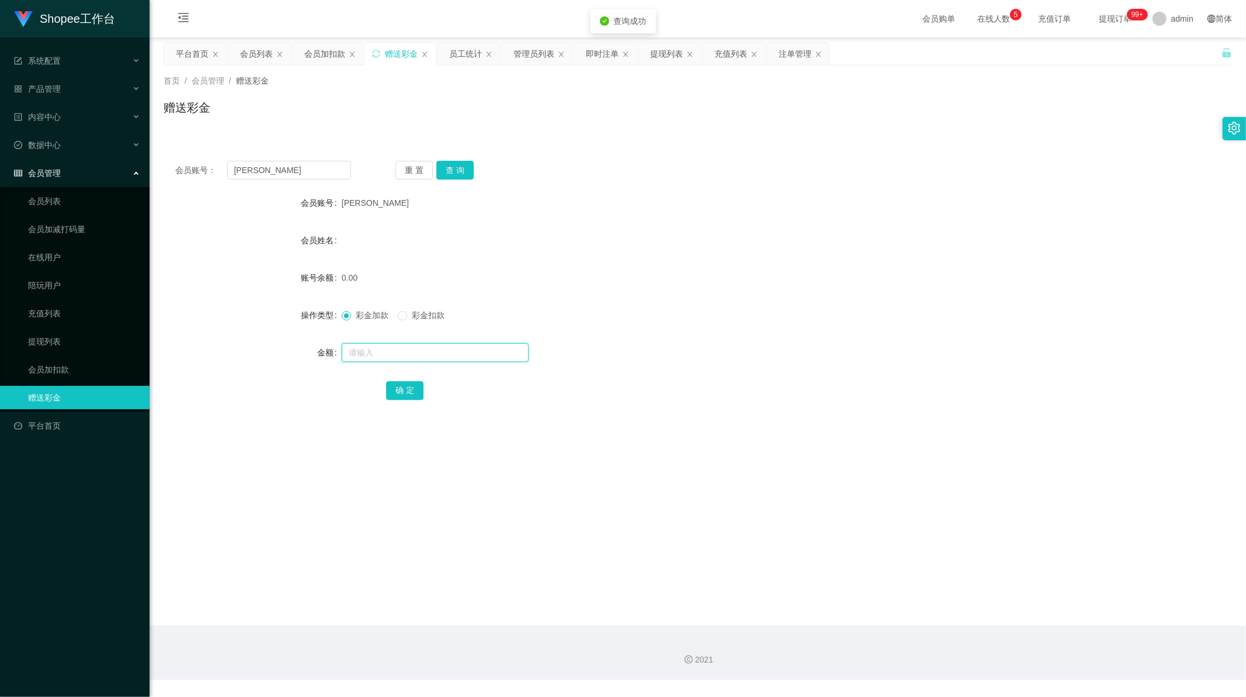
click at [392, 351] on input "text" at bounding box center [435, 352] width 187 height 19
type input "15"
click at [404, 389] on button "确 定" at bounding box center [404, 390] width 37 height 19
click at [269, 164] on input "[PERSON_NAME]" at bounding box center [289, 170] width 124 height 19
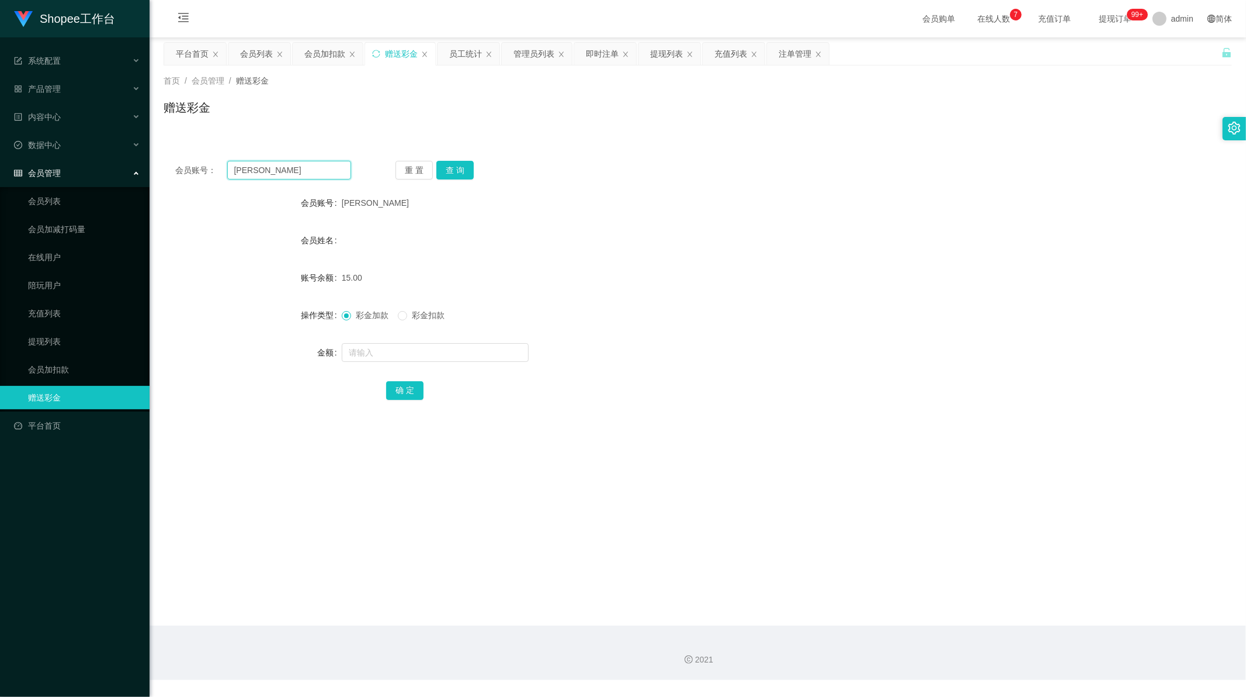
click at [269, 164] on input "[PERSON_NAME]" at bounding box center [289, 170] width 124 height 19
paste input "91461976"
type input "91461976"
click at [451, 174] on button "查 询" at bounding box center [455, 170] width 37 height 19
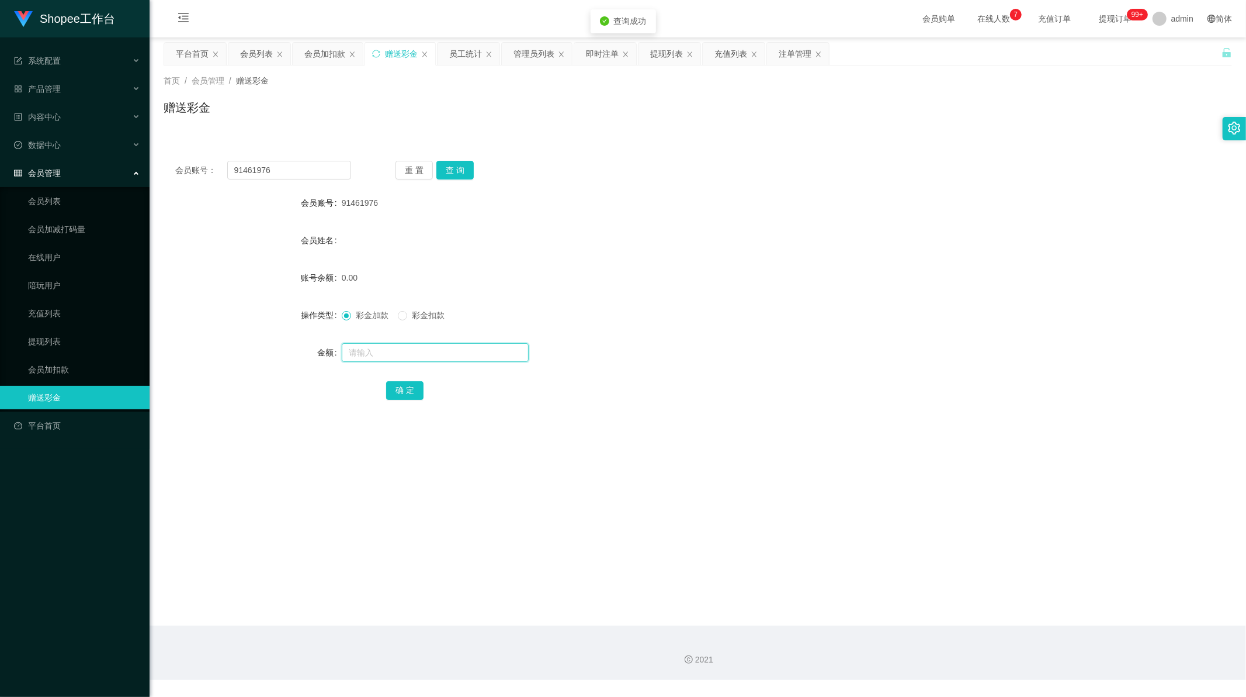
click at [380, 360] on input "text" at bounding box center [435, 352] width 187 height 19
type input "80"
click at [408, 386] on button "确 定" at bounding box center [404, 390] width 37 height 19
click at [286, 165] on input "91461976" at bounding box center [289, 170] width 124 height 19
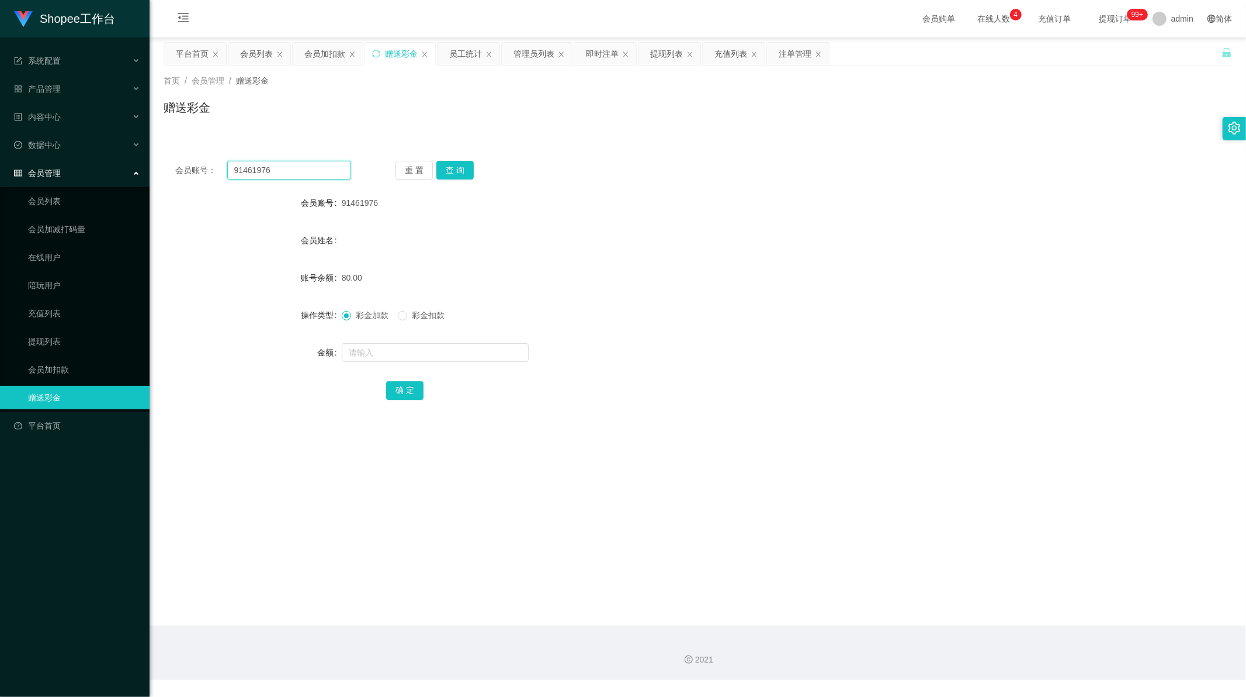
click at [286, 165] on input "91461976" at bounding box center [289, 170] width 124 height 19
paste input "shopeepee"
type input "shopeepee"
click at [462, 168] on button "查 询" at bounding box center [455, 170] width 37 height 19
click at [398, 352] on input "text" at bounding box center [435, 352] width 187 height 19
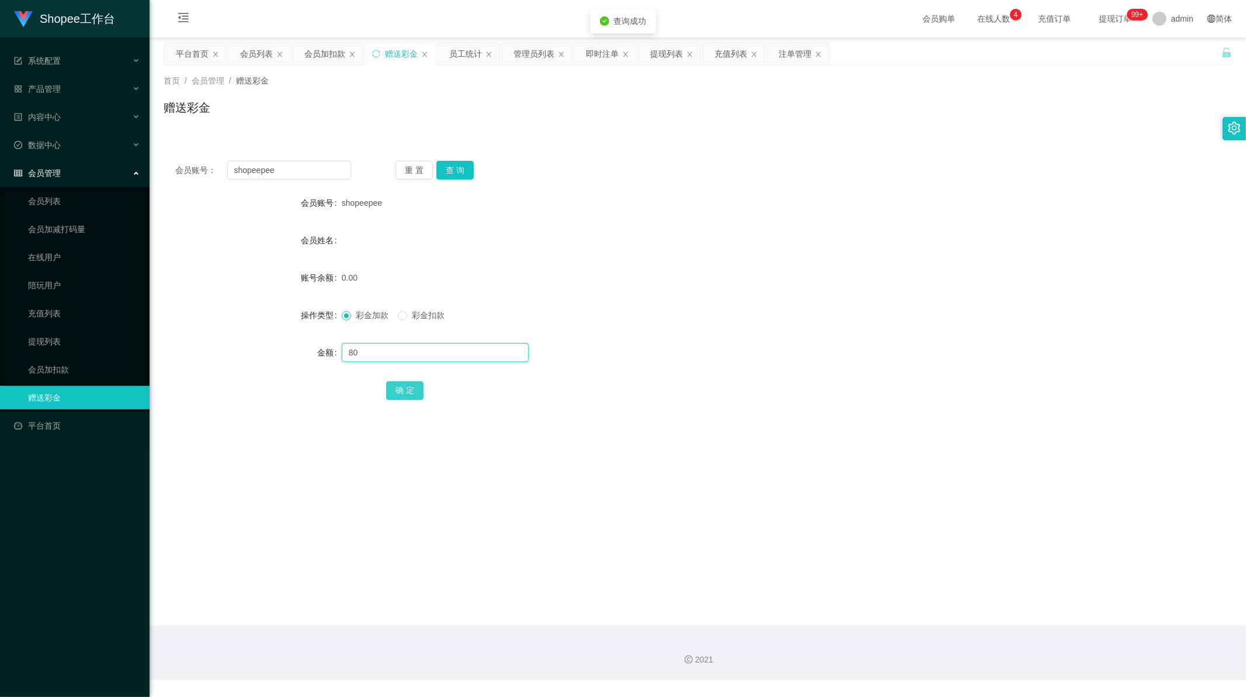
type input "80"
click at [404, 392] on button "确 定" at bounding box center [404, 390] width 37 height 19
click at [641, 290] on form "会员账号 shopeepee 会员姓名 账号余额 80.00 操作类型 彩金加款 彩金扣款 金额 确 定" at bounding box center [698, 296] width 1069 height 210
click at [307, 166] on input "shopeepee" at bounding box center [289, 170] width 124 height 19
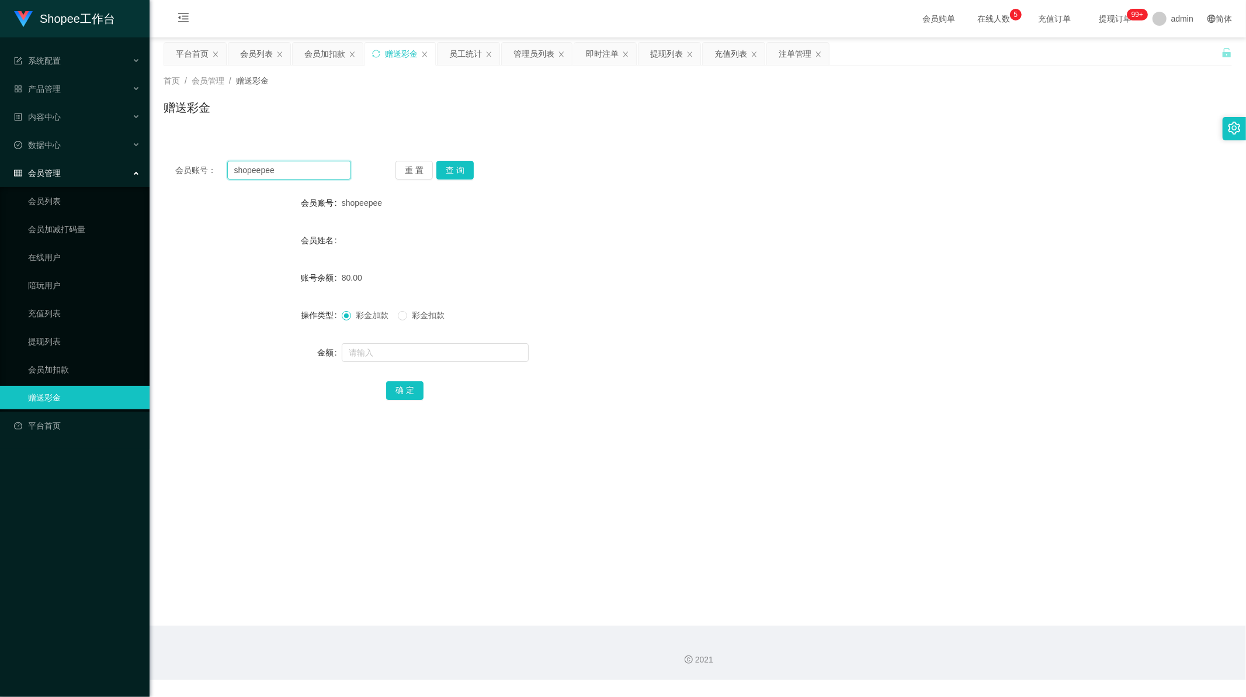
click at [307, 166] on input "shopeepee" at bounding box center [289, 170] width 124 height 19
paste input "ab12345"
type input "ab12345"
click at [445, 169] on button "查 询" at bounding box center [455, 170] width 37 height 19
click at [375, 351] on input "text" at bounding box center [435, 352] width 187 height 19
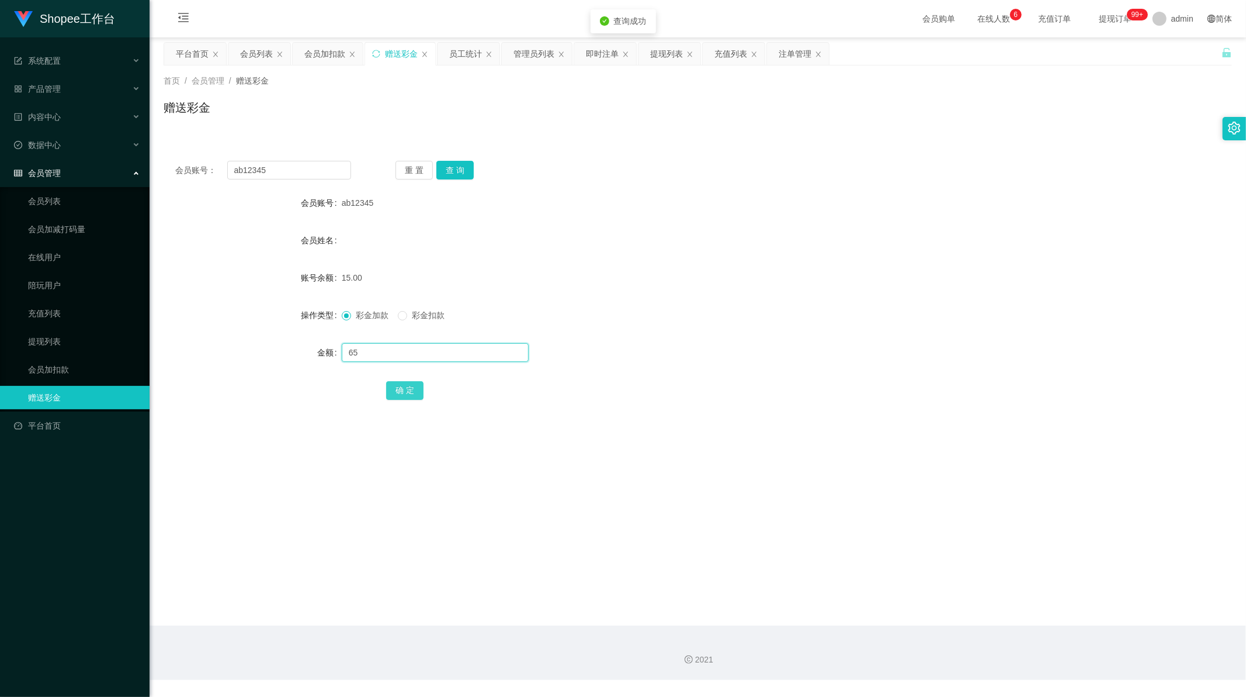
type input "65"
click at [406, 381] on button "确 定" at bounding box center [404, 390] width 37 height 19
click at [618, 276] on div "80.00" at bounding box center [654, 277] width 624 height 23
click at [289, 169] on input "ab12345" at bounding box center [289, 170] width 124 height 19
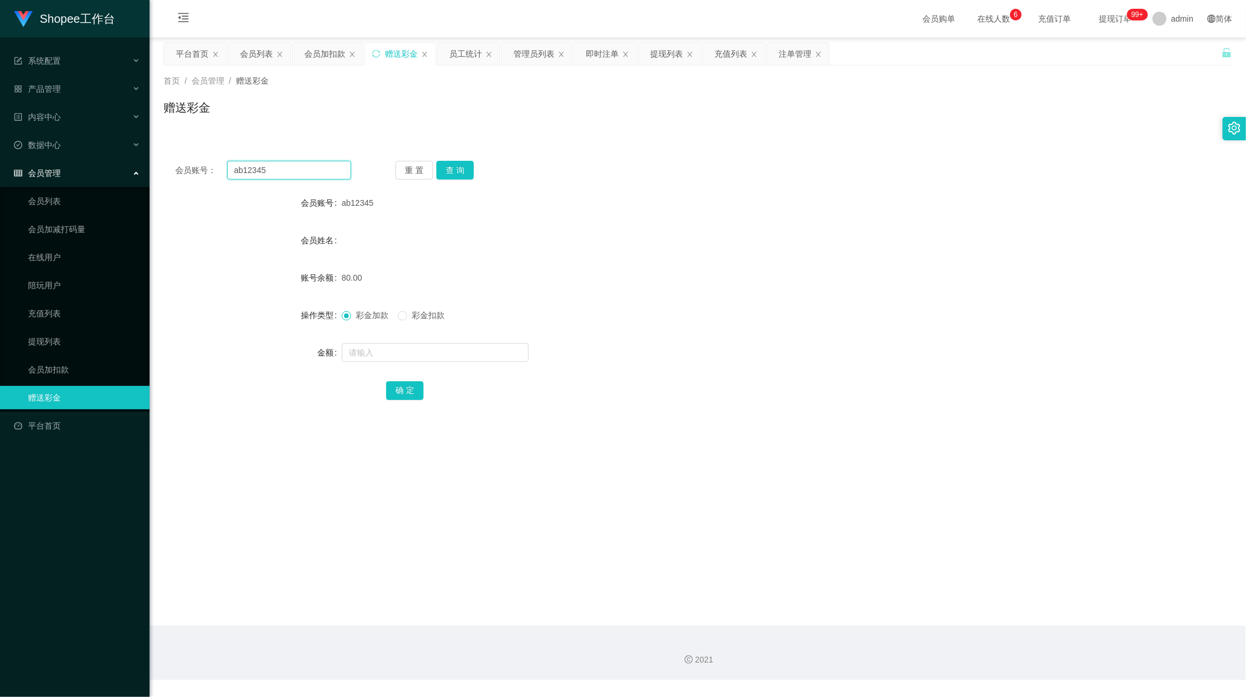
drag, startPoint x: 289, startPoint y: 169, endPoint x: 319, endPoint y: 165, distance: 30.7
click at [297, 168] on input "ab12345" at bounding box center [289, 170] width 124 height 19
paste input "33441314"
type input "33441314"
click at [443, 168] on button "查 询" at bounding box center [455, 170] width 37 height 19
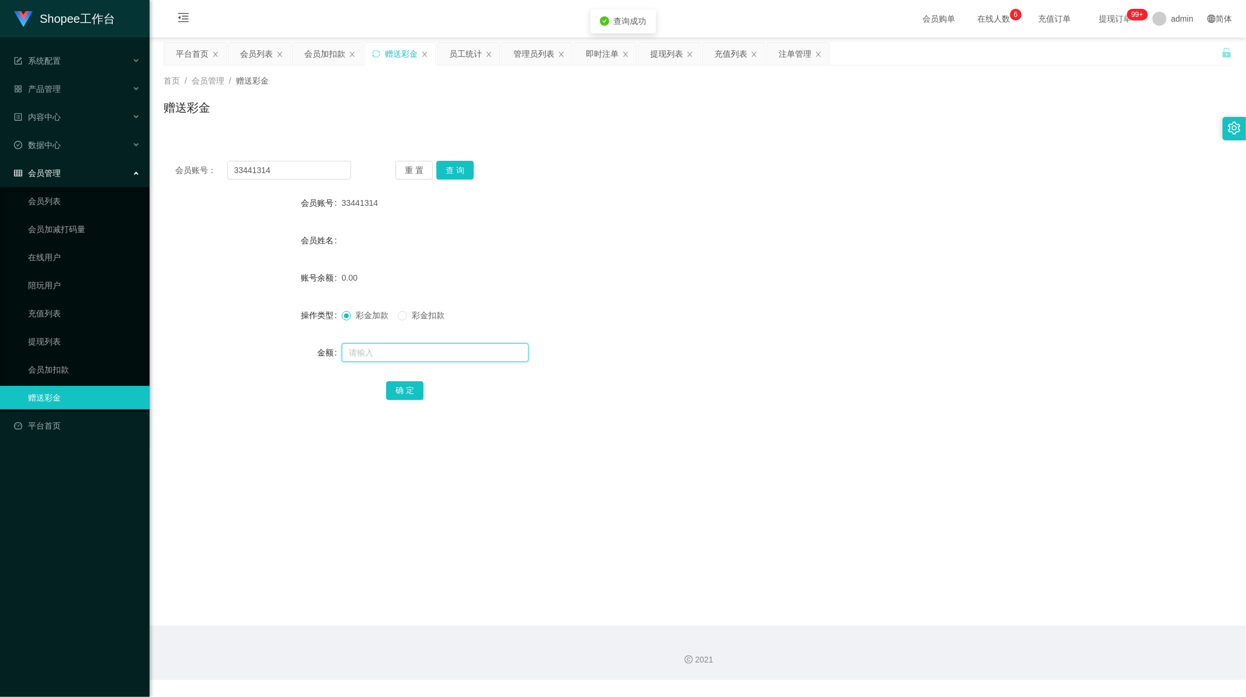
click at [365, 352] on input "text" at bounding box center [435, 352] width 187 height 19
type input "15"
click at [401, 387] on button "确 定" at bounding box center [404, 390] width 37 height 19
click at [287, 174] on input "33441314" at bounding box center [289, 170] width 124 height 19
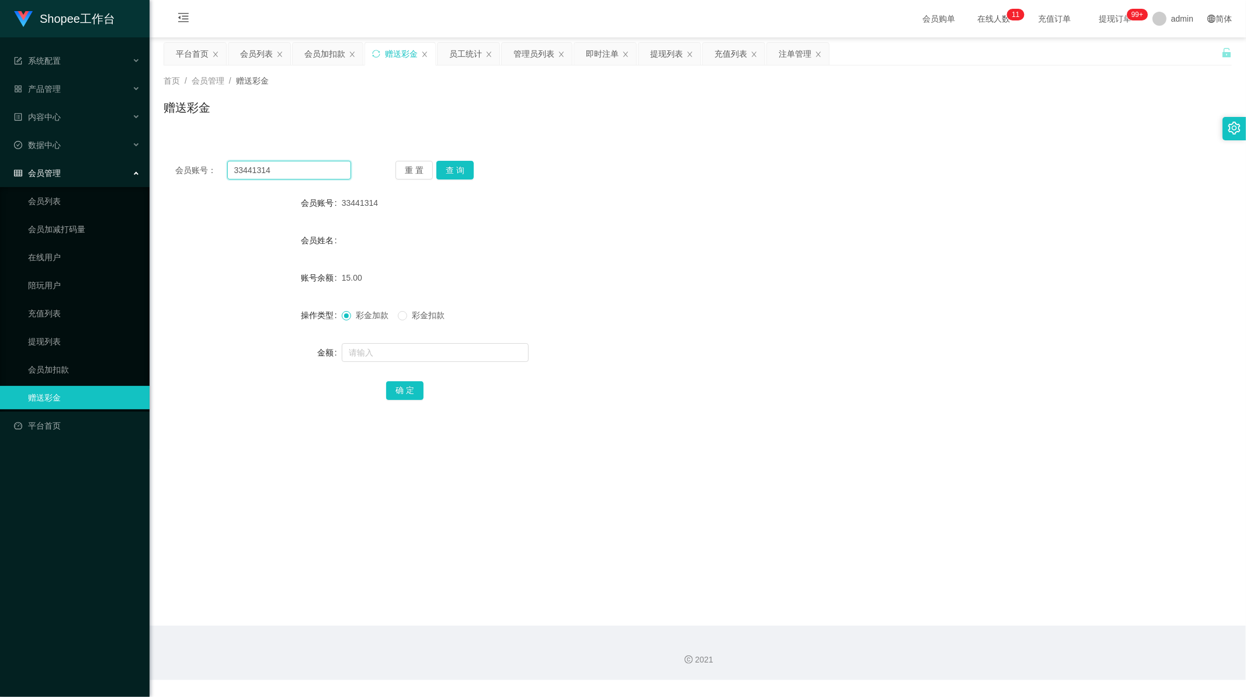
drag, startPoint x: 287, startPoint y: 174, endPoint x: 384, endPoint y: 156, distance: 98.7
click at [288, 175] on input "33441314" at bounding box center [289, 170] width 124 height 19
paste input "L666888"
type input "L666888"
click at [449, 186] on div "会员账号： L666888 重 置 查 询 会员账号 33441314 会员姓名 账号余额 15.00 操作类型 彩金加款 彩金扣款 金额 确 定" at bounding box center [698, 288] width 1069 height 278
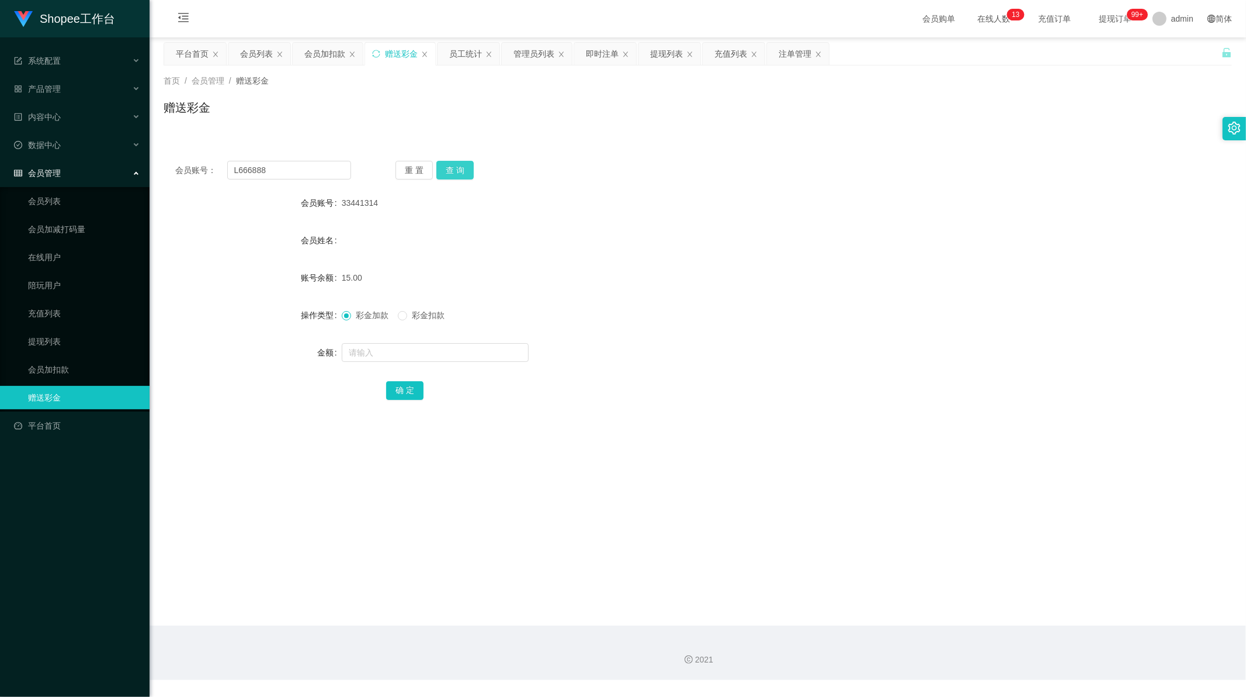
click at [449, 171] on button "查 询" at bounding box center [455, 170] width 37 height 19
click at [364, 352] on input "text" at bounding box center [435, 352] width 187 height 19
type input "65"
click at [404, 387] on button "确 定" at bounding box center [404, 390] width 37 height 19
click at [545, 420] on div "会员账号： L666888 重 置 查 询 会员账号 L666888 会员姓名 账号余额 80.00 操作类型 彩金加款 彩金扣款 金额 确 定" at bounding box center [698, 288] width 1069 height 278
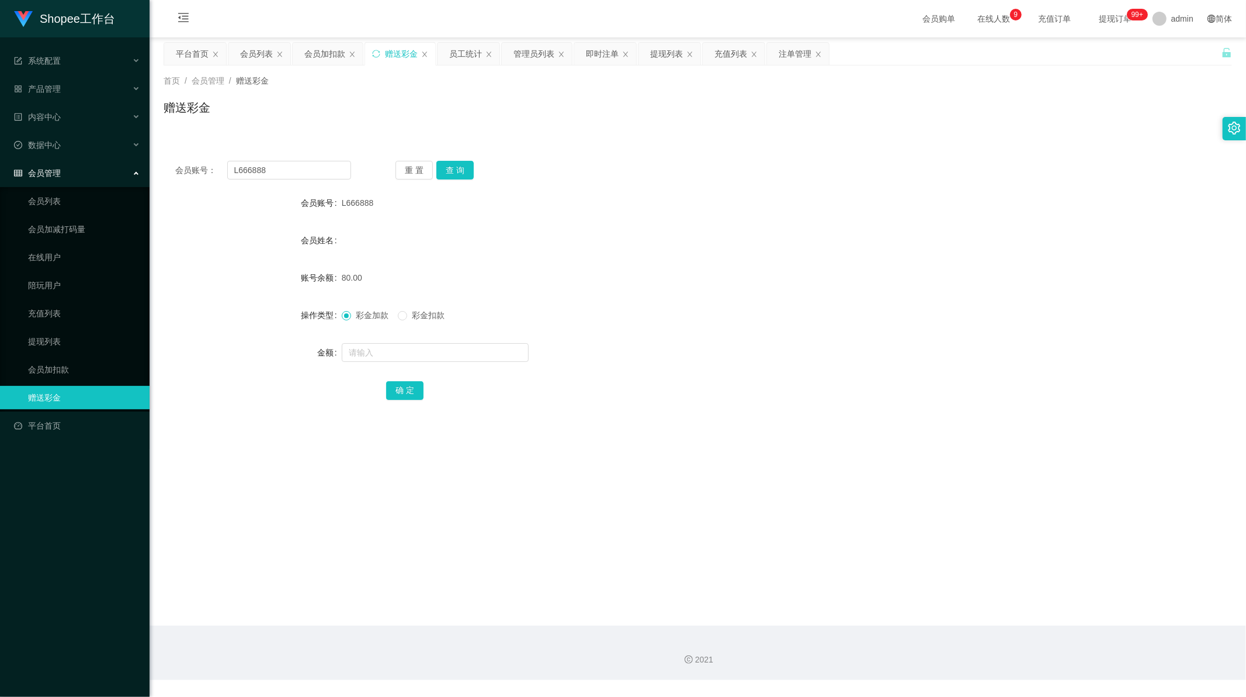
click at [624, 177] on div "会员账号： L666888 重 置 查 询" at bounding box center [698, 170] width 1069 height 19
click at [604, 51] on div "即时注单" at bounding box center [602, 54] width 33 height 22
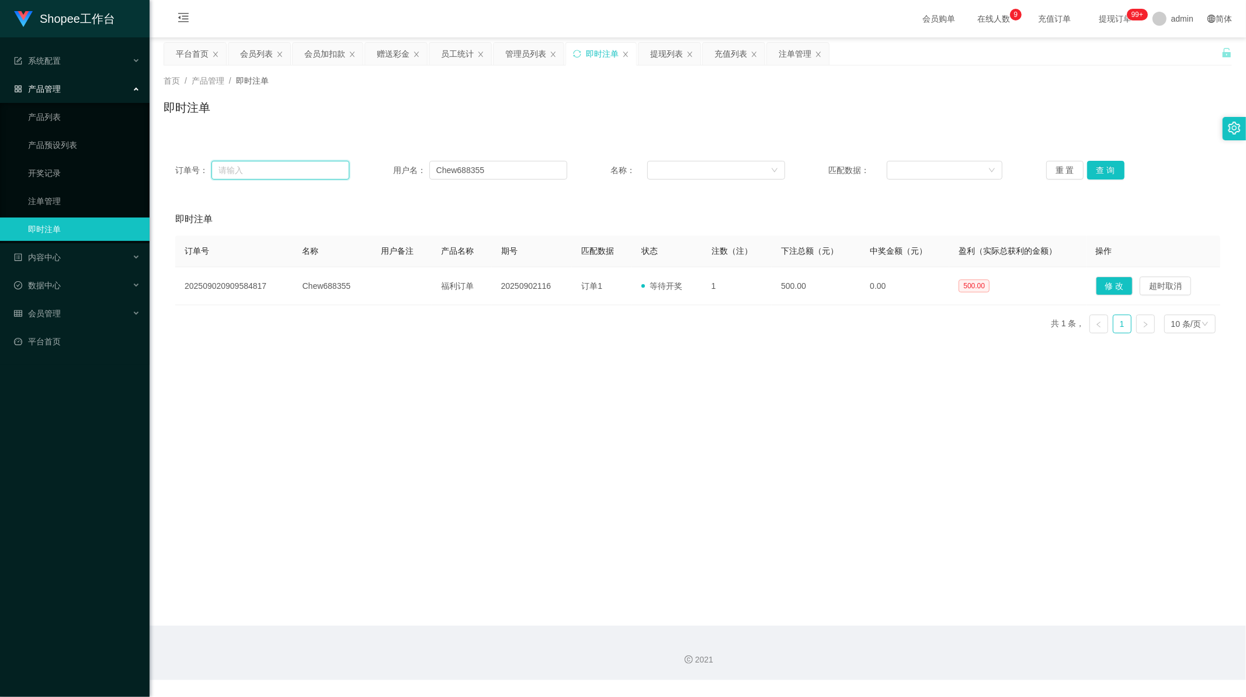
click at [320, 174] on input "text" at bounding box center [281, 170] width 138 height 19
click at [468, 167] on input "Chew688355" at bounding box center [499, 170] width 138 height 19
drag, startPoint x: 468, startPoint y: 167, endPoint x: 825, endPoint y: 138, distance: 358.2
click at [470, 167] on input "Chew688355" at bounding box center [499, 170] width 138 height 19
paste input "Bong3763"
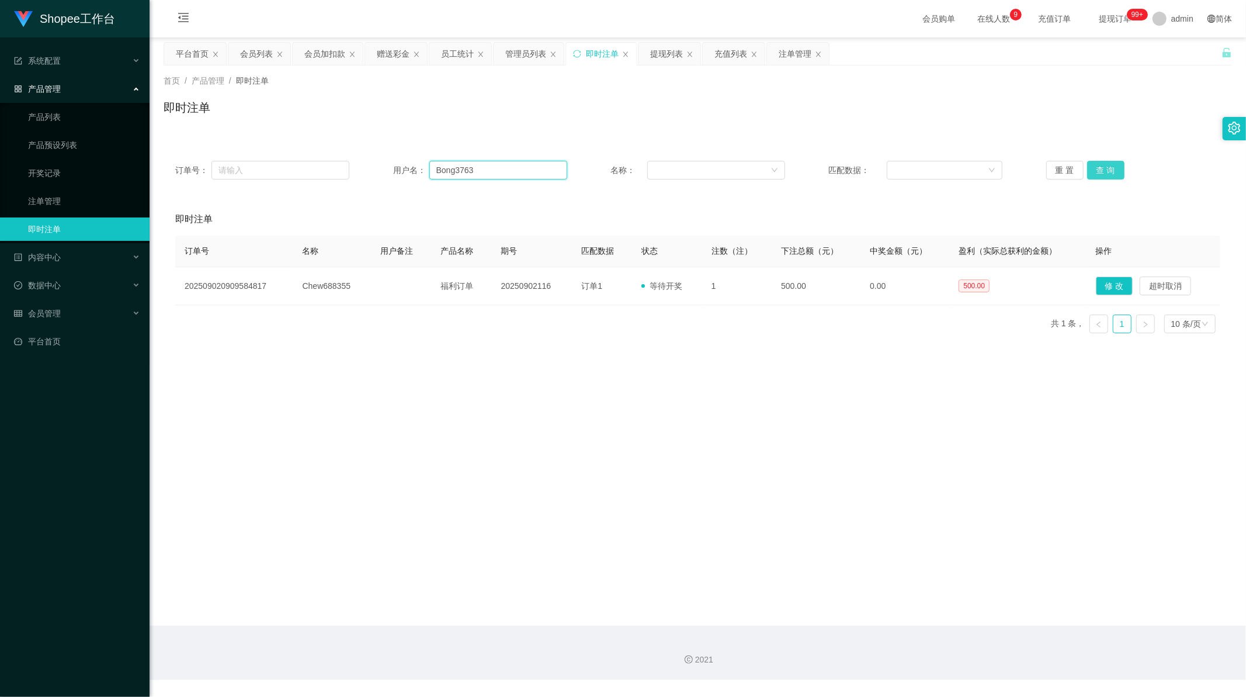
type input "Bong3763"
click at [1091, 171] on button "查 询" at bounding box center [1106, 170] width 37 height 19
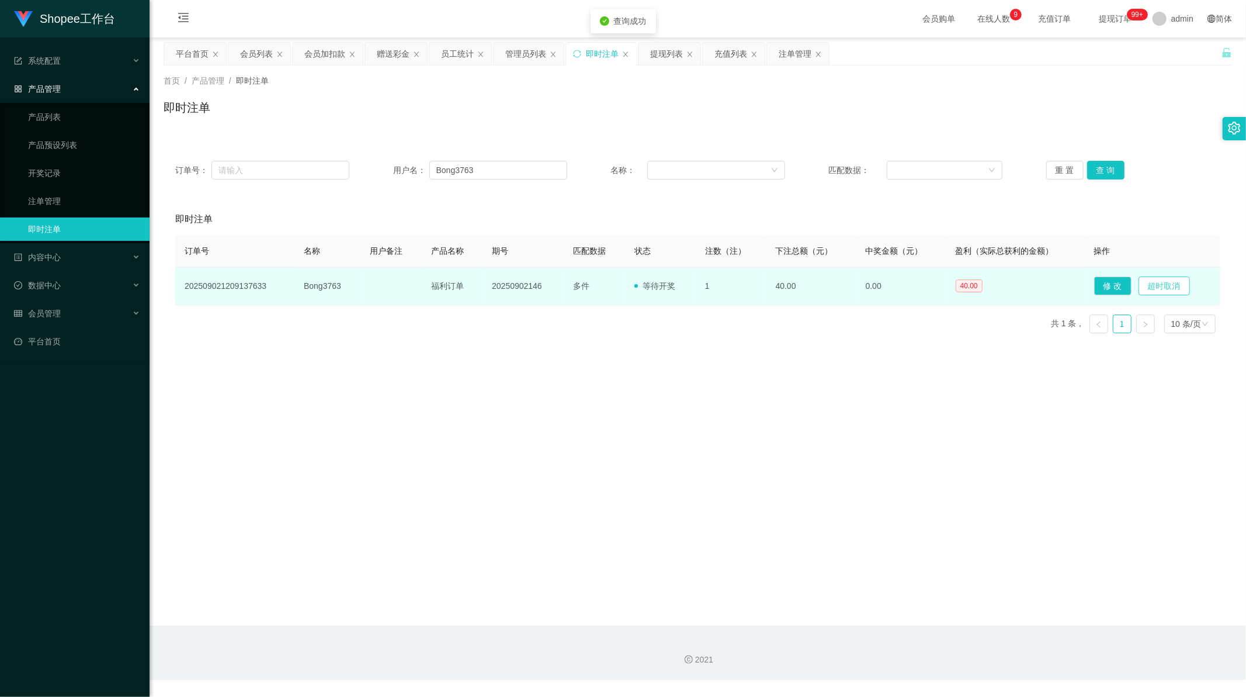
click at [1167, 285] on button "超时取消" at bounding box center [1164, 285] width 51 height 19
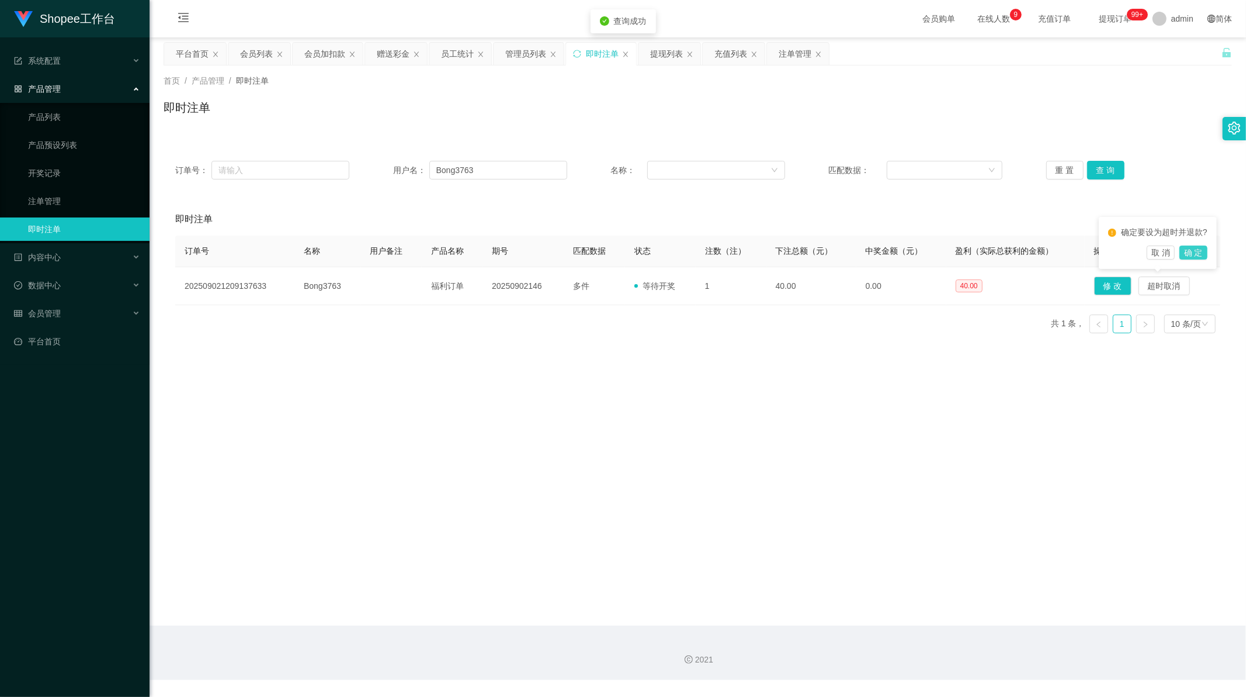
click at [1201, 248] on button "确 定" at bounding box center [1194, 252] width 28 height 14
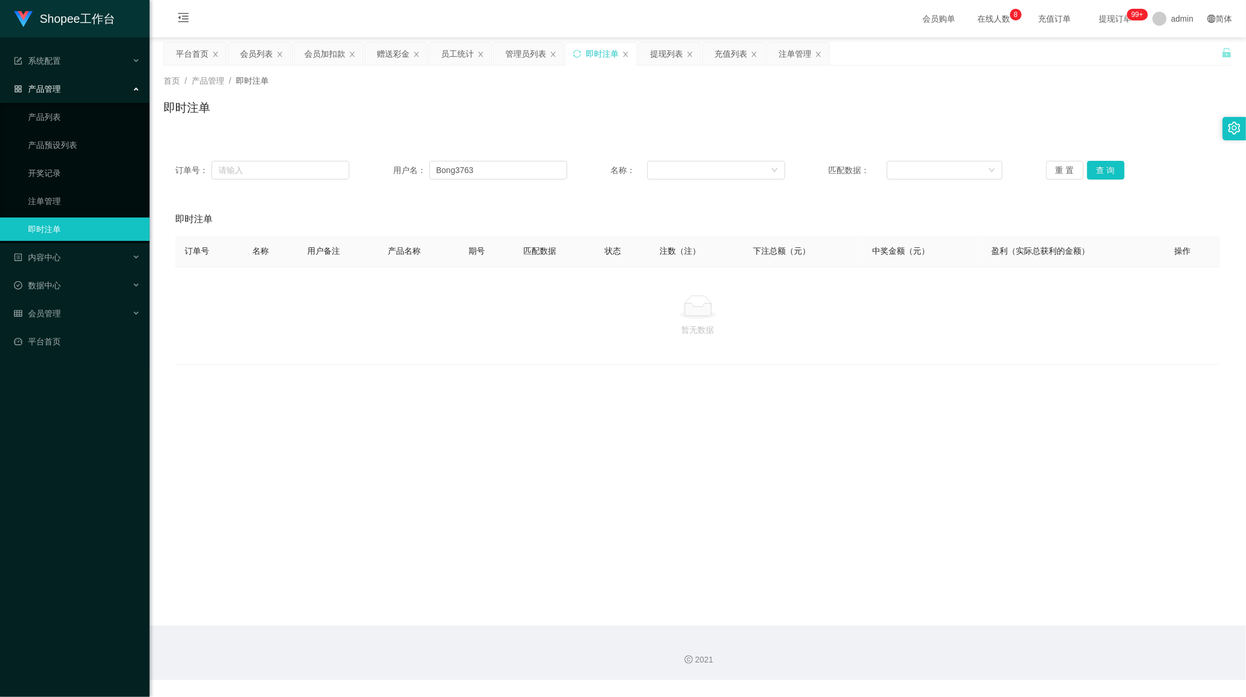
click at [627, 356] on div "暂无数据" at bounding box center [697, 315] width 1045 height 98
click at [396, 58] on div "赠送彩金" at bounding box center [393, 54] width 33 height 22
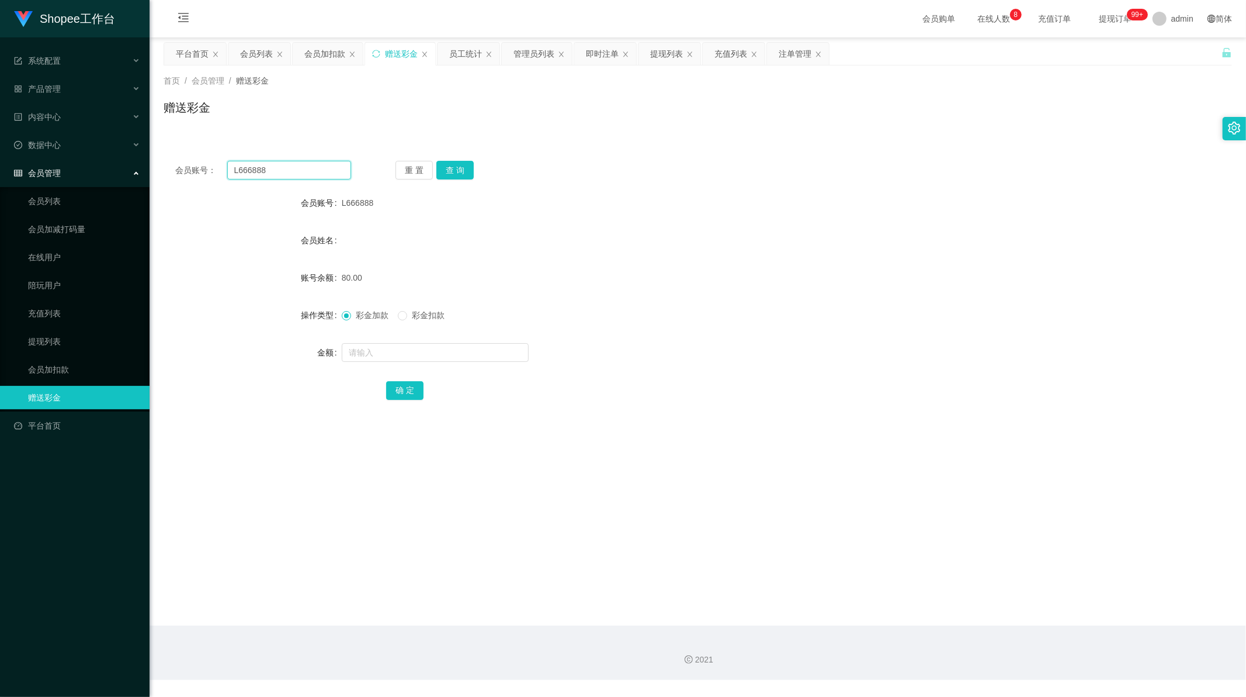
click at [273, 172] on input "L666888" at bounding box center [289, 170] width 124 height 19
paste input "Joan92"
type input "Joan92"
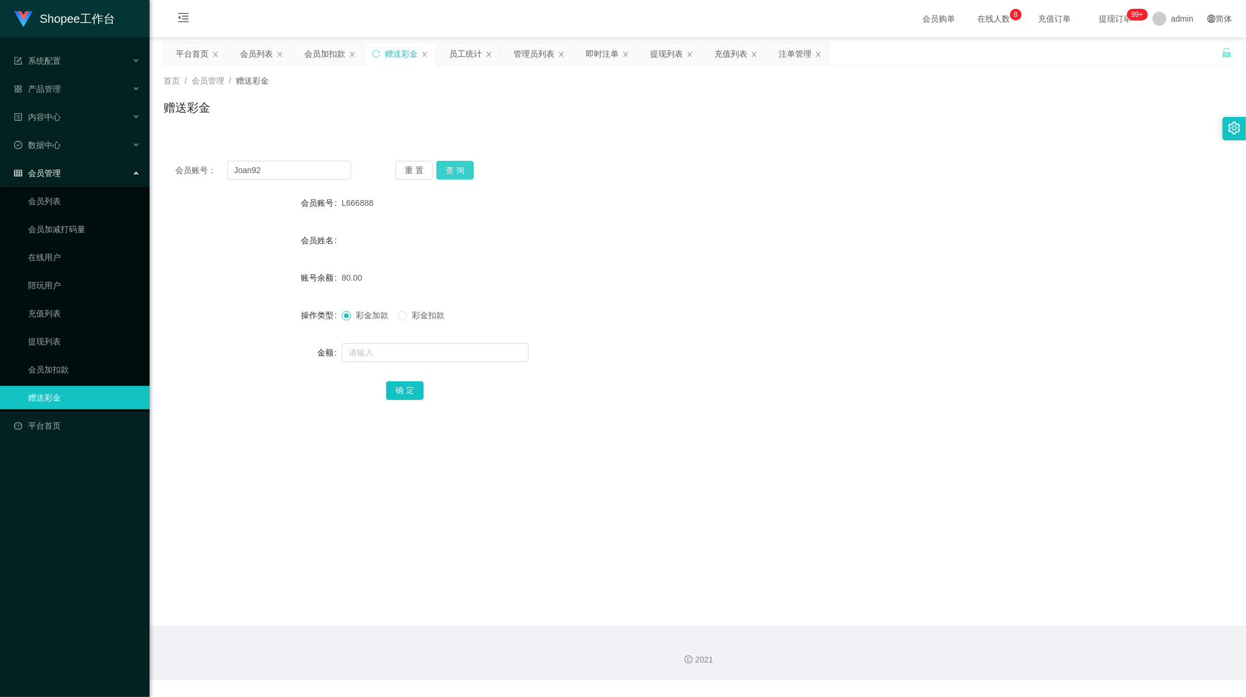
click at [446, 170] on button "查 询" at bounding box center [455, 170] width 37 height 19
click at [368, 349] on input "text" at bounding box center [435, 352] width 187 height 19
type input "80"
click at [400, 388] on button "确 定" at bounding box center [404, 390] width 37 height 19
click at [663, 53] on div "提现列表" at bounding box center [666, 54] width 33 height 22
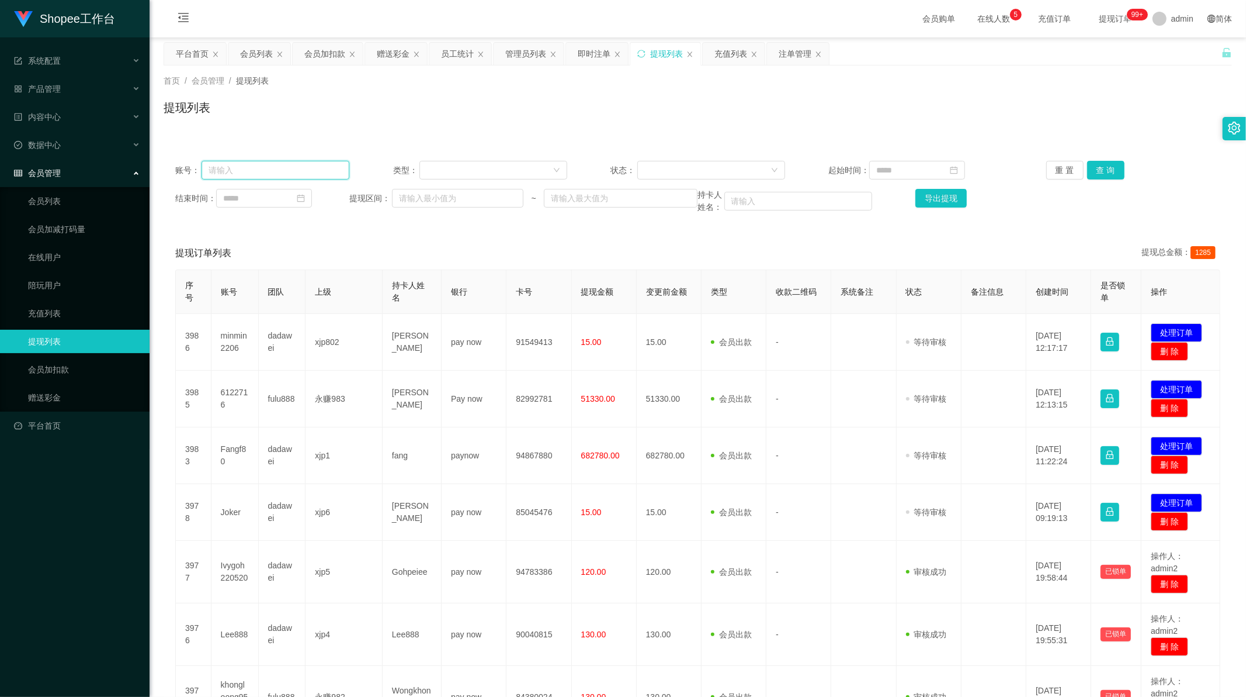
click at [289, 164] on input "text" at bounding box center [276, 170] width 148 height 19
paste input "E2811"
type input "E2811"
click at [1113, 172] on button "查 询" at bounding box center [1106, 170] width 37 height 19
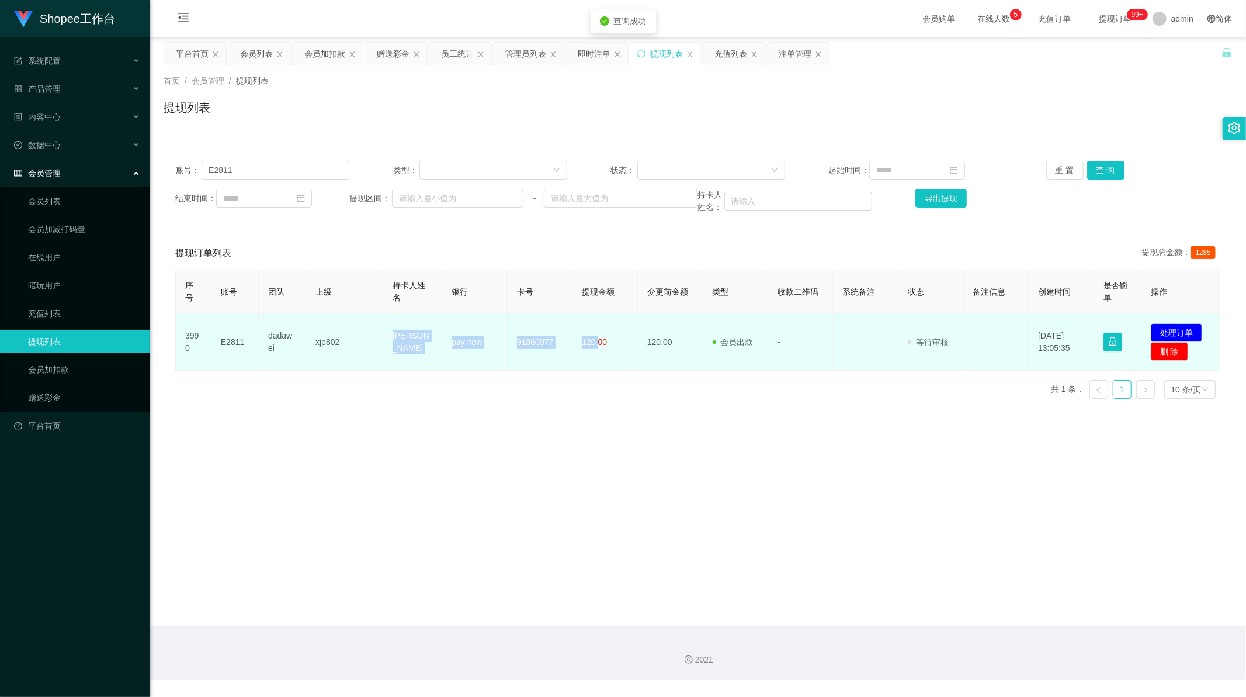
drag, startPoint x: 389, startPoint y: 344, endPoint x: 594, endPoint y: 343, distance: 205.1
click at [594, 343] on tr "3990 E2811 dadawei xjp802 [PERSON_NAME] pay now 91360077 120.00 120.00 会员出款 人工取…" at bounding box center [698, 342] width 1045 height 57
copy tr "[PERSON_NAME] pay now 91360077 120."
click at [1166, 328] on button "处理订单" at bounding box center [1176, 332] width 51 height 19
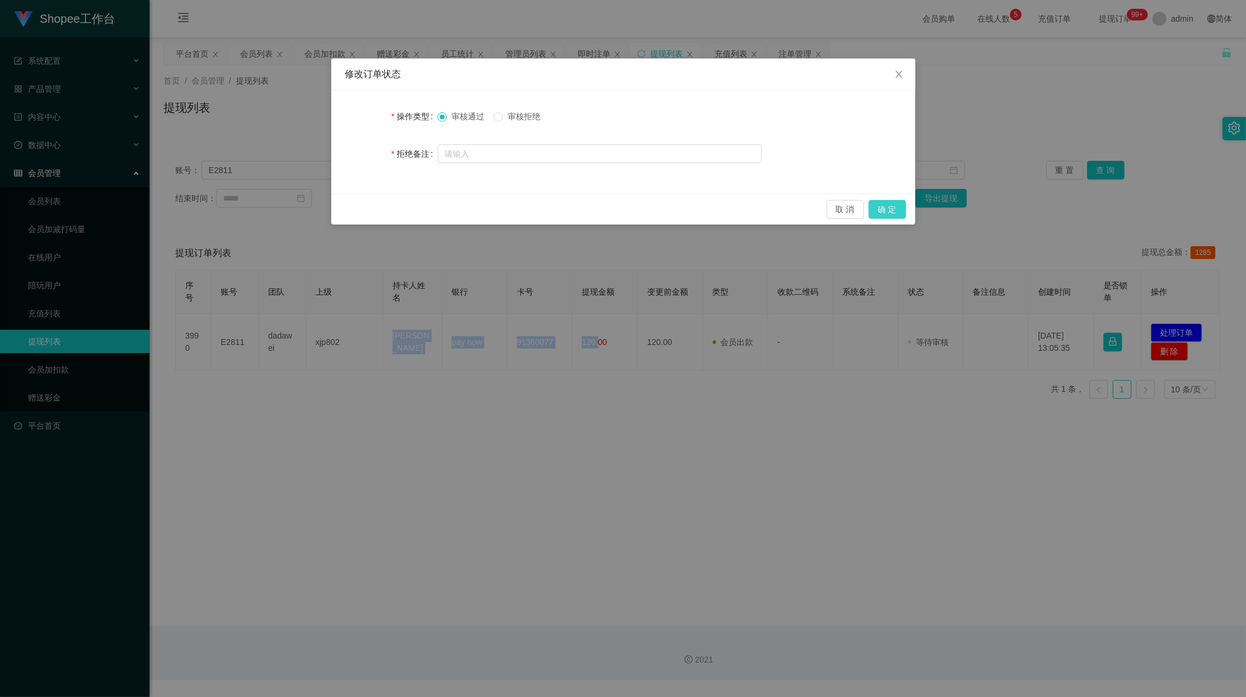
click at [880, 207] on button "确 定" at bounding box center [887, 209] width 37 height 19
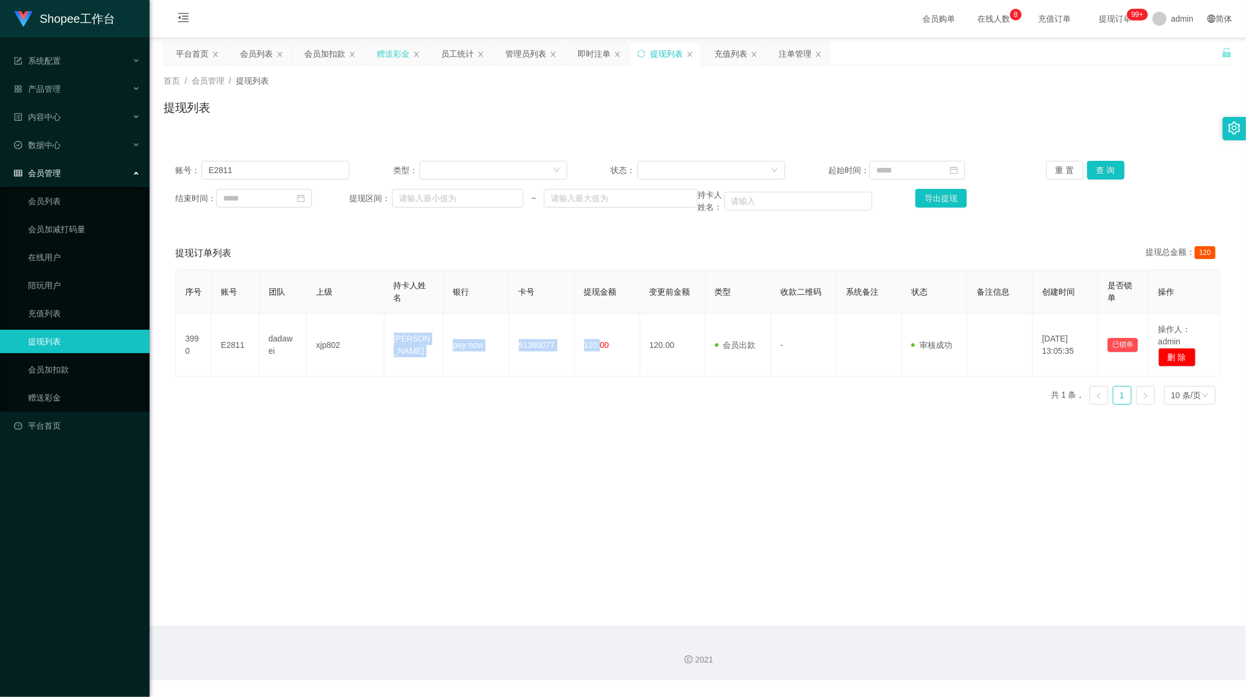
click at [378, 47] on div "赠送彩金" at bounding box center [393, 54] width 33 height 22
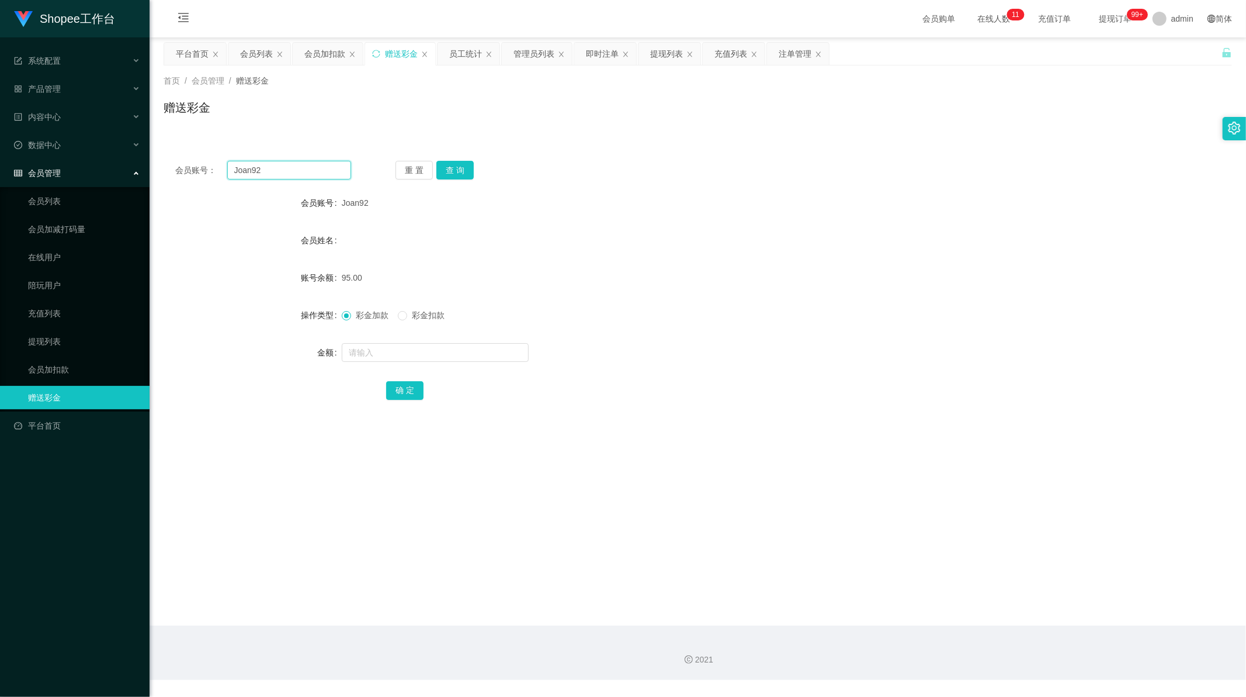
click at [264, 175] on input "Joan92" at bounding box center [289, 170] width 124 height 19
paste input "shopeepee"
type input "shopeepee"
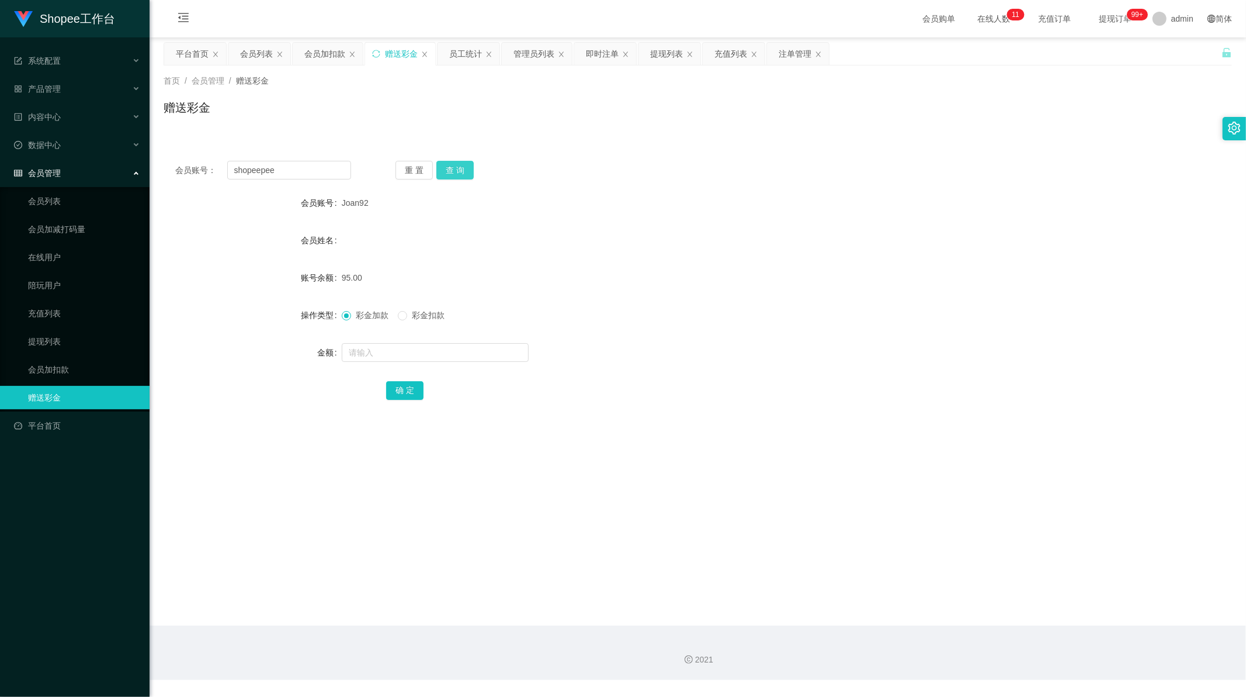
click at [442, 161] on button "查 询" at bounding box center [455, 170] width 37 height 19
click at [374, 349] on input "text" at bounding box center [435, 352] width 187 height 19
type input "80"
click at [402, 386] on button "确 定" at bounding box center [404, 390] width 37 height 19
click at [256, 57] on div "会员列表" at bounding box center [256, 54] width 33 height 22
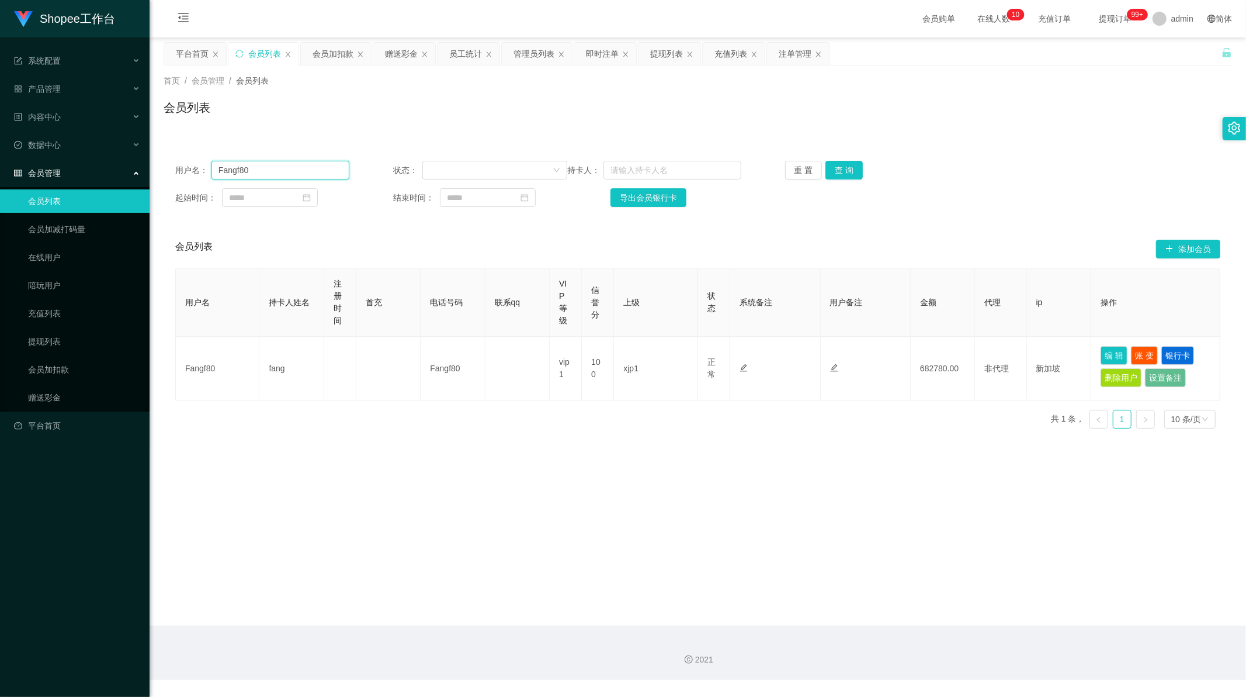
click at [276, 170] on input "Fangf80" at bounding box center [281, 170] width 138 height 19
paste input "Bong3763"
type input "Bong3763"
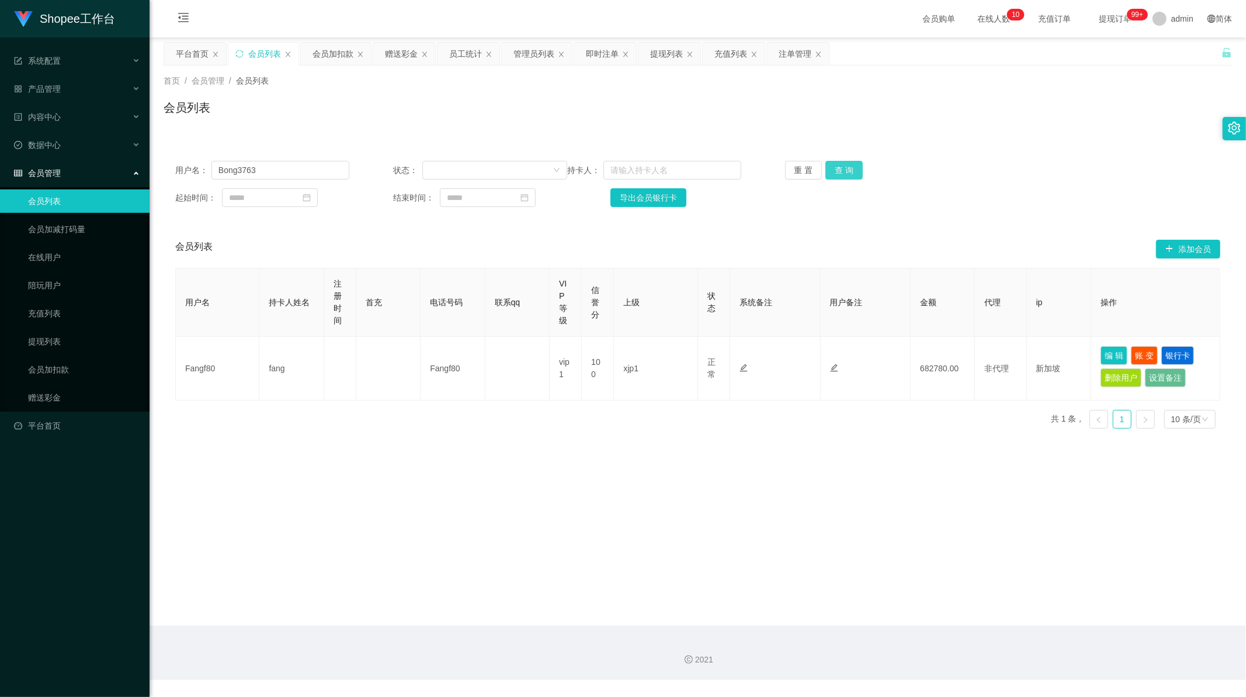
click at [832, 169] on button "查 询" at bounding box center [844, 170] width 37 height 19
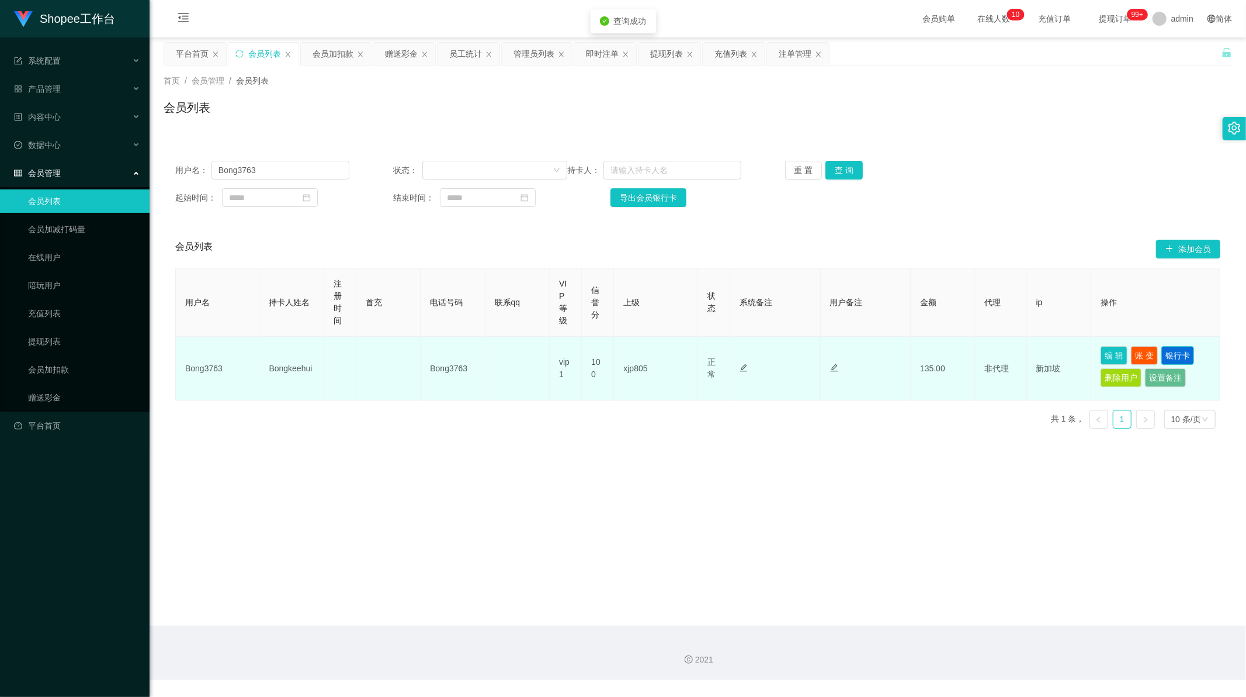
click at [1172, 354] on button "银行卡" at bounding box center [1178, 355] width 33 height 19
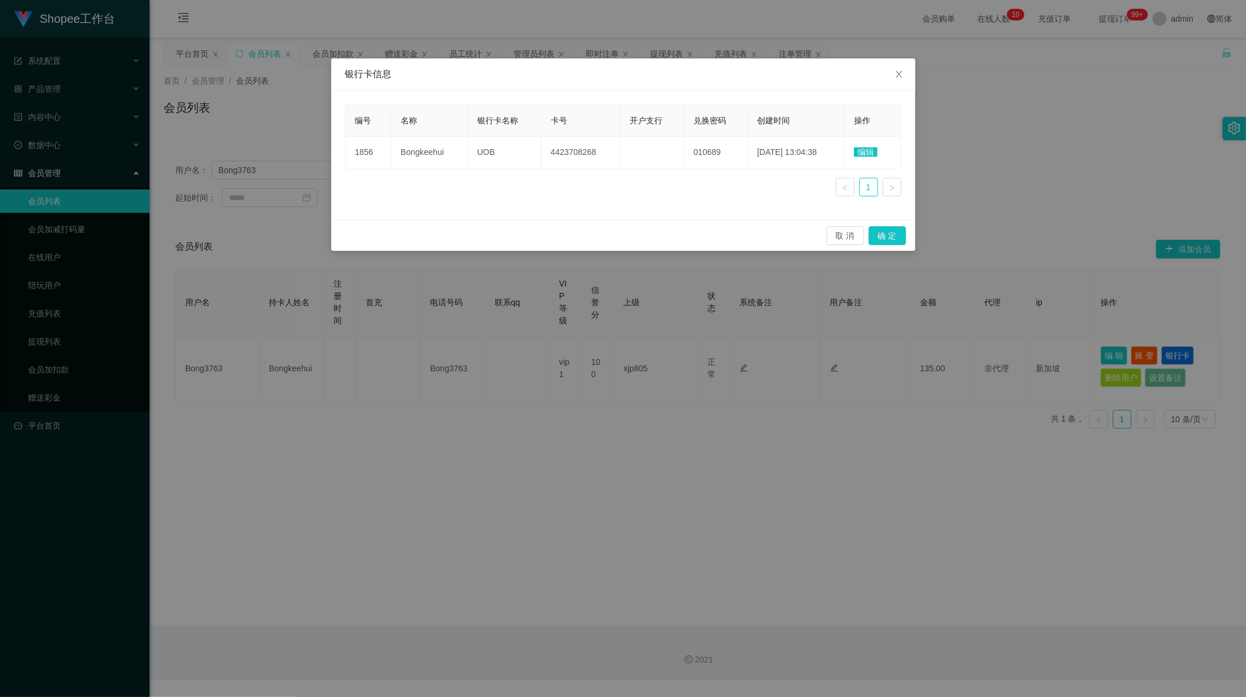
click at [558, 189] on div "编号 名称 银行卡名称 卡号 开户支行 兑换密码 创建时间 操作 1856 Bongkeehui UOB 4423708268 010689 [DATE] 1…" at bounding box center [623, 155] width 556 height 101
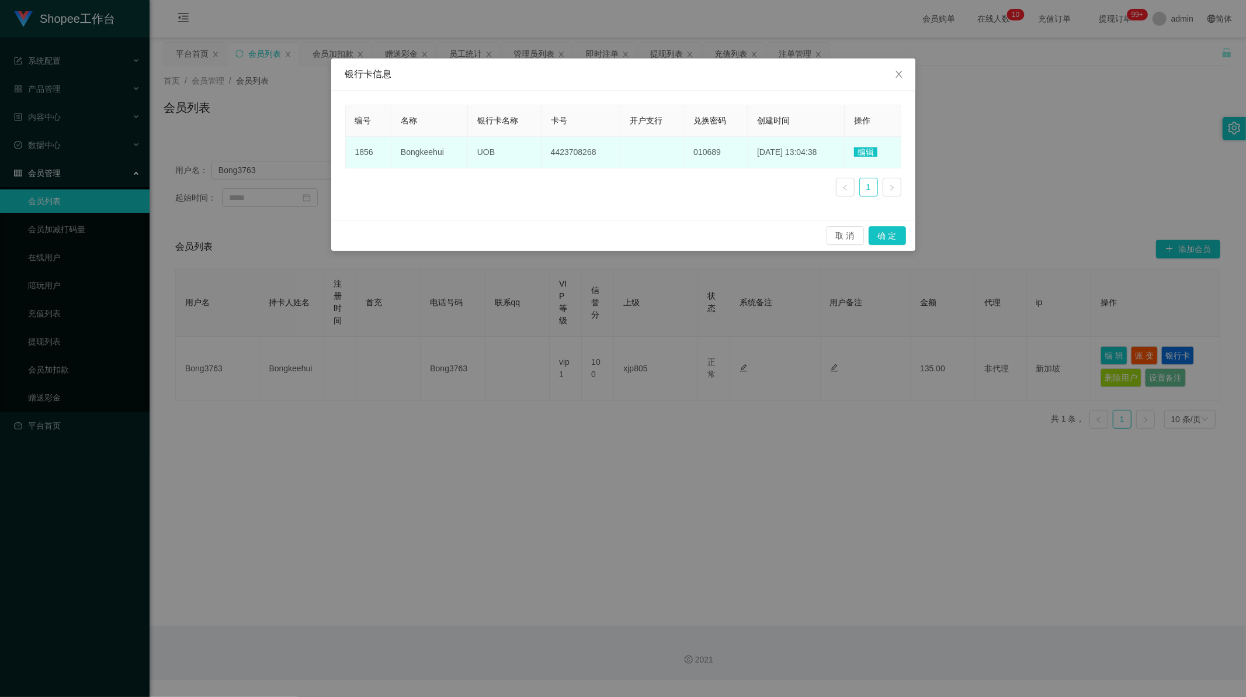
click at [866, 150] on span "编辑" at bounding box center [865, 151] width 23 height 9
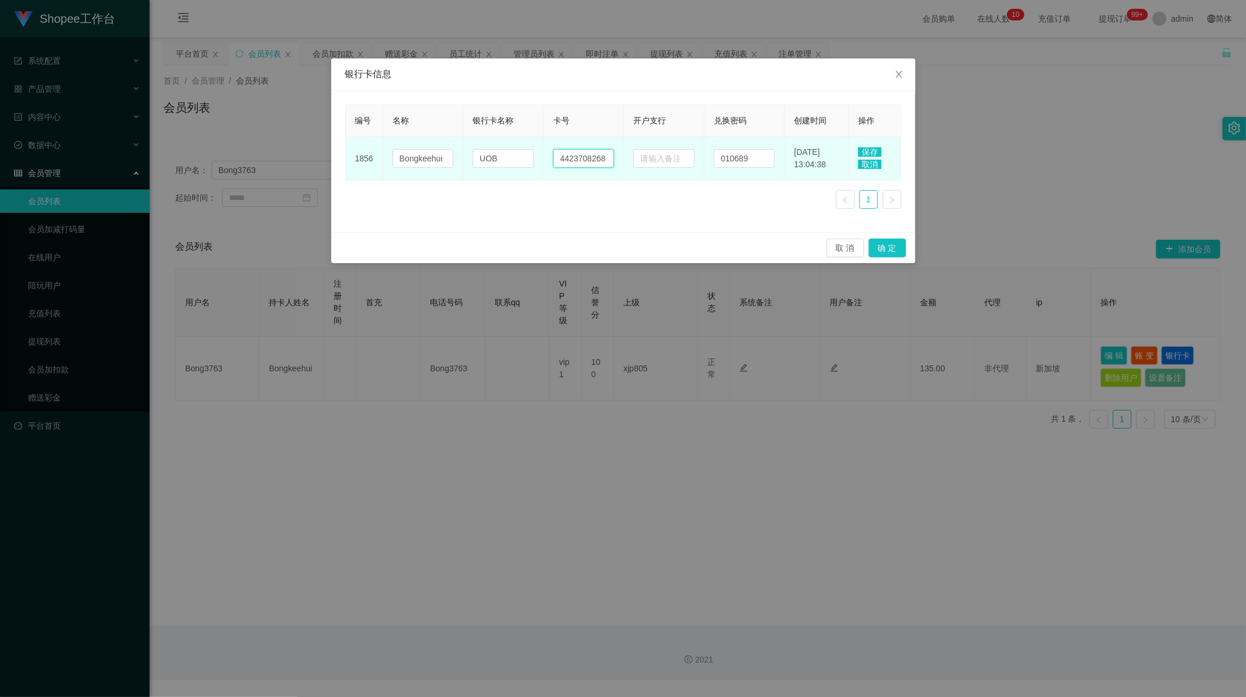
click at [593, 160] on input "4423708268" at bounding box center [583, 158] width 61 height 19
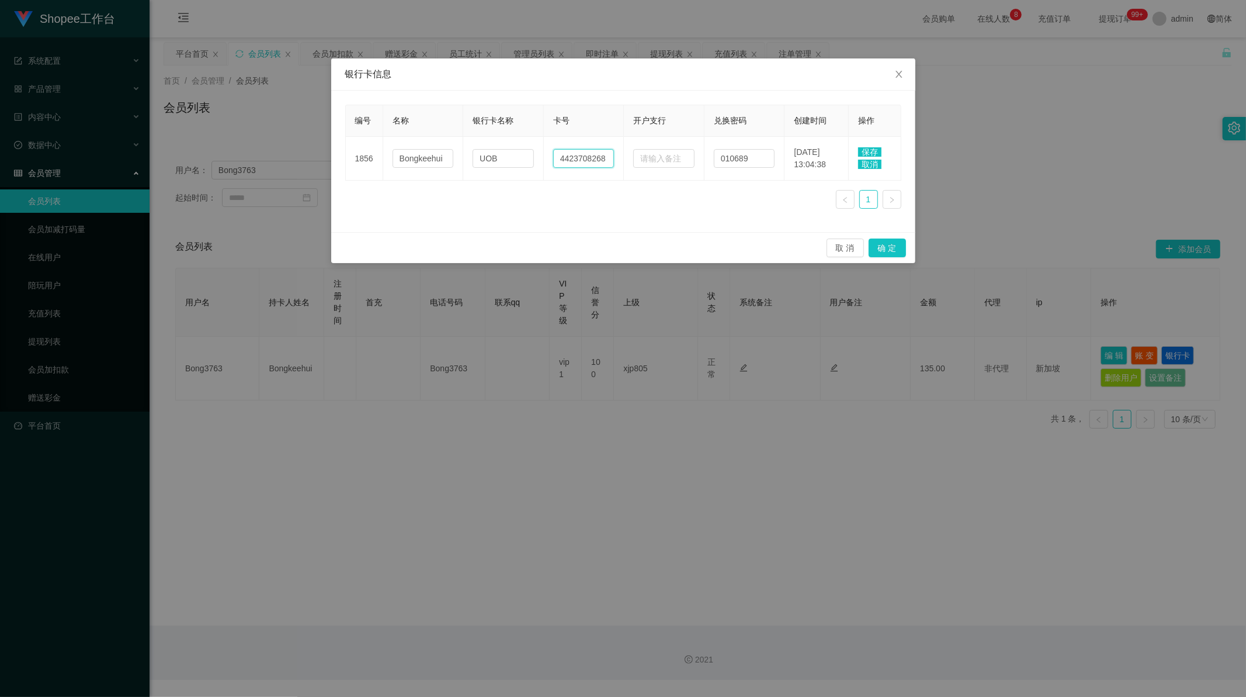
paste input "82853763"
type input "82853763"
click at [615, 205] on div "编号 名称 银行卡名称 卡号 开户支行 兑换密码 创建时间 操作 1856 Bongkeehui UOB 82853763 010689 [DATE] 13:…" at bounding box center [623, 161] width 556 height 113
click at [890, 245] on button "确 定" at bounding box center [887, 247] width 37 height 19
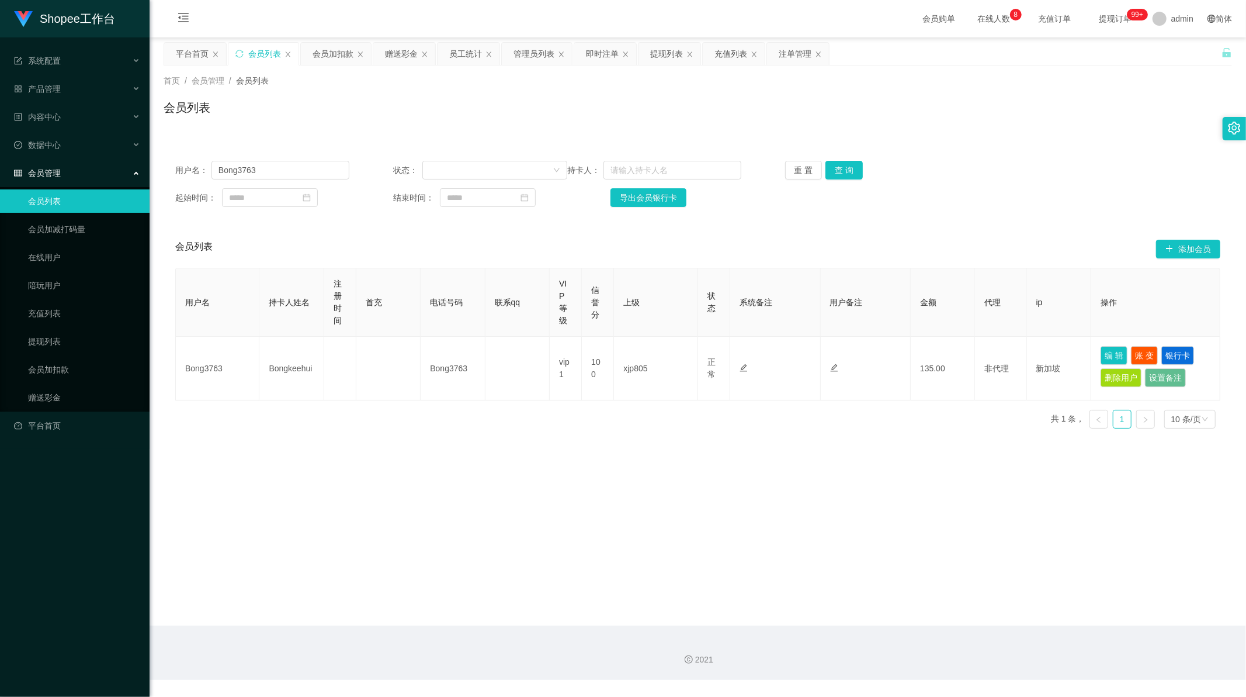
click at [877, 225] on div "用户名： Bong3763 状态： 持卡人： 重 置 查 询 起始时间： 结束时间： 导出会员银行卡 会员列表 添加会员 用户名 持卡人姓名 注册时间 首充 …" at bounding box center [698, 293] width 1069 height 289
click at [884, 484] on main "关闭左侧 关闭右侧 关闭其它 刷新页面 平台首页 会员列表 会员加扣款 赠送彩金 员工统计 管理员列表 即时注单 提现列表 充值列表 注单管理 首页 / 会员…" at bounding box center [698, 331] width 1097 height 588
drag, startPoint x: 500, startPoint y: 521, endPoint x: 527, endPoint y: 522, distance: 26.3
click at [501, 518] on main "关闭左侧 关闭右侧 关闭其它 刷新页面 平台首页 会员列表 会员加扣款 赠送彩金 员工统计 管理员列表 即时注单 提现列表 充值列表 注单管理 首页 / 会员…" at bounding box center [698, 331] width 1097 height 588
click at [670, 58] on div "提现列表" at bounding box center [666, 54] width 33 height 22
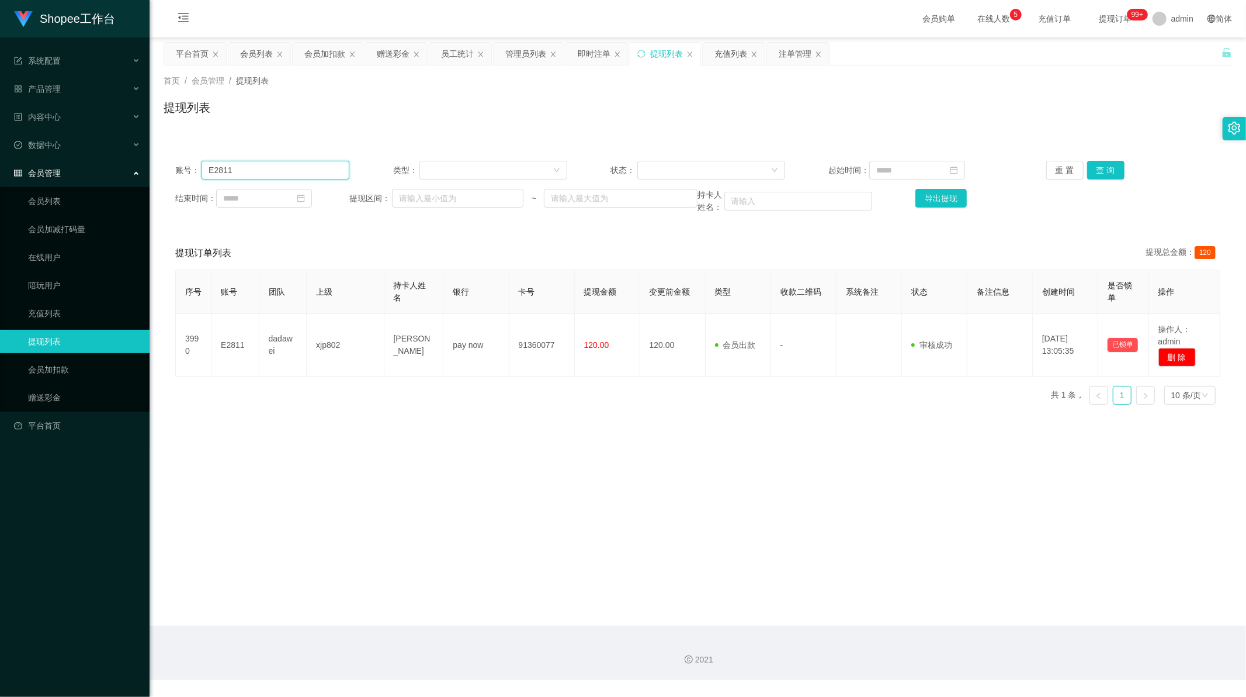
click at [248, 171] on input "E2811" at bounding box center [276, 170] width 148 height 19
click at [1099, 176] on button "查 询" at bounding box center [1106, 170] width 37 height 19
click at [387, 466] on main "关闭左侧 关闭右侧 关闭其它 刷新页面 平台首页 会员列表 会员加扣款 赠送彩金 员工统计 管理员列表 即时注单 提现列表 充值列表 注单管理 首页 / 会员…" at bounding box center [698, 331] width 1097 height 588
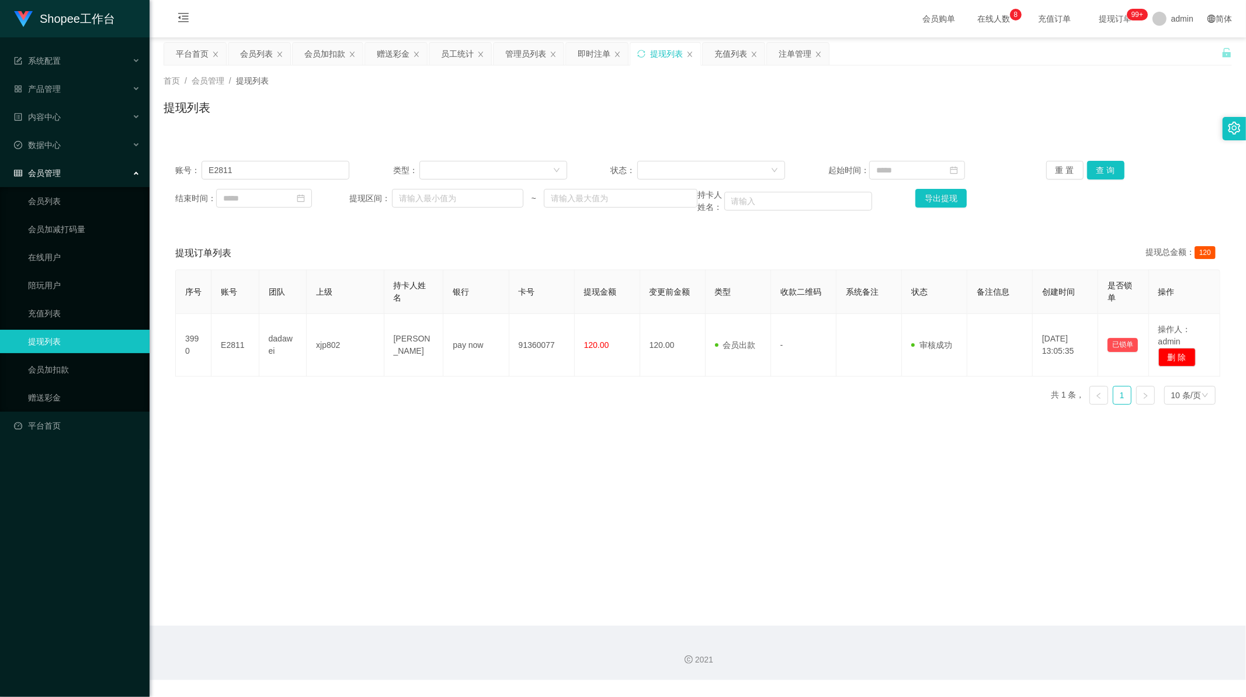
click at [575, 435] on main "关闭左侧 关闭右侧 关闭其它 刷新页面 平台首页 会员列表 会员加扣款 赠送彩金 员工统计 管理员列表 即时注单 提现列表 充值列表 注单管理 首页 / 会员…" at bounding box center [698, 331] width 1097 height 588
click at [590, 51] on div "即时注单" at bounding box center [594, 54] width 33 height 22
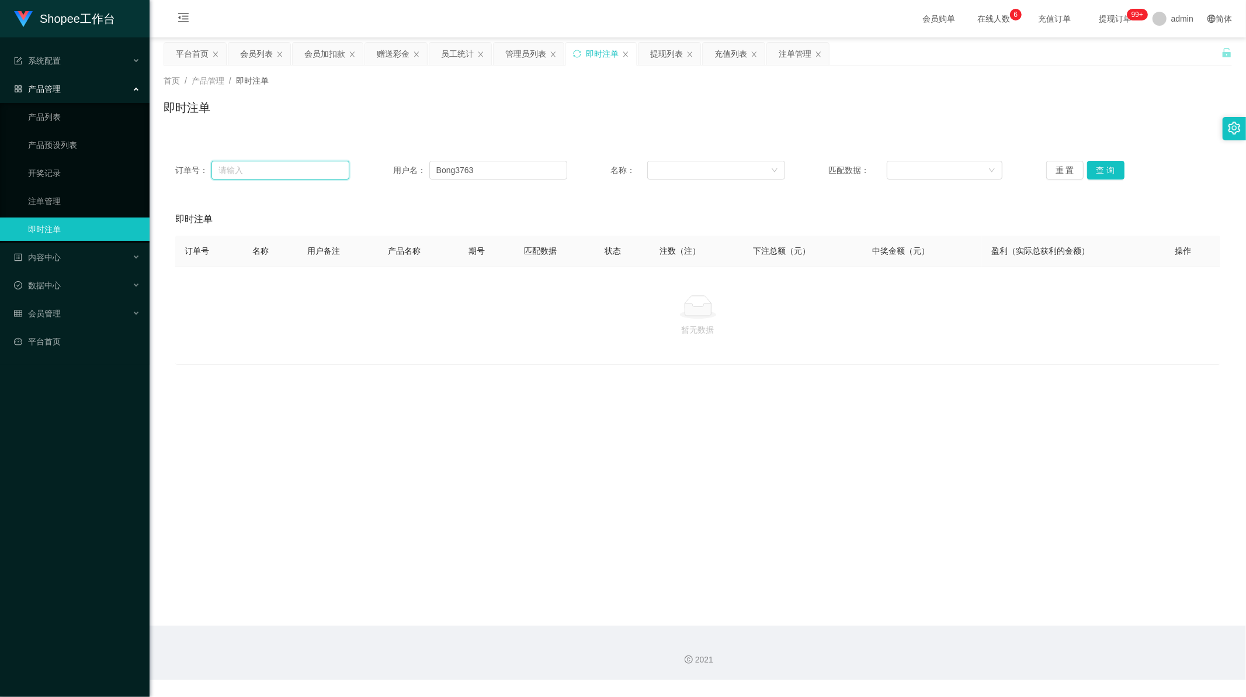
click at [269, 170] on input "text" at bounding box center [281, 170] width 138 height 19
click at [459, 171] on input "Bong3763" at bounding box center [499, 170] width 138 height 19
drag, startPoint x: 459, startPoint y: 171, endPoint x: 929, endPoint y: 133, distance: 471.3
click at [466, 171] on input "Bong3763" at bounding box center [499, 170] width 138 height 19
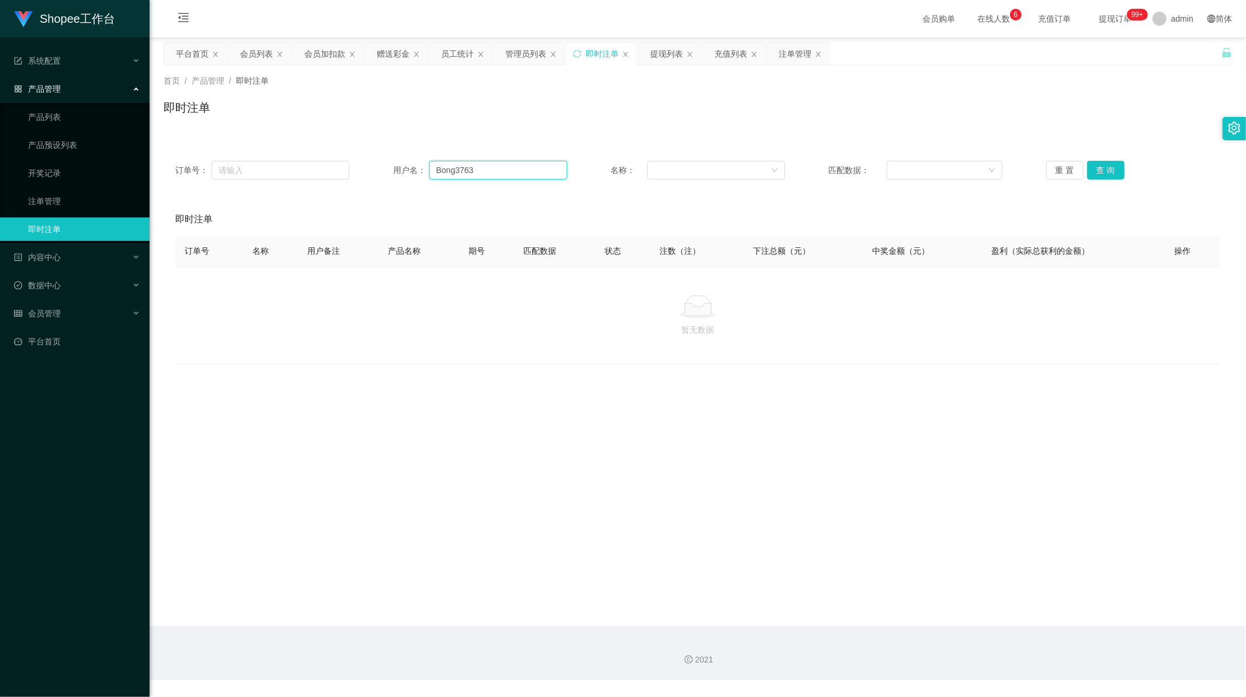
paste input "shopeepee"
type input "shopeepee"
click at [1108, 168] on button "查 询" at bounding box center [1106, 170] width 37 height 19
click at [802, 57] on div "注单管理" at bounding box center [795, 54] width 33 height 22
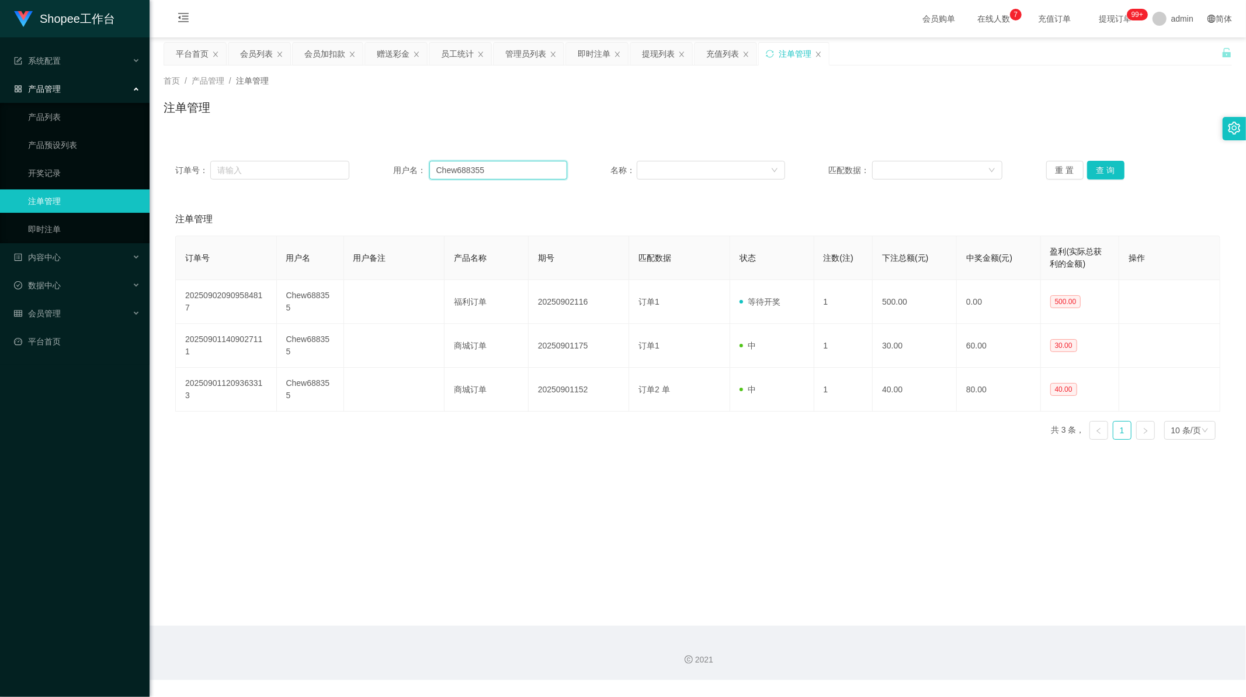
click at [478, 174] on input "Chew688355" at bounding box center [499, 170] width 138 height 19
paste input "shopeepee"
type input "shopeepee"
click at [1103, 165] on button "查 询" at bounding box center [1106, 170] width 37 height 19
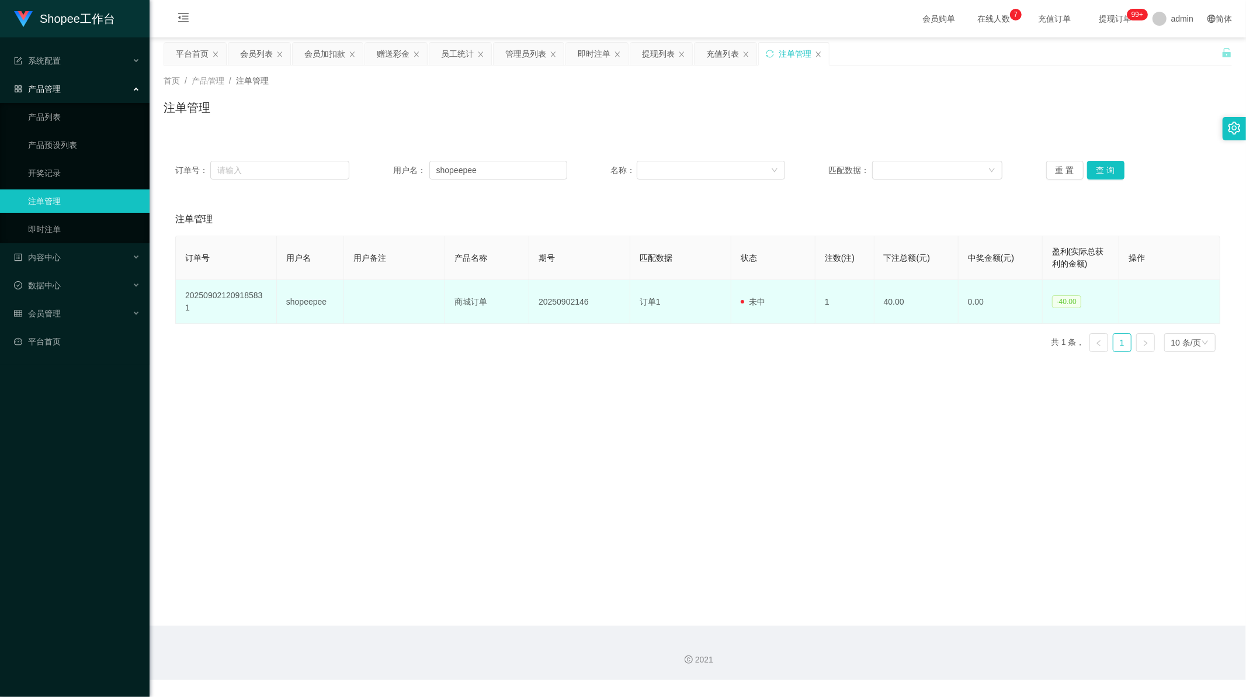
click at [1069, 295] on span "-40.00" at bounding box center [1066, 301] width 29 height 13
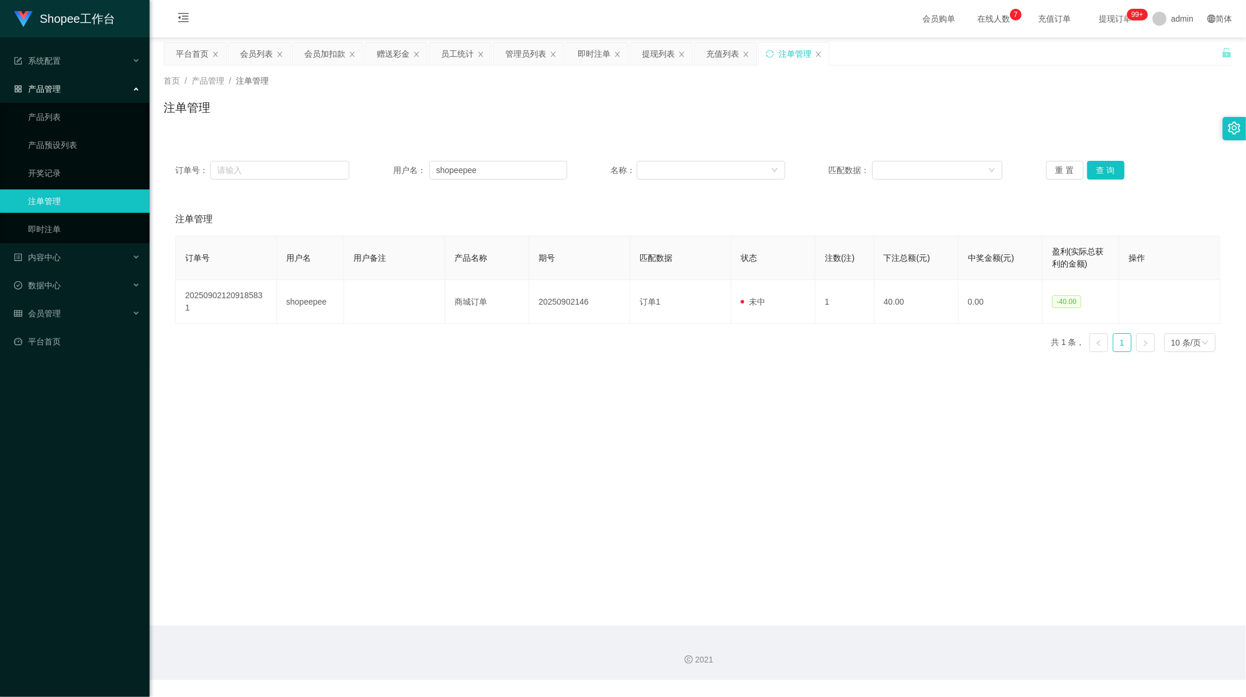
click at [910, 394] on main "关闭左侧 关闭右侧 关闭其它 刷新页面 平台首页 会员列表 会员加扣款 赠送彩金 员工统计 管理员列表 即时注单 提现列表 充值列表 注单管理 首页 / 产品…" at bounding box center [698, 331] width 1097 height 588
click at [599, 429] on main "关闭左侧 关闭右侧 关闭其它 刷新页面 平台首页 会员列表 会员加扣款 赠送彩金 员工统计 管理员列表 即时注单 提现列表 充值列表 注单管理 首页 / 产品…" at bounding box center [698, 331] width 1097 height 588
drag, startPoint x: 337, startPoint y: 434, endPoint x: 342, endPoint y: 437, distance: 6.8
click at [336, 434] on main "关闭左侧 关闭右侧 关闭其它 刷新页面 平台首页 会员列表 会员加扣款 赠送彩金 员工统计 管理员列表 即时注单 提现列表 充值列表 注单管理 首页 / 产品…" at bounding box center [698, 331] width 1097 height 588
click at [628, 397] on main "关闭左侧 关闭右侧 关闭其它 刷新页面 平台首页 会员列表 会员加扣款 赠送彩金 员工统计 管理员列表 即时注单 提现列表 充值列表 注单管理 首页 / 产品…" at bounding box center [698, 331] width 1097 height 588
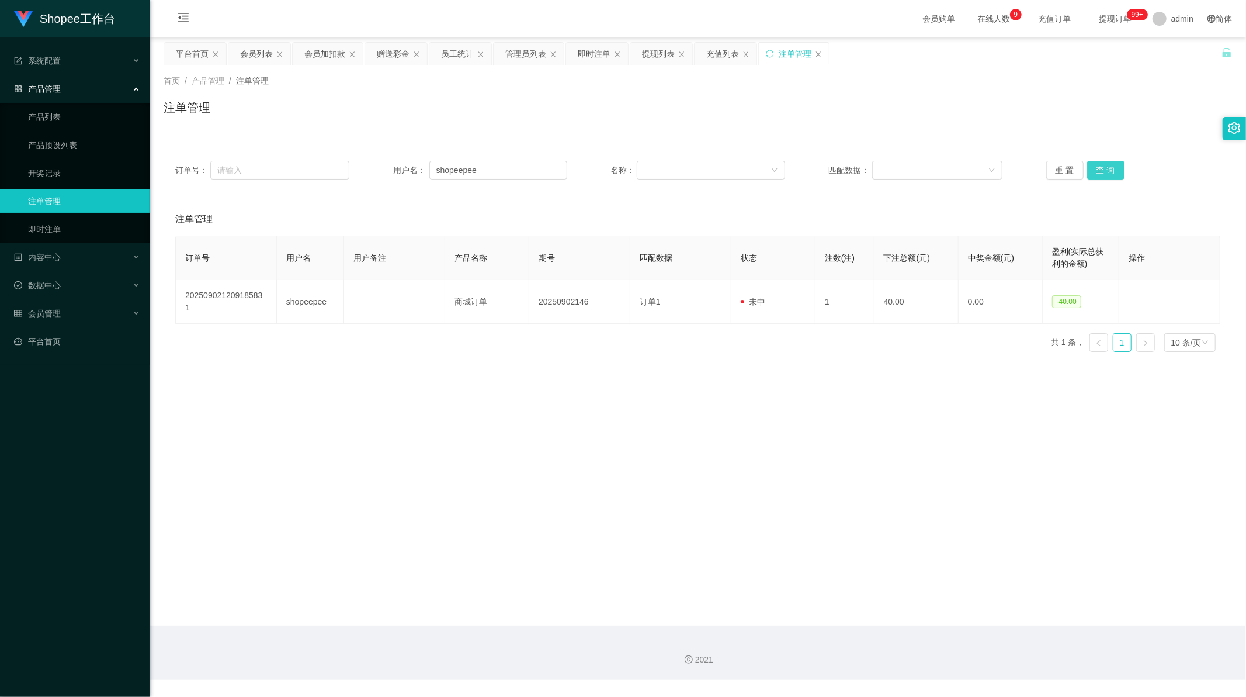
click at [1104, 166] on button "查 询" at bounding box center [1106, 170] width 37 height 19
click at [1104, 166] on div "重 置 查 询" at bounding box center [1134, 170] width 174 height 19
click at [1104, 166] on button "查 询" at bounding box center [1106, 170] width 37 height 19
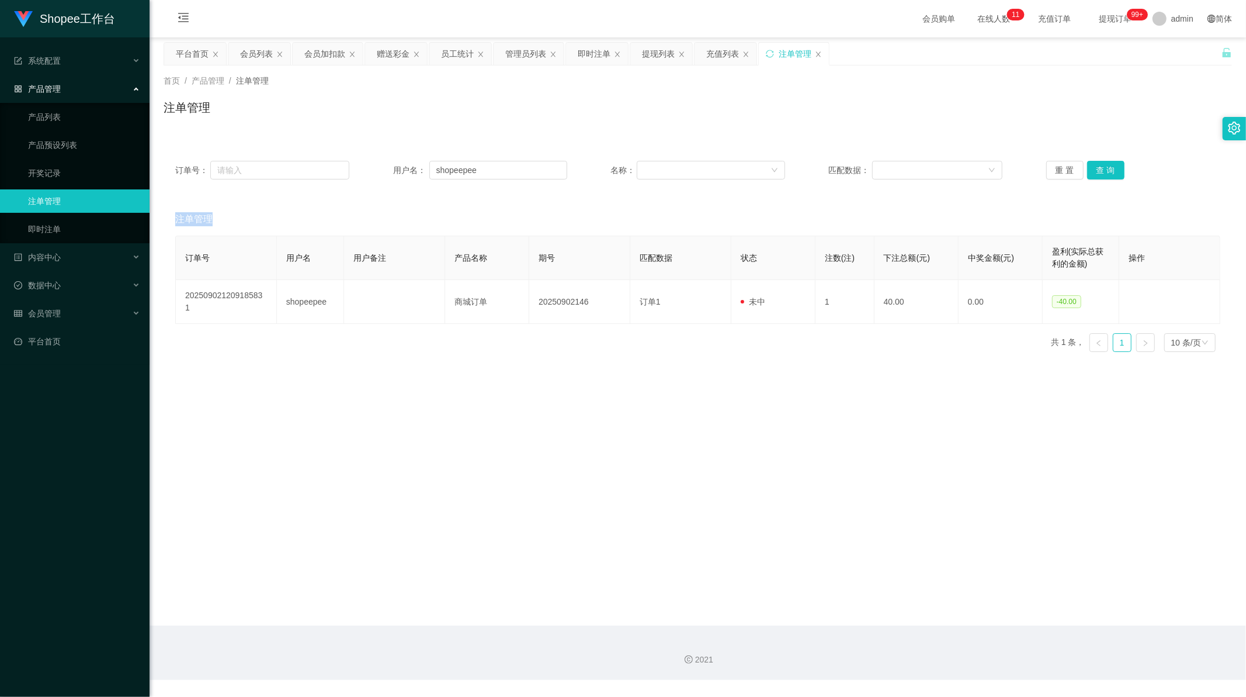
click at [609, 407] on main "关闭左侧 关闭右侧 关闭其它 刷新页面 平台首页 会员列表 会员加扣款 赠送彩金 员工统计 管理员列表 即时注单 提现列表 充值列表 注单管理 首页 / 产品…" at bounding box center [698, 331] width 1097 height 588
click at [593, 405] on main "关闭左侧 关闭右侧 关闭其它 刷新页面 平台首页 会员列表 会员加扣款 赠送彩金 员工统计 管理员列表 即时注单 提现列表 充值列表 注单管理 首页 / 产品…" at bounding box center [698, 331] width 1097 height 588
click at [657, 56] on div "提现列表" at bounding box center [658, 54] width 33 height 22
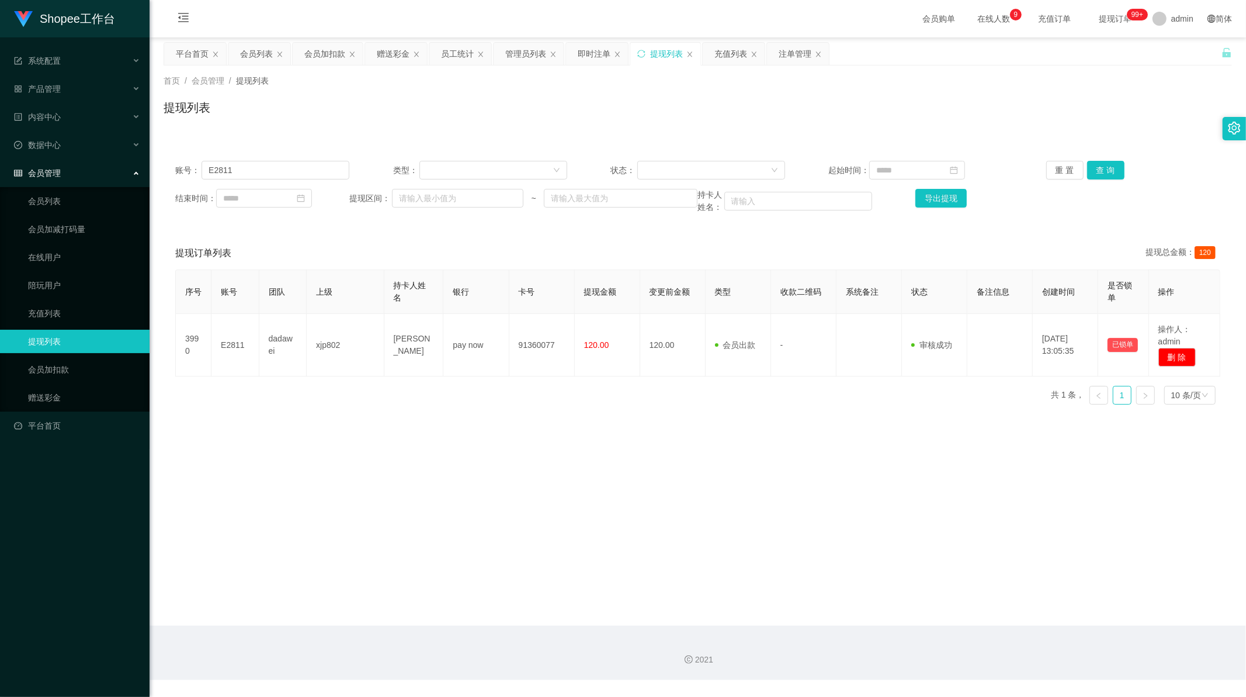
click at [581, 130] on div "首页 / 会员管理 / 提现列表 / 提现列表" at bounding box center [698, 100] width 1097 height 70
click at [589, 56] on div "即时注单" at bounding box center [594, 54] width 33 height 22
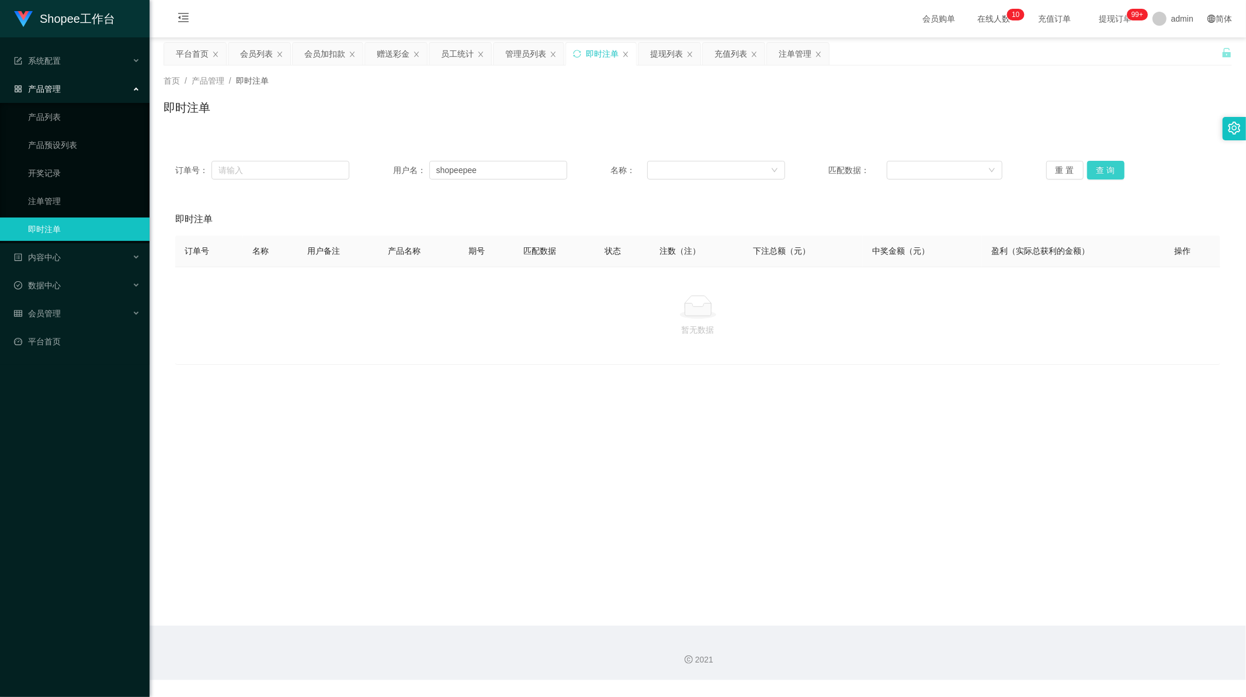
click at [1103, 173] on button "查 询" at bounding box center [1106, 170] width 37 height 19
click at [784, 50] on div "注单管理" at bounding box center [795, 54] width 33 height 22
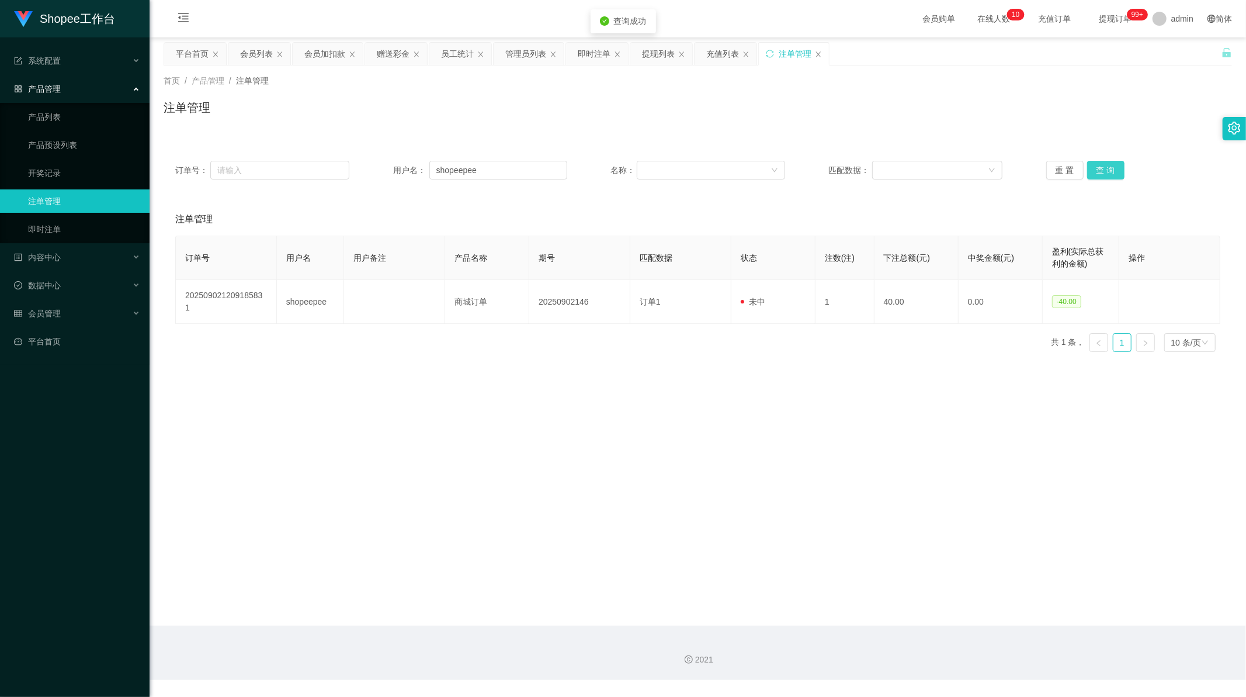
click at [1103, 162] on button "查 询" at bounding box center [1106, 170] width 37 height 19
click at [1103, 162] on div "重 置 查 询" at bounding box center [1134, 170] width 174 height 19
click at [1103, 162] on button "查 询" at bounding box center [1113, 170] width 50 height 19
click at [1103, 162] on div "重 置 查 询" at bounding box center [1134, 170] width 174 height 19
click at [1103, 162] on button "查 询" at bounding box center [1106, 170] width 37 height 19
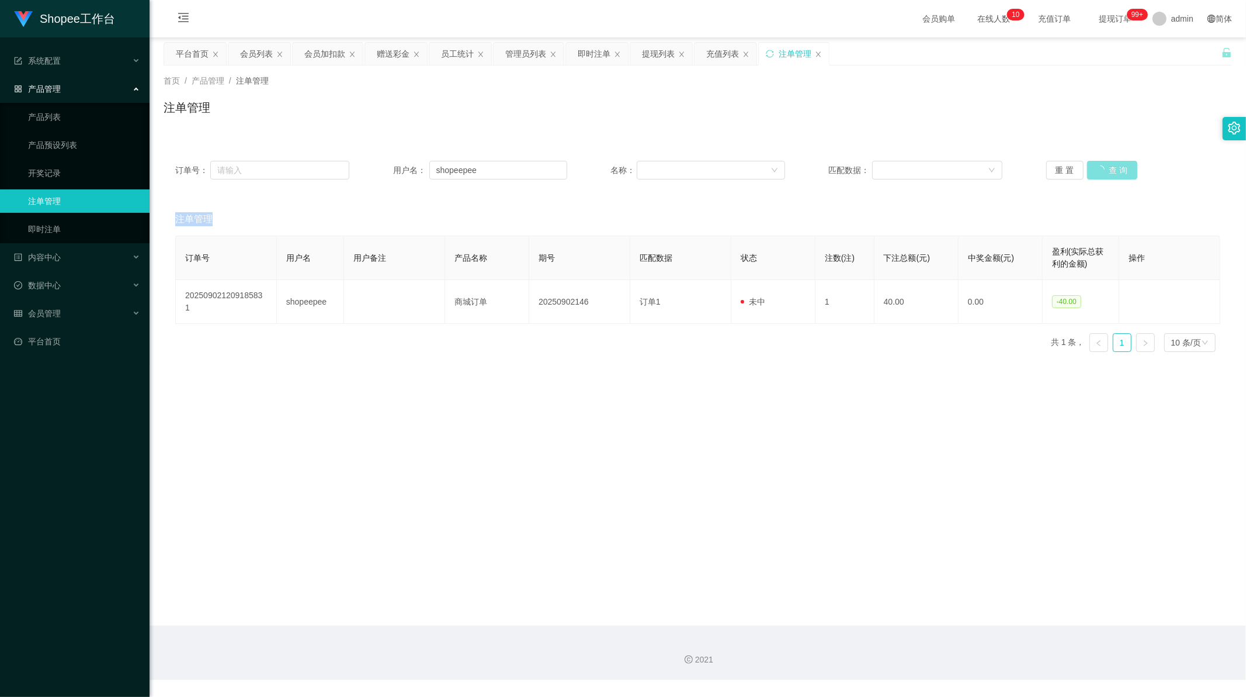
click at [1103, 162] on div "重 置 查 询" at bounding box center [1134, 170] width 174 height 19
click at [1103, 162] on button "查 询" at bounding box center [1113, 170] width 50 height 19
click at [622, 376] on main "关闭左侧 关闭右侧 关闭其它 刷新页面 平台首页 会员列表 会员加扣款 赠送彩金 员工统计 管理员列表 即时注单 提现列表 充值列表 注单管理 首页 / 产品…" at bounding box center [698, 331] width 1097 height 588
click at [255, 56] on div "会员列表" at bounding box center [256, 54] width 33 height 22
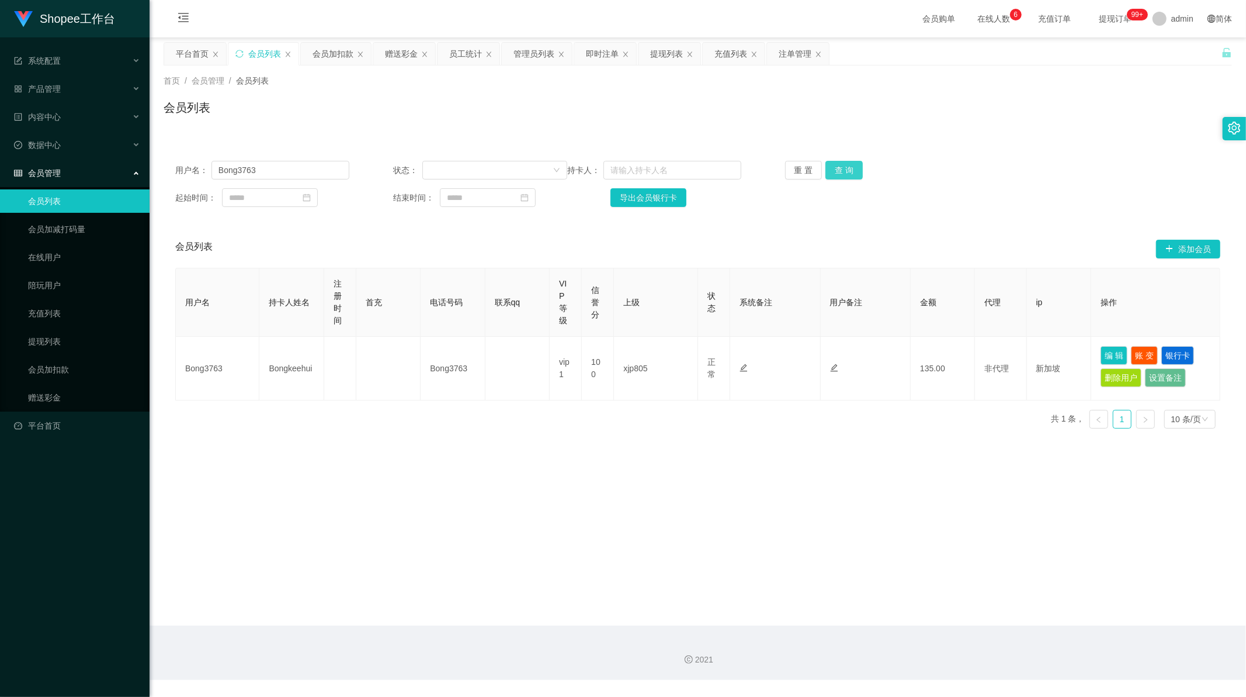
click at [844, 170] on button "查 询" at bounding box center [844, 170] width 37 height 19
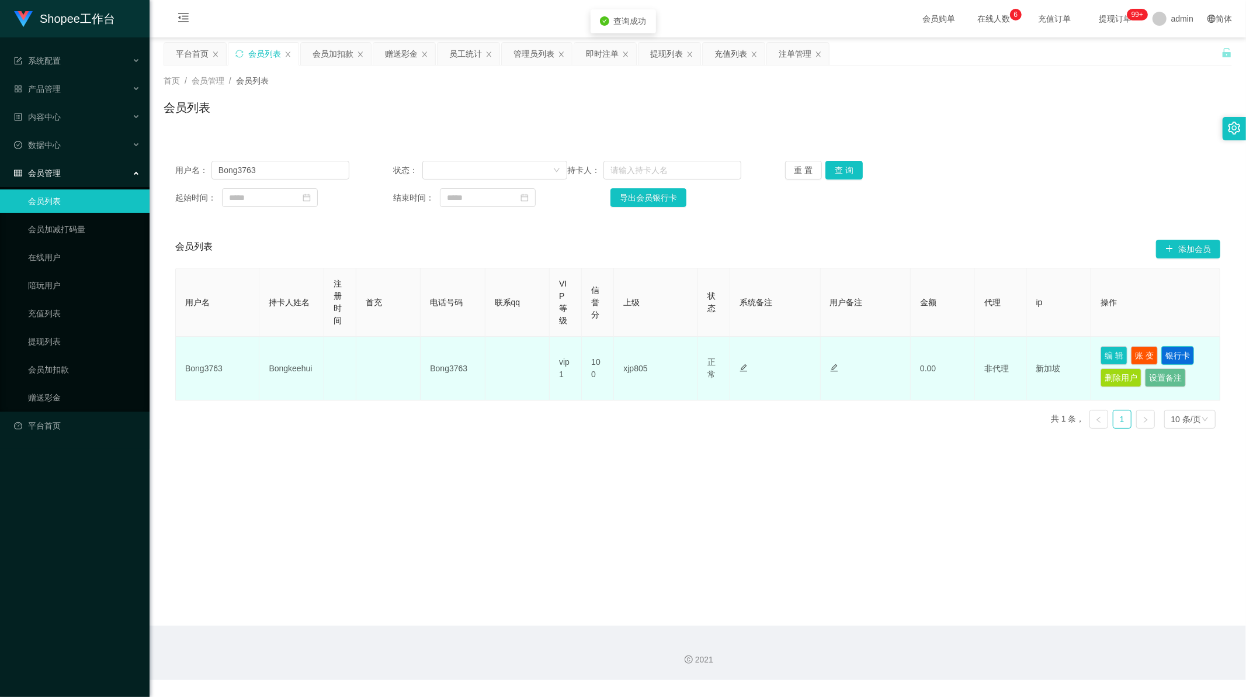
click at [1171, 356] on button "银行卡" at bounding box center [1178, 355] width 33 height 19
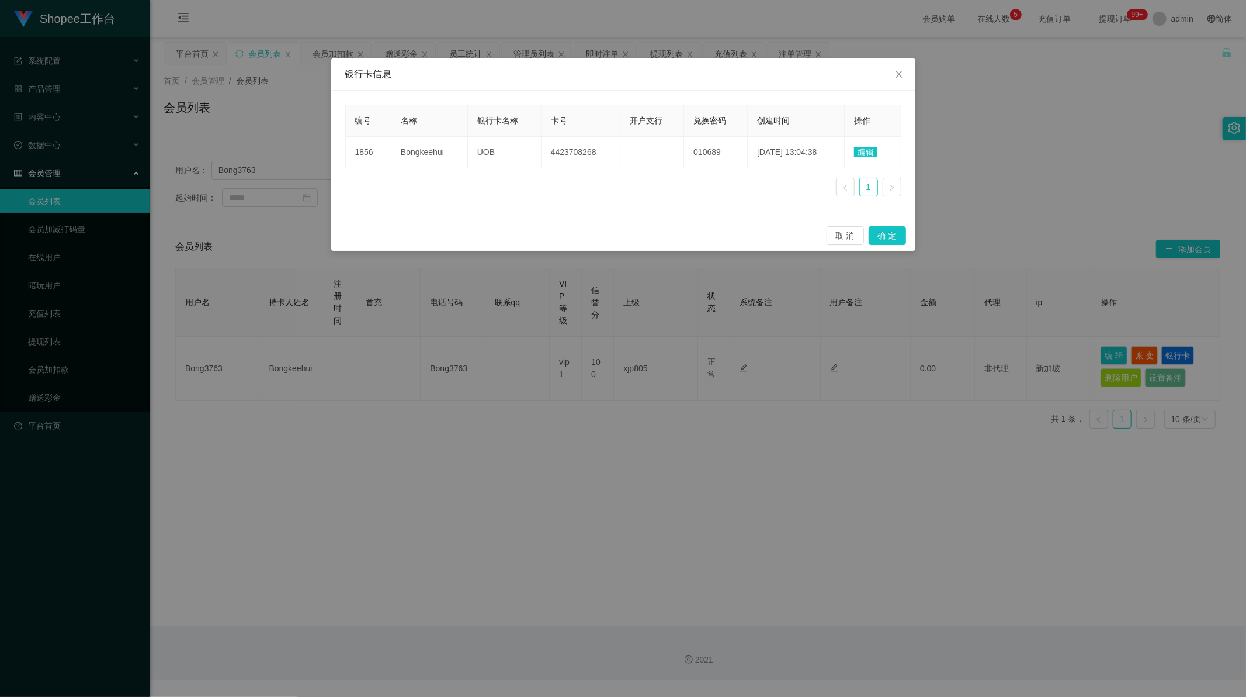
drag, startPoint x: 596, startPoint y: 202, endPoint x: 610, endPoint y: 191, distance: 17.4
click at [596, 202] on div "编号 名称 银行卡名称 卡号 开户支行 兑换密码 创建时间 操作 1856 Bongkeehui UOB 4423708268 010689 [DATE] 1…" at bounding box center [623, 155] width 556 height 101
click at [870, 153] on span "编辑" at bounding box center [865, 151] width 23 height 9
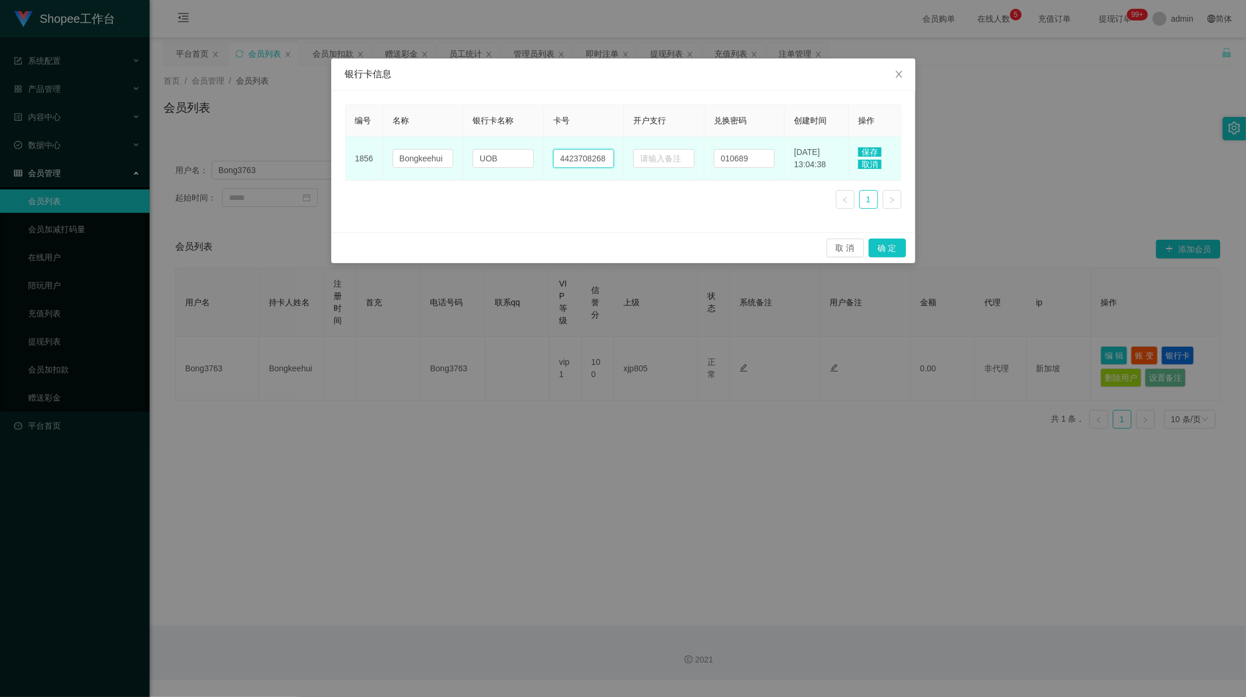
click at [577, 155] on input "4423708268" at bounding box center [583, 158] width 61 height 19
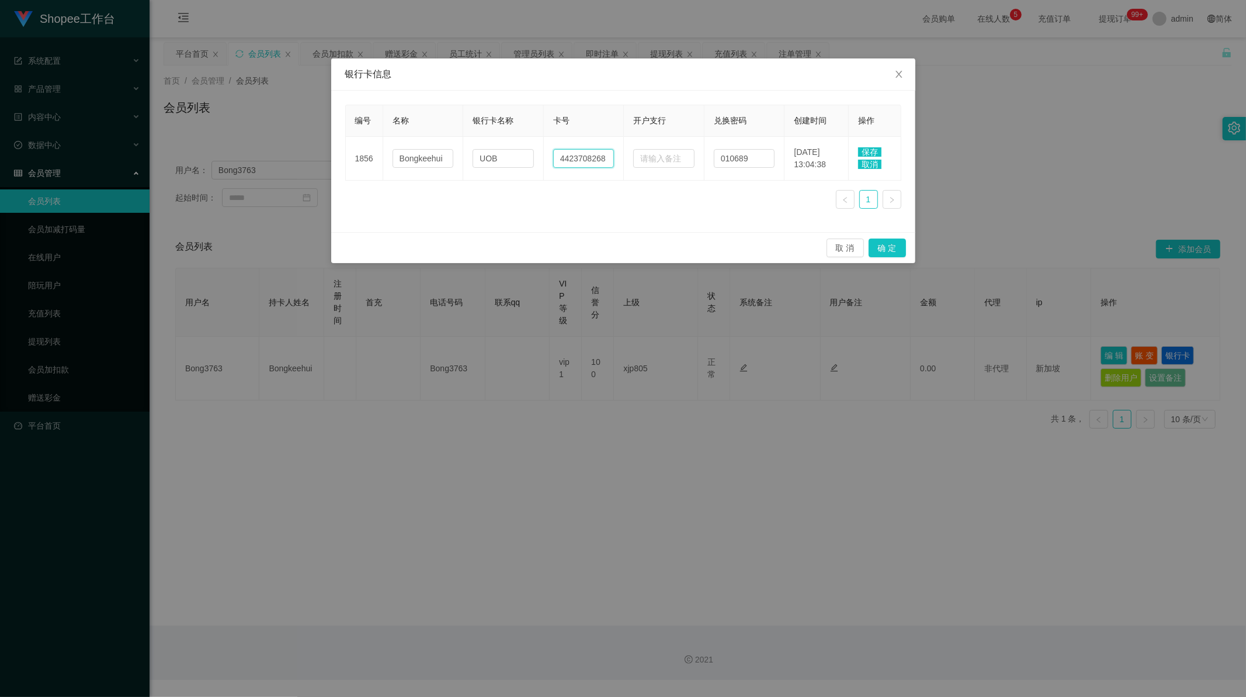
paste input "82853763"
type input "82853763"
click at [686, 212] on div "编号 名称 银行卡名称 卡号 开户支行 兑换密码 创建时间 操作 1856 Bongkeehui UOB 82853763 010689 [DATE] 13:…" at bounding box center [623, 161] width 556 height 113
click at [867, 148] on span "保存" at bounding box center [869, 151] width 23 height 9
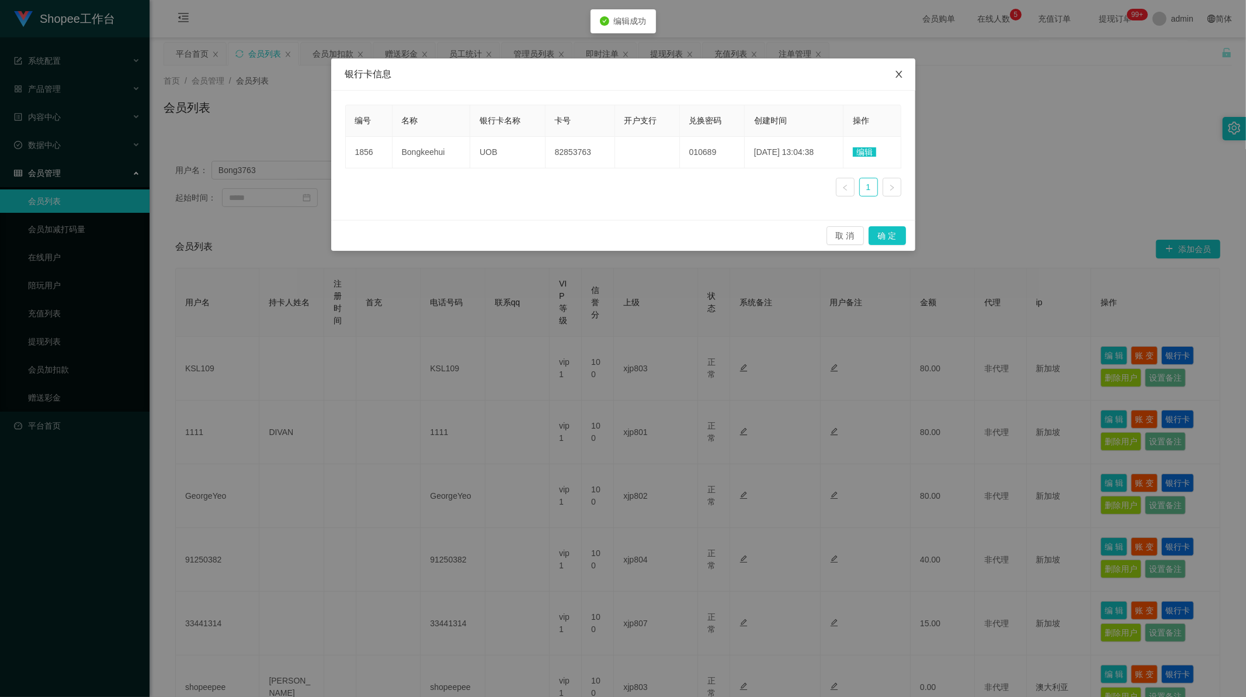
click at [902, 77] on icon "图标: close" at bounding box center [899, 74] width 9 height 9
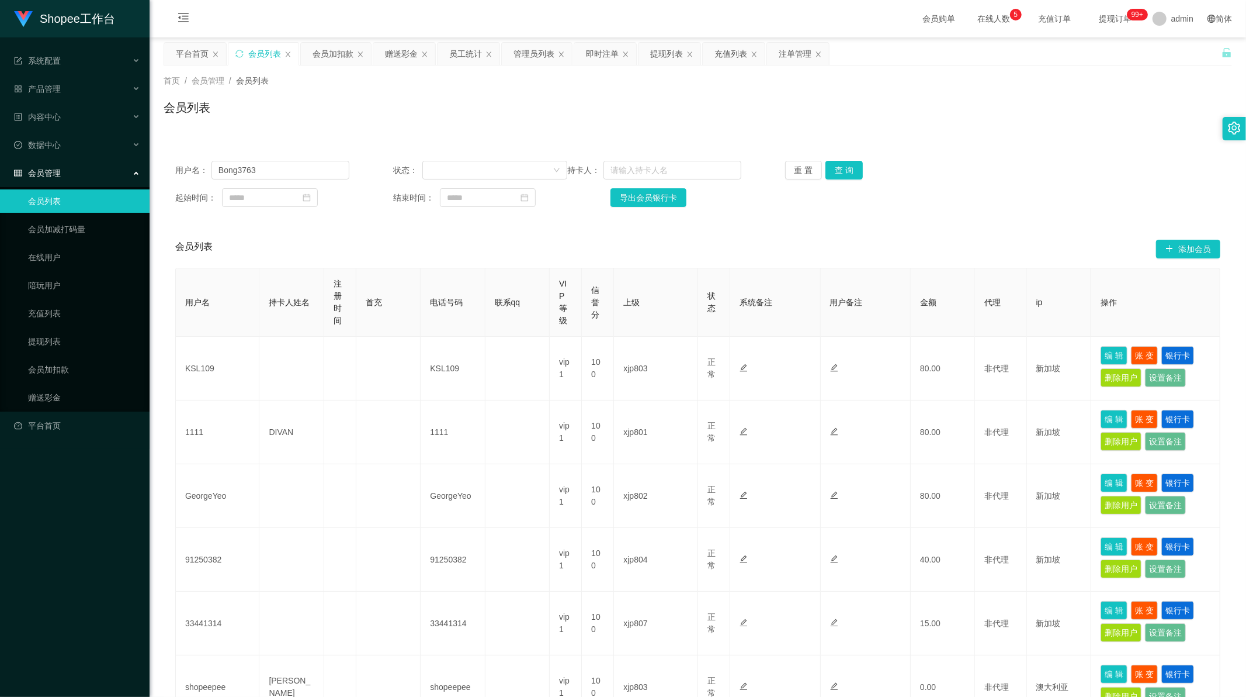
click at [983, 136] on div "用户名： Bong3763 状态： 持卡人： 重 置 查 询 起始时间： 结束时间： 导出会员银行卡 会员列表 添加会员 用户名 持卡人姓名 注册时间 首充 …" at bounding box center [698, 573] width 1069 height 876
click at [568, 234] on div "会员列表 添加会员" at bounding box center [697, 248] width 1045 height 37
click at [850, 172] on button "查 询" at bounding box center [844, 170] width 37 height 19
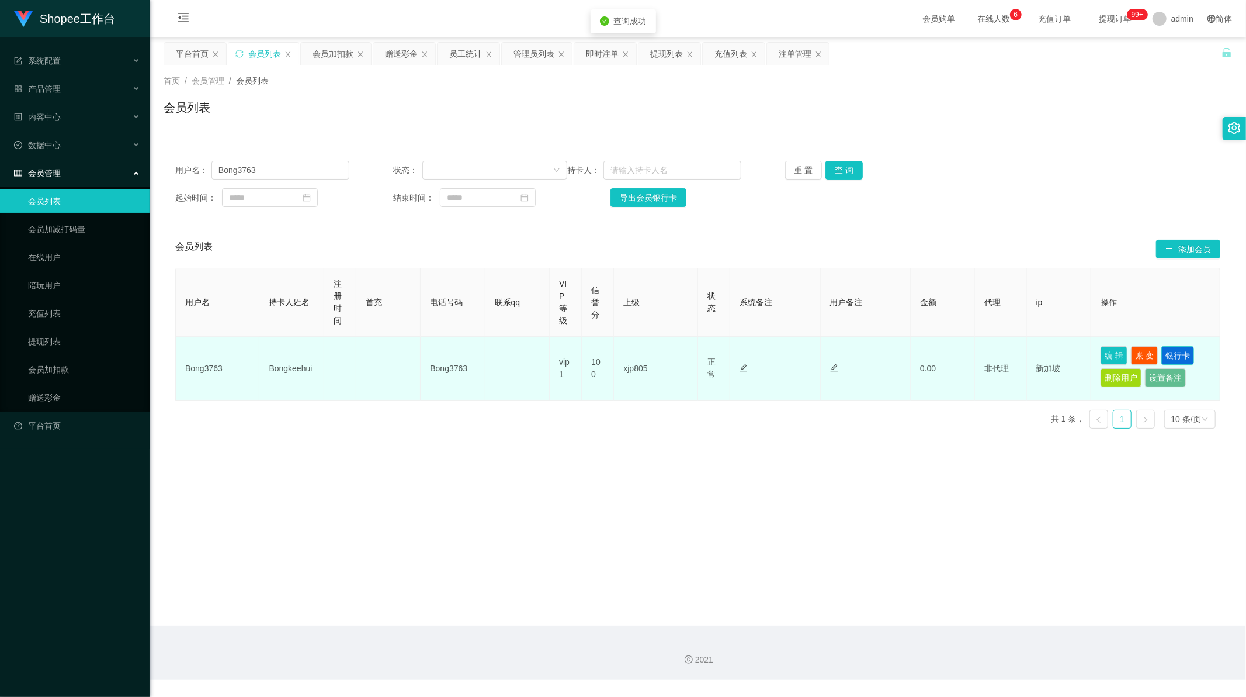
click at [1177, 351] on button "银行卡" at bounding box center [1178, 355] width 33 height 19
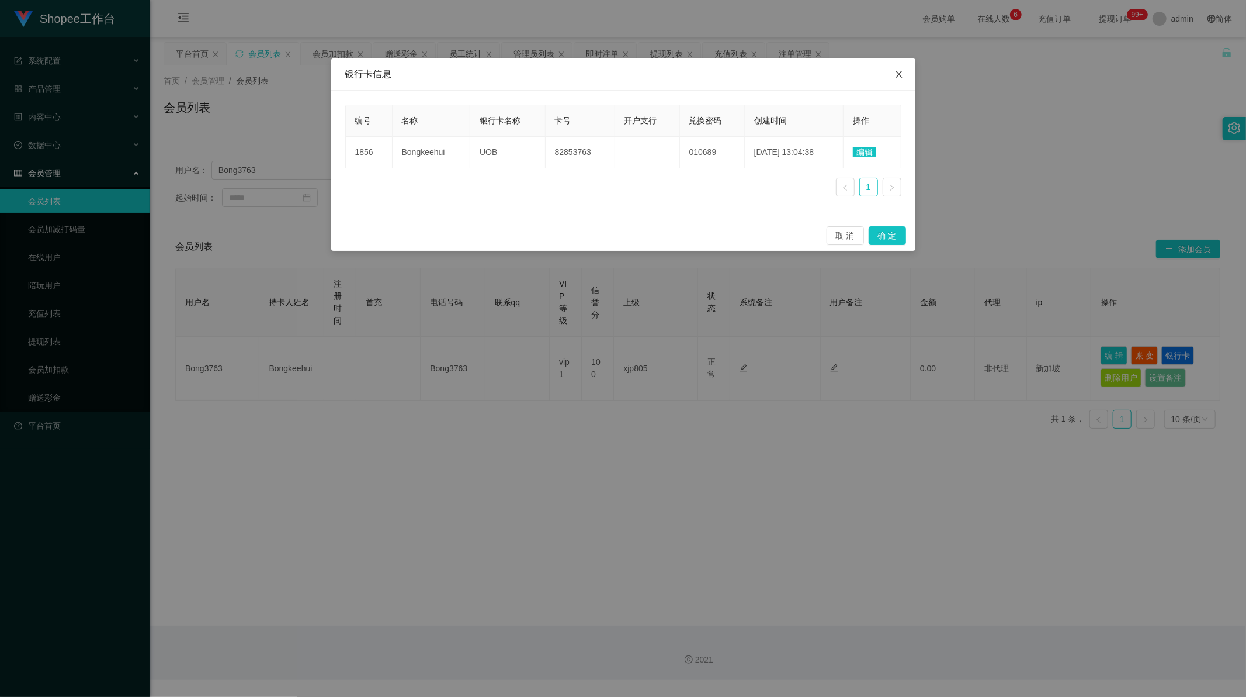
click at [900, 71] on icon "图标: close" at bounding box center [899, 74] width 9 height 9
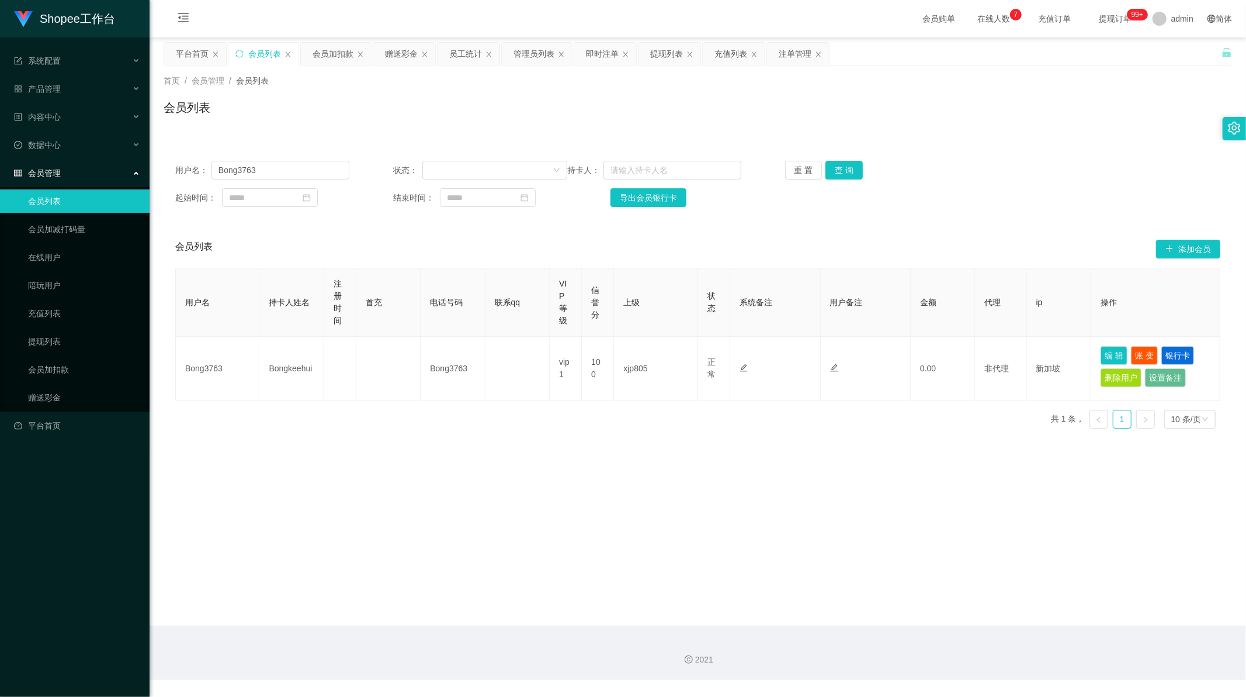
click at [602, 118] on div "会员列表" at bounding box center [698, 112] width 1069 height 27
click at [604, 57] on div "即时注单" at bounding box center [602, 54] width 33 height 22
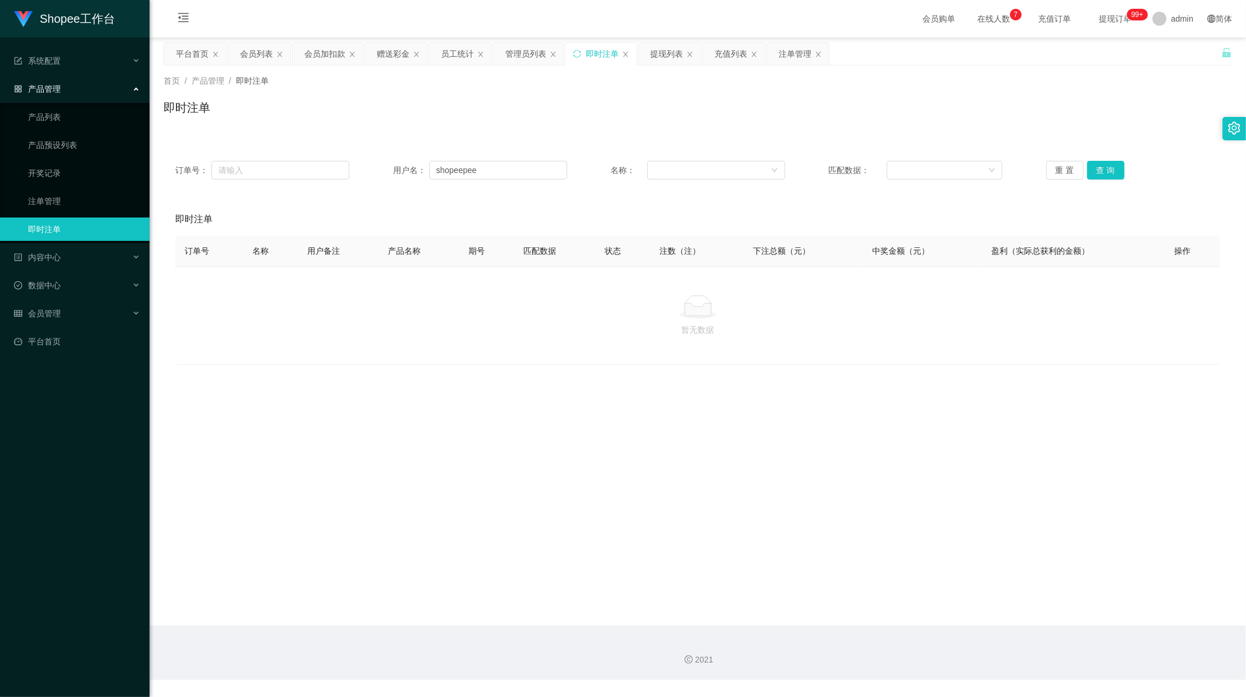
click at [477, 156] on div "订单号： 用户名： shopeepee 名称： 匹配数据： 重 置 查 询" at bounding box center [698, 170] width 1069 height 42
click at [478, 165] on input "shopeepee" at bounding box center [499, 170] width 138 height 19
drag, startPoint x: 478, startPoint y: 165, endPoint x: 1124, endPoint y: 159, distance: 645.8
click at [479, 165] on input "shopeepee" at bounding box center [499, 170] width 138 height 19
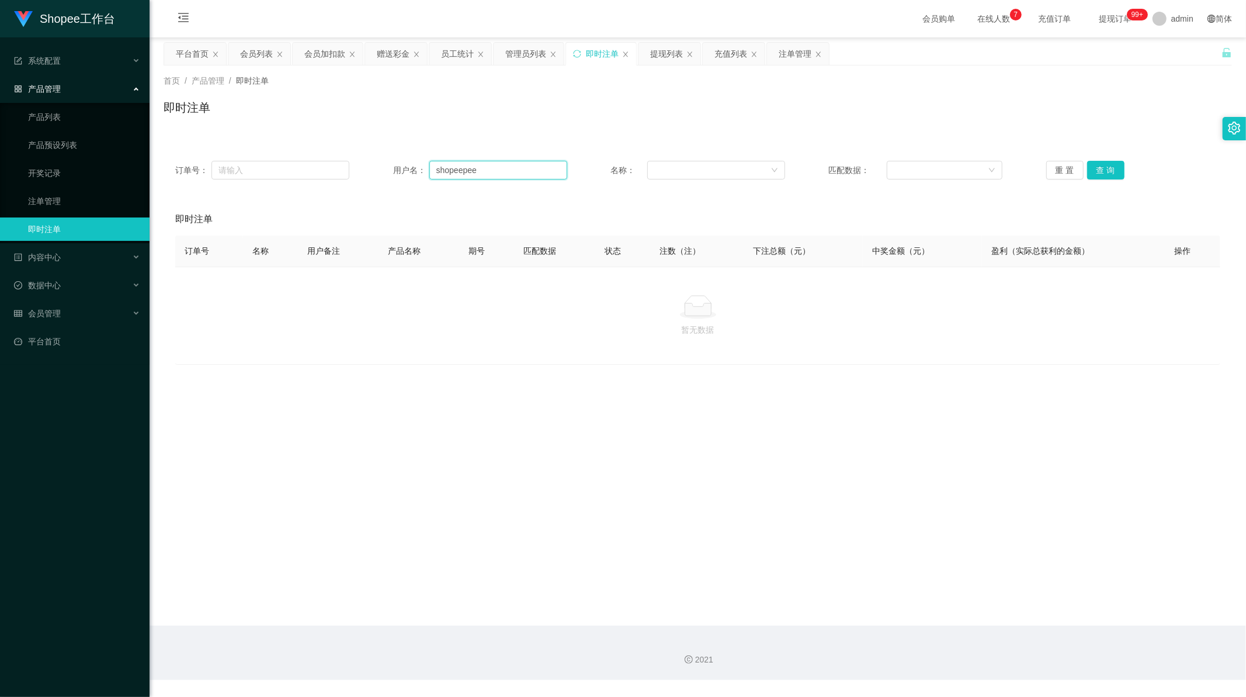
paste input "Kokwai150"
type input "Kokwai150"
click at [1104, 172] on button "查 询" at bounding box center [1106, 170] width 37 height 19
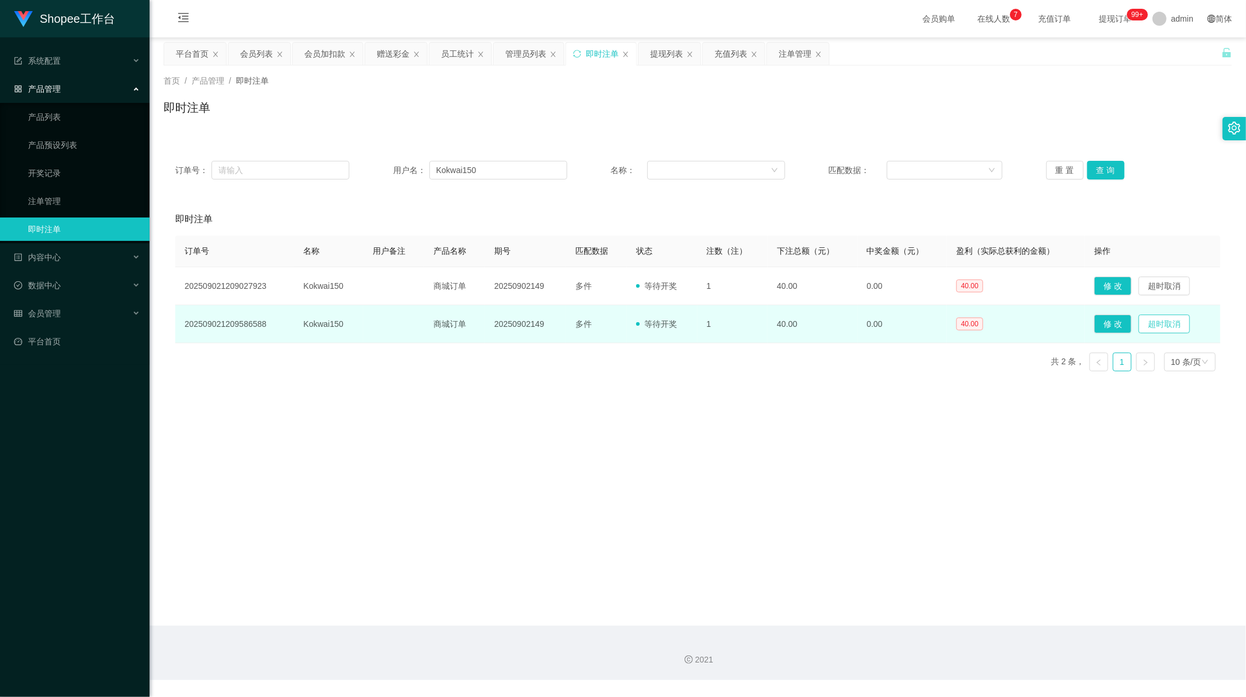
click at [1173, 324] on button "超时取消" at bounding box center [1164, 323] width 51 height 19
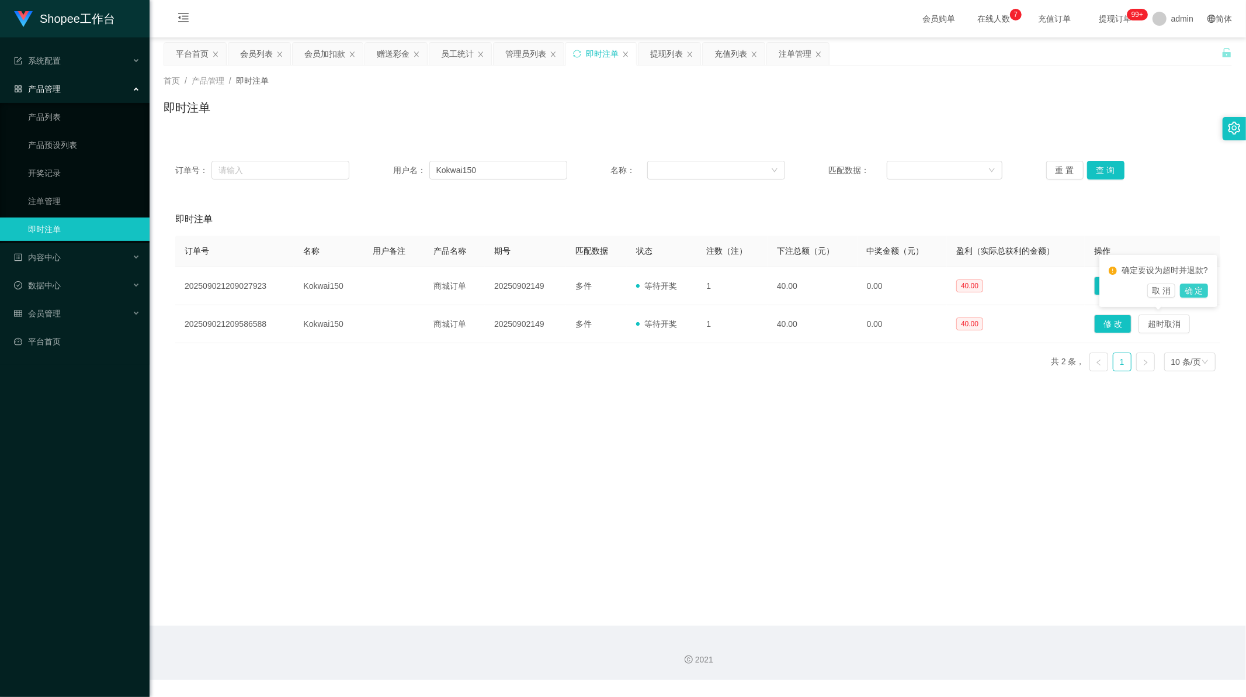
click at [1197, 283] on button "确 定" at bounding box center [1194, 290] width 28 height 14
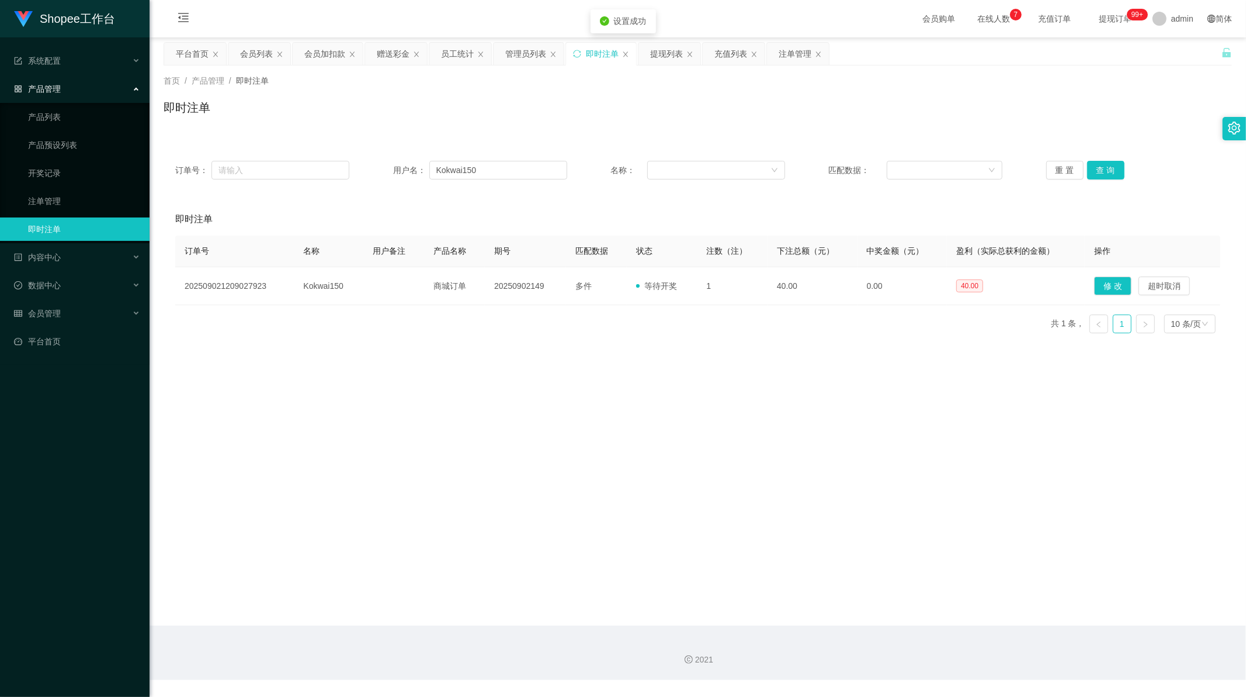
click at [973, 404] on main "关闭左侧 关闭右侧 关闭其它 刷新页面 平台首页 会员列表 会员加扣款 赠送彩金 员工统计 管理员列表 即时注单 提现列表 充值列表 注单管理 首页 / 产品…" at bounding box center [698, 331] width 1097 height 588
click at [617, 390] on main "关闭左侧 关闭右侧 关闭其它 刷新页面 平台首页 会员列表 会员加扣款 赠送彩金 员工统计 管理员列表 即时注单 提现列表 充值列表 注单管理 首页 / 产品…" at bounding box center [698, 331] width 1097 height 588
click at [667, 56] on div "提现列表" at bounding box center [666, 54] width 33 height 22
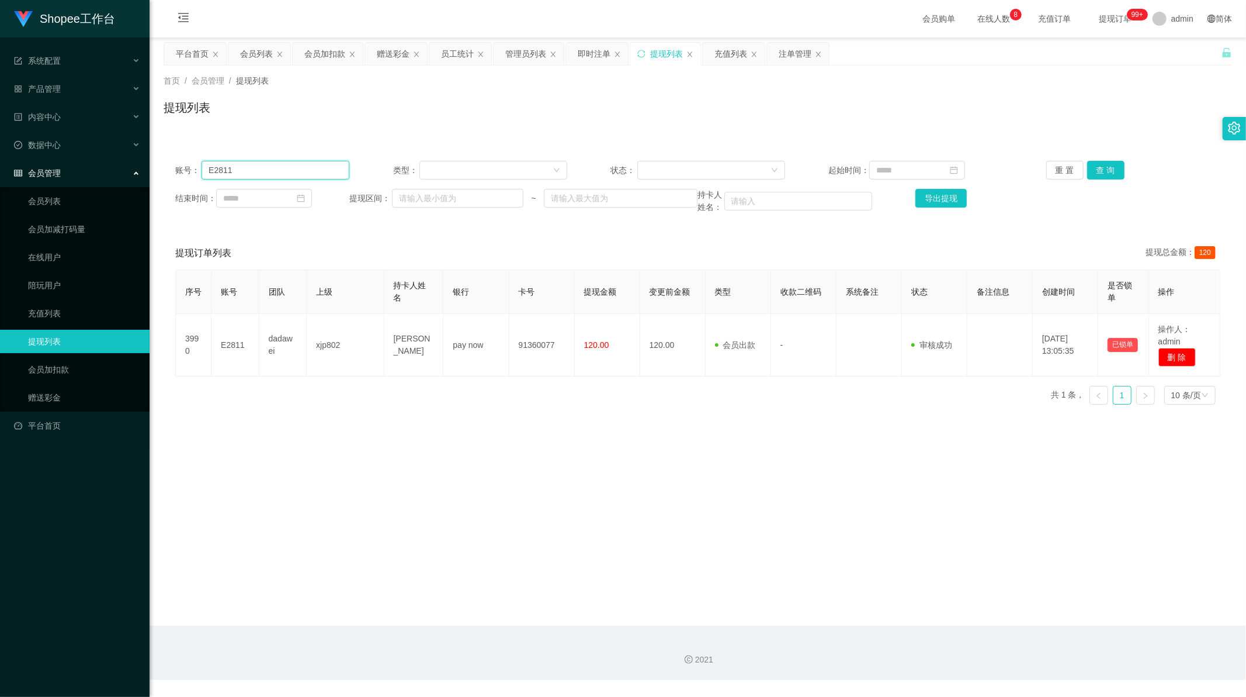
click at [241, 171] on input "E2811" at bounding box center [276, 170] width 148 height 19
click at [1096, 174] on button "查 询" at bounding box center [1106, 170] width 37 height 19
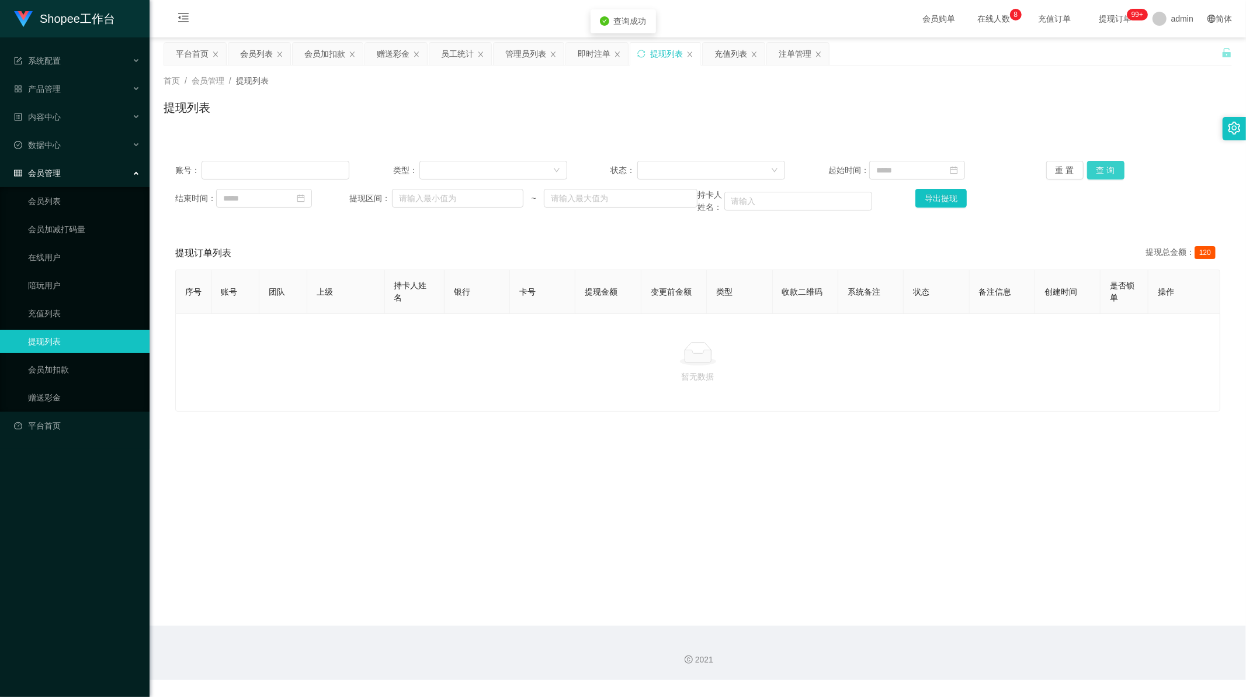
click at [1094, 164] on button "查 询" at bounding box center [1106, 170] width 37 height 19
drag, startPoint x: 243, startPoint y: 169, endPoint x: 91, endPoint y: 169, distance: 151.9
click at [91, 169] on section "Shopee工作台 系统配置 系统配置列表 管理员列表 管理员分组 支付通道 产品管理 产品列表 产品预设列表 开奖记录 注单管理 即时注单 内容中心 站内信…" at bounding box center [623, 340] width 1246 height 680
click at [1096, 167] on button "查 询" at bounding box center [1106, 170] width 37 height 19
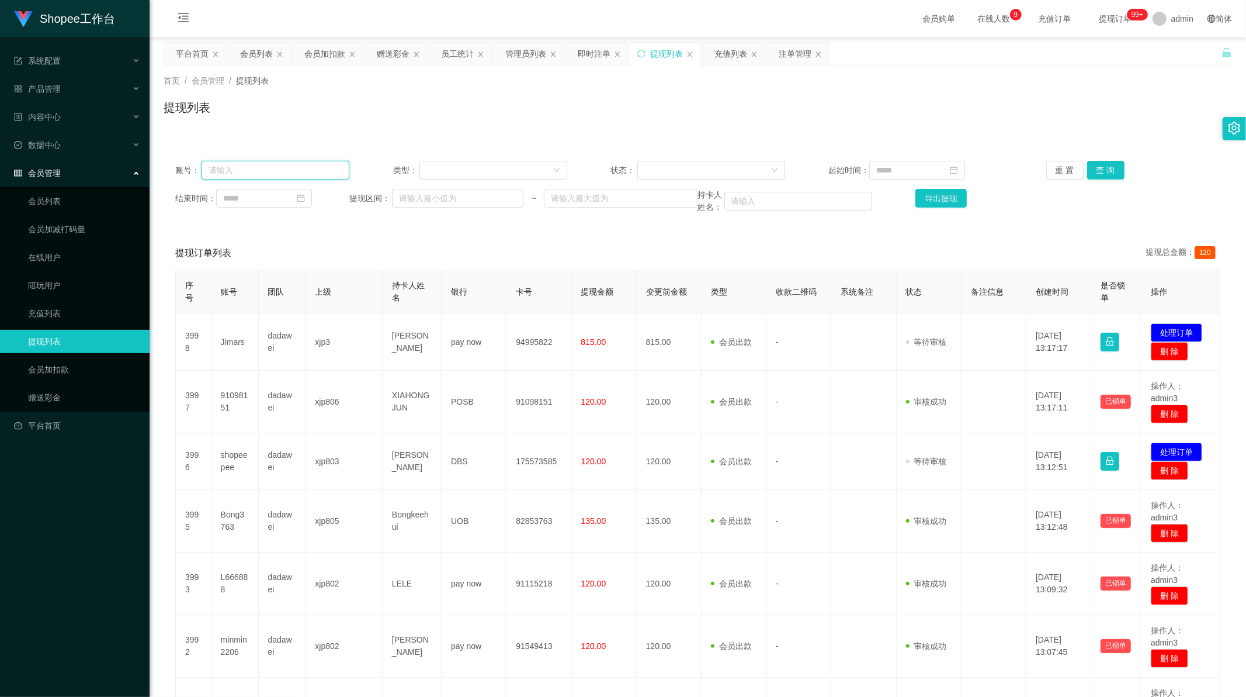
click at [251, 178] on input "text" at bounding box center [276, 170] width 148 height 19
paste input "shopeepee"
type input "shopeepee"
click at [1103, 165] on button "查 询" at bounding box center [1106, 170] width 37 height 19
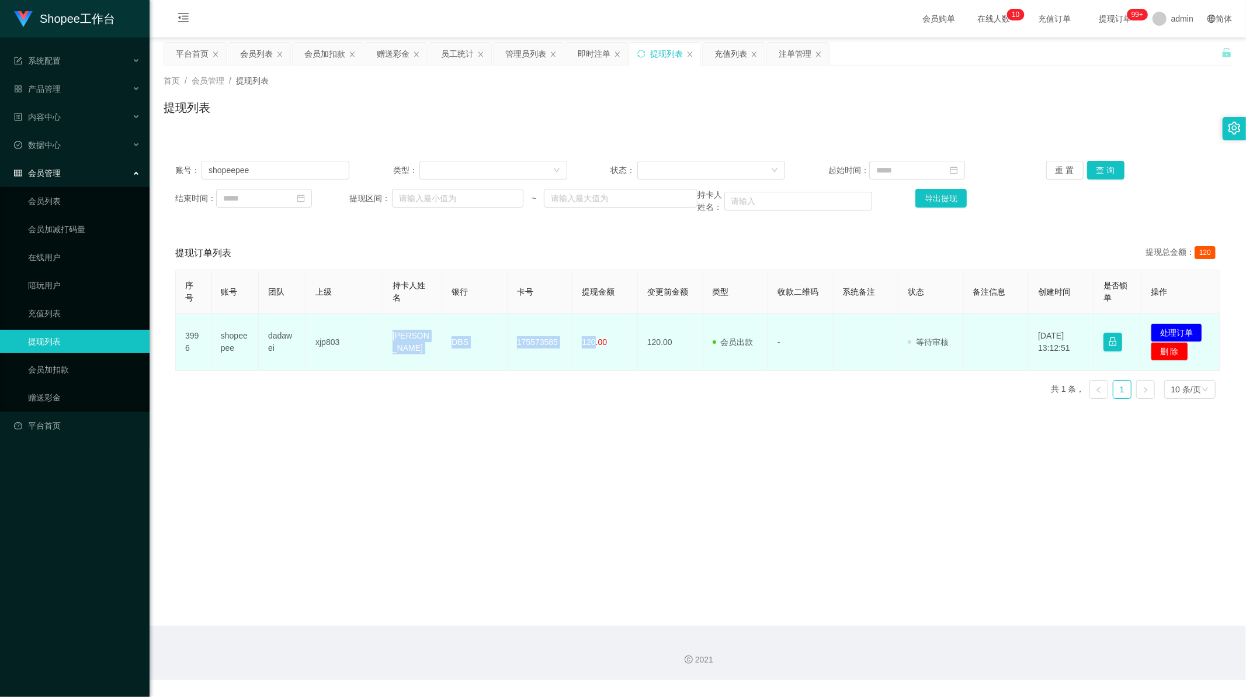
drag, startPoint x: 384, startPoint y: 330, endPoint x: 593, endPoint y: 347, distance: 209.8
click at [593, 347] on tr "3996 shopeepee dadawei xjp803 [PERSON_NAME] DBS 175573585 120.00 120.00 会员出款 人工…" at bounding box center [698, 342] width 1045 height 57
copy tr "[PERSON_NAME] DBS 175573585 120"
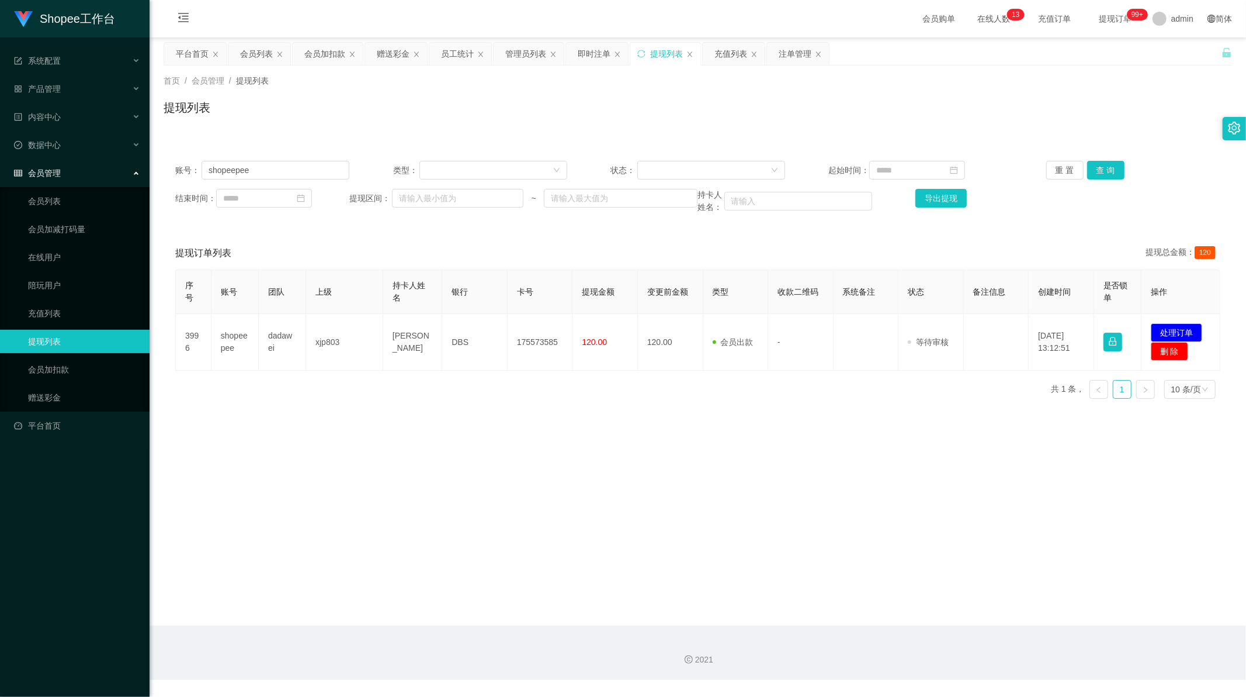
drag, startPoint x: 501, startPoint y: 423, endPoint x: 423, endPoint y: 410, distance: 79.5
click at [501, 423] on main "关闭左侧 关闭右侧 关闭其它 刷新页面 平台首页 会员列表 会员加扣款 赠送彩金 员工统计 管理员列表 即时注单 提现列表 充值列表 注单管理 首页 / 会员…" at bounding box center [698, 331] width 1097 height 588
click at [237, 173] on input "shopeepee" at bounding box center [276, 170] width 148 height 19
click at [259, 56] on div "会员列表" at bounding box center [256, 54] width 33 height 22
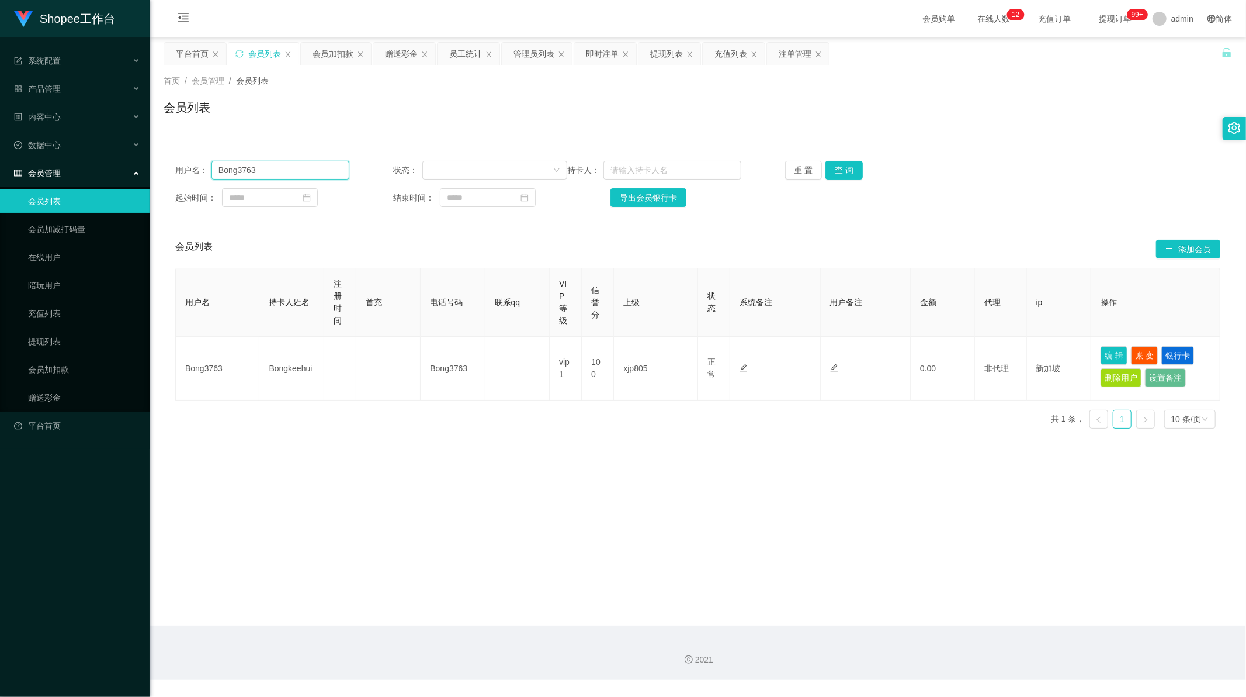
click at [258, 166] on input "Bong3763" at bounding box center [281, 170] width 138 height 19
click at [257, 165] on input "Bong3763" at bounding box center [281, 170] width 138 height 19
paste input "shopeepee"
type input "shopeepee"
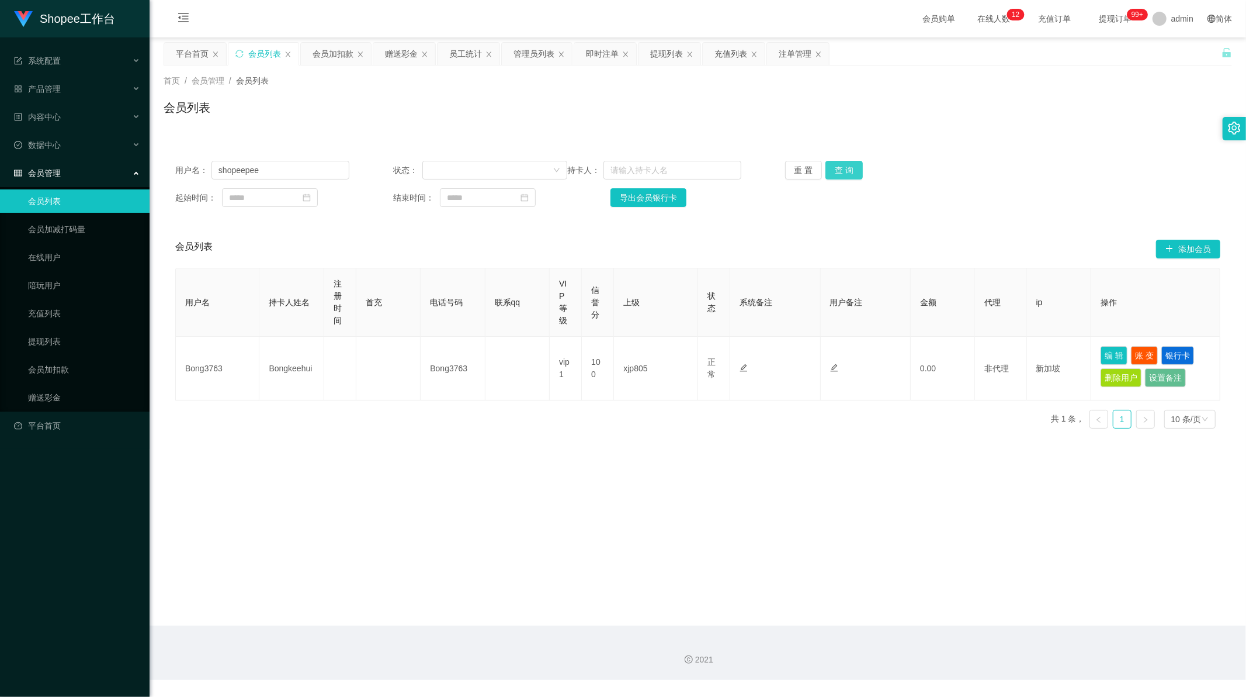
drag, startPoint x: 844, startPoint y: 171, endPoint x: 856, endPoint y: 178, distance: 14.1
click at [844, 171] on button "查 询" at bounding box center [844, 170] width 37 height 19
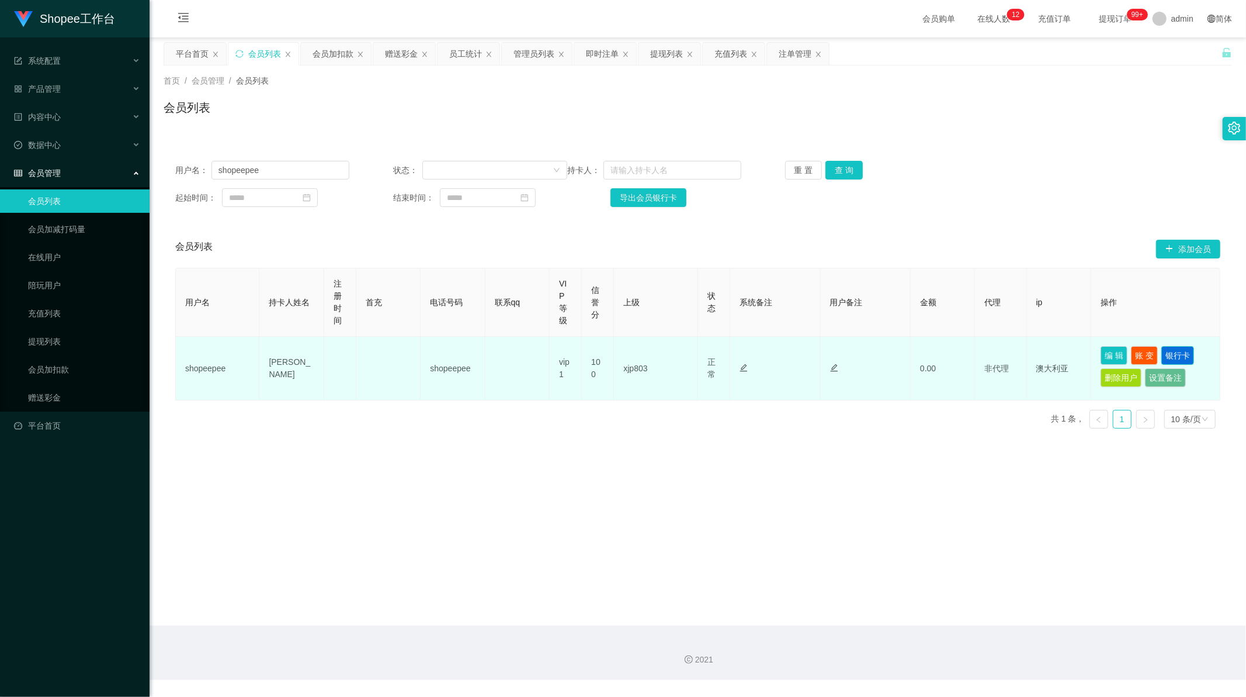
click at [1162, 352] on button "银行卡" at bounding box center [1178, 355] width 33 height 19
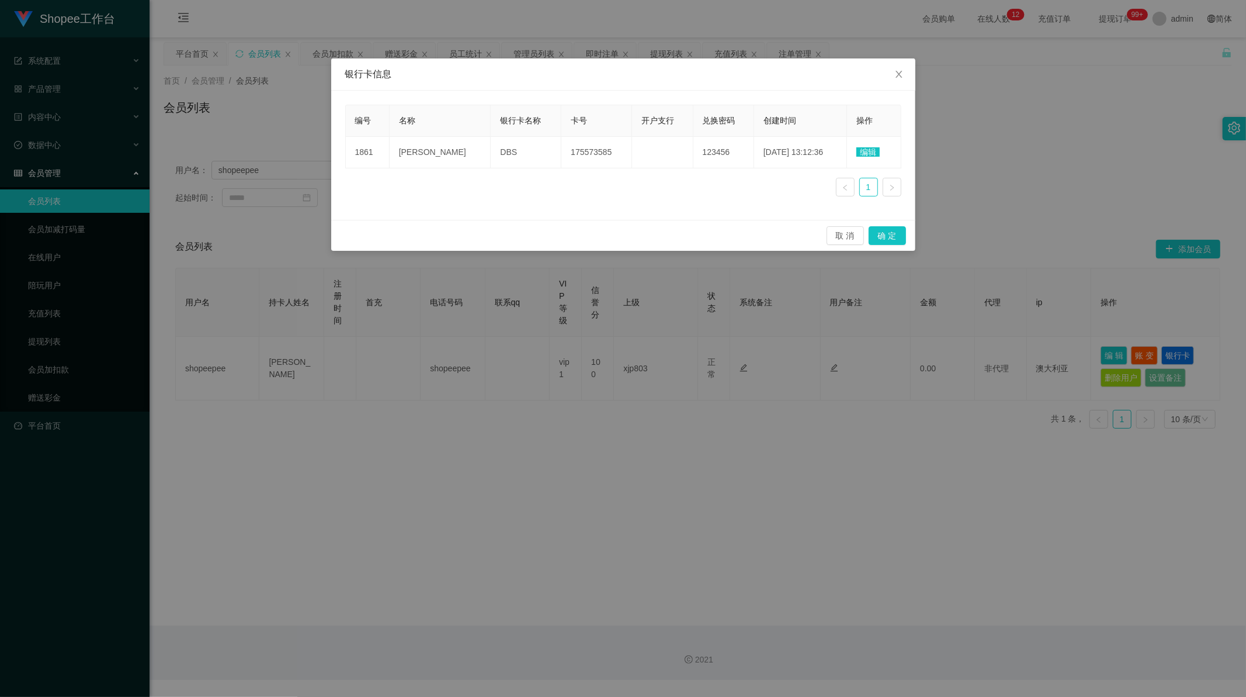
click at [867, 148] on span "编辑" at bounding box center [868, 151] width 23 height 9
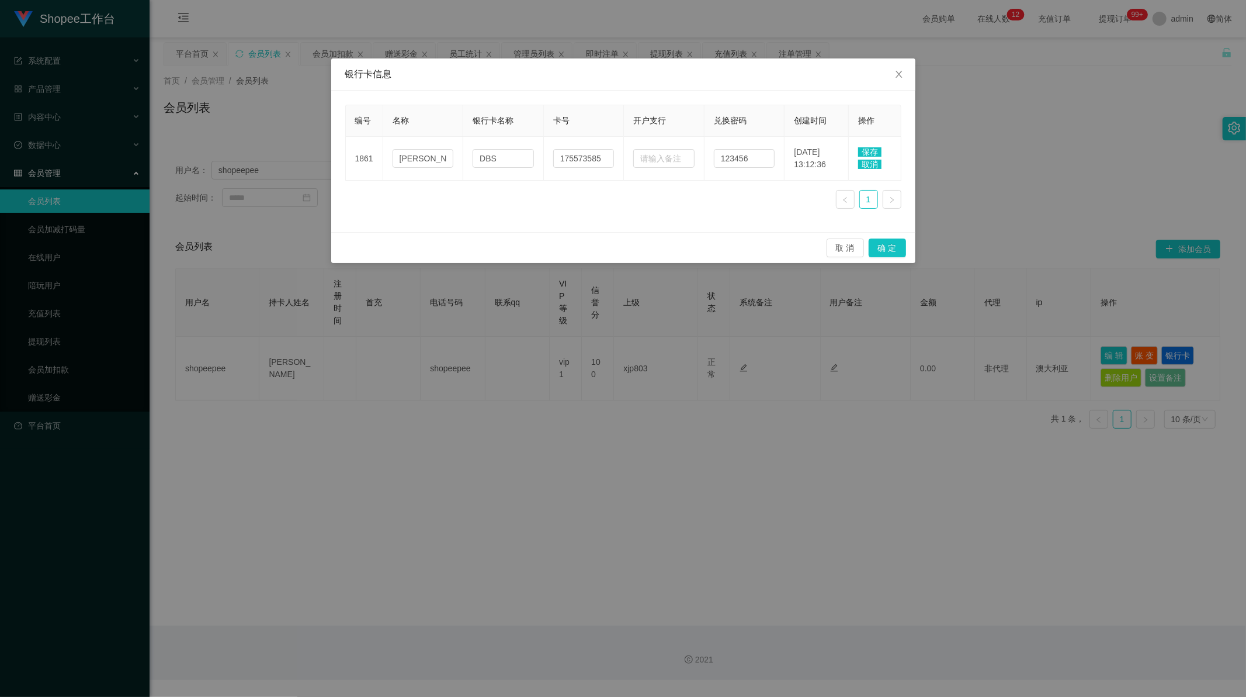
click at [594, 232] on div "取 消 确 定" at bounding box center [623, 247] width 584 height 31
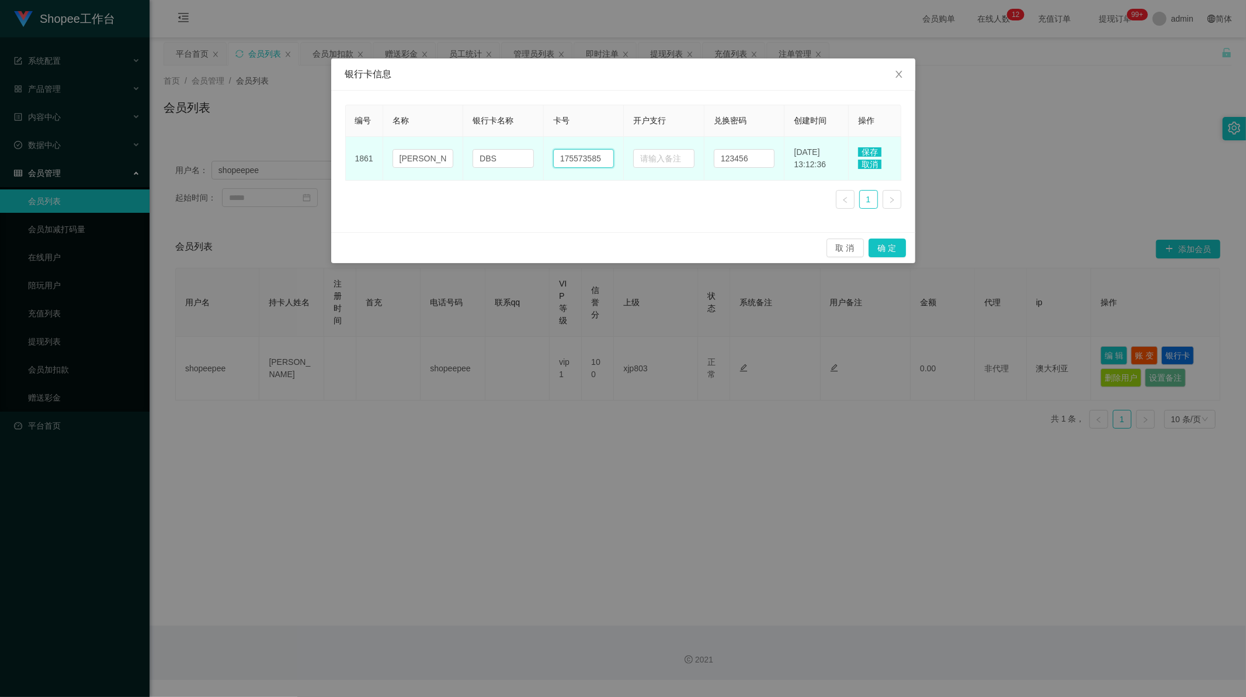
click at [573, 156] on input "175573585" at bounding box center [583, 158] width 61 height 19
paste input "82744986"
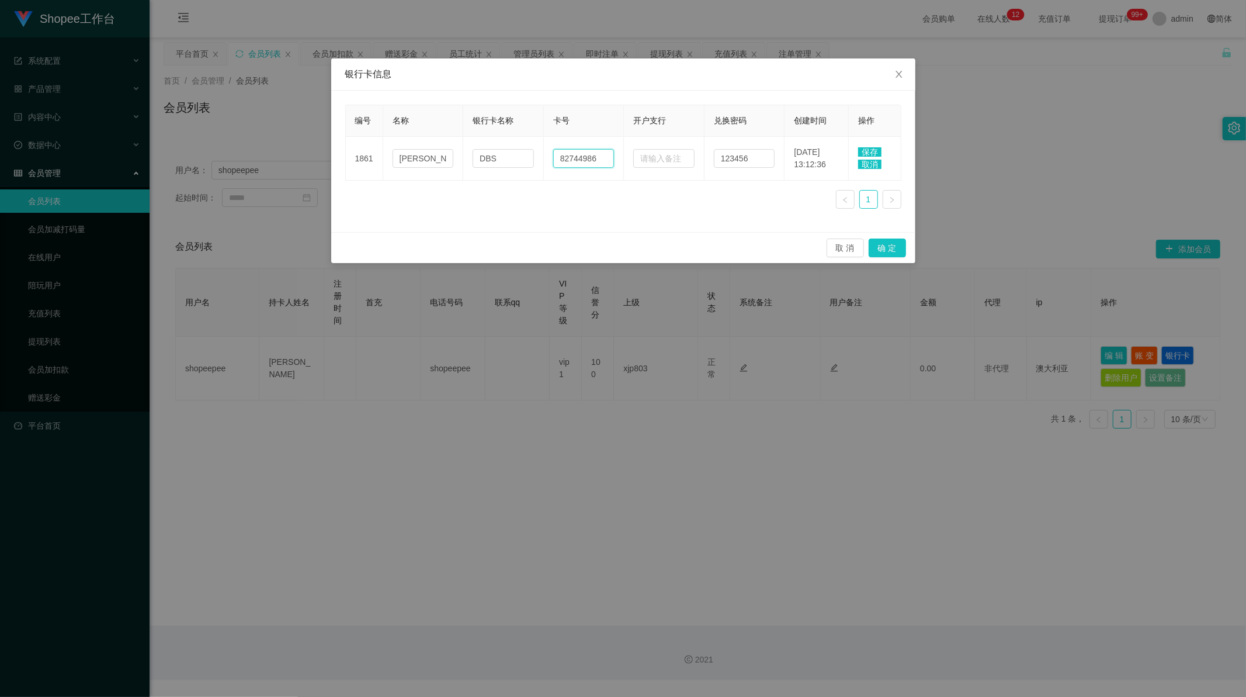
type input "82744986"
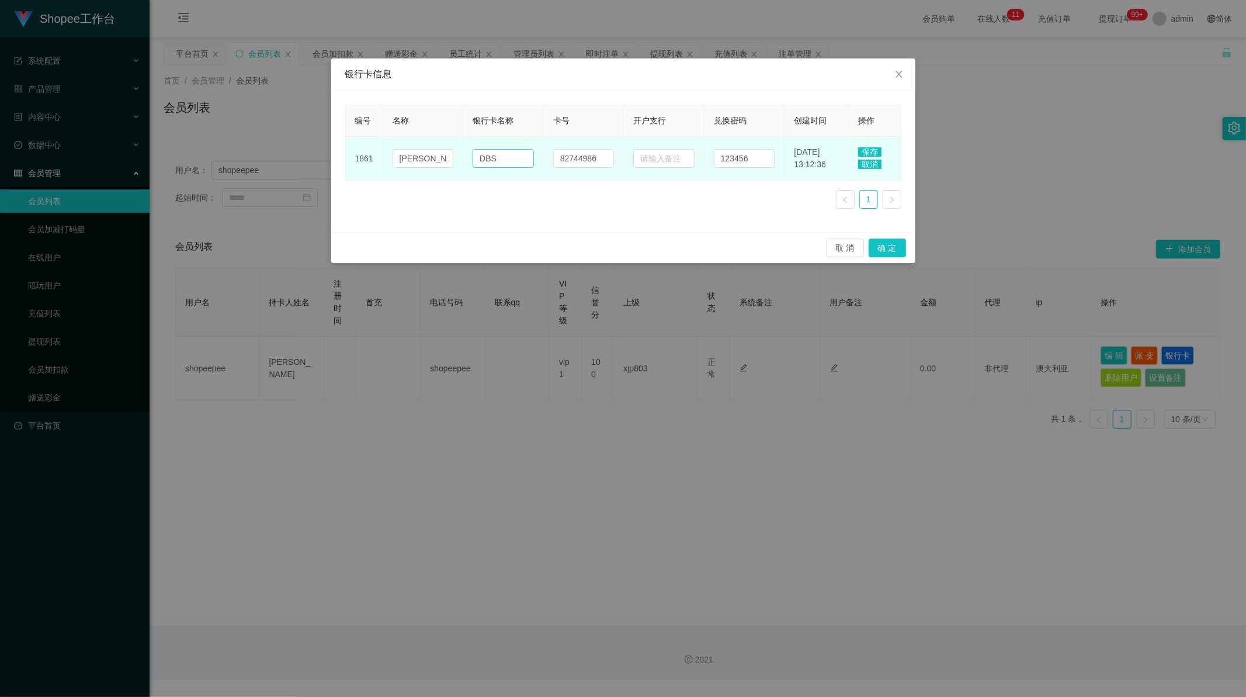
drag, startPoint x: 492, startPoint y: 137, endPoint x: 490, endPoint y: 160, distance: 22.9
click at [492, 138] on td "DBS" at bounding box center [503, 159] width 81 height 44
click at [490, 160] on input "DBS" at bounding box center [503, 158] width 61 height 19
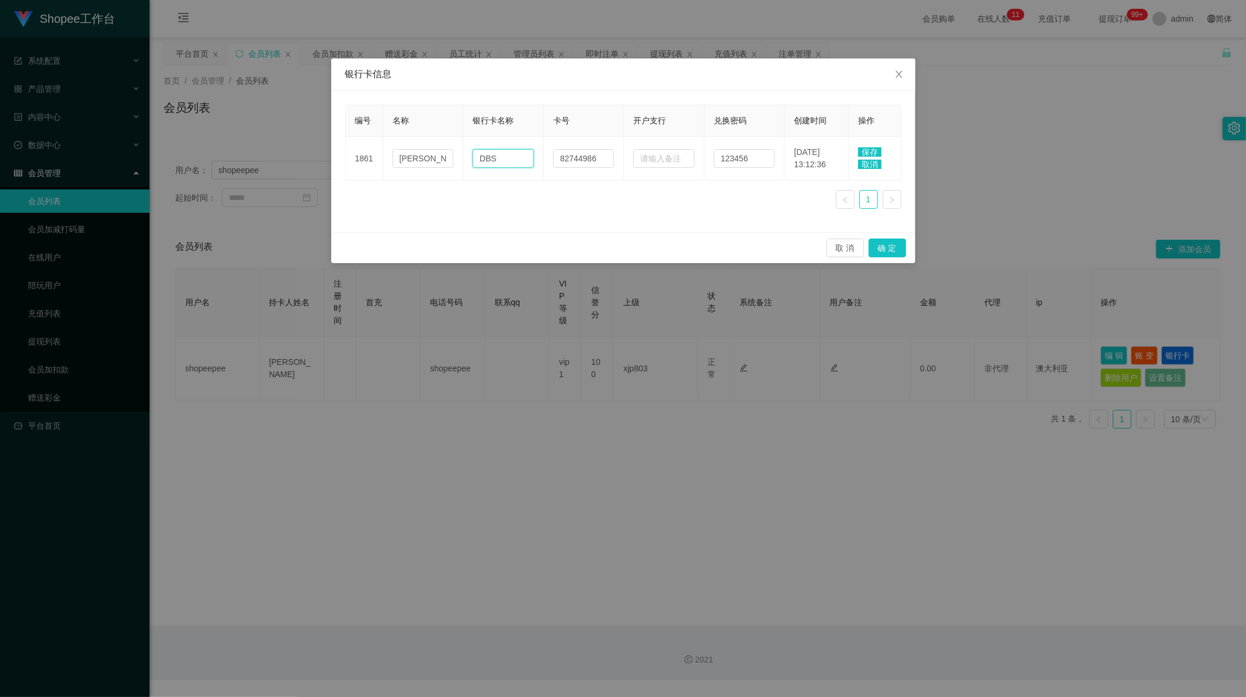
paste input "paynow"
type input "paynow"
click at [541, 212] on div "编号 名称 银行卡名称 卡号 开户支行 兑换密码 创建时间 操作 1861 [PERSON_NAME] 82744986 123456 [DATE] 13:1…" at bounding box center [623, 161] width 556 height 113
click at [864, 152] on span "保存" at bounding box center [869, 151] width 23 height 9
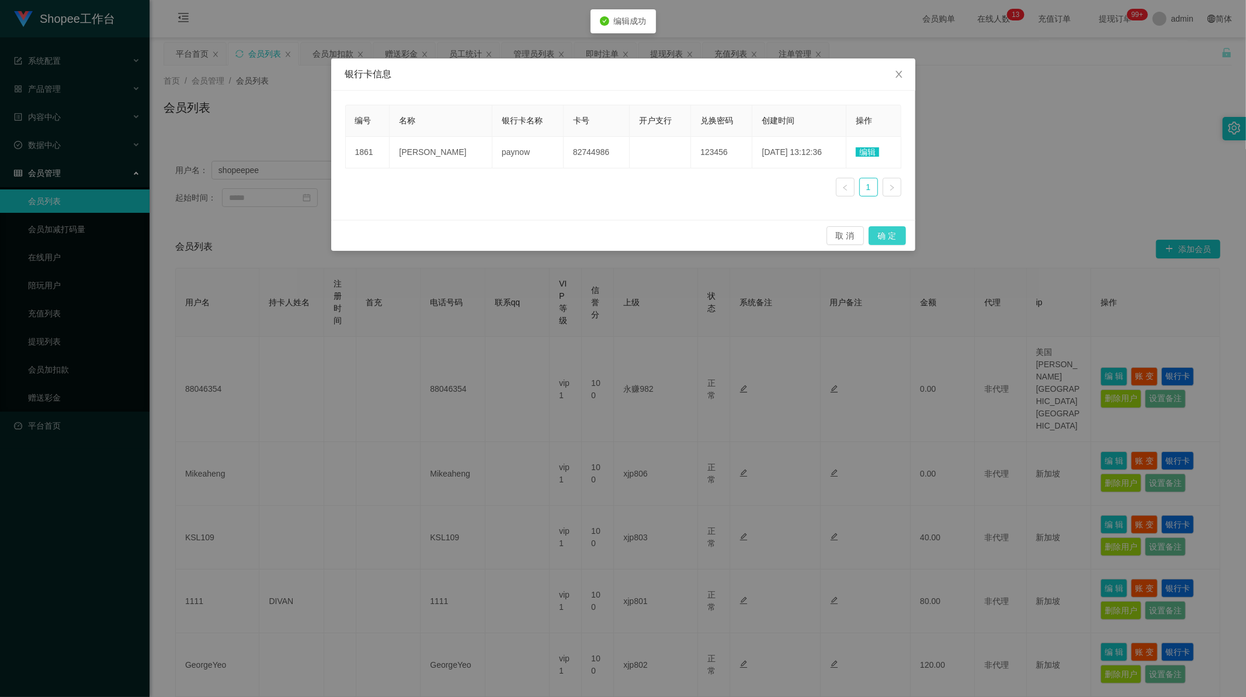
click at [892, 232] on button "确 定" at bounding box center [887, 235] width 37 height 19
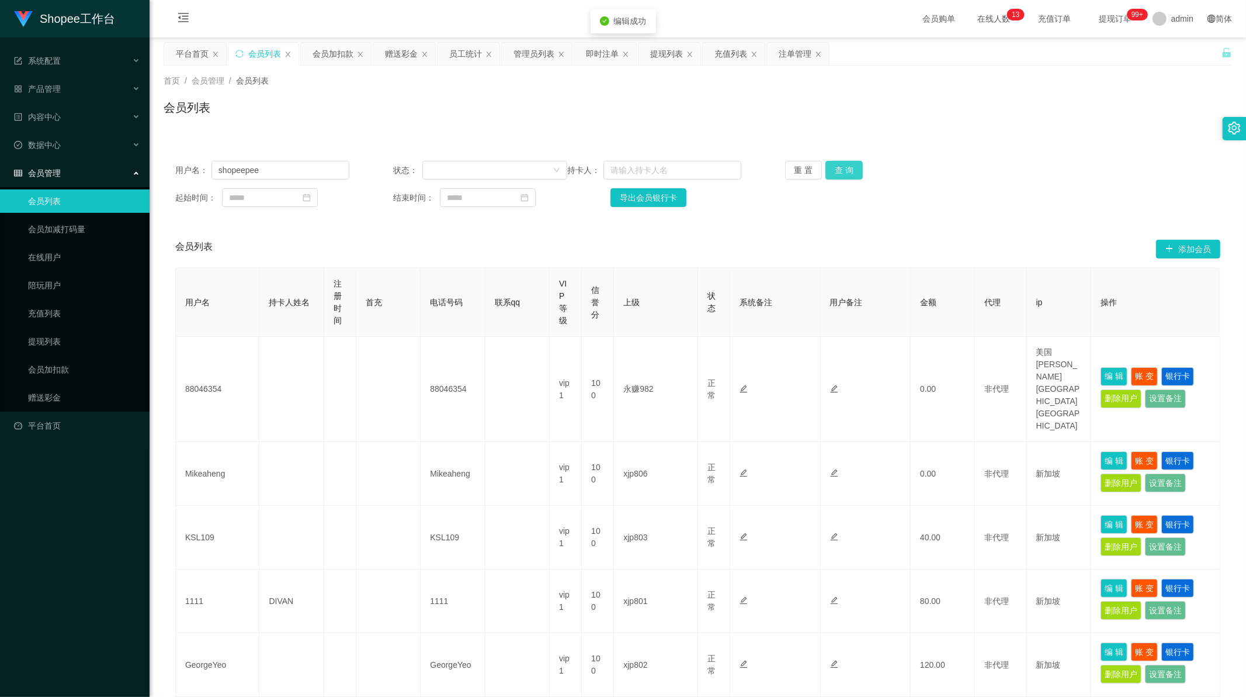
click at [843, 172] on button "查 询" at bounding box center [844, 170] width 37 height 19
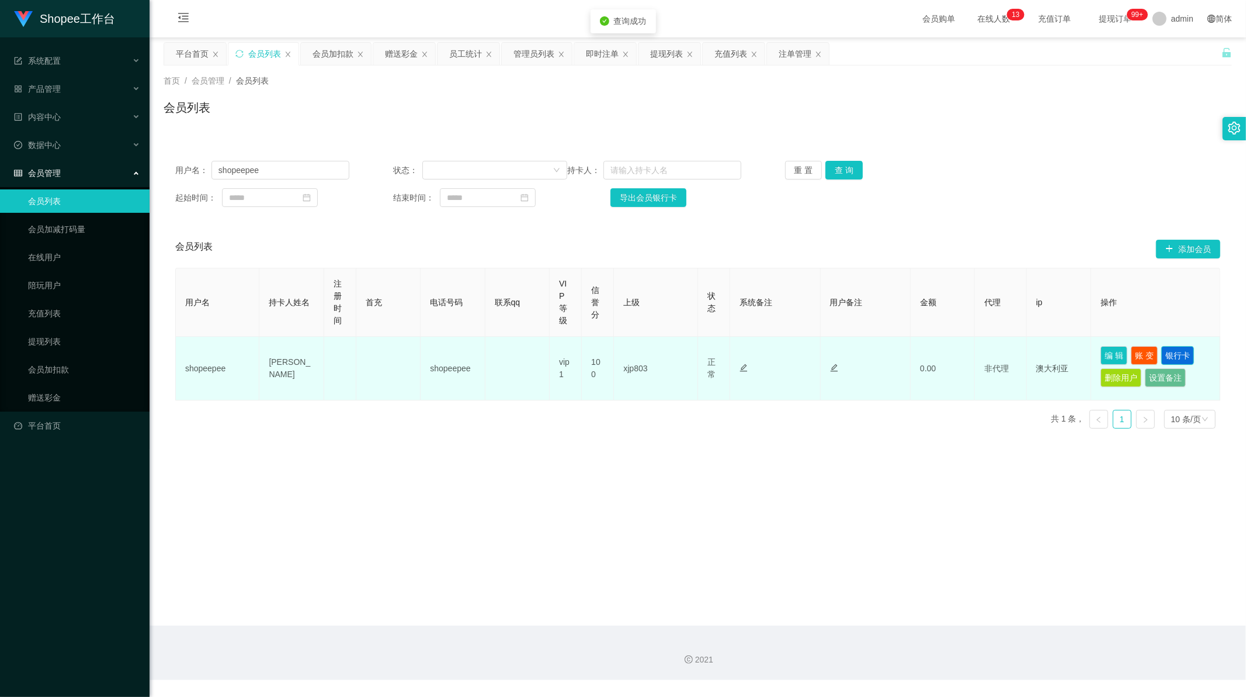
click at [1176, 355] on button "银行卡" at bounding box center [1178, 355] width 33 height 19
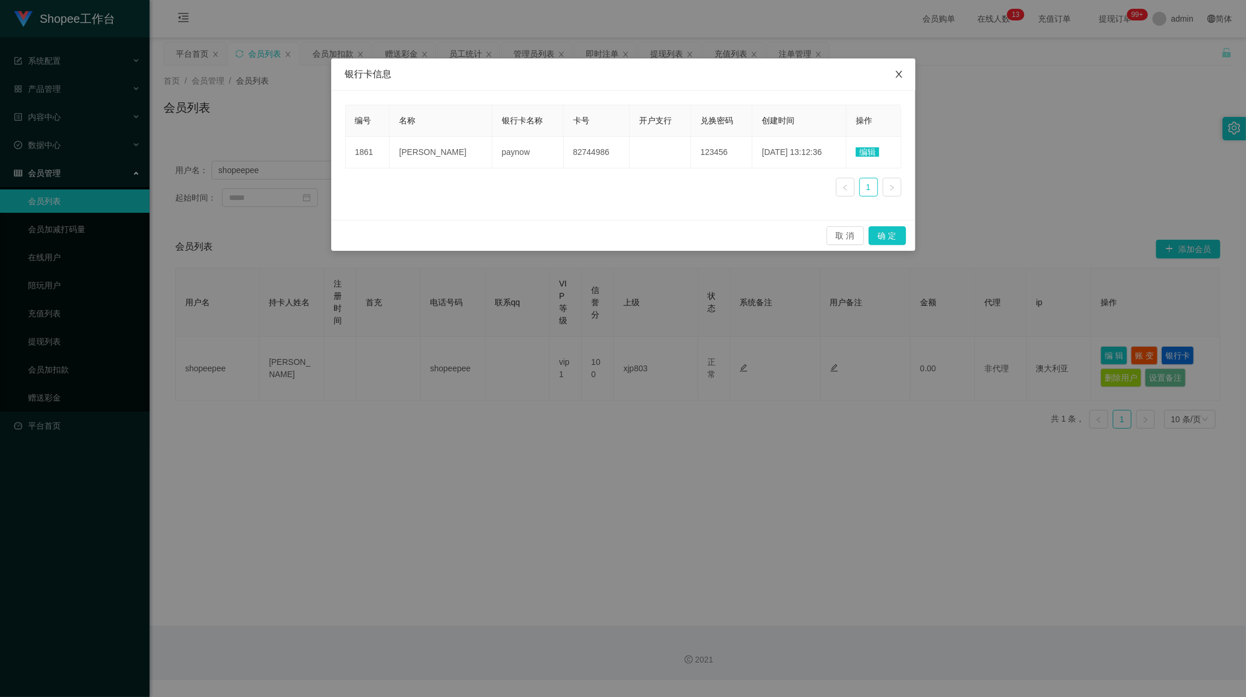
click at [898, 77] on icon "图标: close" at bounding box center [899, 74] width 6 height 7
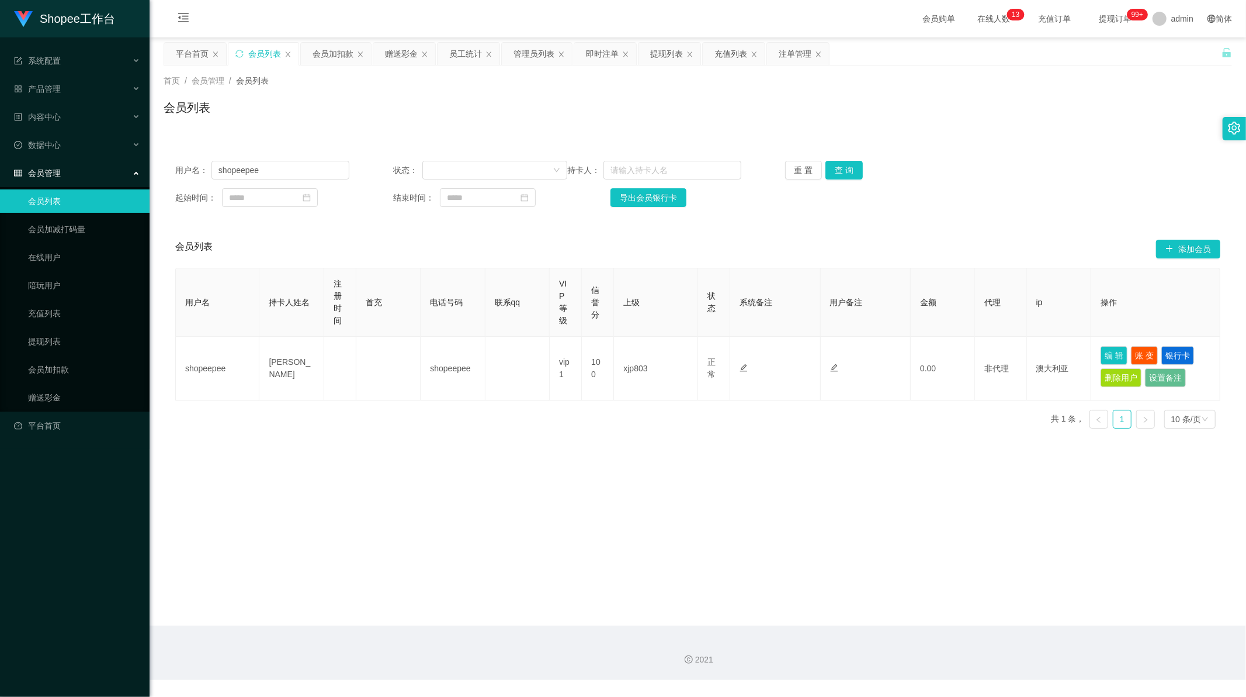
click at [633, 471] on main "关闭左侧 关闭右侧 关闭其它 刷新页面 平台首页 会员列表 会员加扣款 赠送彩金 员工统计 管理员列表 即时注单 提现列表 充值列表 注单管理 首页 / 会员…" at bounding box center [698, 331] width 1097 height 588
click at [335, 54] on div "会员加扣款" at bounding box center [333, 54] width 41 height 22
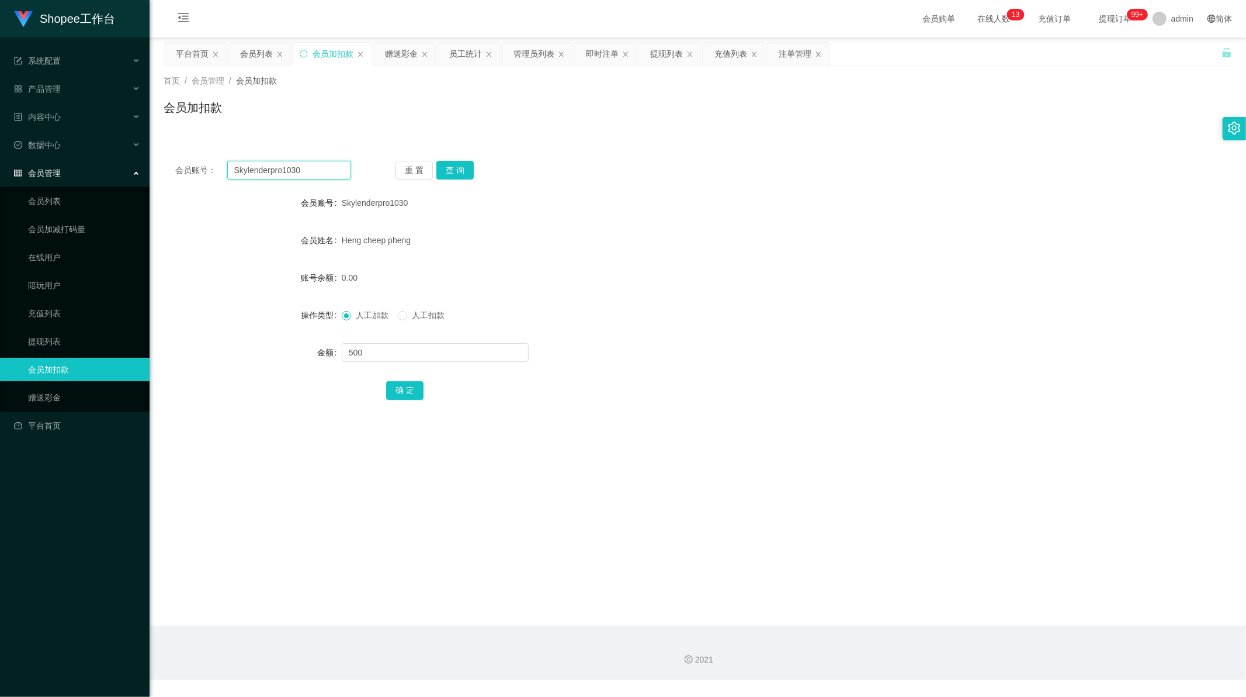
click at [272, 172] on input "Skylenderpro1030" at bounding box center [289, 170] width 124 height 19
paste input "6666"
type input "6666"
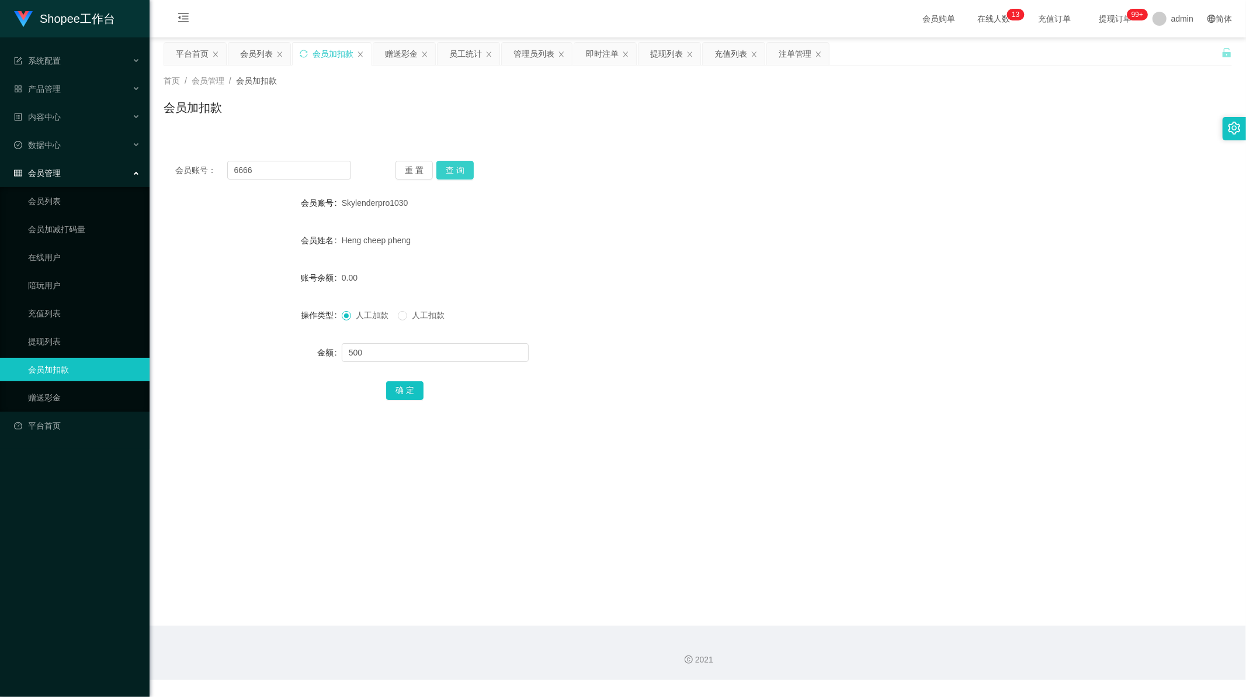
click at [448, 169] on button "查 询" at bounding box center [455, 170] width 37 height 19
click at [366, 354] on input "text" at bounding box center [435, 352] width 187 height 19
paste input "840"
type input "840"
click at [407, 388] on button "确 定" at bounding box center [404, 390] width 37 height 19
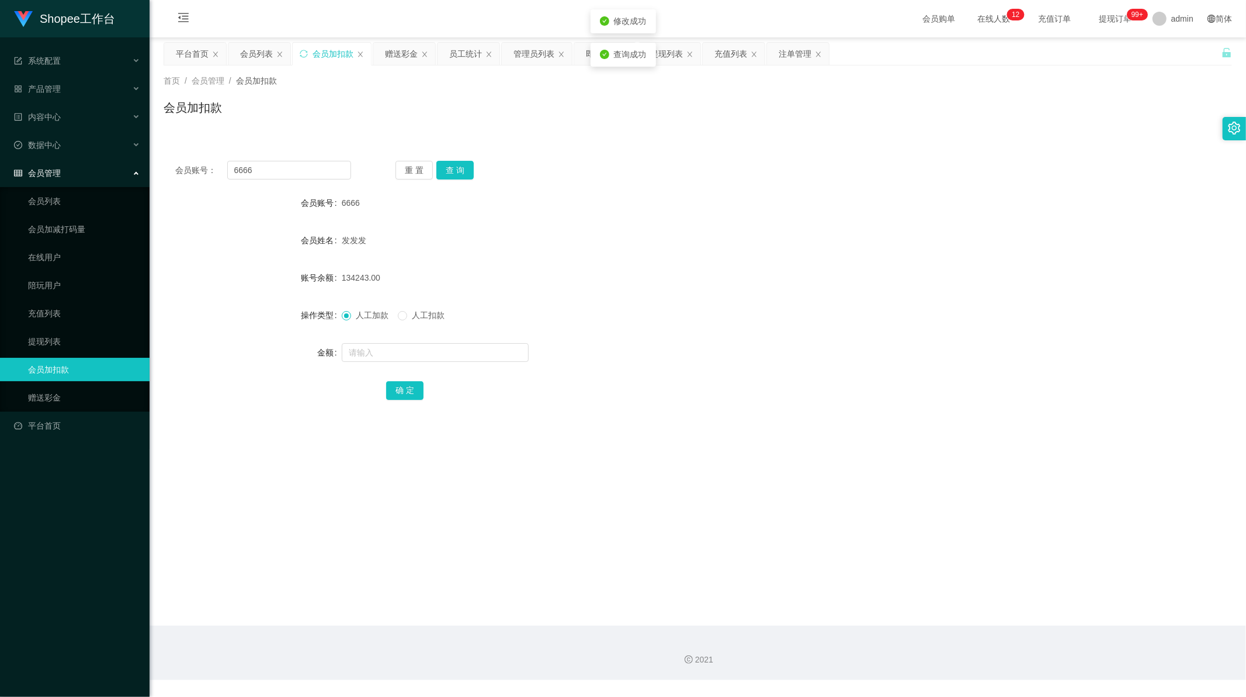
click at [365, 456] on main "关闭左侧 关闭右侧 关闭其它 刷新页面 平台首页 会员列表 会员加扣款 赠送彩金 员工统计 管理员列表 即时注单 提现列表 充值列表 注单管理 首页 / 会员…" at bounding box center [698, 331] width 1097 height 588
drag, startPoint x: 585, startPoint y: 262, endPoint x: 579, endPoint y: 256, distance: 8.3
click at [585, 262] on form "会员账号 6666 会员姓名 发发发 账号余额 134243.00 操作类型 人工加款 人工扣款 金额 确 定" at bounding box center [698, 296] width 1069 height 210
click at [410, 50] on div "赠送彩金" at bounding box center [401, 54] width 33 height 22
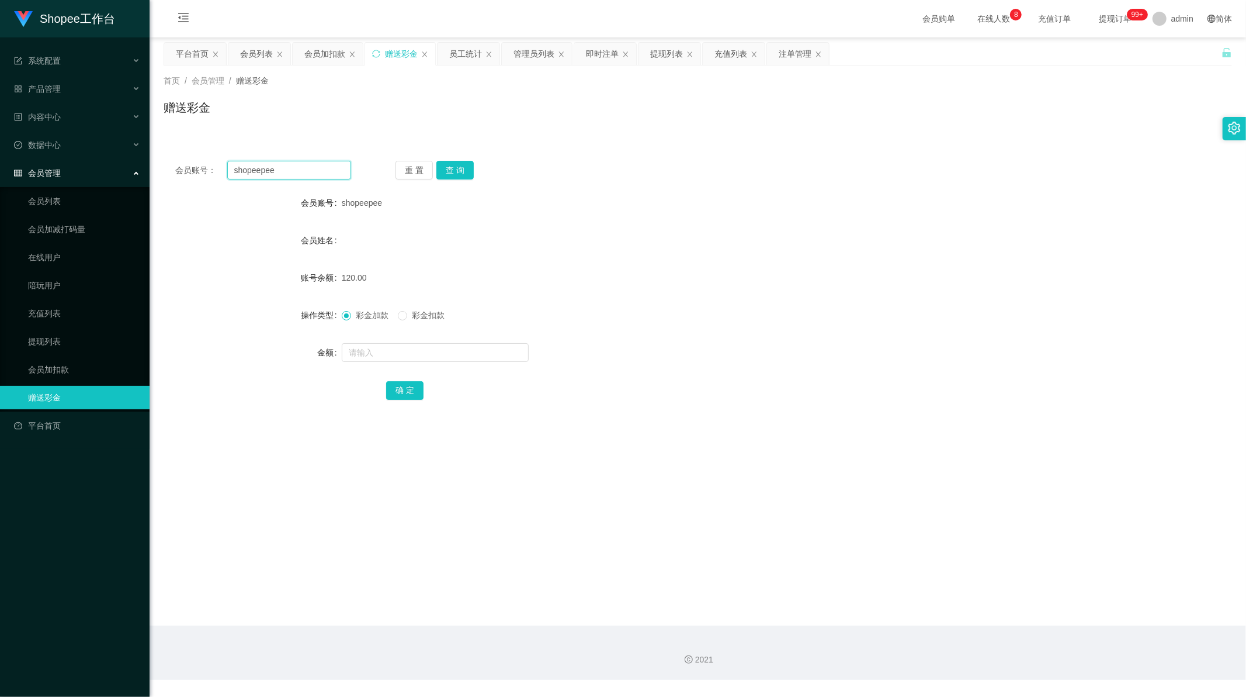
click at [305, 168] on input "shopeepee" at bounding box center [289, 170] width 124 height 19
paste input "Mikeaheng"
type input "Mikeaheng"
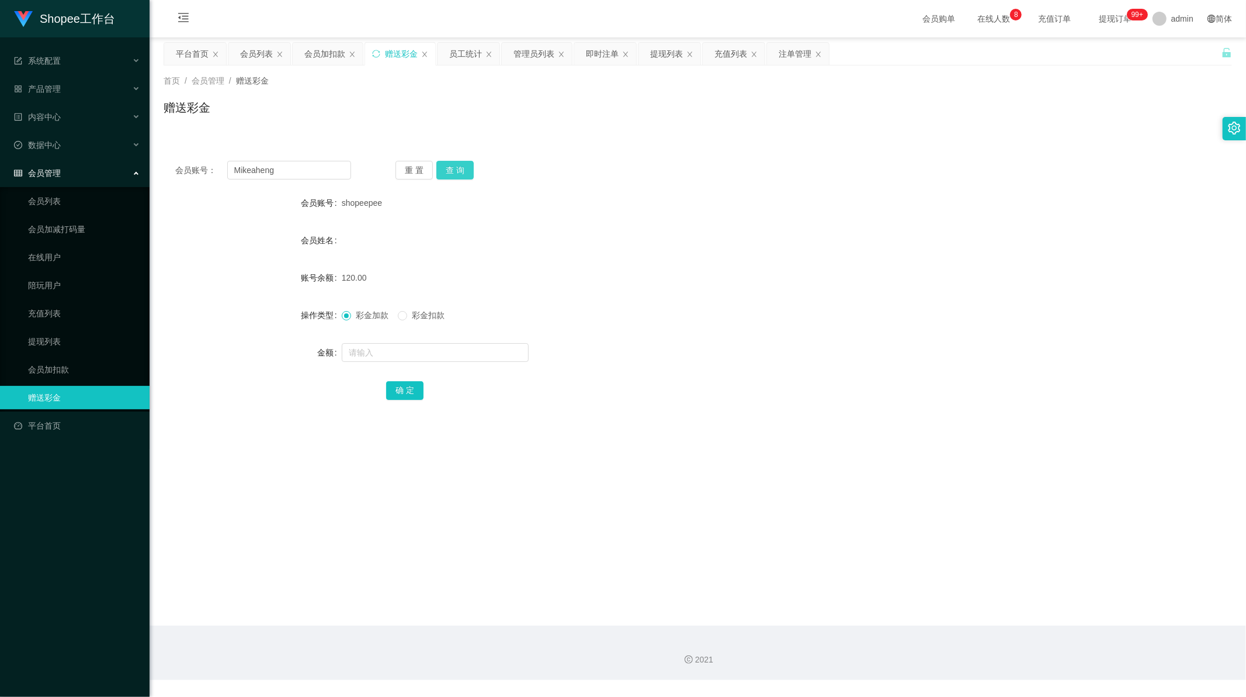
drag, startPoint x: 452, startPoint y: 162, endPoint x: 451, endPoint y: 176, distance: 14.0
click at [451, 164] on button "查 询" at bounding box center [455, 170] width 37 height 19
click at [372, 359] on input "text" at bounding box center [435, 352] width 187 height 19
type input "80"
click at [407, 392] on button "确 定" at bounding box center [404, 390] width 37 height 19
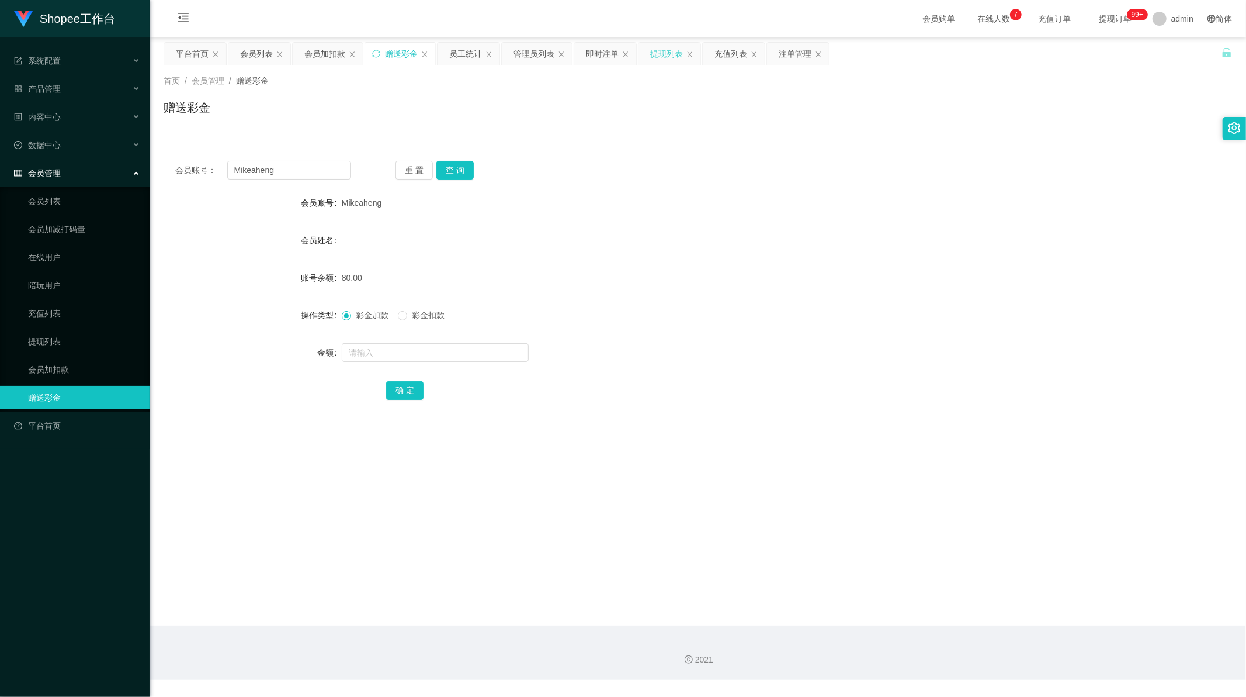
click at [663, 55] on div "提现列表" at bounding box center [666, 54] width 33 height 22
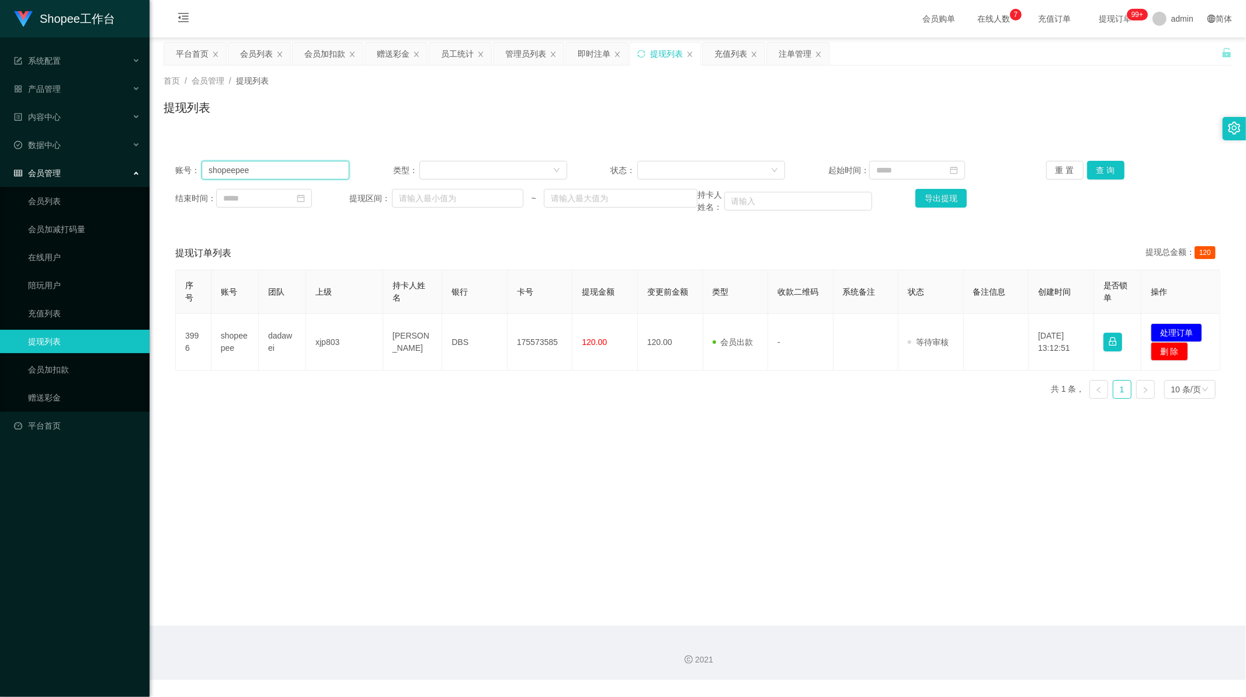
click at [278, 178] on input "shopeepee" at bounding box center [276, 170] width 148 height 19
click at [277, 178] on input "shopeepee" at bounding box center [276, 170] width 148 height 19
drag, startPoint x: 277, startPoint y: 178, endPoint x: 311, endPoint y: 172, distance: 35.1
click at [277, 178] on input "shopeepee" at bounding box center [276, 170] width 148 height 19
paste input "ab12345"
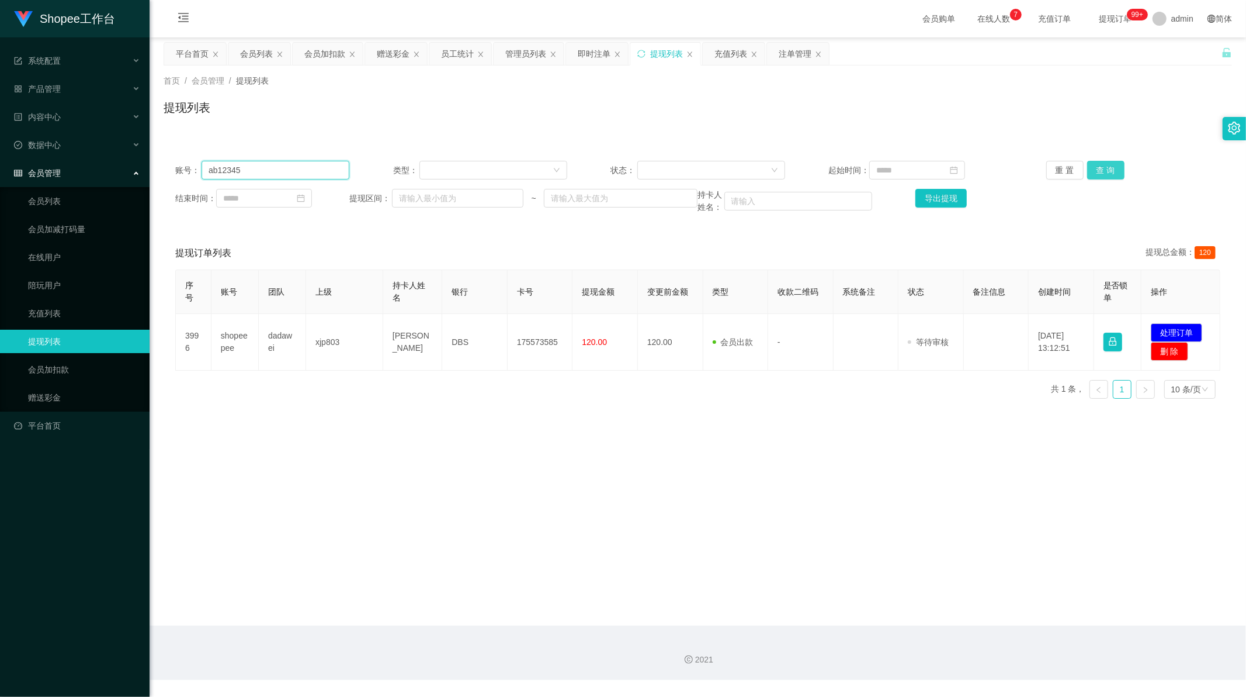
type input "ab12345"
drag, startPoint x: 1097, startPoint y: 167, endPoint x: 1071, endPoint y: 178, distance: 29.1
click at [1097, 167] on button "查 询" at bounding box center [1106, 170] width 37 height 19
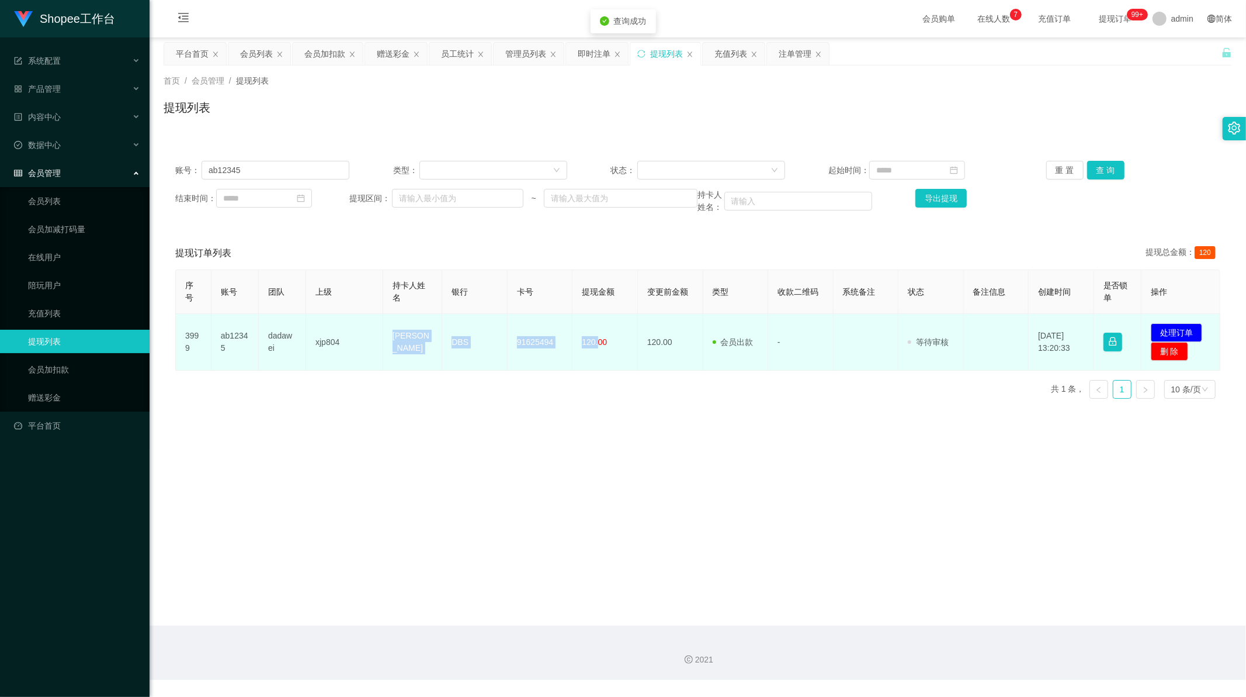
drag, startPoint x: 384, startPoint y: 345, endPoint x: 594, endPoint y: 349, distance: 210.4
click at [594, 349] on tr "3999 ab12345 dadawei xjp804 [PERSON_NAME] DBS 91625494 120.00 120.00 会员出款 人工取款 …" at bounding box center [698, 342] width 1045 height 57
copy tr "[PERSON_NAME] DBS 91625494 120."
click at [1186, 329] on button "处理订单" at bounding box center [1176, 332] width 51 height 19
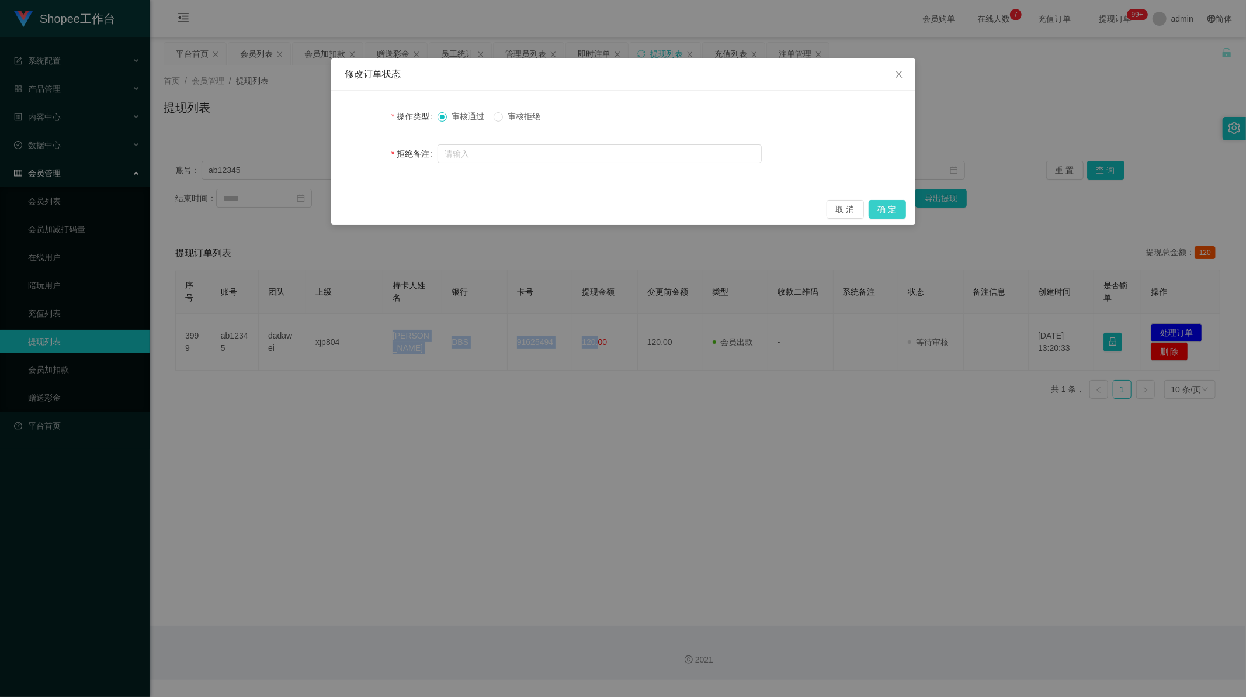
click at [892, 206] on button "确 定" at bounding box center [887, 209] width 37 height 19
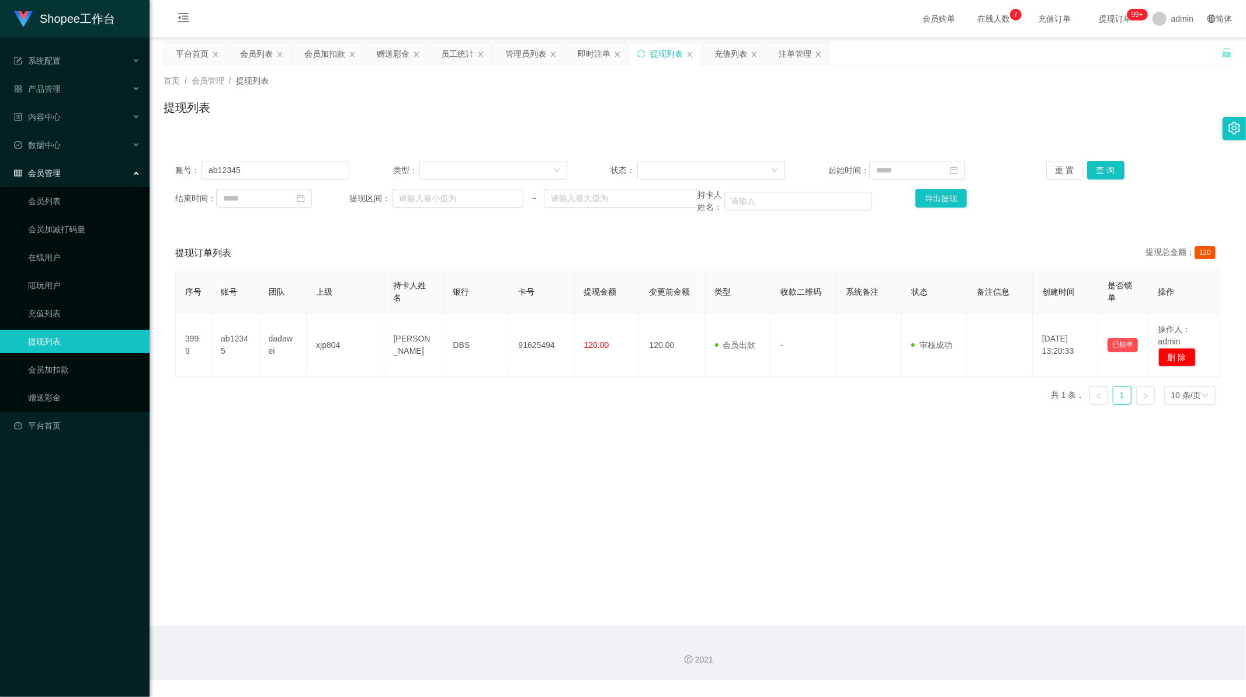
click at [630, 417] on main "关闭左侧 关闭右侧 关闭其它 刷新页面 平台首页 会员列表 会员加扣款 赠送彩金 员工统计 管理员列表 即时注单 提现列表 充值列表 注单管理 首页 / 会员…" at bounding box center [698, 331] width 1097 height 588
click at [694, 413] on div "序号 账号 团队 上级 持卡人姓名 银行 卡号 提现金额 变更前金额 类型 收款二维码 系统备注 状态 备注信息 创建时间 是否锁单 操作 3999 ab12…" at bounding box center [697, 341] width 1045 height 144
click at [1103, 171] on button "查 询" at bounding box center [1106, 170] width 37 height 19
click at [559, 436] on main "关闭左侧 关闭右侧 关闭其它 刷新页面 平台首页 会员列表 会员加扣款 赠送彩金 员工统计 管理员列表 即时注单 提现列表 充值列表 注单管理 首页 / 会员…" at bounding box center [698, 331] width 1097 height 588
click at [278, 170] on input "ab12345" at bounding box center [276, 170] width 148 height 19
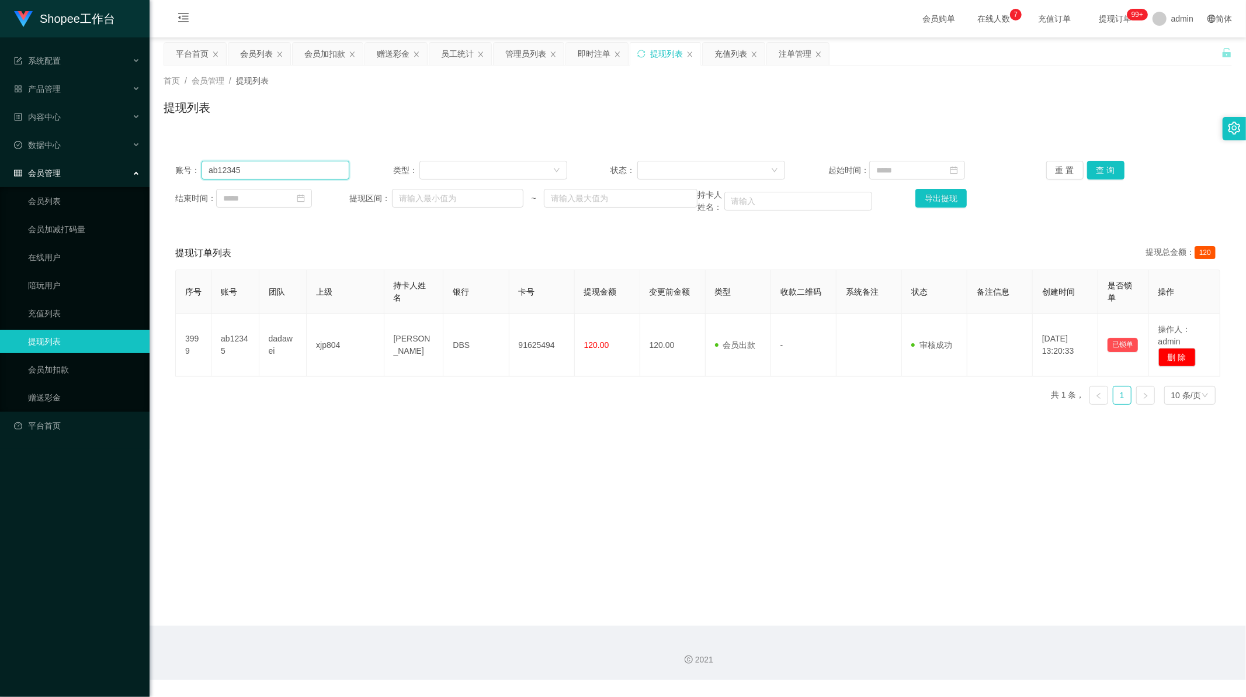
click at [278, 170] on input "ab12345" at bounding box center [276, 170] width 148 height 19
drag, startPoint x: 278, startPoint y: 170, endPoint x: 569, endPoint y: 169, distance: 291.6
click at [278, 169] on input "ab12345" at bounding box center [276, 170] width 148 height 19
click at [1101, 167] on button "查 询" at bounding box center [1106, 170] width 37 height 19
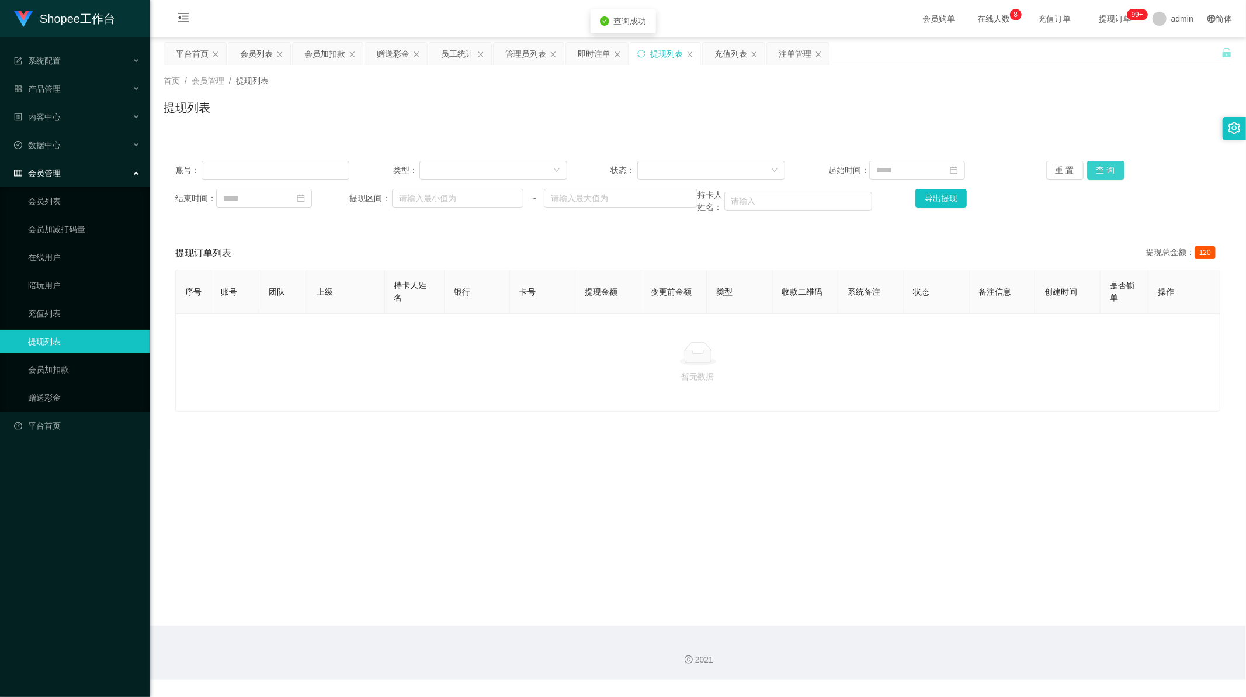
click at [1102, 167] on button "查 询" at bounding box center [1106, 170] width 37 height 19
click at [316, 162] on input "text" at bounding box center [276, 170] width 148 height 19
click at [1113, 174] on button "查 询" at bounding box center [1106, 170] width 37 height 19
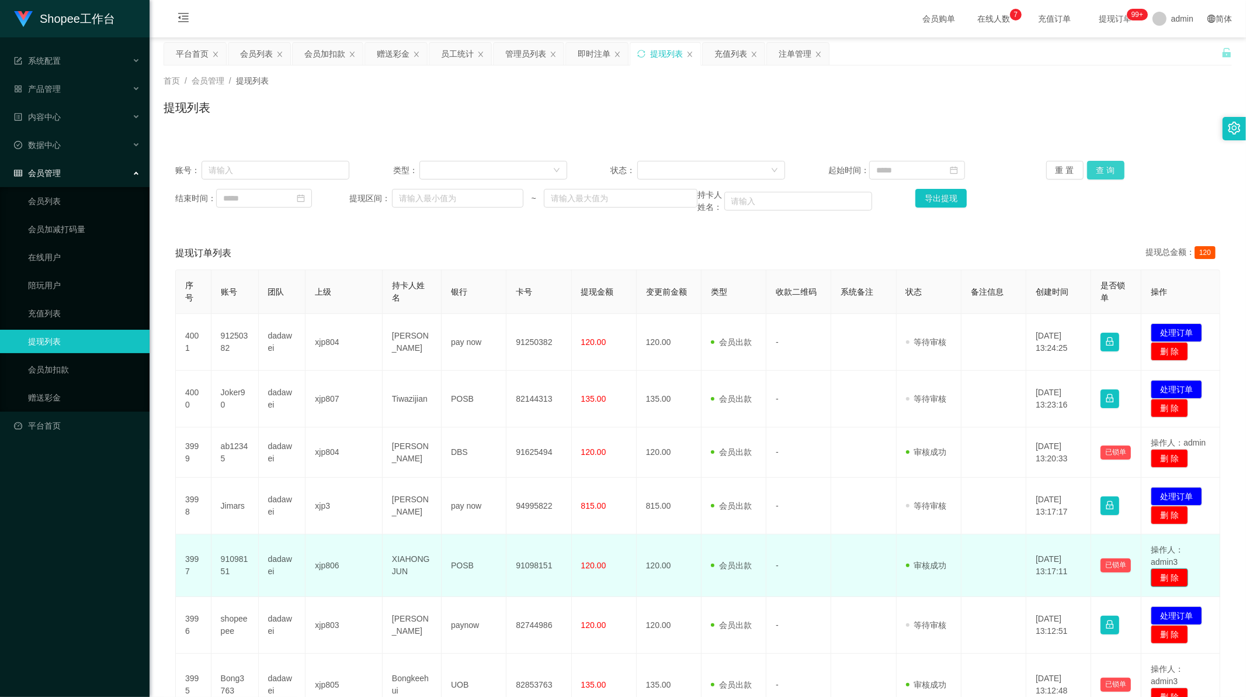
scroll to position [65, 0]
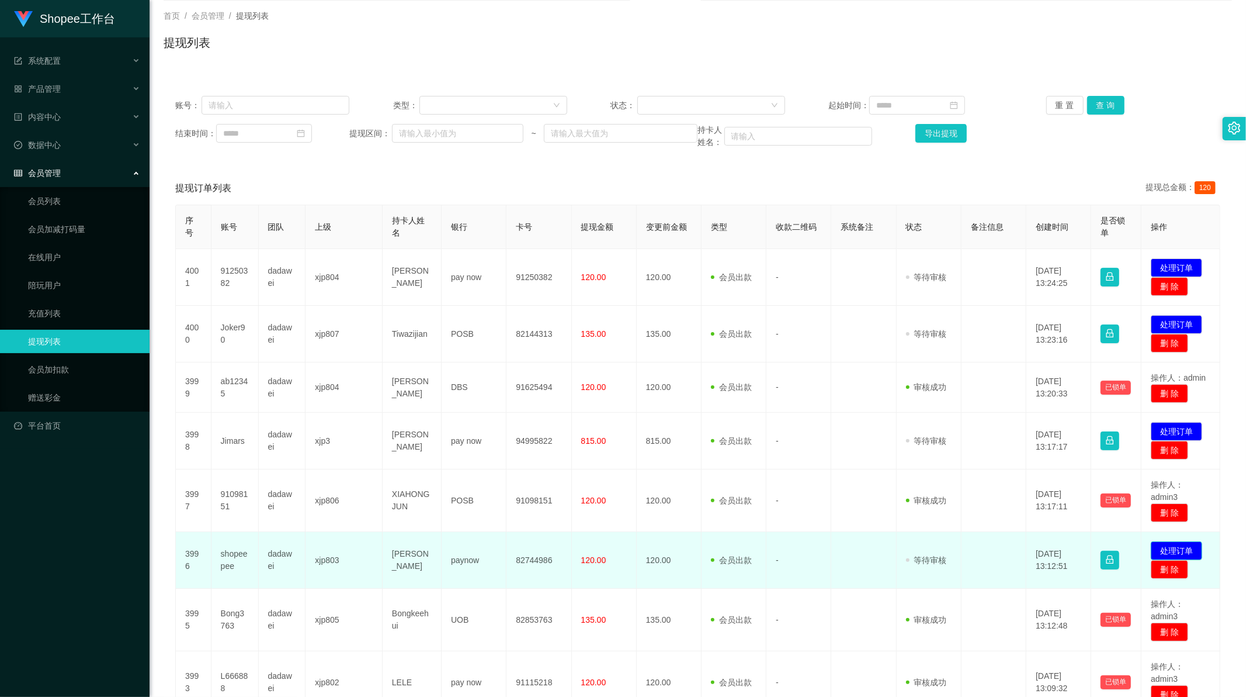
click at [1178, 551] on button "处理订单" at bounding box center [1176, 550] width 51 height 19
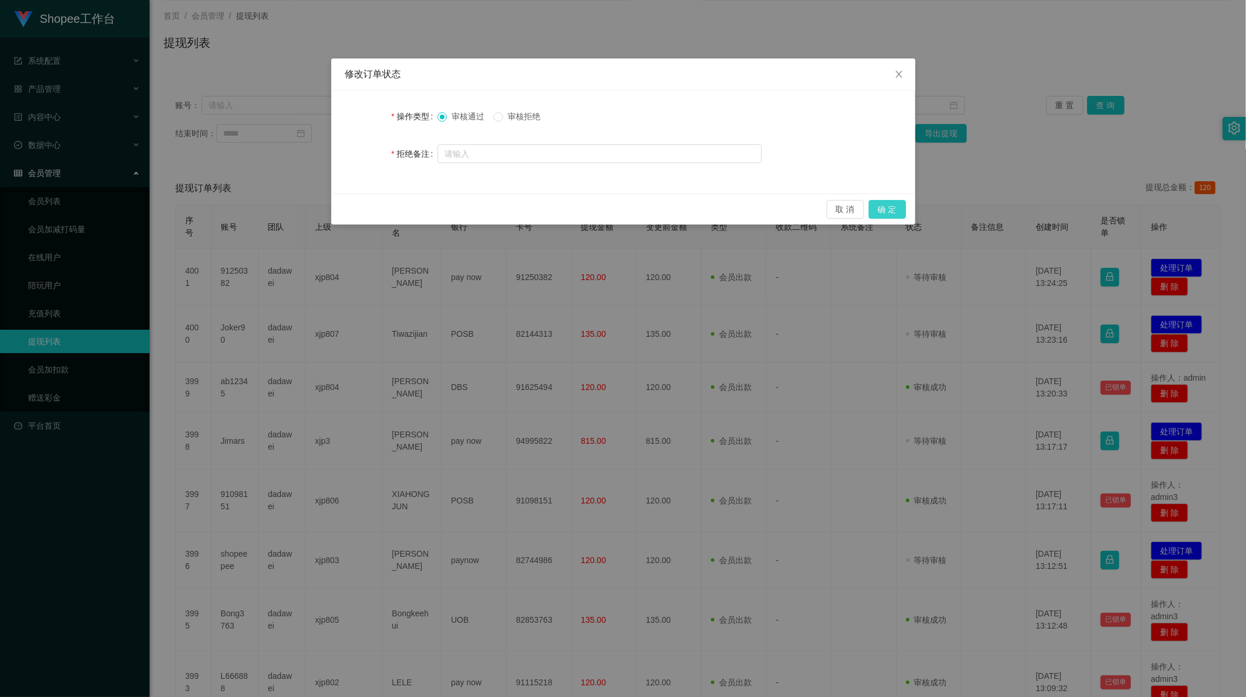
click at [890, 217] on button "确 定" at bounding box center [887, 209] width 37 height 19
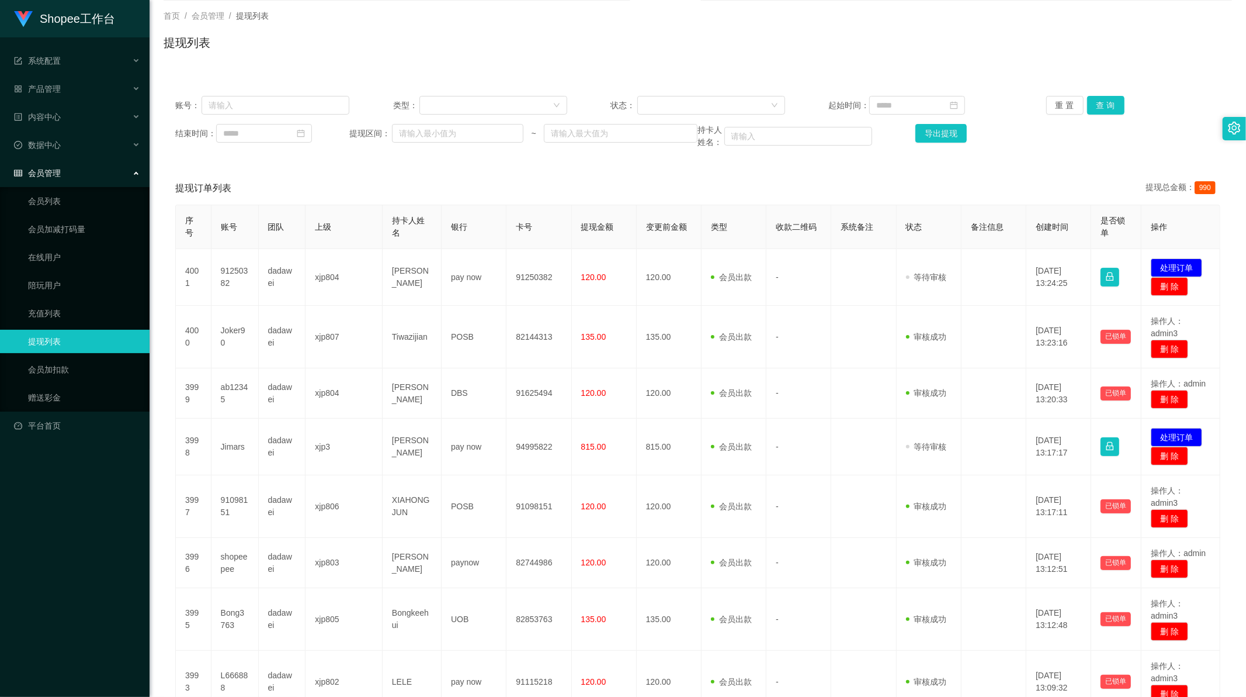
scroll to position [0, 0]
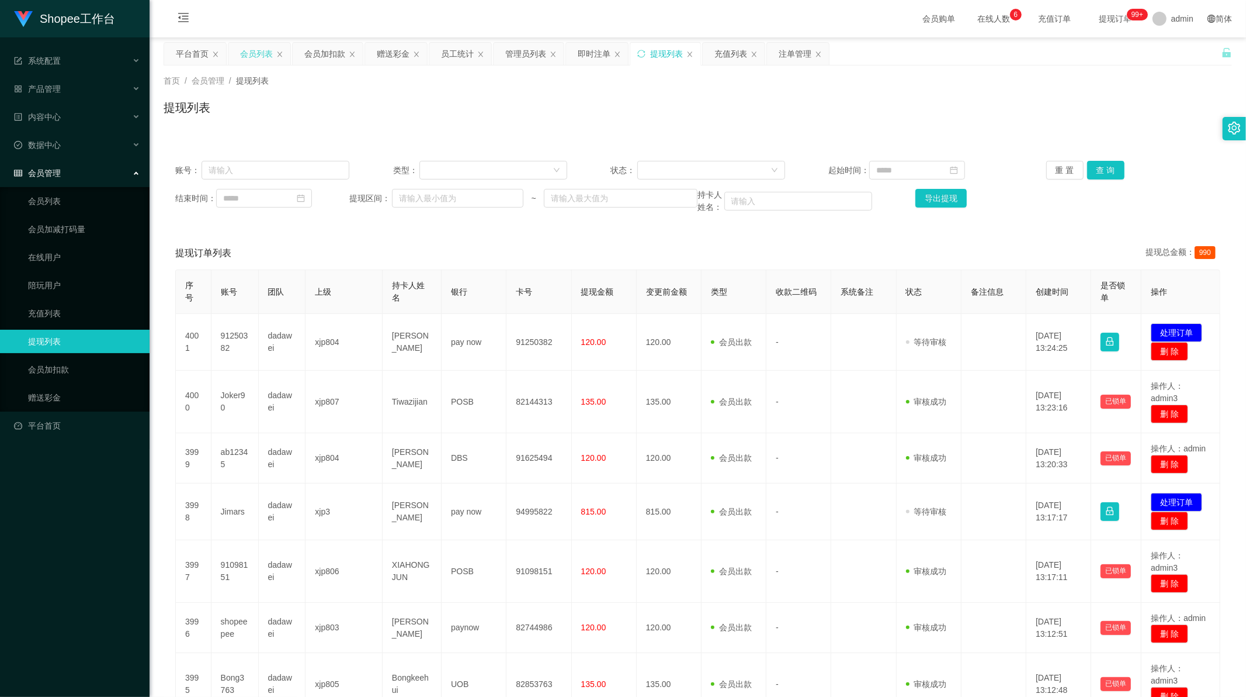
click at [244, 60] on div "会员列表" at bounding box center [256, 54] width 33 height 22
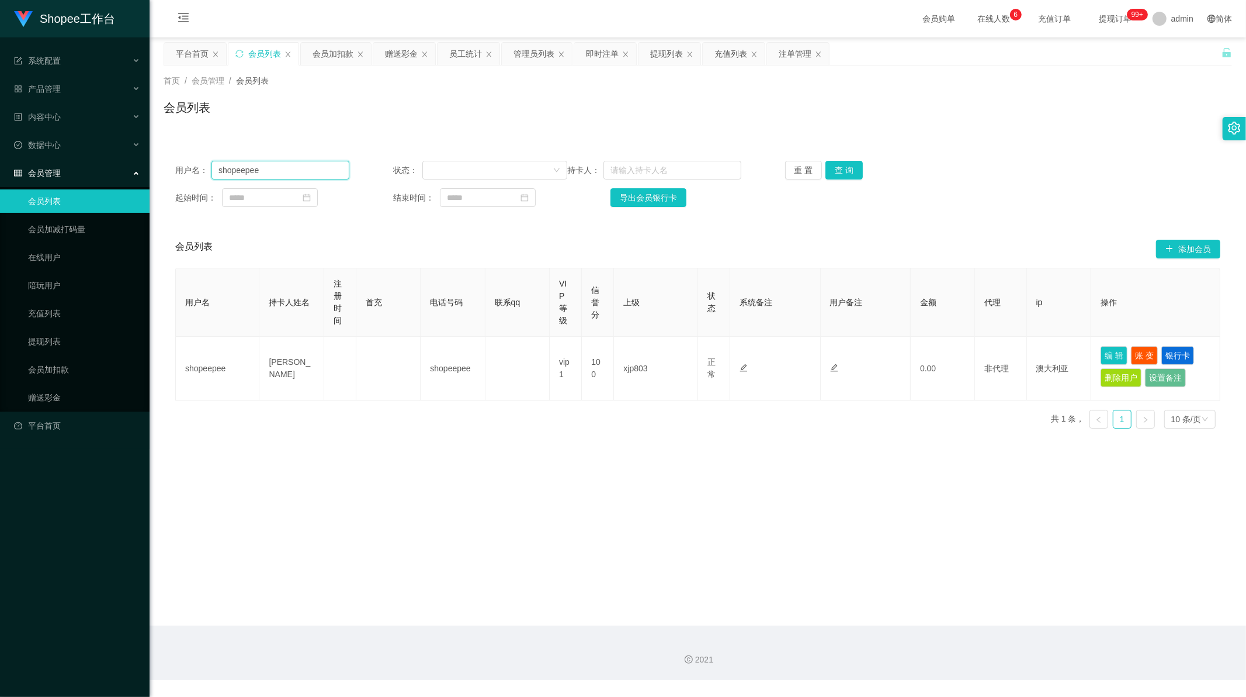
click at [243, 174] on input "shopeepee" at bounding box center [281, 170] width 138 height 19
paste input "Joan92"
type input "Joan95"
click at [834, 164] on button "查 询" at bounding box center [844, 170] width 37 height 19
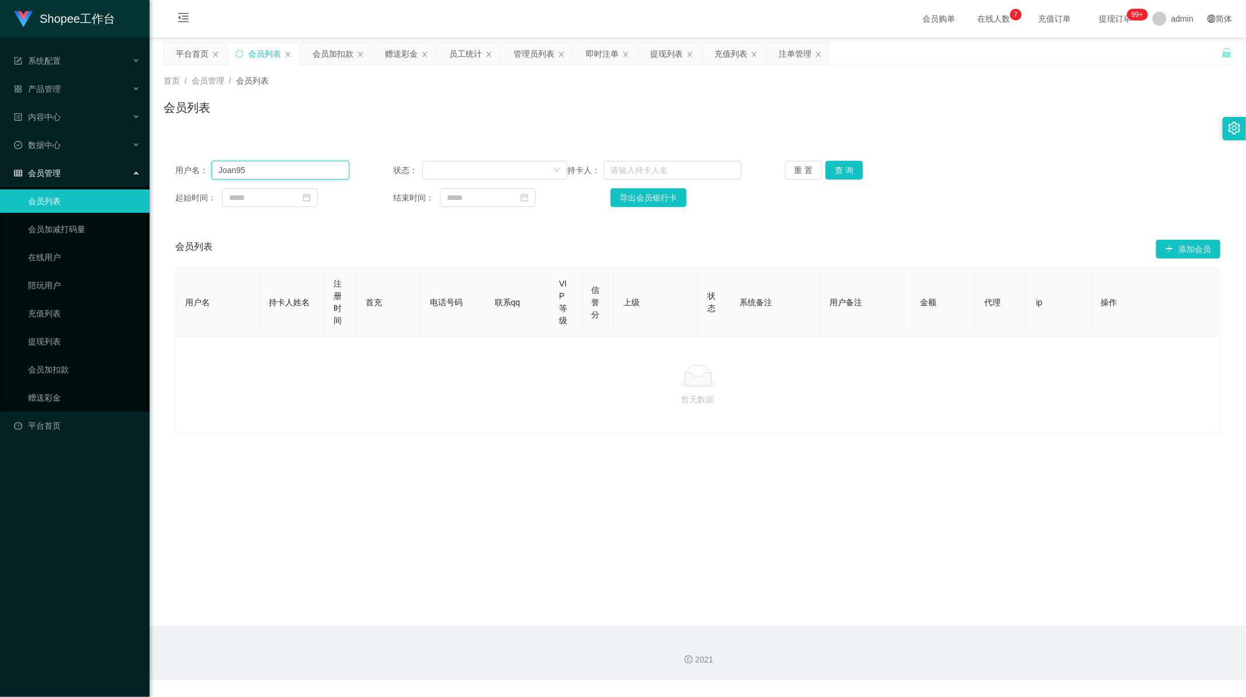
click at [240, 177] on input "Joan95" at bounding box center [281, 170] width 138 height 19
paste input "2"
click at [832, 171] on button "查 询" at bounding box center [844, 170] width 37 height 19
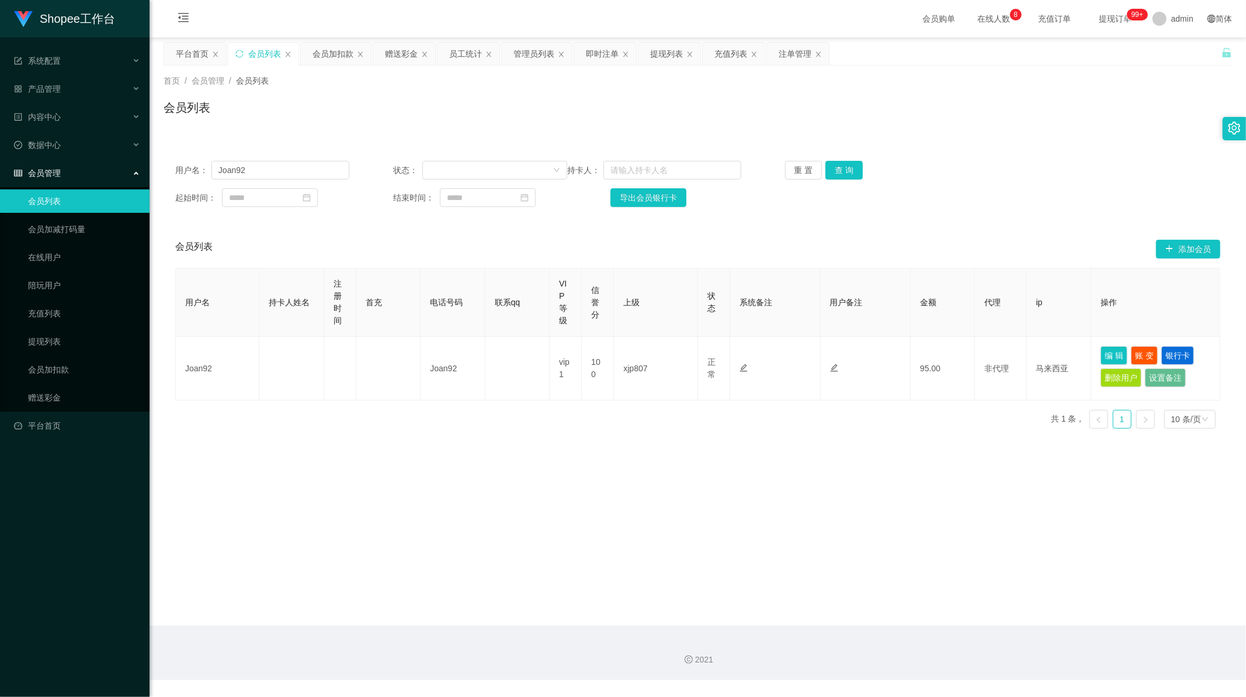
click at [445, 447] on main "关闭左侧 关闭右侧 关闭其它 刷新页面 平台首页 会员列表 会员加扣款 赠送彩金 员工统计 管理员列表 即时注单 提现列表 充值列表 注单管理 首页 / 会员…" at bounding box center [698, 331] width 1097 height 588
click at [622, 473] on main "关闭左侧 关闭右侧 关闭其它 刷新页面 平台首页 会员列表 会员加扣款 赠送彩金 员工统计 管理员列表 即时注单 提现列表 充值列表 注单管理 首页 / 会员…" at bounding box center [698, 331] width 1097 height 588
drag, startPoint x: 248, startPoint y: 172, endPoint x: 240, endPoint y: 170, distance: 8.4
click at [235, 168] on input "Joan92" at bounding box center [281, 170] width 138 height 19
type input "[PERSON_NAME]"
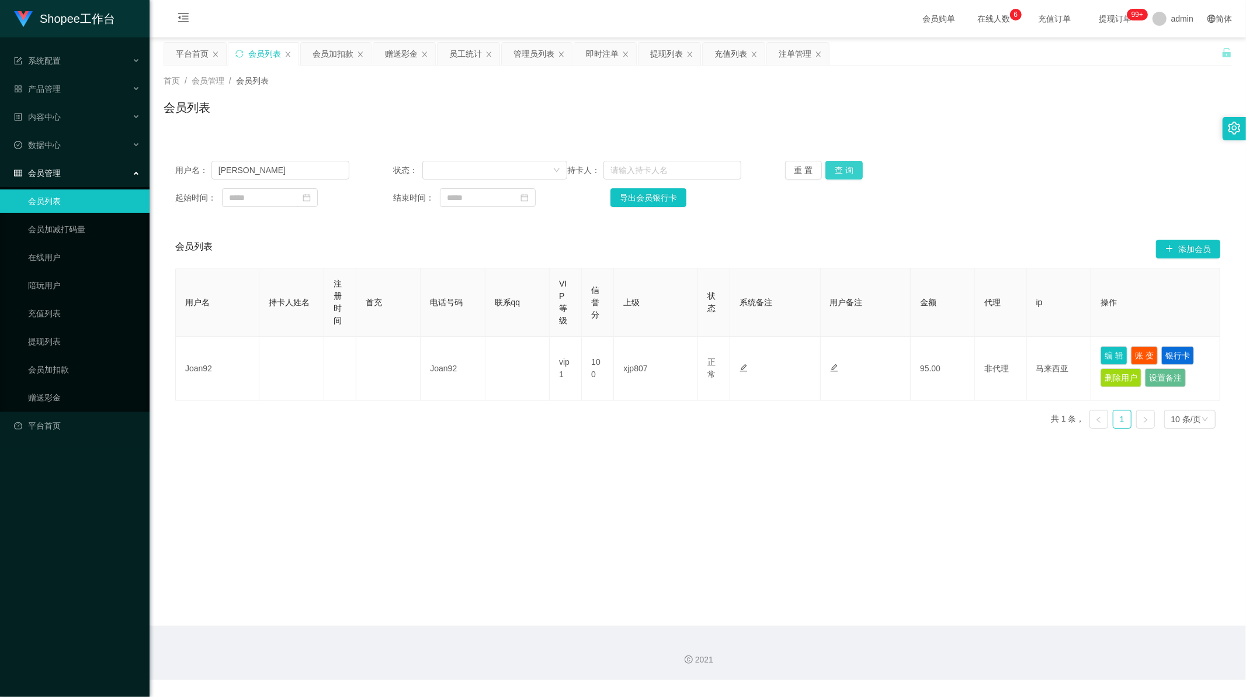
click at [838, 172] on button "查 询" at bounding box center [844, 170] width 37 height 19
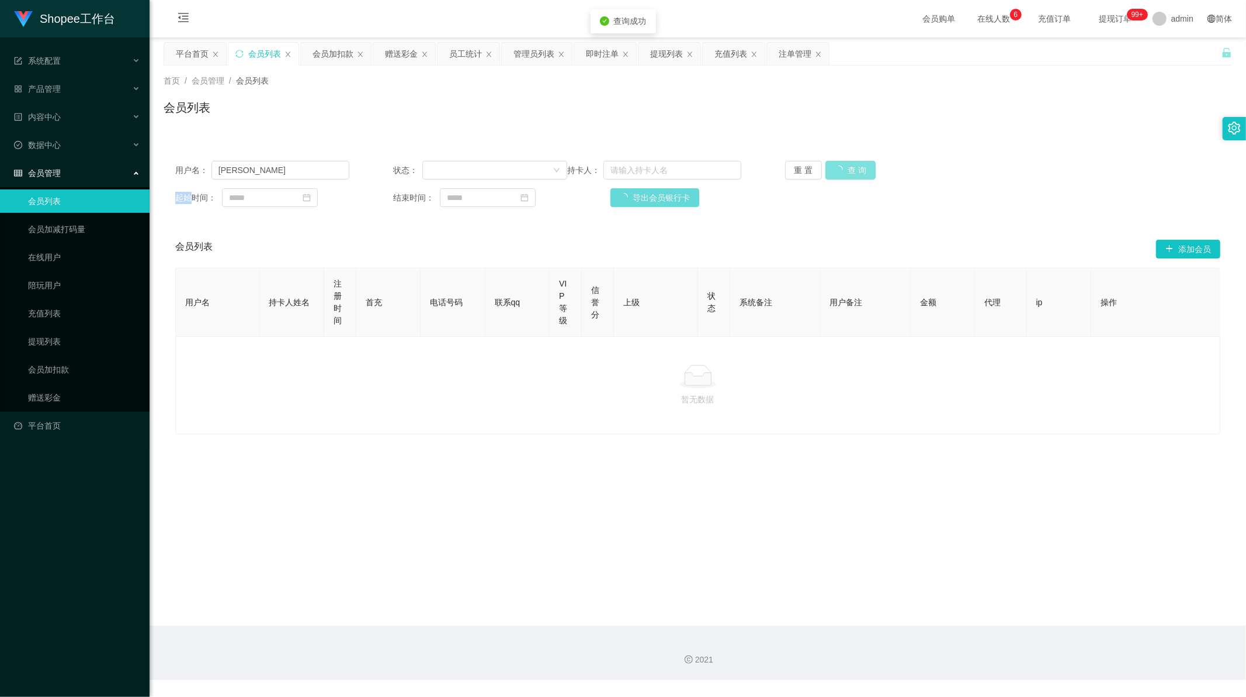
click at [838, 172] on div "重 置 查 询" at bounding box center [872, 170] width 174 height 19
click at [838, 172] on button "查 询" at bounding box center [844, 170] width 37 height 19
click at [612, 507] on main "关闭左侧 关闭右侧 关闭其它 刷新页面 平台首页 会员列表 会员加扣款 赠送彩金 员工统计 管理员列表 即时注单 提现列表 充值列表 注单管理 首页 / 会员…" at bounding box center [698, 331] width 1097 height 588
click at [405, 56] on div "赠送彩金" at bounding box center [401, 54] width 33 height 22
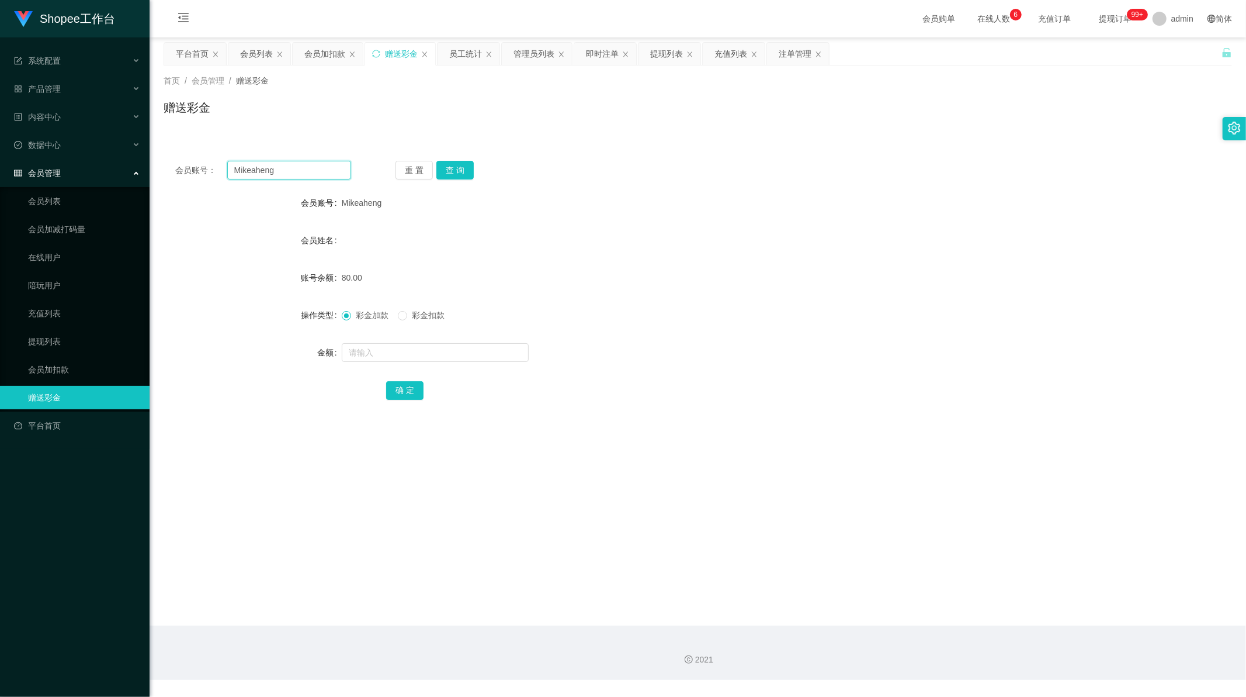
click at [277, 167] on input "Mikeaheng" at bounding box center [289, 170] width 124 height 19
click at [278, 168] on input "Mikeaheng" at bounding box center [289, 170] width 124 height 19
paste input "88046354"
type input "88046354"
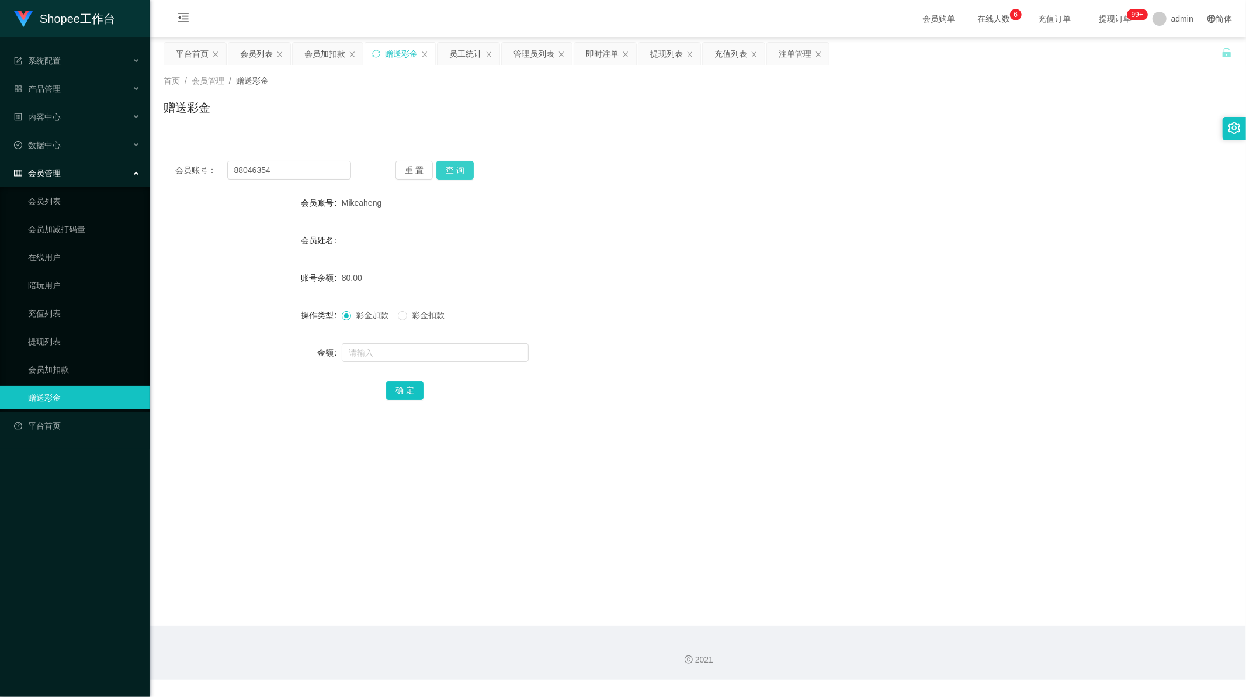
click at [465, 165] on button "查 询" at bounding box center [455, 170] width 37 height 19
click at [386, 355] on input "text" at bounding box center [435, 352] width 187 height 19
type input "100"
click at [409, 393] on button "确 定" at bounding box center [404, 390] width 37 height 19
click at [633, 456] on main "关闭左侧 关闭右侧 关闭其它 刷新页面 平台首页 会员列表 会员加扣款 赠送彩金 员工统计 管理员列表 即时注单 提现列表 充值列表 注单管理 首页 / 会员…" at bounding box center [698, 331] width 1097 height 588
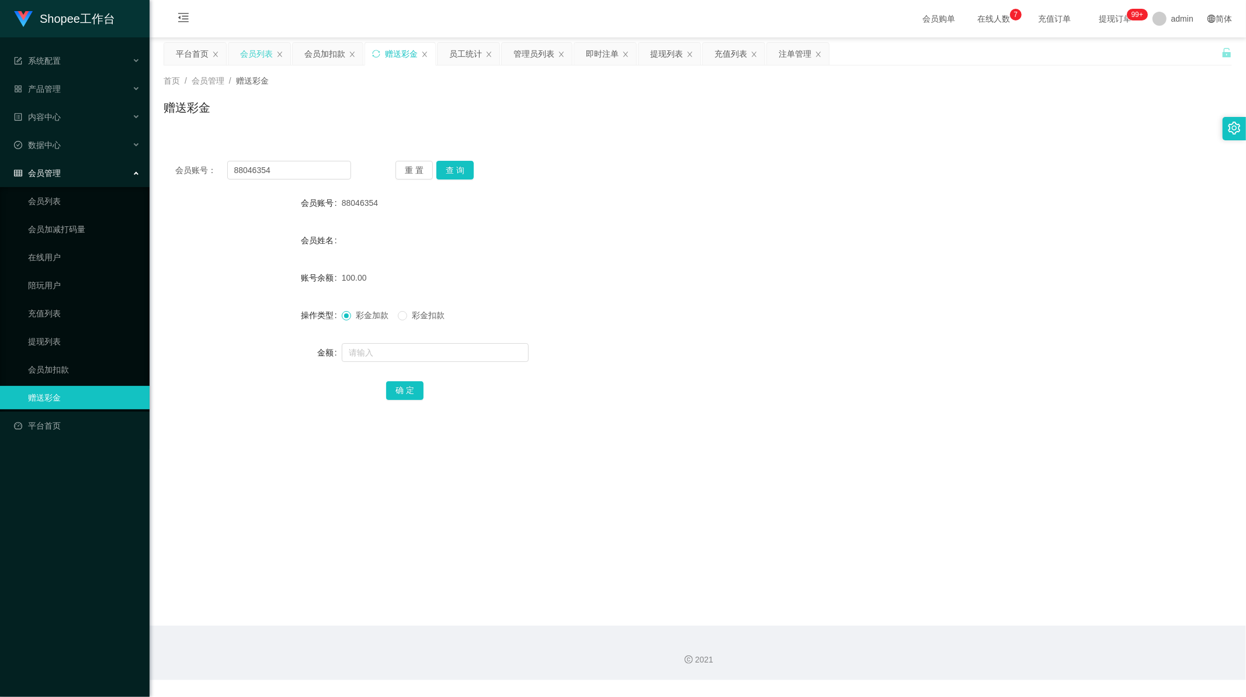
click at [258, 57] on div "会员列表" at bounding box center [256, 54] width 33 height 22
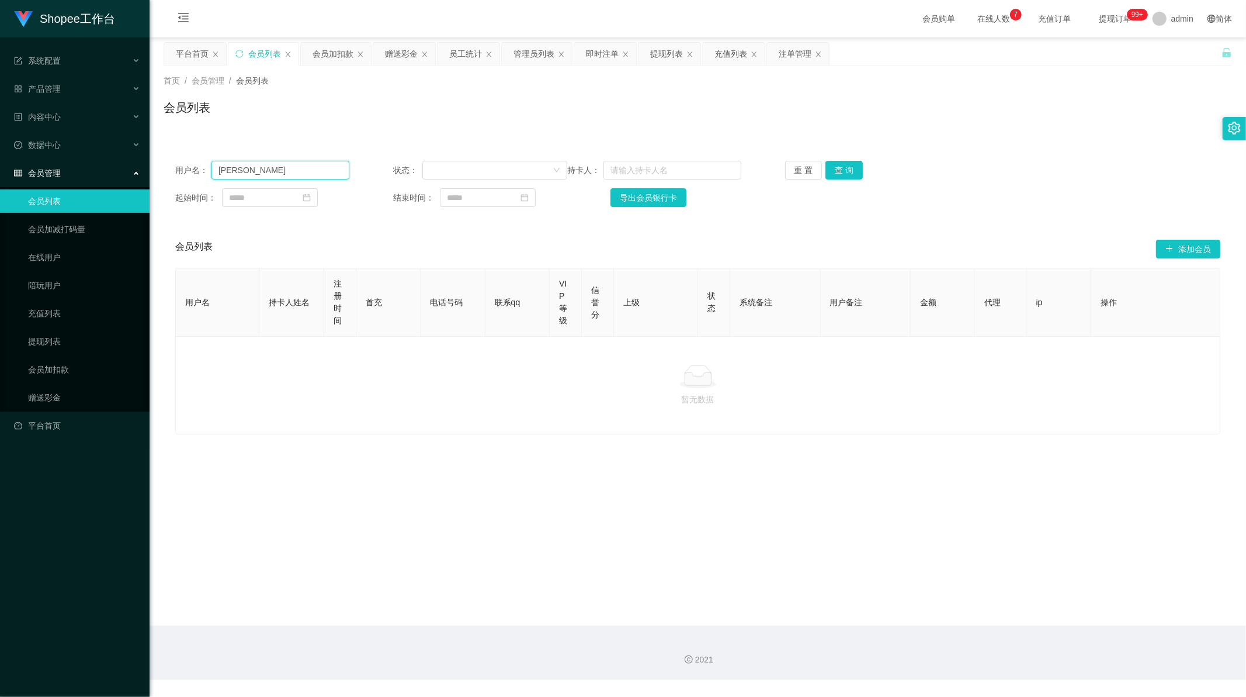
click at [281, 171] on input "[PERSON_NAME]" at bounding box center [281, 170] width 138 height 19
drag, startPoint x: 281, startPoint y: 171, endPoint x: 747, endPoint y: 161, distance: 465.8
click at [288, 171] on input "[PERSON_NAME]" at bounding box center [281, 170] width 138 height 19
paste input "82667092"
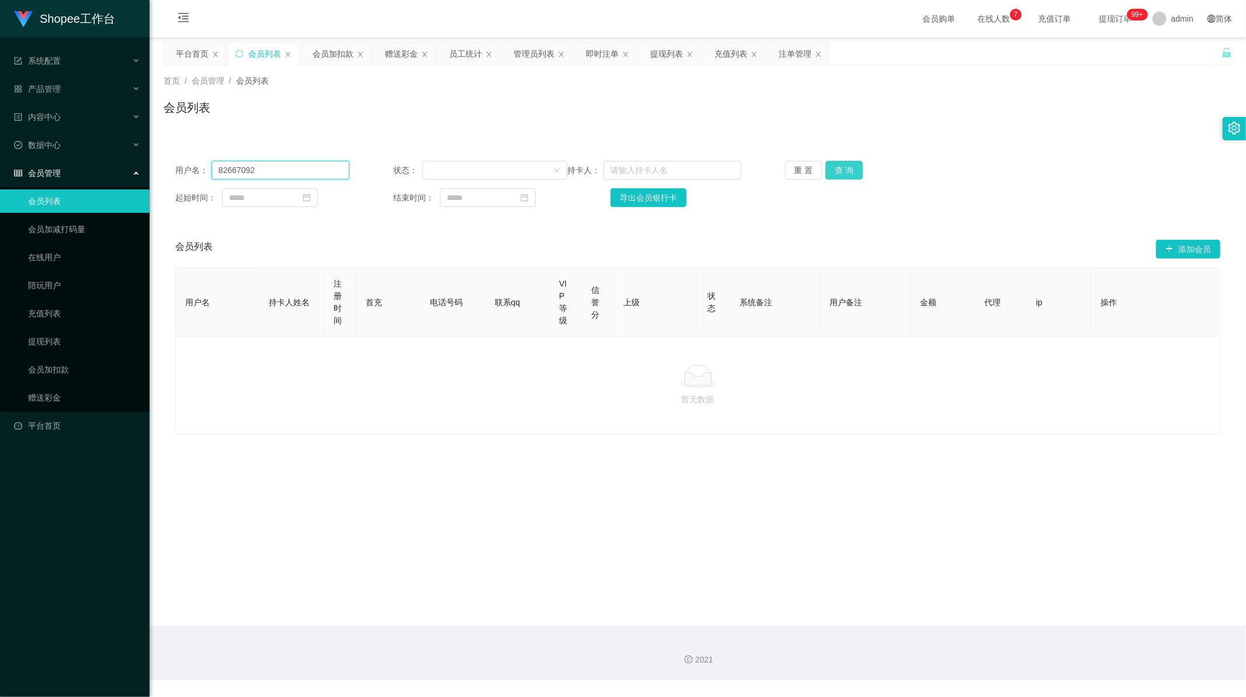
type input "82667092"
click at [828, 168] on button "查 询" at bounding box center [844, 170] width 37 height 19
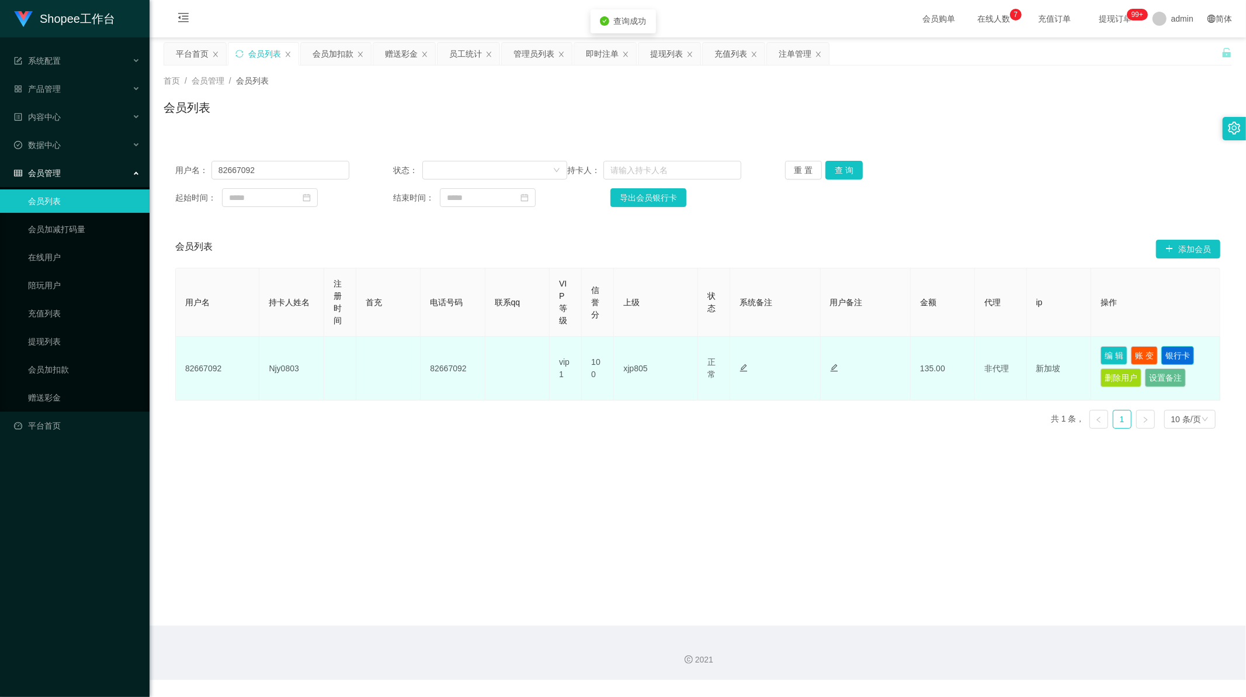
click at [1167, 354] on button "银行卡" at bounding box center [1178, 355] width 33 height 19
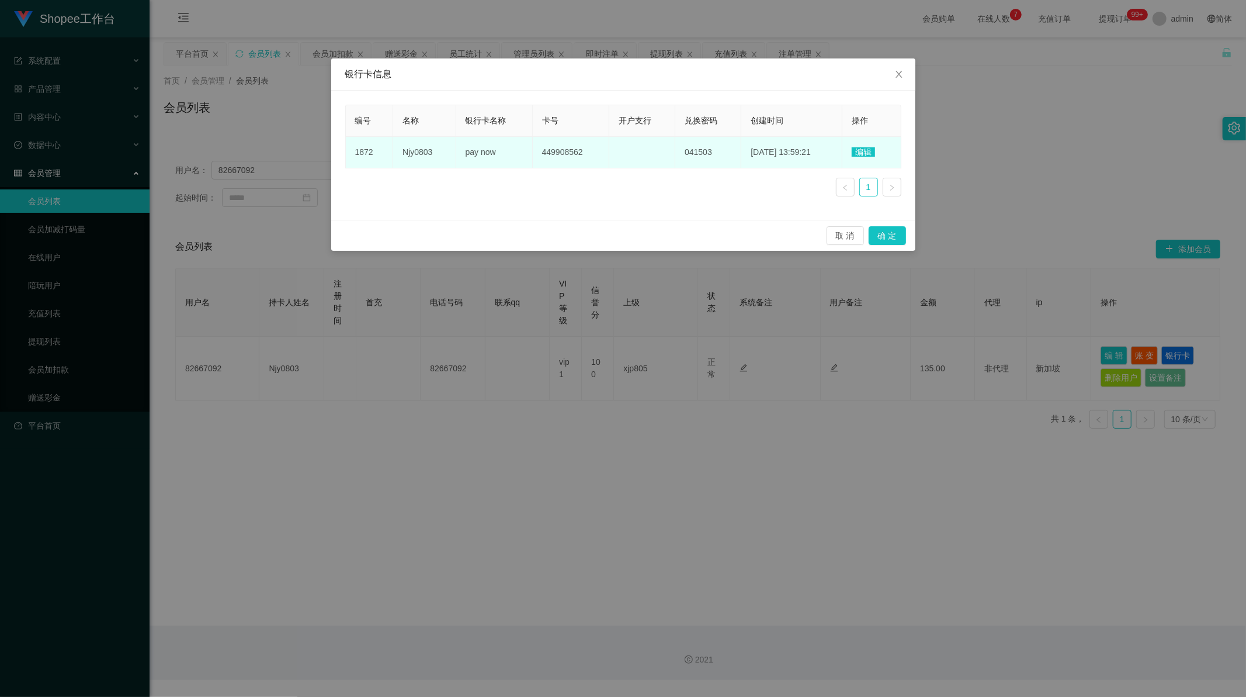
click at [545, 157] on span "449908562" at bounding box center [562, 151] width 41 height 9
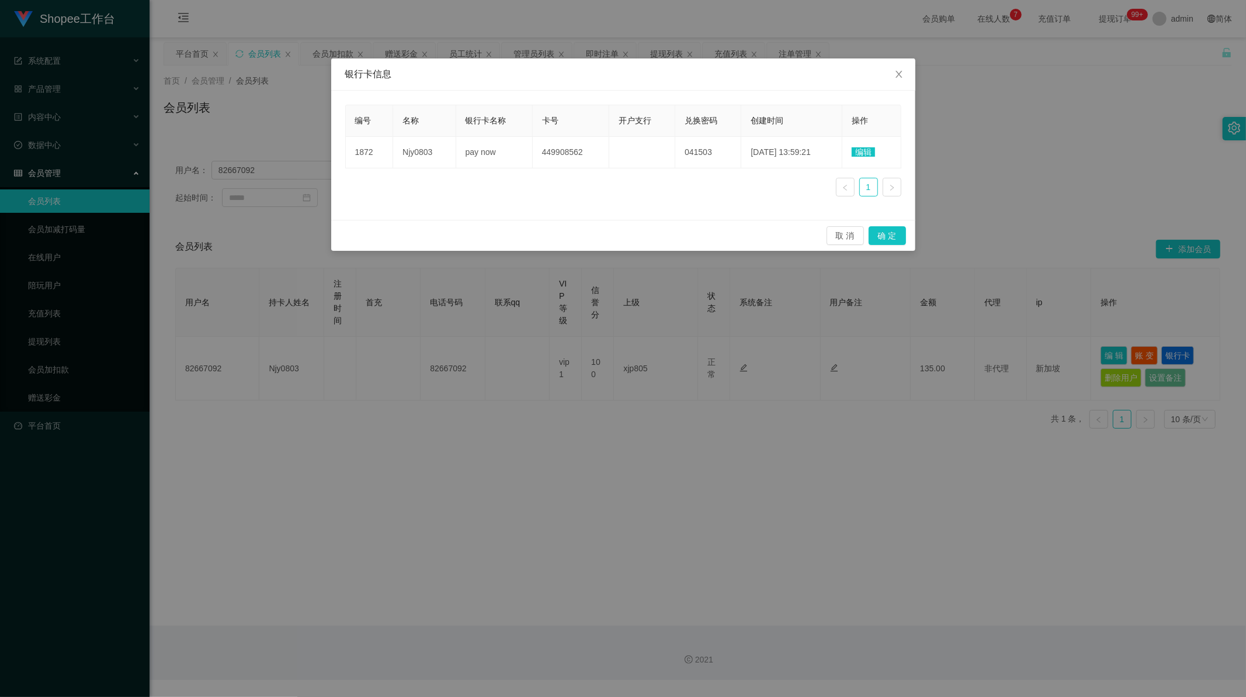
click at [871, 155] on span "编辑" at bounding box center [863, 151] width 23 height 9
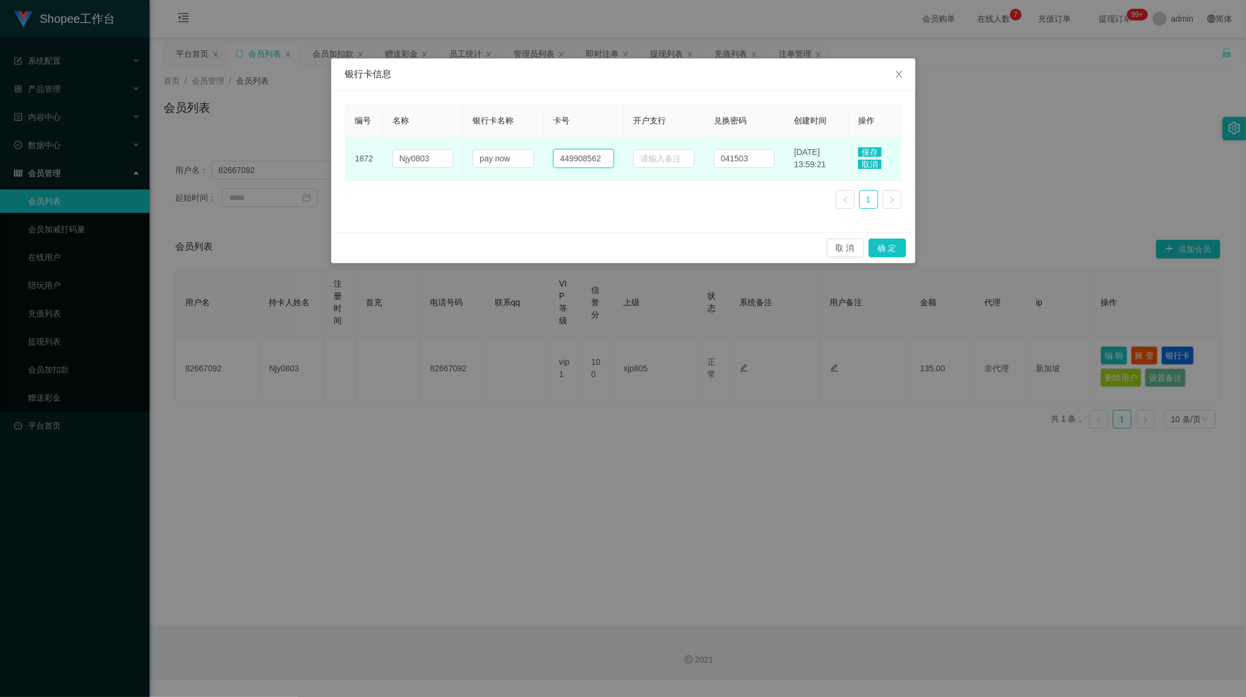
click at [584, 158] on input "449908562" at bounding box center [583, 158] width 61 height 19
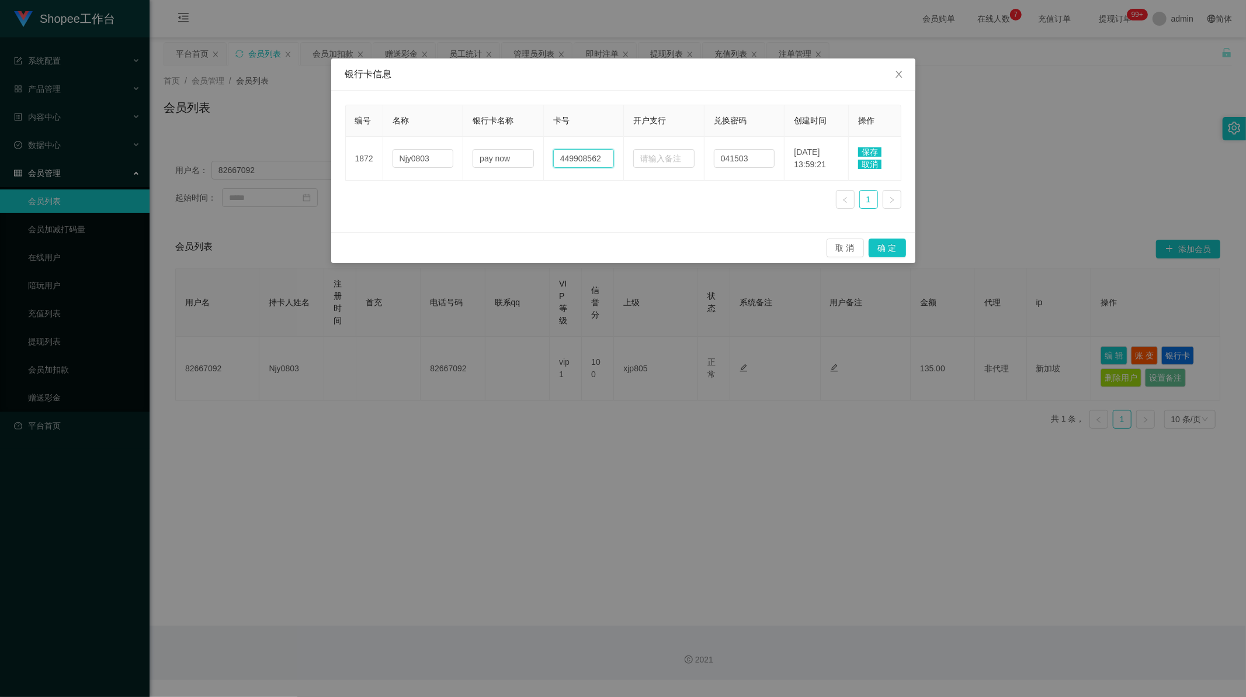
paste input "8266709"
type input "82667092"
click at [594, 198] on div "编号 名称 银行卡名称 卡号 开户支行 兑换密码 创建时间 操作 1872 Njy0803 pay now 82667092 041503 [DATE] 13…" at bounding box center [623, 161] width 556 height 113
click at [865, 149] on span "保存" at bounding box center [869, 151] width 23 height 9
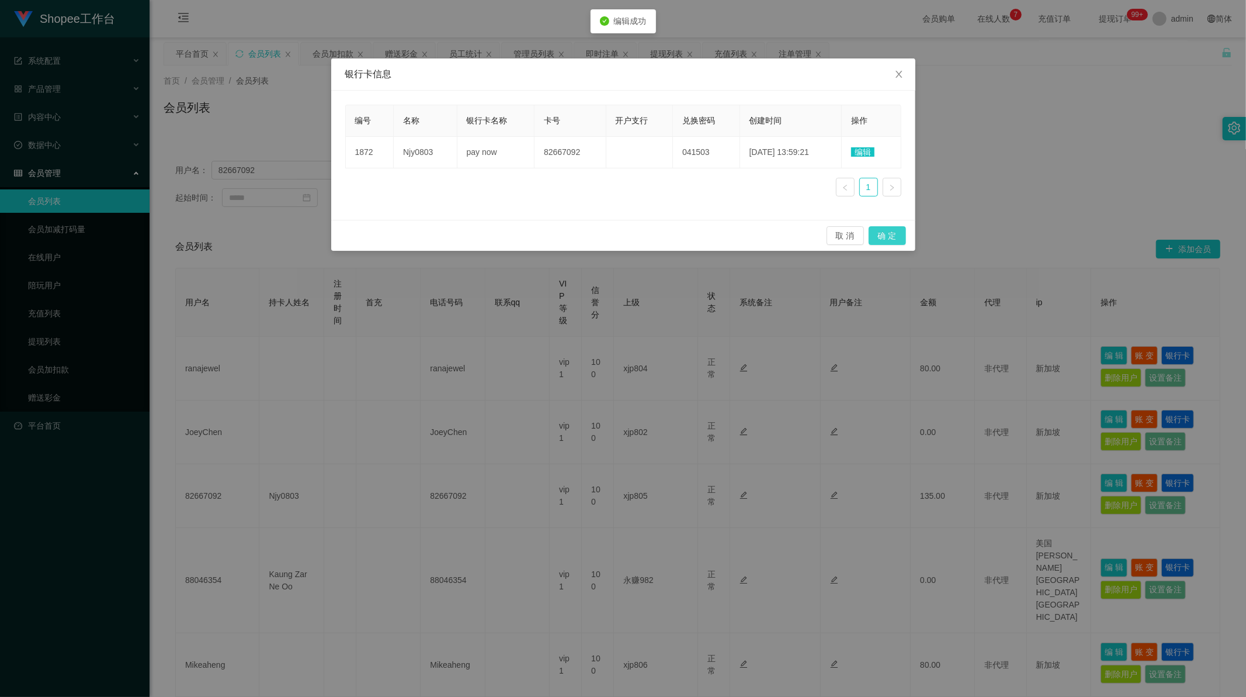
click at [884, 238] on button "确 定" at bounding box center [887, 235] width 37 height 19
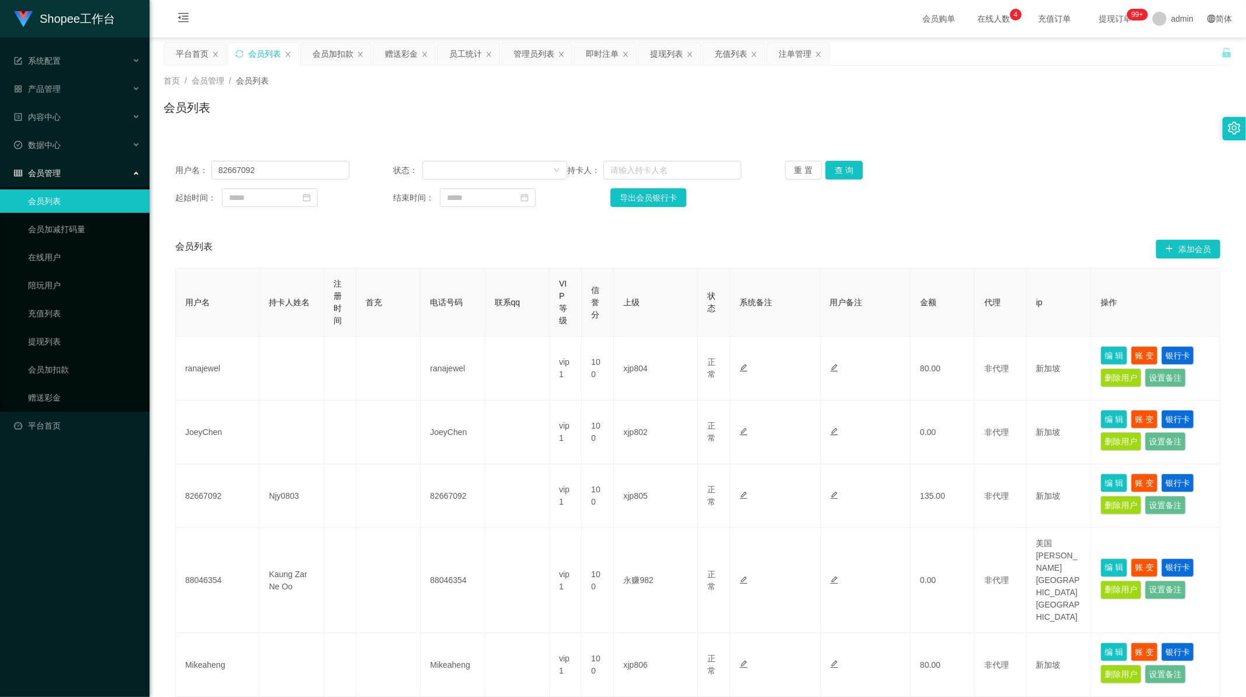
drag, startPoint x: 610, startPoint y: 130, endPoint x: 614, endPoint y: 118, distance: 12.2
click at [610, 130] on div "首页 / 会员管理 / 会员列表 / 会员列表" at bounding box center [698, 100] width 1097 height 70
click at [669, 57] on div "提现列表" at bounding box center [666, 54] width 33 height 22
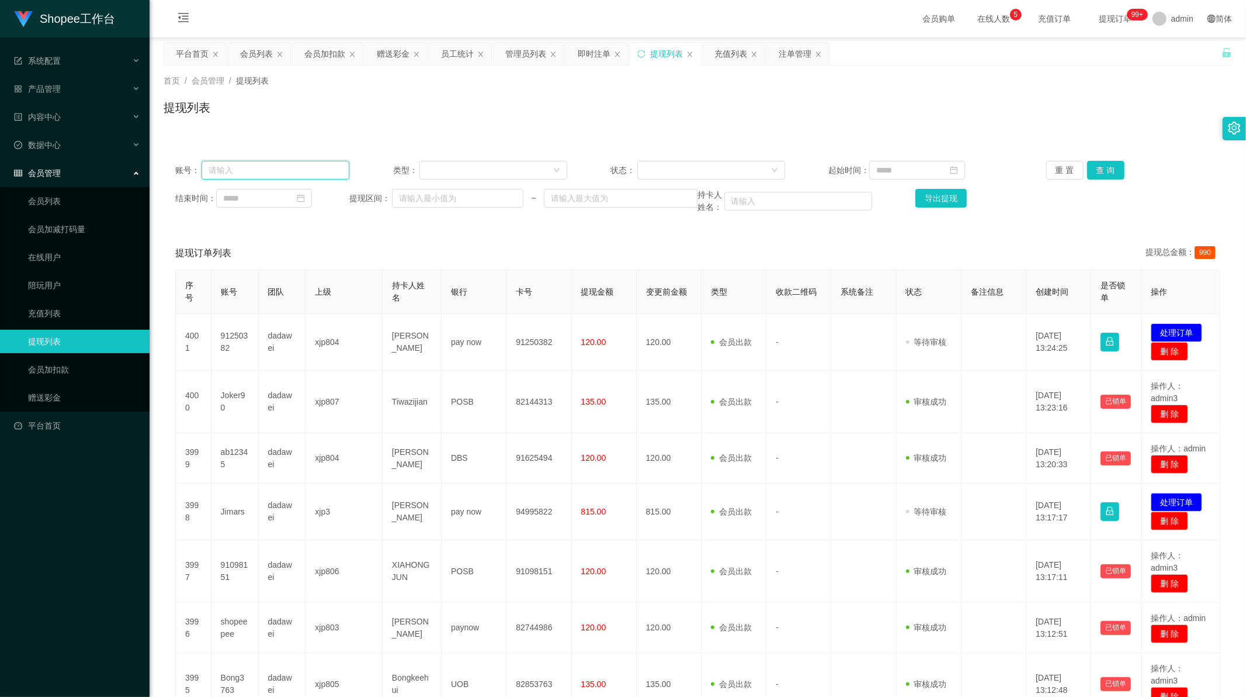
click at [307, 168] on input "text" at bounding box center [276, 170] width 148 height 19
paste input "82667092"
type input "82667092"
click at [1088, 171] on button "查 询" at bounding box center [1106, 170] width 37 height 19
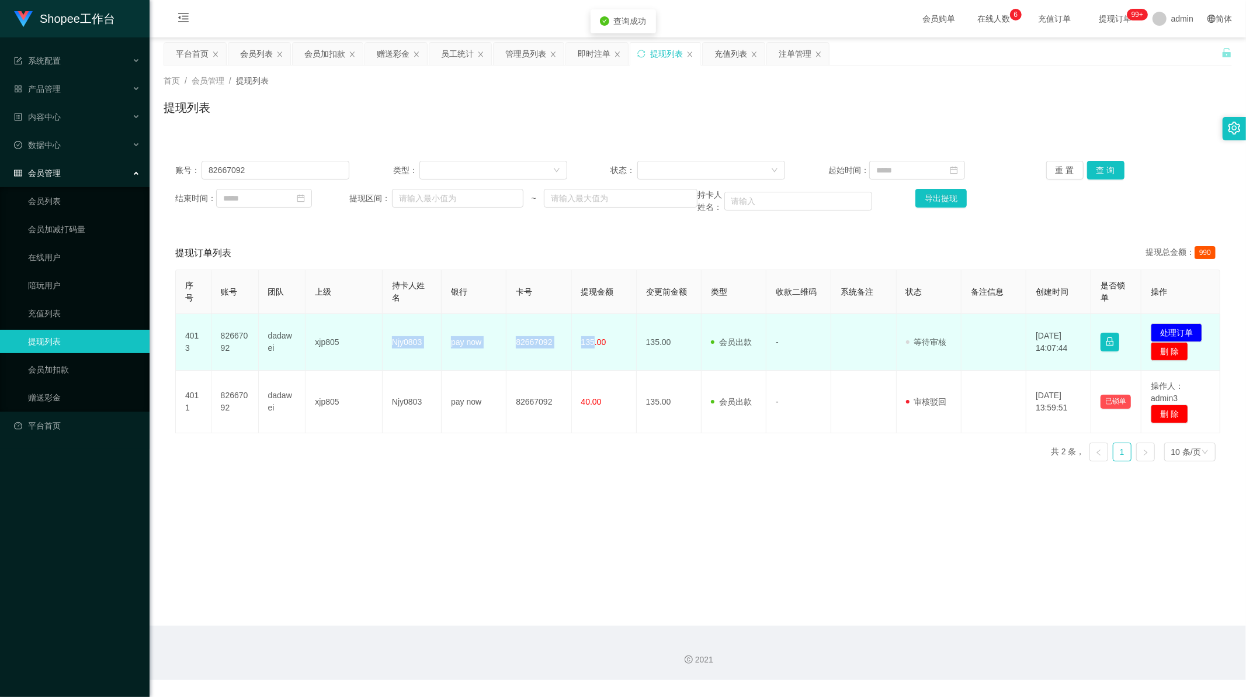
drag, startPoint x: 387, startPoint y: 343, endPoint x: 592, endPoint y: 345, distance: 204.5
click at [592, 345] on tr "4013 82667092 dadawei xjp805 Njy0803 pay now 82667092 135.00 135.00 会员出款 人工取款 -…" at bounding box center [698, 342] width 1045 height 57
copy tr "Njy0803 pay now 82667092 135"
click at [1189, 327] on button "处理订单" at bounding box center [1176, 332] width 51 height 19
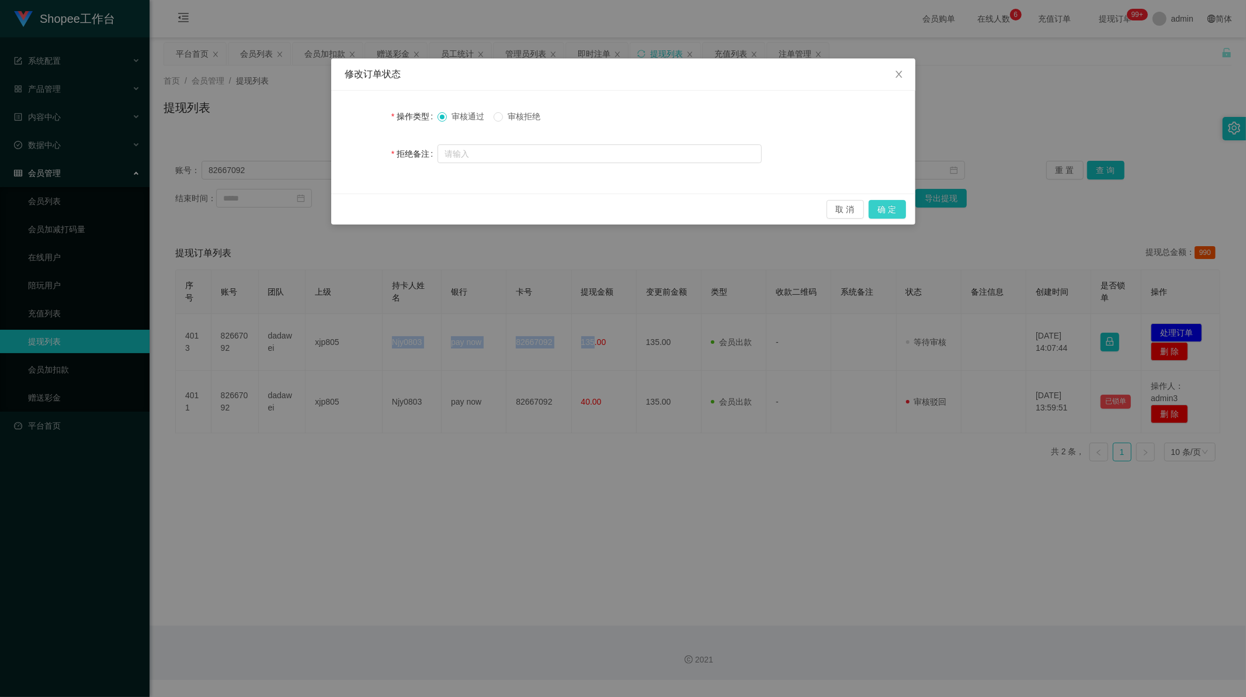
click at [887, 202] on button "确 定" at bounding box center [887, 209] width 37 height 19
